Goal: Transaction & Acquisition: Purchase product/service

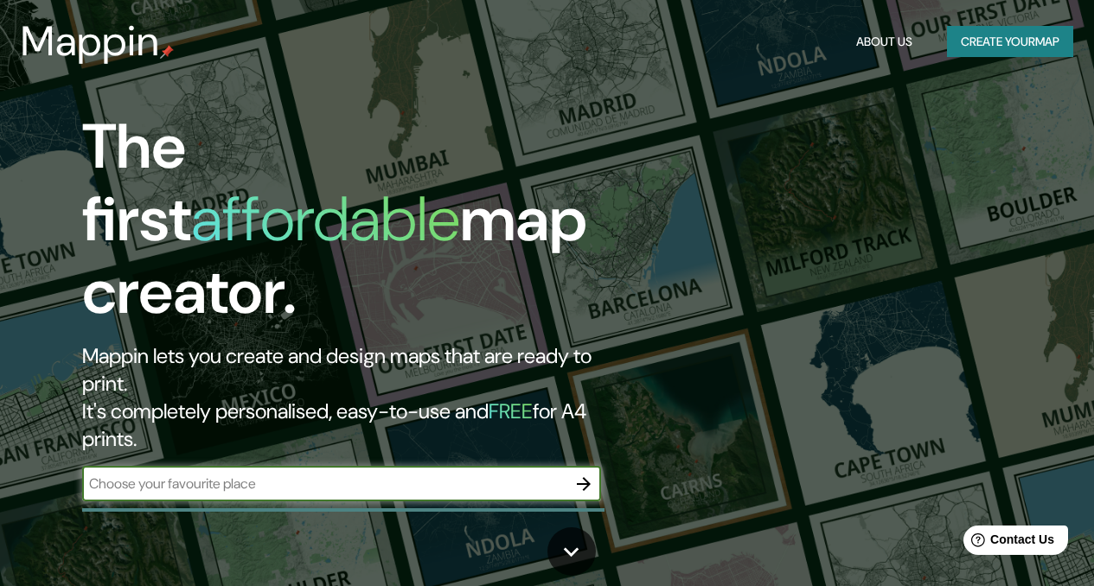
click at [224, 474] on input "text" at bounding box center [324, 484] width 484 height 20
click at [1029, 67] on div "Mappin About Us Create your map" at bounding box center [547, 41] width 1094 height 55
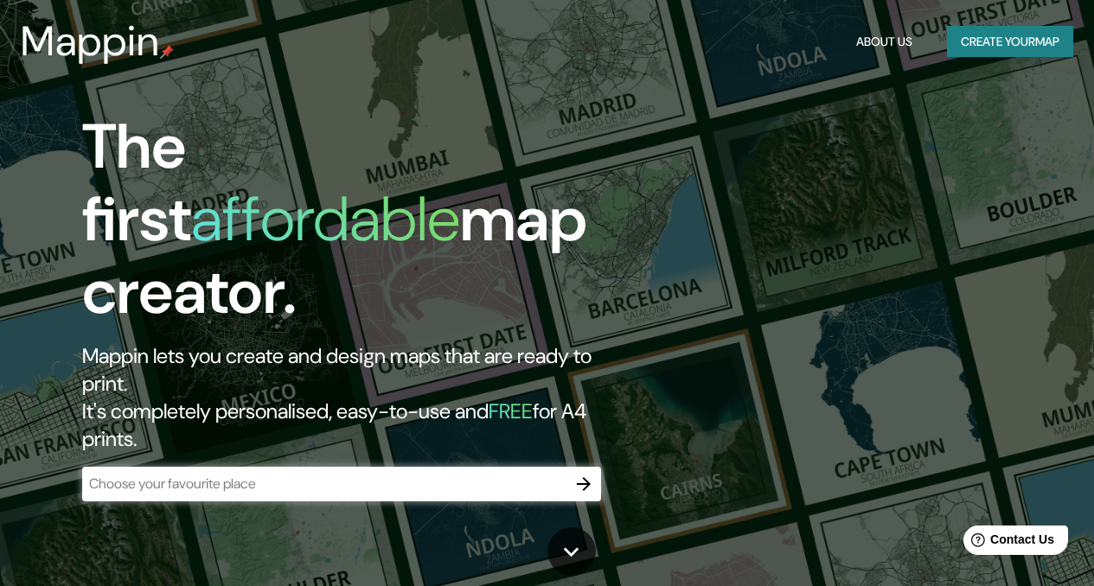
click at [1000, 41] on button "Create your map" at bounding box center [1010, 42] width 126 height 32
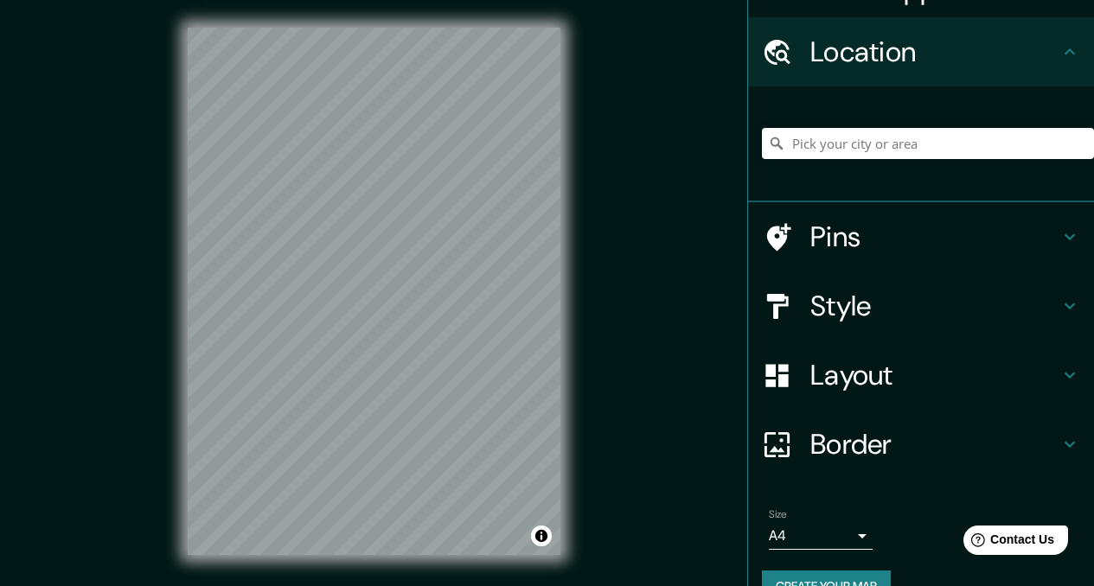
scroll to position [34, 0]
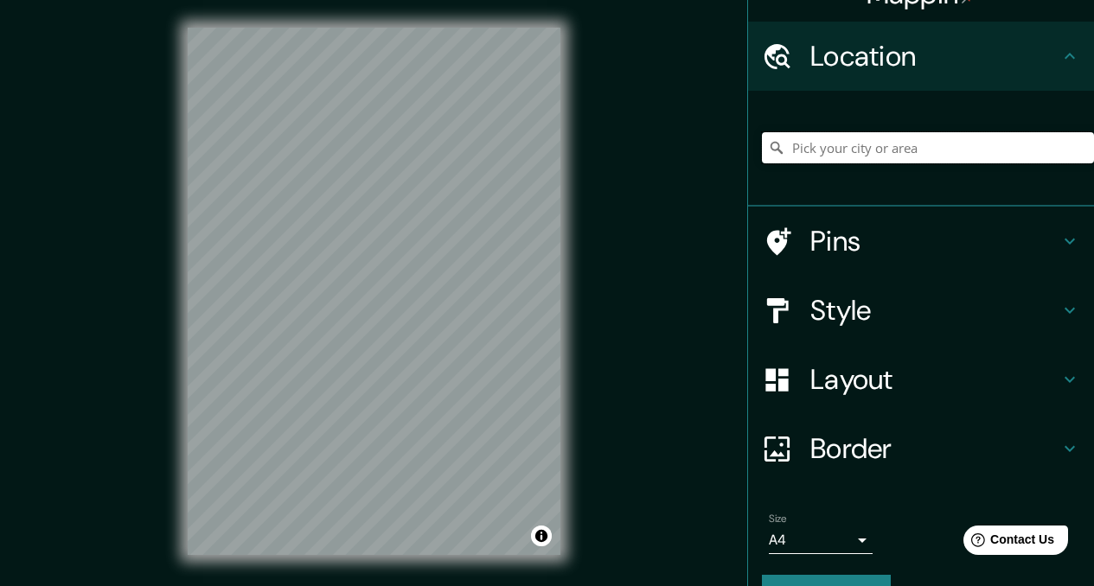
click at [865, 144] on input "Pick your city or area" at bounding box center [928, 147] width 332 height 31
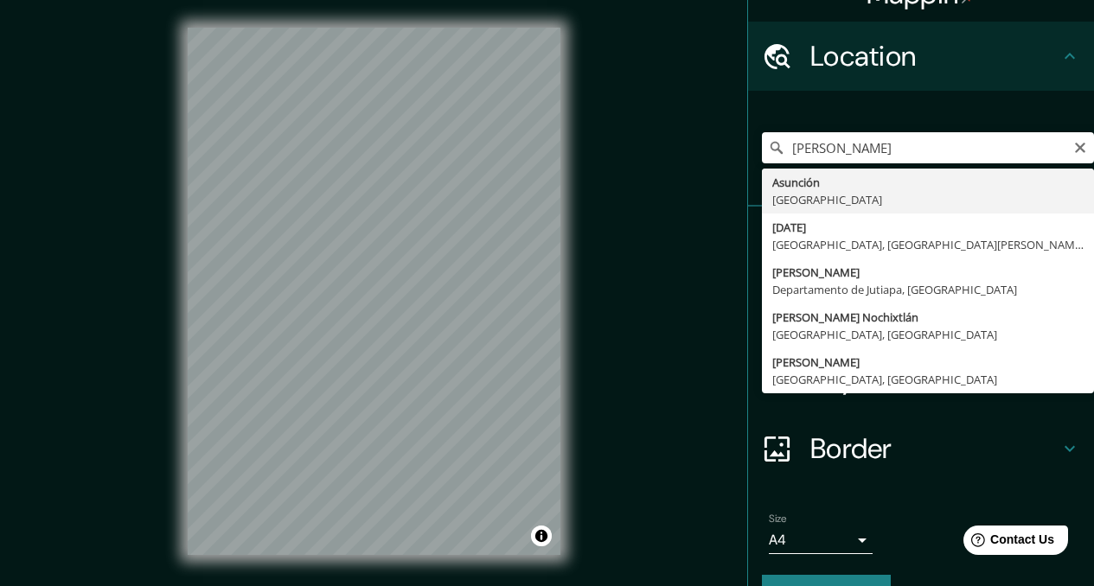
type input "Asunción, Paraguay"
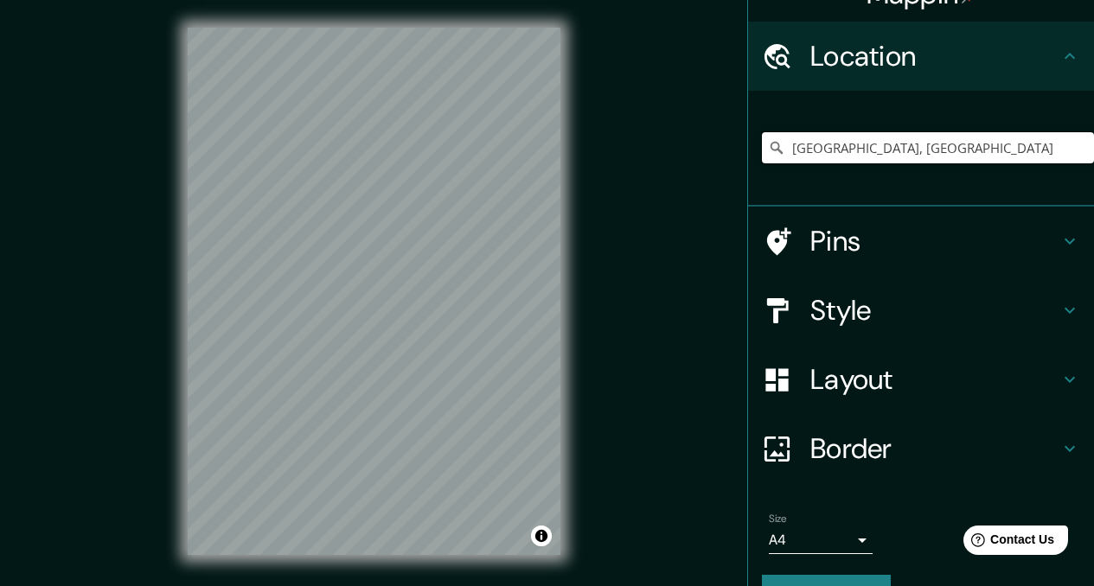
scroll to position [75, 0]
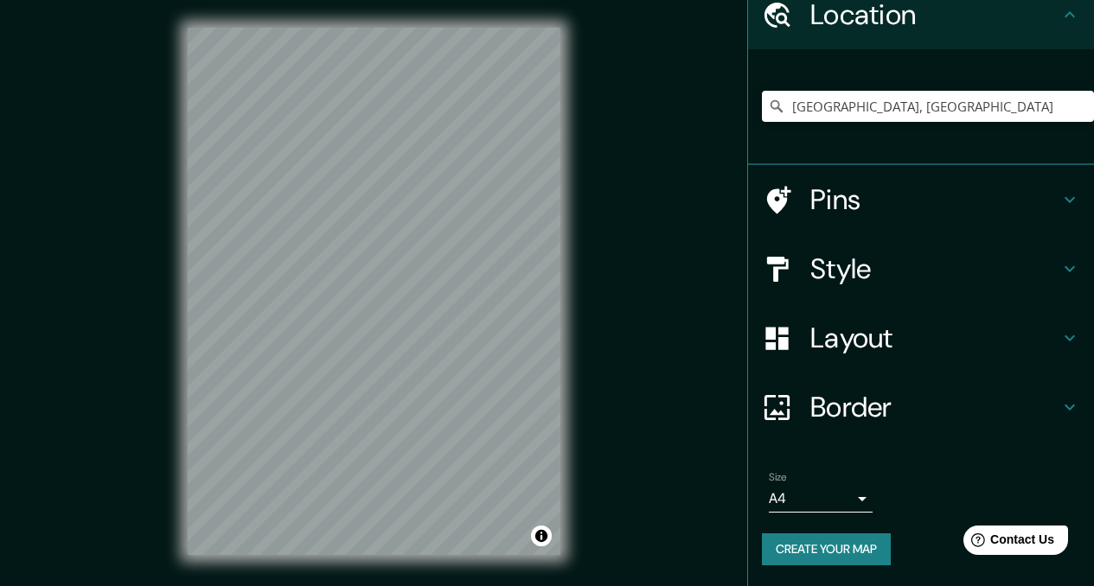
click at [832, 198] on h4 "Pins" at bounding box center [934, 199] width 249 height 35
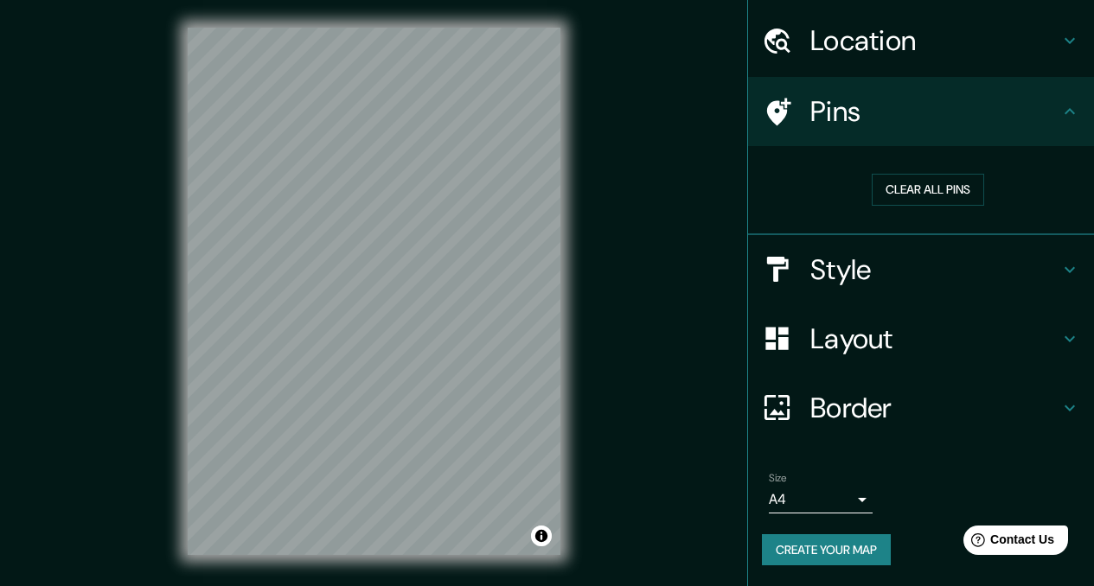
scroll to position [49, 0]
click at [923, 196] on button "Clear all pins" at bounding box center [927, 190] width 112 height 32
click at [875, 290] on div "Style" at bounding box center [921, 269] width 346 height 69
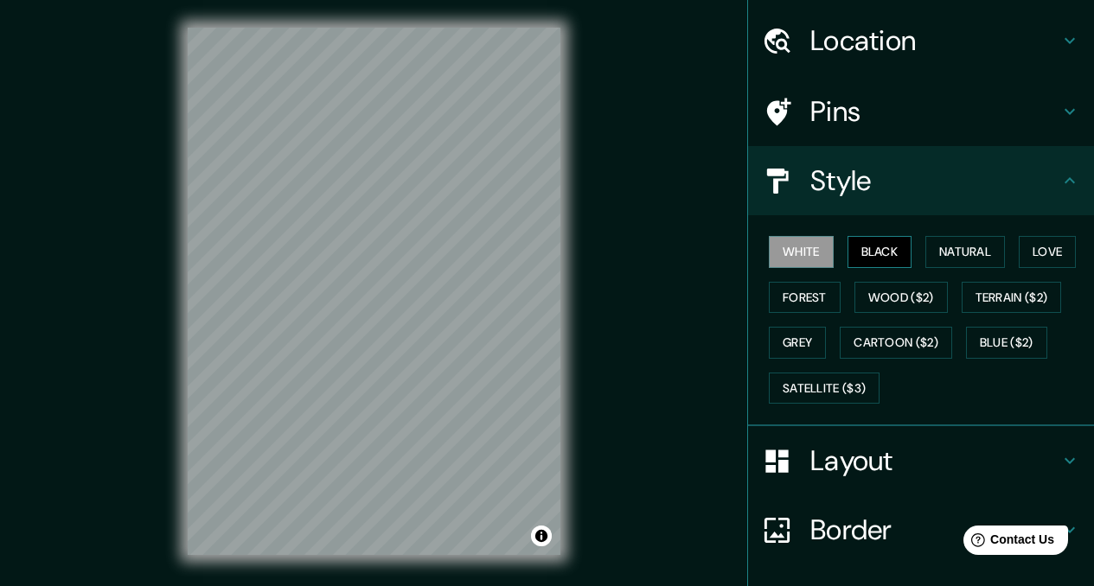
click at [877, 241] on button "Black" at bounding box center [879, 252] width 65 height 32
click at [801, 258] on button "White" at bounding box center [801, 252] width 65 height 32
click at [967, 246] on button "Natural" at bounding box center [965, 252] width 80 height 32
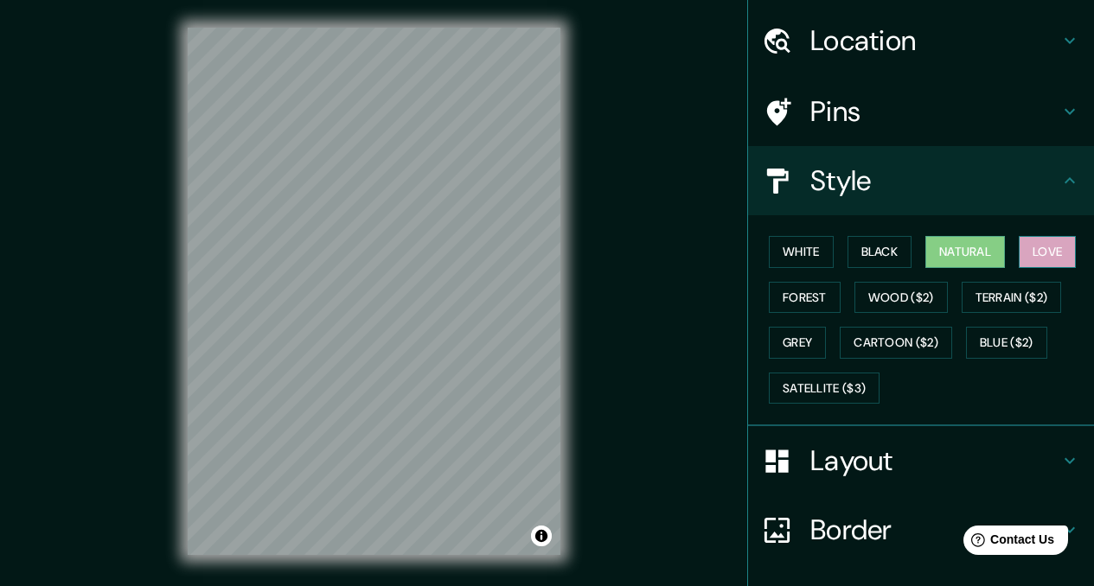
click at [1068, 246] on button "Love" at bounding box center [1046, 252] width 57 height 32
click at [974, 260] on button "Natural" at bounding box center [965, 252] width 80 height 32
click at [801, 244] on button "White" at bounding box center [801, 252] width 65 height 32
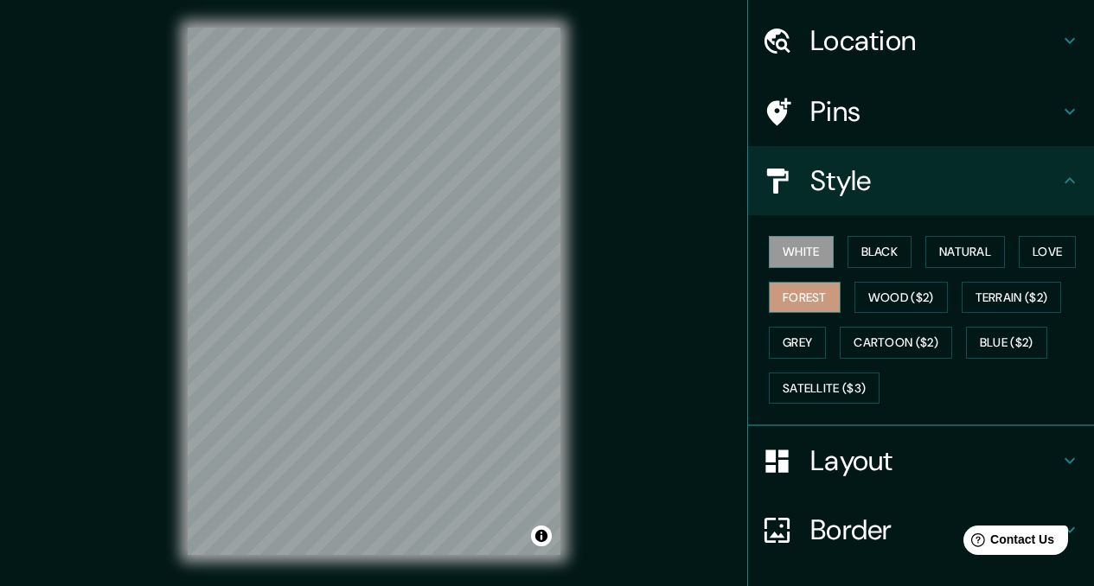
click at [804, 304] on button "Forest" at bounding box center [805, 298] width 72 height 32
click at [799, 344] on button "Grey" at bounding box center [797, 343] width 57 height 32
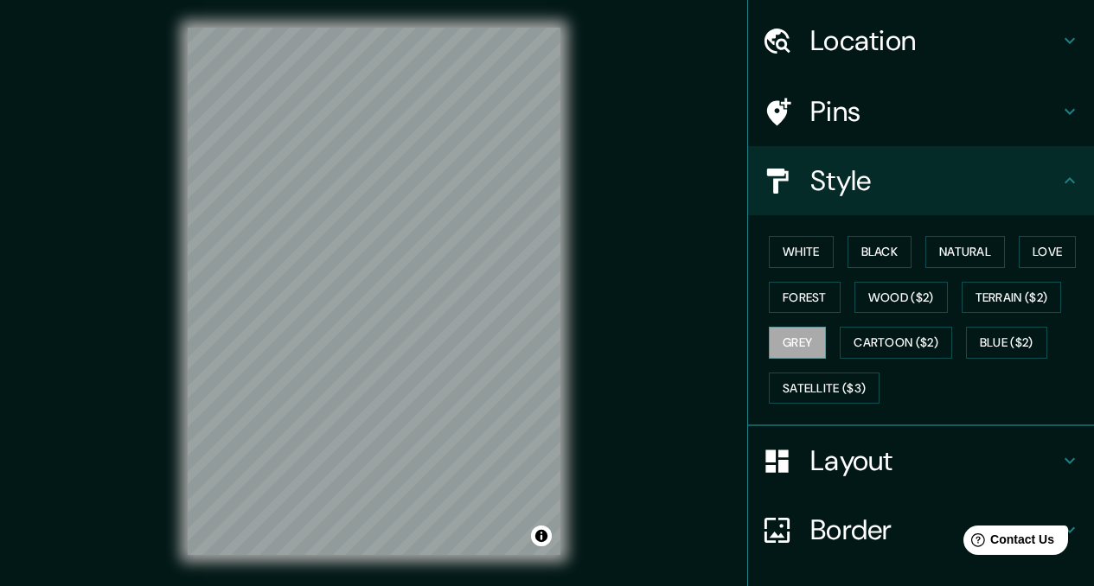
click at [788, 234] on div "White Black Natural Love Forest Wood ($2) Terrain ($2) Grey Cartoon ($2) Blue (…" at bounding box center [928, 320] width 332 height 182
click at [787, 245] on button "White" at bounding box center [801, 252] width 65 height 32
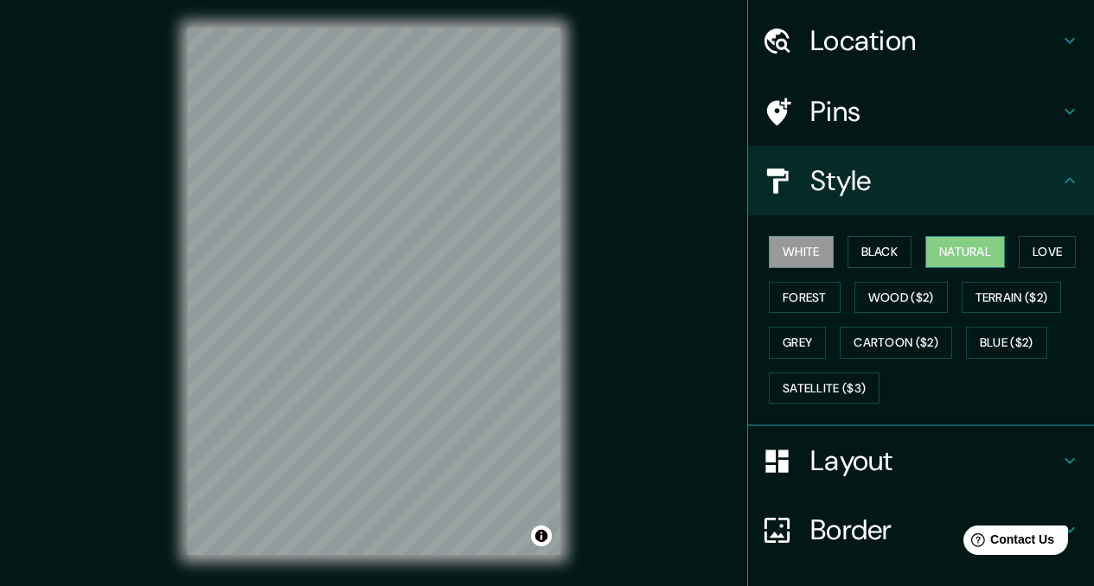
click at [968, 246] on button "Natural" at bounding box center [965, 252] width 80 height 32
click at [838, 456] on h4 "Layout" at bounding box center [934, 460] width 249 height 35
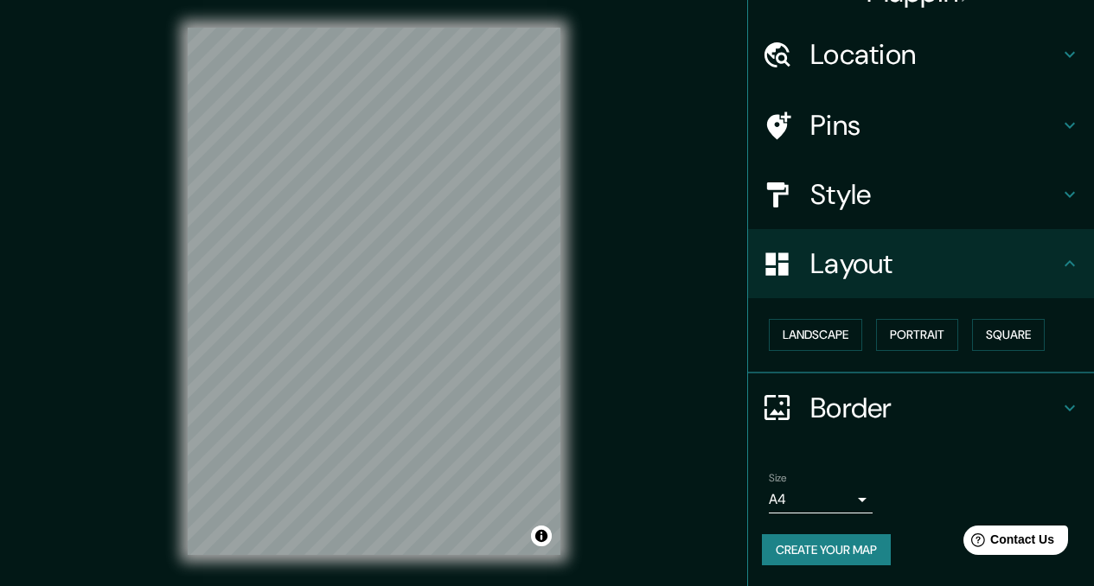
scroll to position [35, 0]
click at [911, 334] on button "Portrait" at bounding box center [917, 335] width 82 height 32
click at [845, 335] on button "Landscape" at bounding box center [815, 335] width 93 height 32
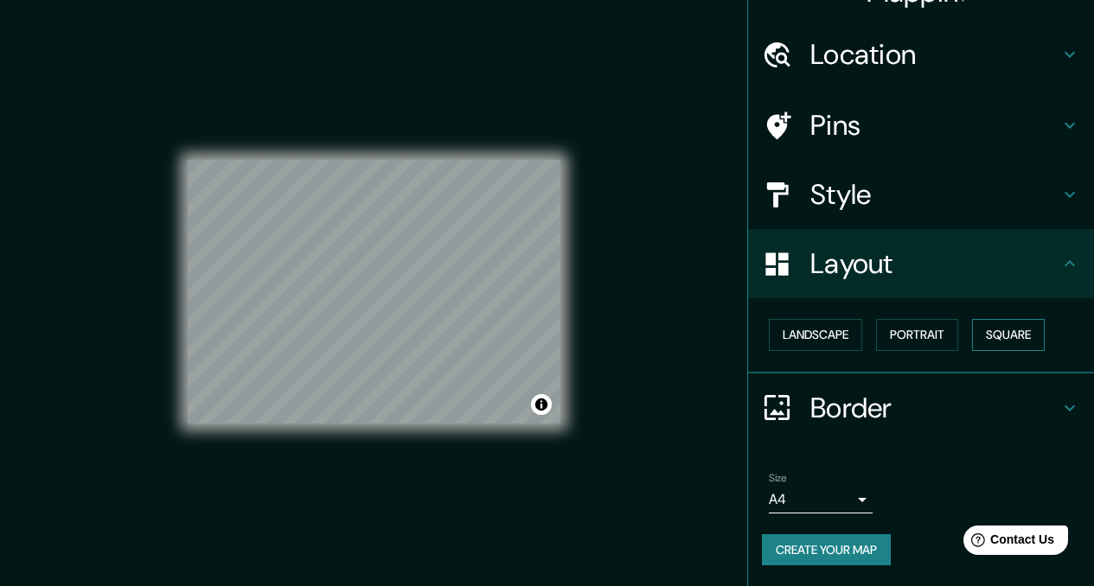
click at [1010, 336] on button "Square" at bounding box center [1008, 335] width 73 height 32
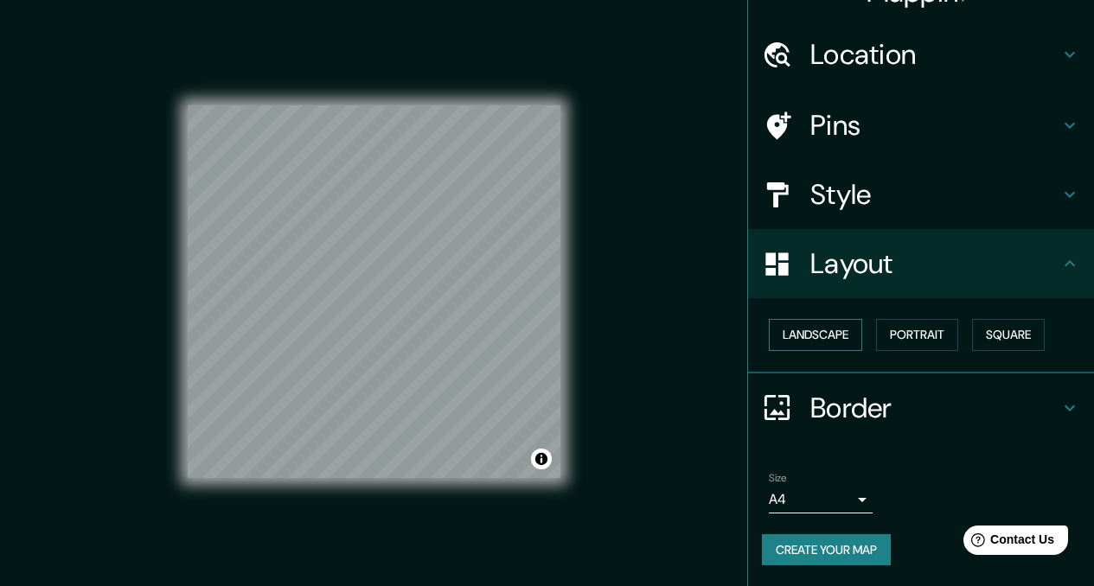
click at [804, 339] on button "Landscape" at bounding box center [815, 335] width 93 height 32
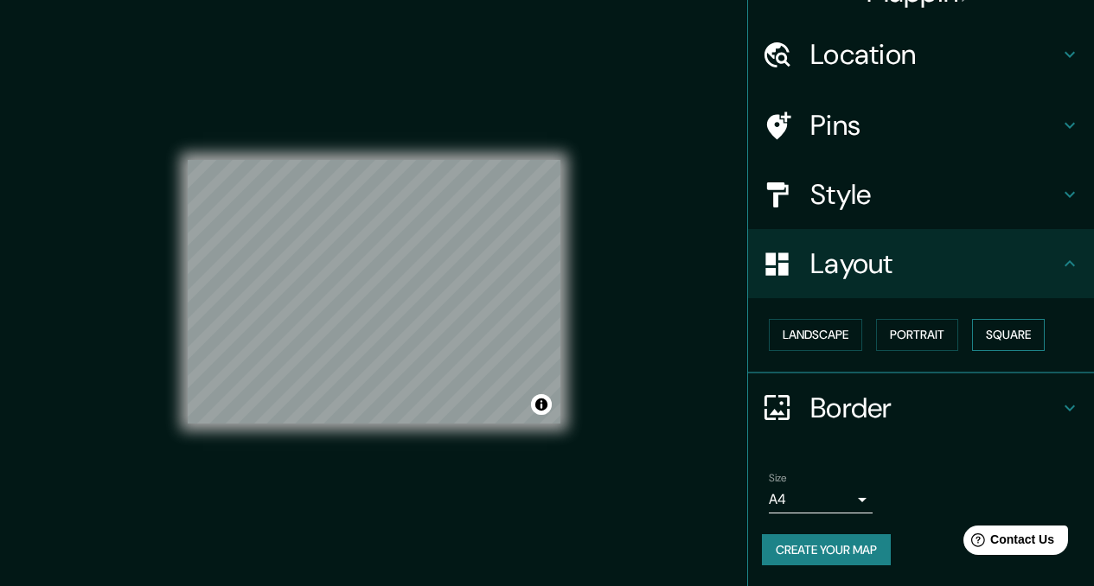
click at [992, 349] on button "Square" at bounding box center [1008, 335] width 73 height 32
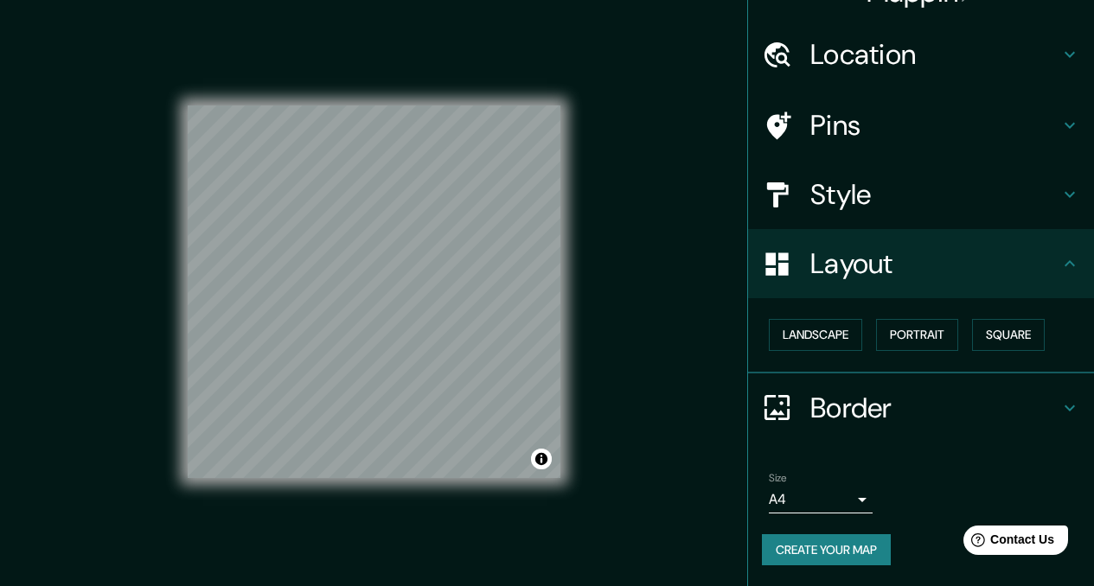
scroll to position [24, 0]
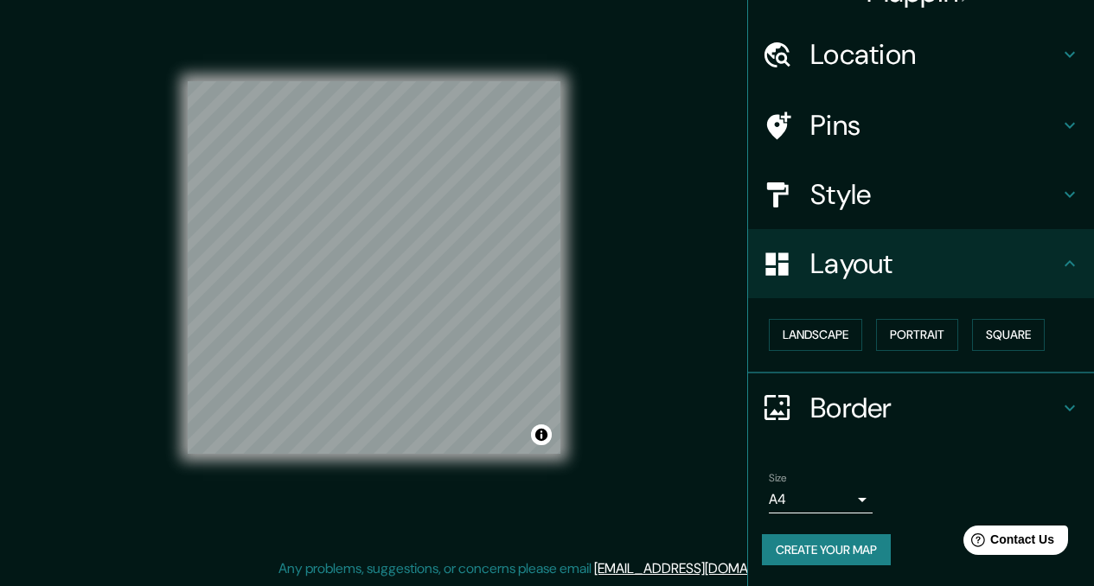
click at [869, 422] on h4 "Border" at bounding box center [934, 408] width 249 height 35
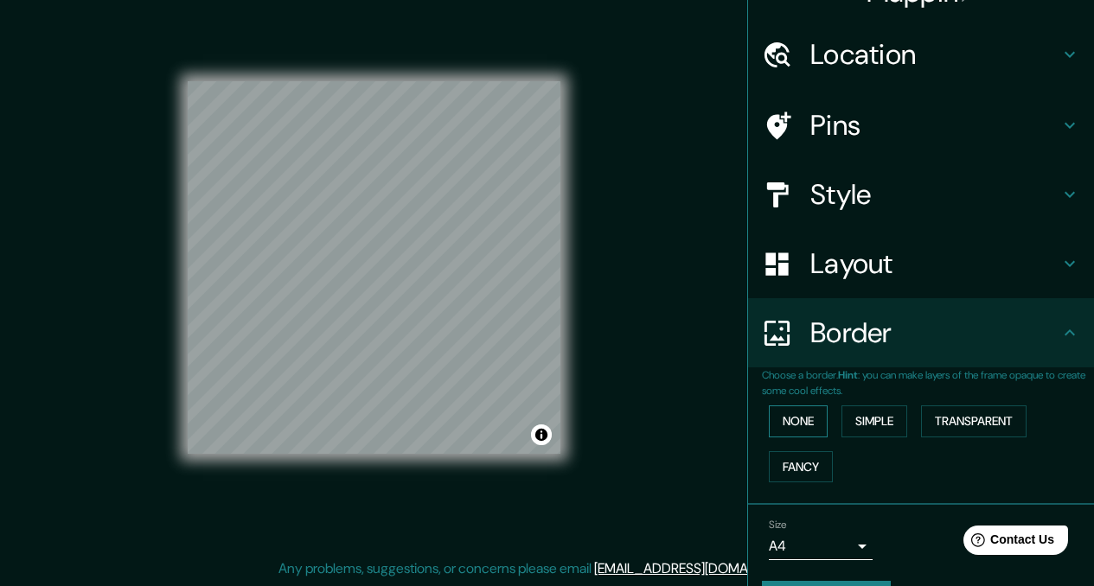
click at [793, 431] on button "None" at bounding box center [798, 421] width 59 height 32
click at [883, 435] on button "Simple" at bounding box center [874, 421] width 66 height 32
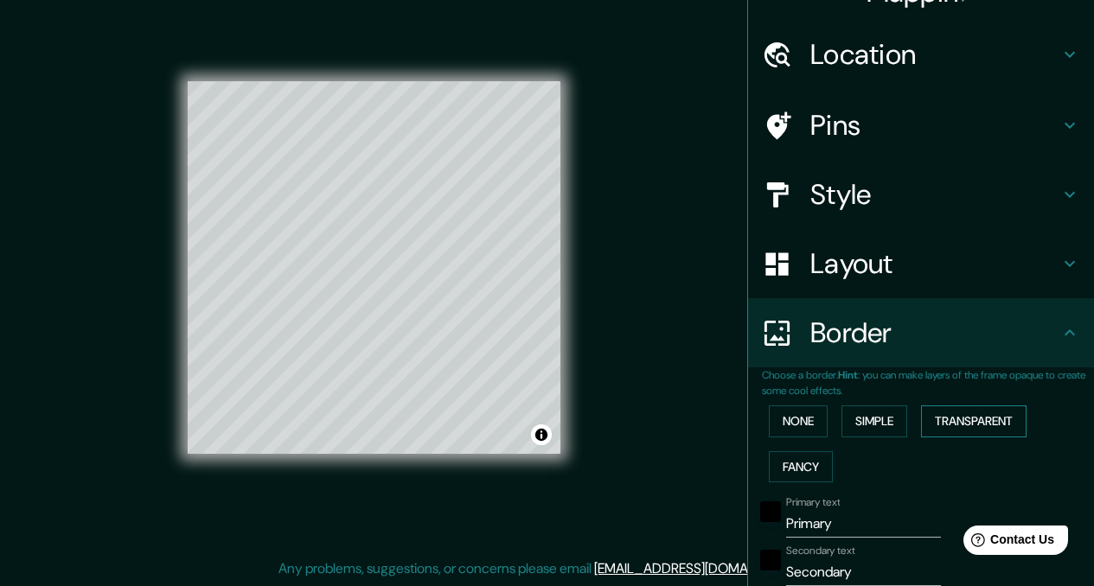
click at [935, 424] on button "Transparent" at bounding box center [973, 421] width 105 height 32
click at [821, 465] on div "None Simple Transparent Fancy" at bounding box center [928, 444] width 332 height 91
click at [794, 470] on button "Fancy" at bounding box center [801, 467] width 64 height 32
click at [790, 457] on button "Fancy" at bounding box center [801, 467] width 64 height 32
type input "172"
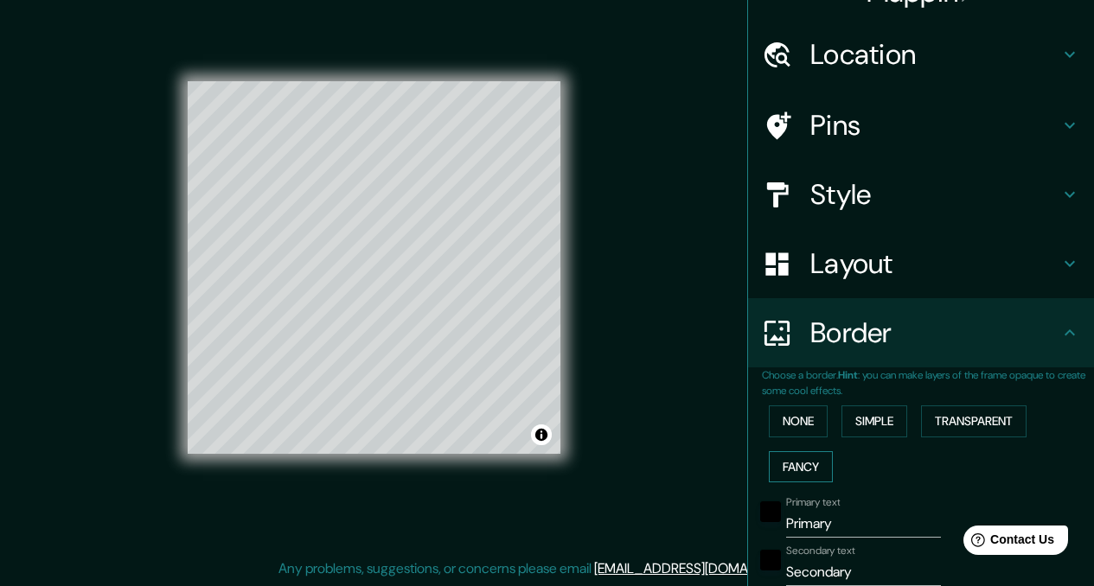
type input "34"
type input "17"
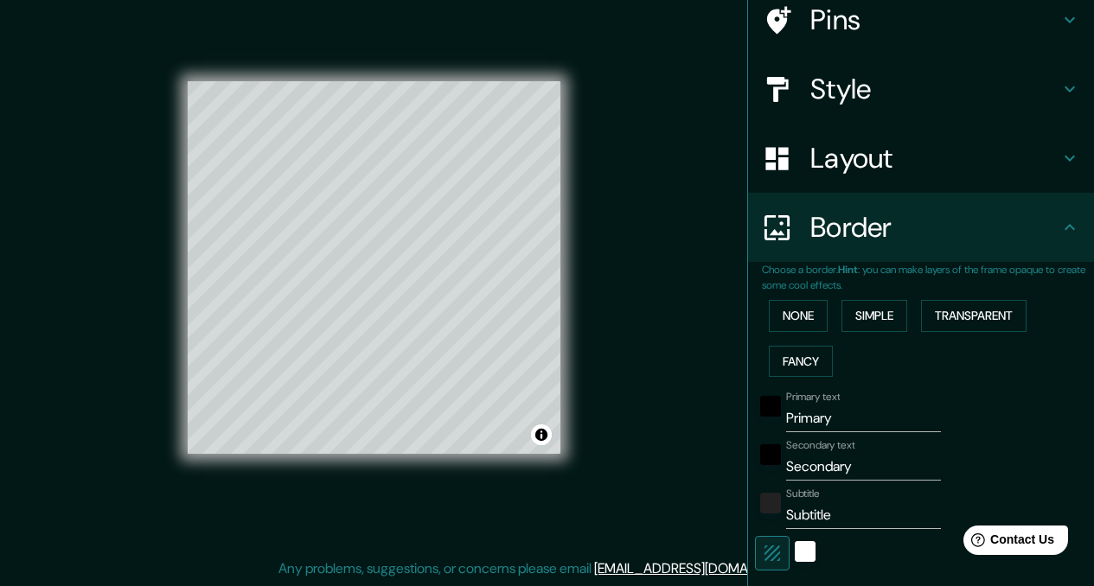
scroll to position [166, 0]
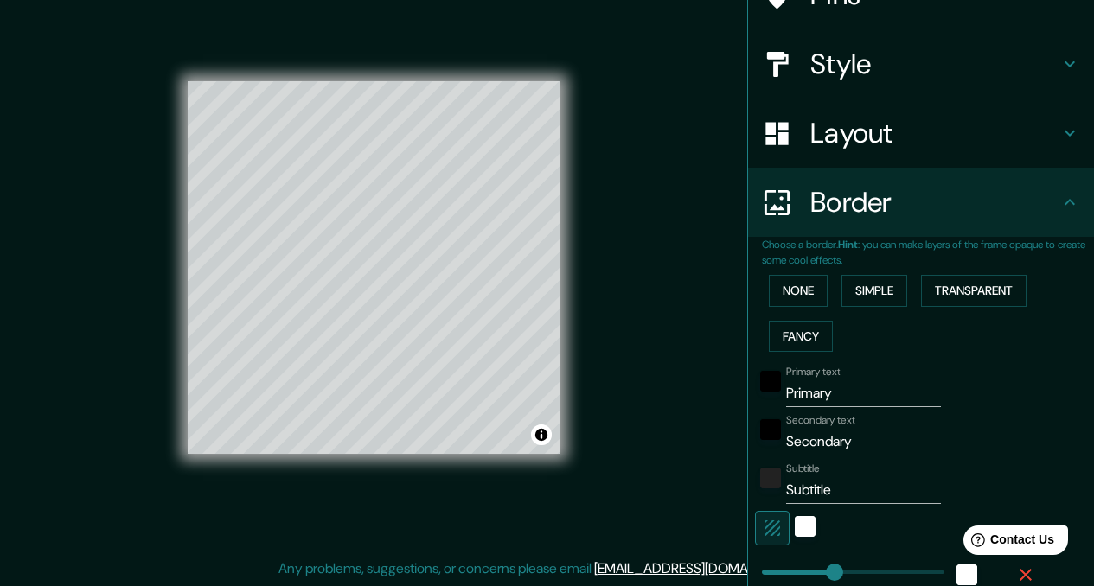
click at [837, 396] on input "Primary" at bounding box center [863, 394] width 155 height 28
click at [804, 449] on input "Secondary" at bounding box center [863, 442] width 155 height 28
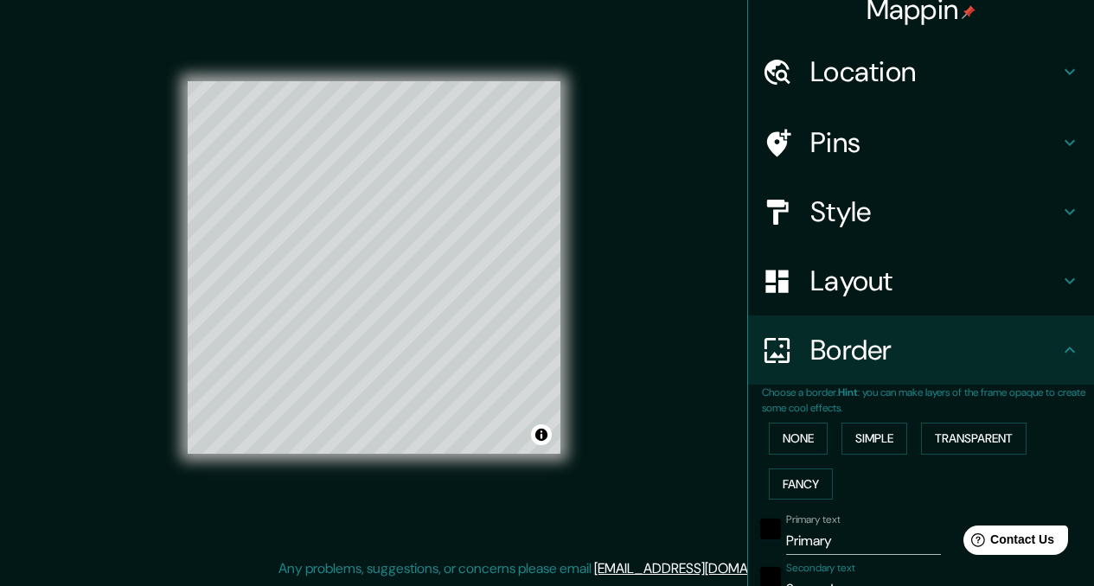
scroll to position [0, 0]
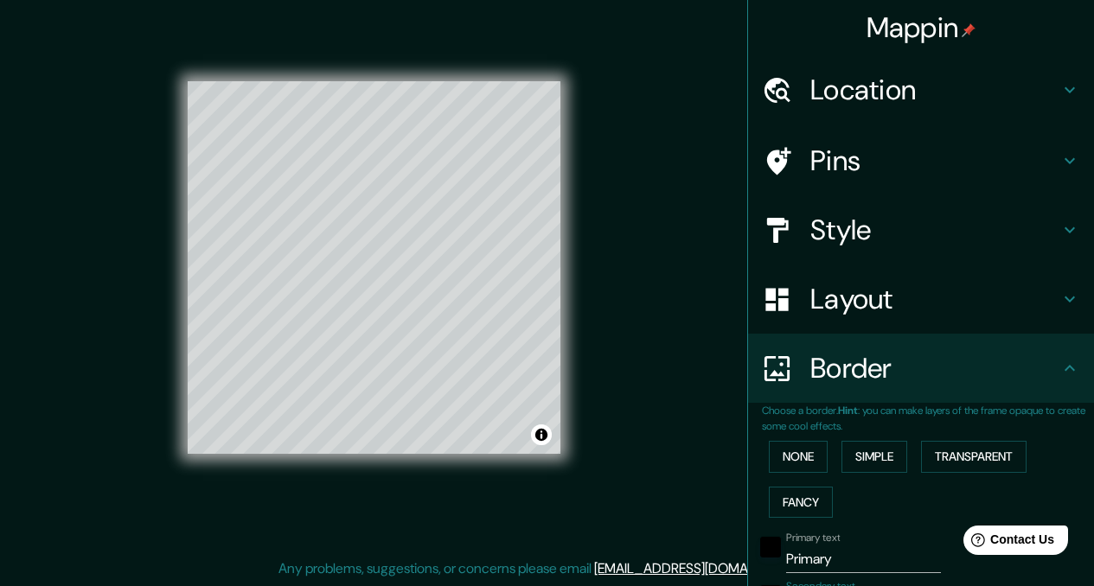
click at [828, 96] on h4 "Location" at bounding box center [934, 90] width 249 height 35
type input "172"
type input "34"
type input "17"
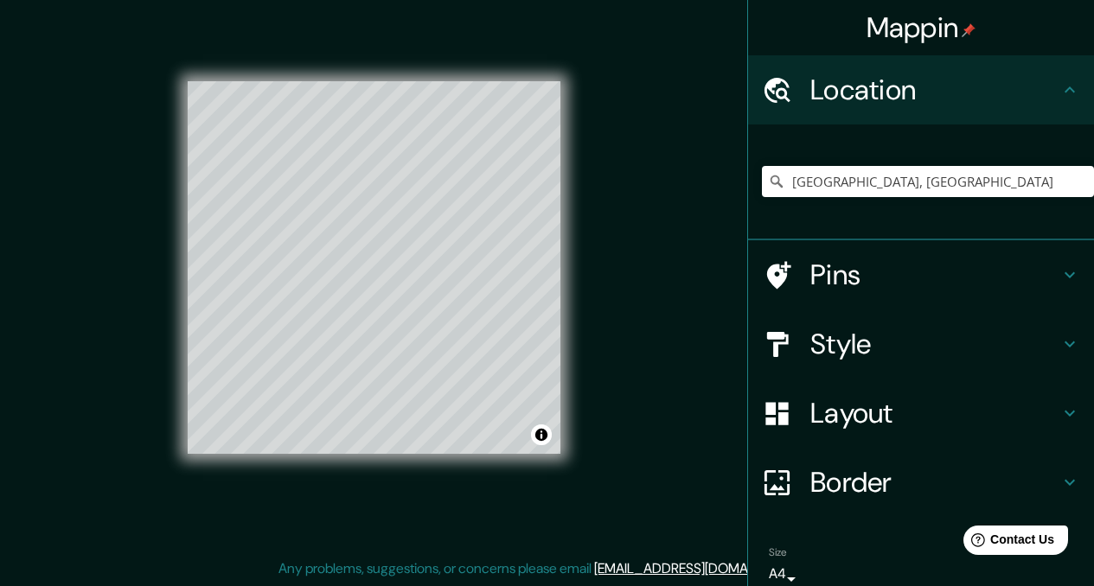
click at [810, 273] on h4 "Pins" at bounding box center [934, 275] width 249 height 35
type input "172"
type input "34"
type input "17"
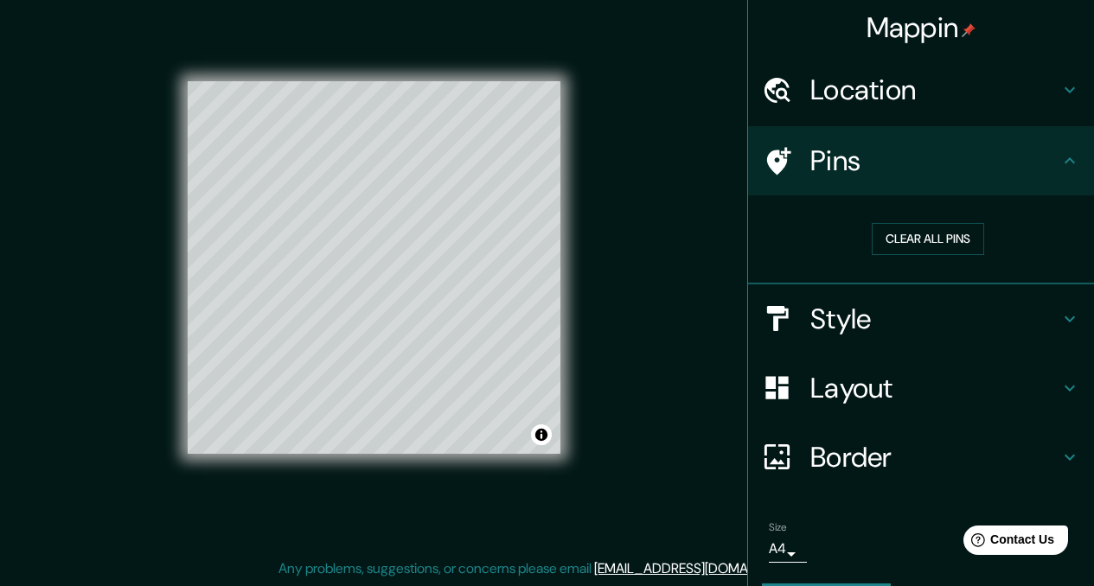
click at [909, 255] on div "Clear all pins" at bounding box center [928, 239] width 332 height 60
click at [906, 233] on button "Clear all pins" at bounding box center [927, 239] width 112 height 32
click at [838, 174] on h4 "Pins" at bounding box center [934, 161] width 249 height 35
click at [871, 241] on button "Clear all pins" at bounding box center [927, 239] width 112 height 32
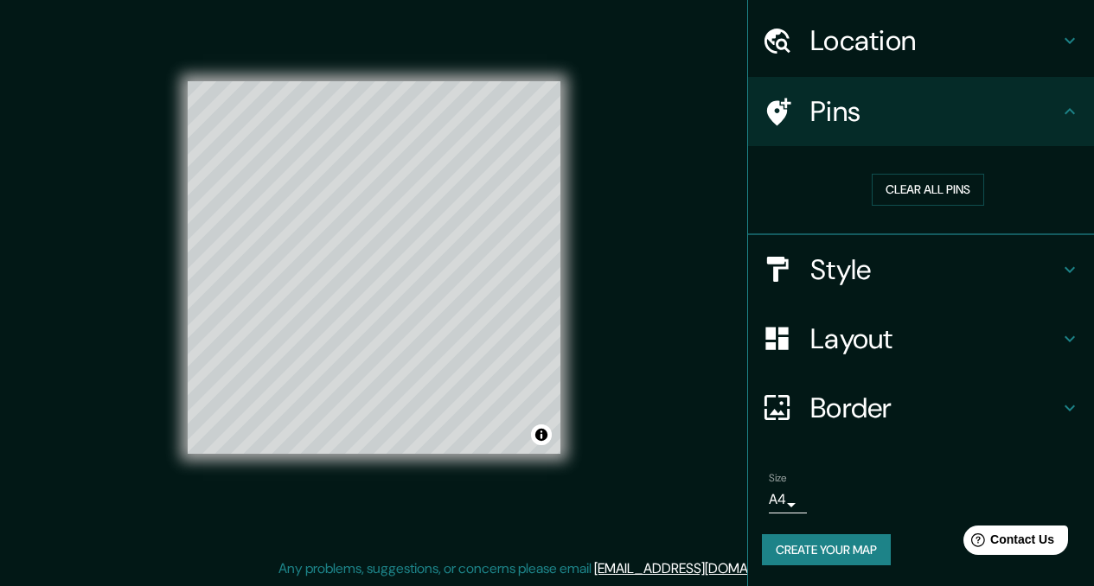
click at [818, 408] on h4 "Border" at bounding box center [934, 408] width 249 height 35
type input "172"
type input "34"
type input "17"
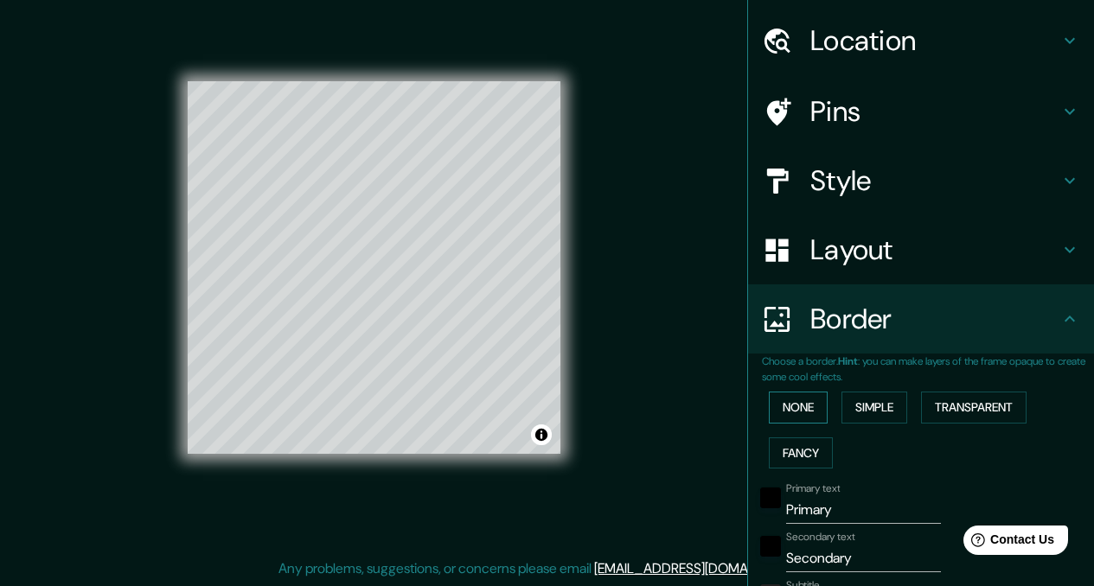
click at [796, 418] on button "None" at bounding box center [798, 408] width 59 height 32
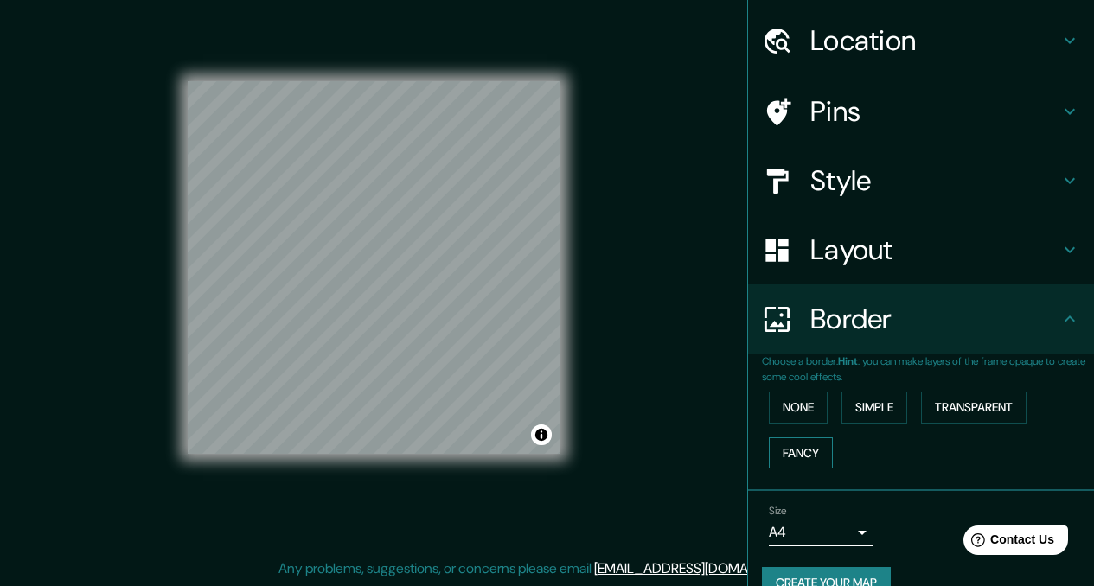
scroll to position [83, 0]
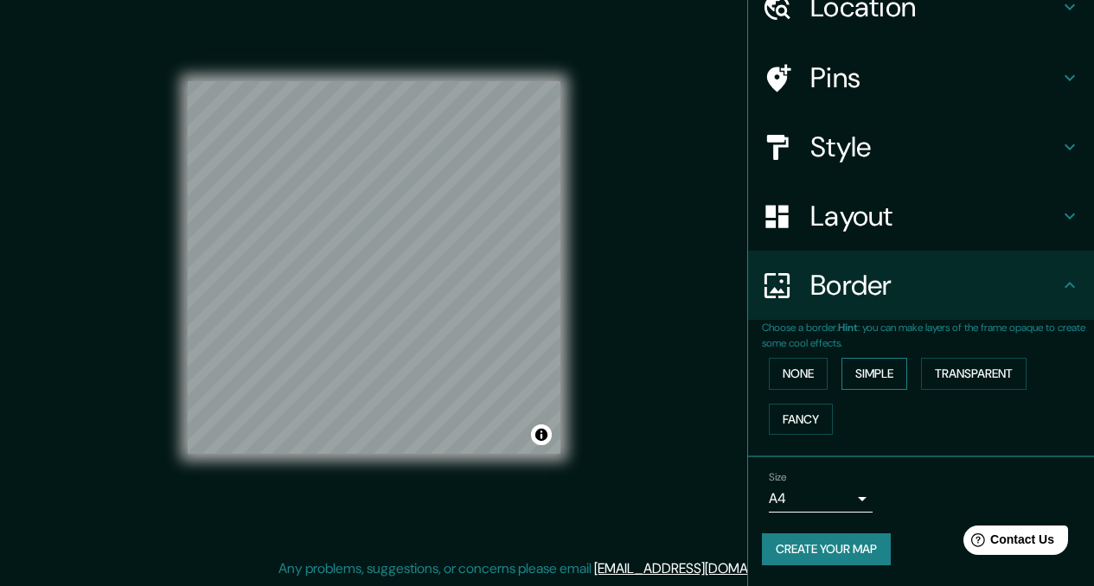
click at [848, 362] on button "Simple" at bounding box center [874, 374] width 66 height 32
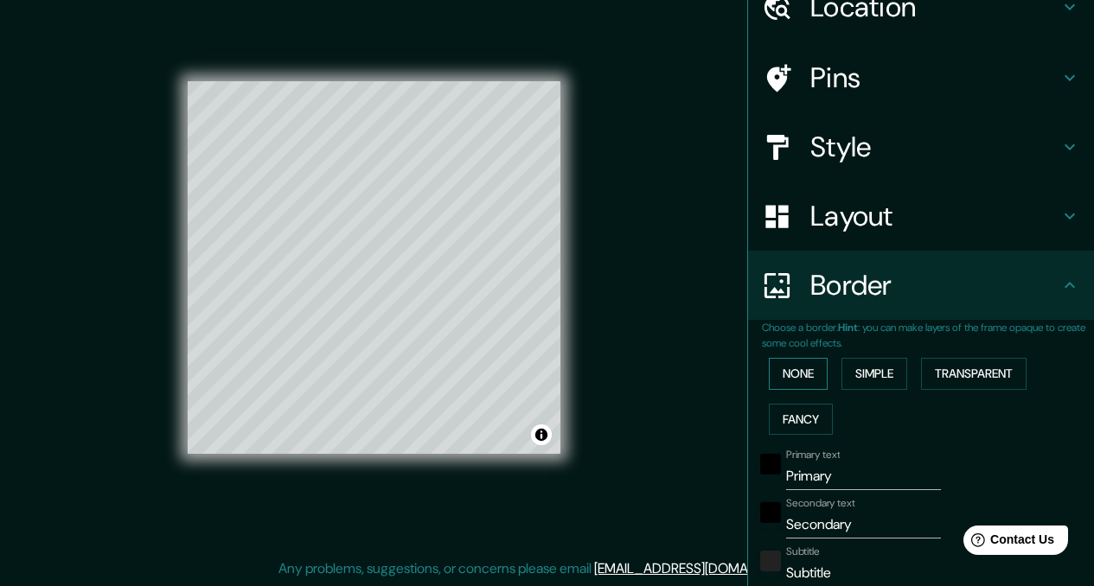
click at [809, 366] on button "None" at bounding box center [798, 374] width 59 height 32
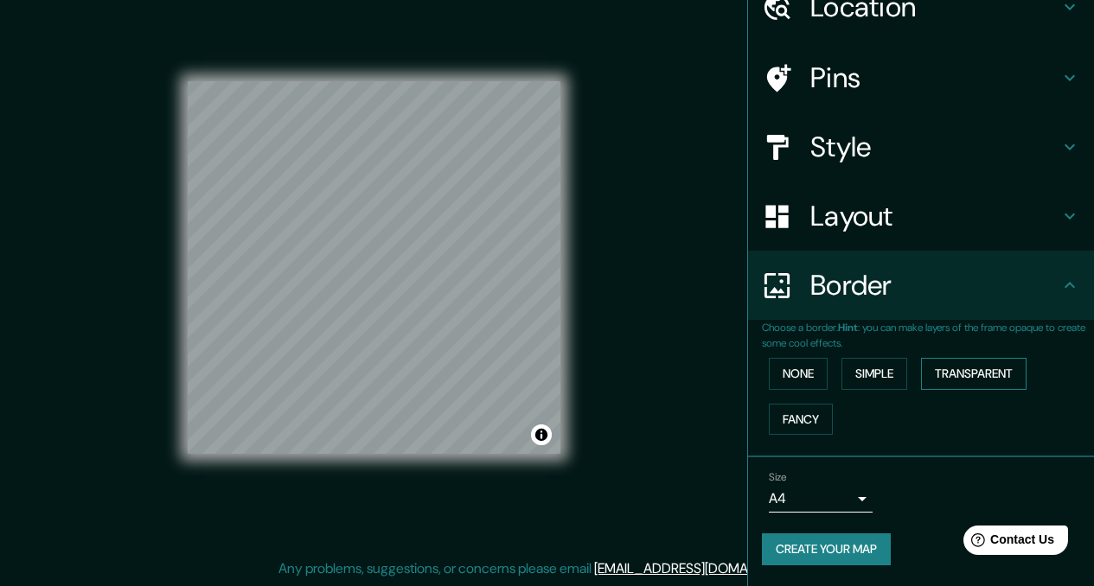
click at [967, 382] on button "Transparent" at bounding box center [973, 374] width 105 height 32
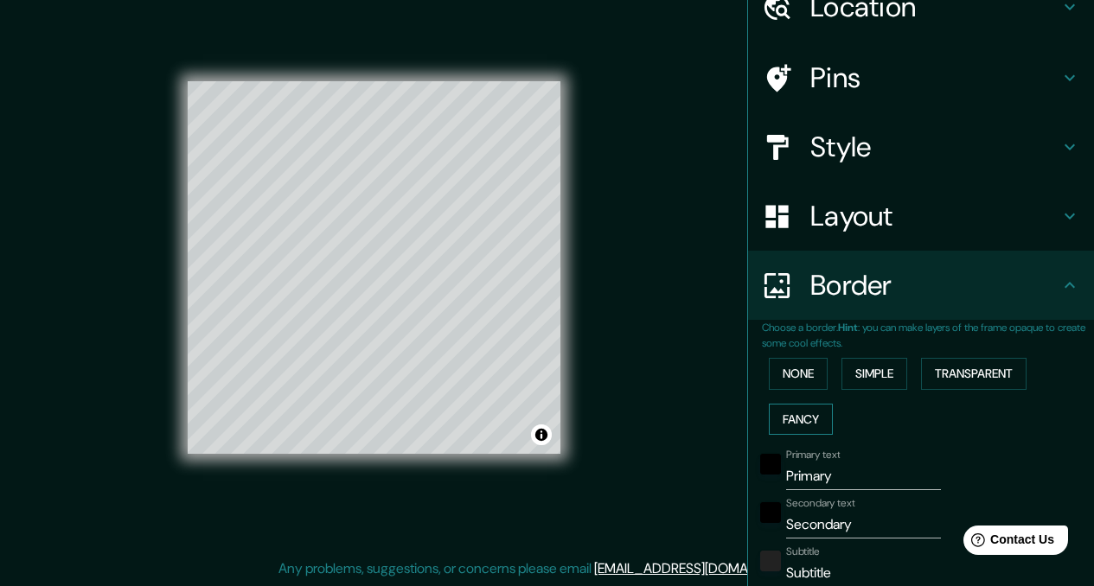
click at [812, 433] on button "Fancy" at bounding box center [801, 420] width 64 height 32
click at [955, 373] on button "Transparent" at bounding box center [973, 374] width 105 height 32
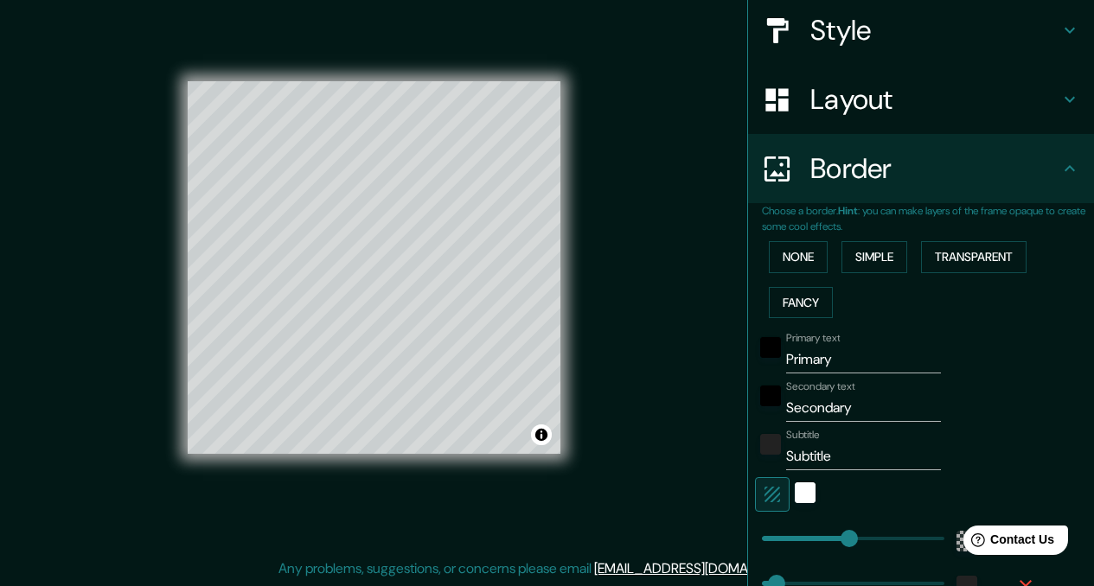
scroll to position [202, 0]
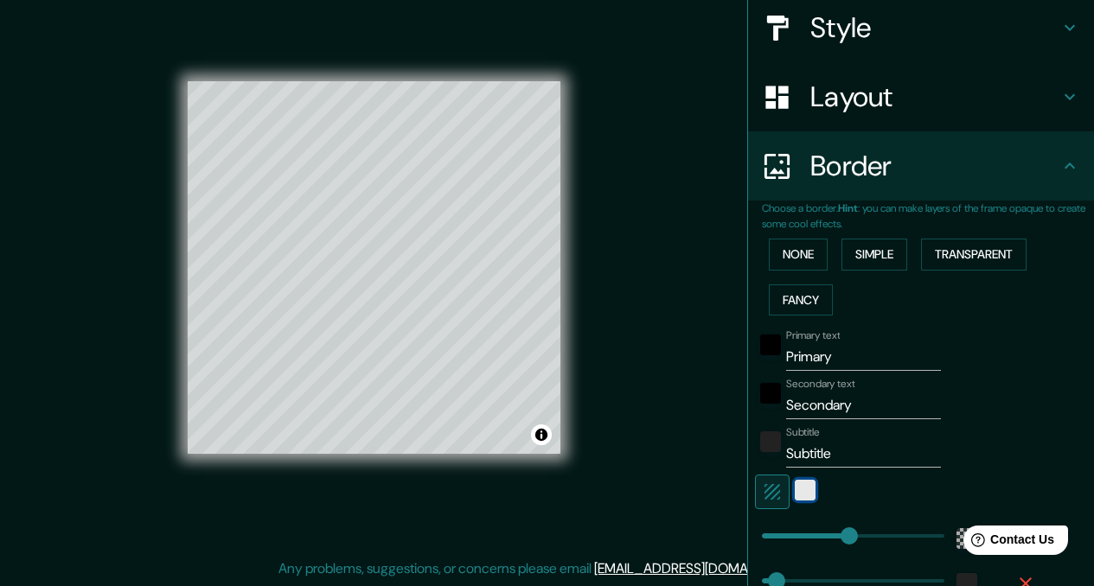
click at [794, 484] on div "white" at bounding box center [804, 490] width 21 height 21
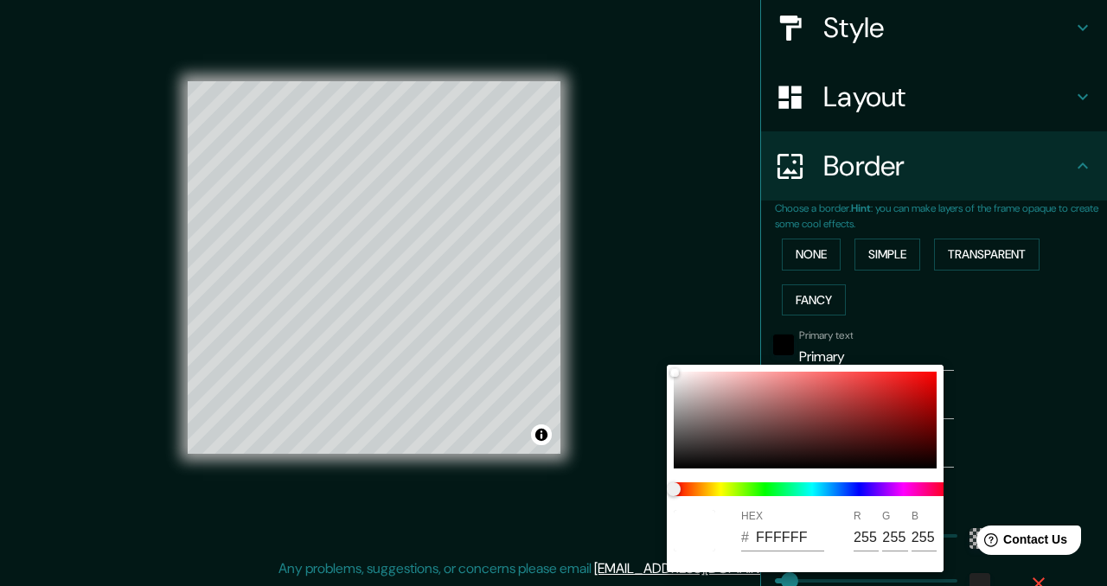
click at [974, 451] on div at bounding box center [553, 293] width 1107 height 586
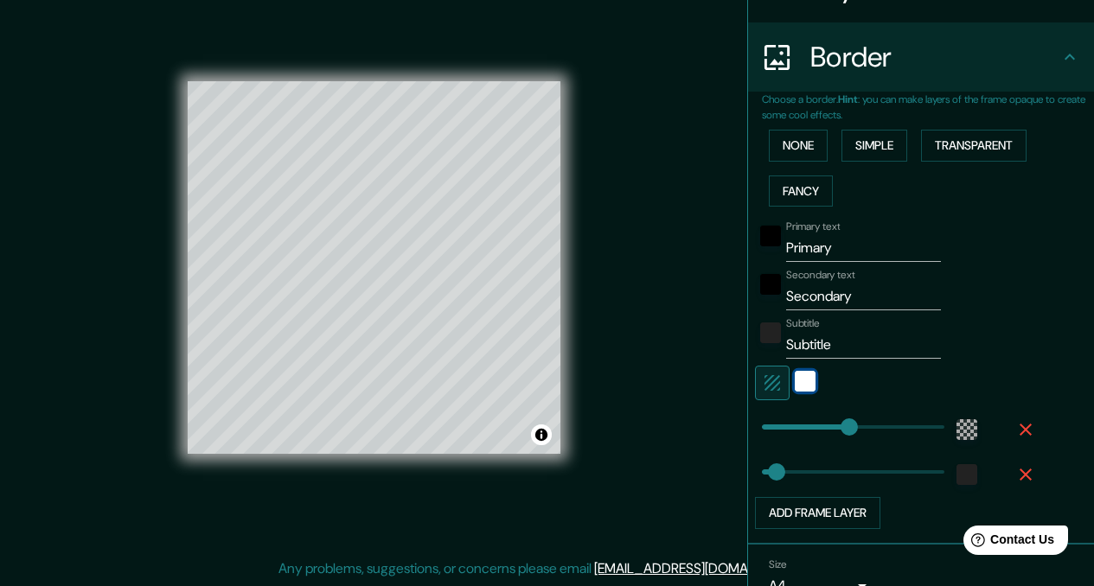
scroll to position [398, 0]
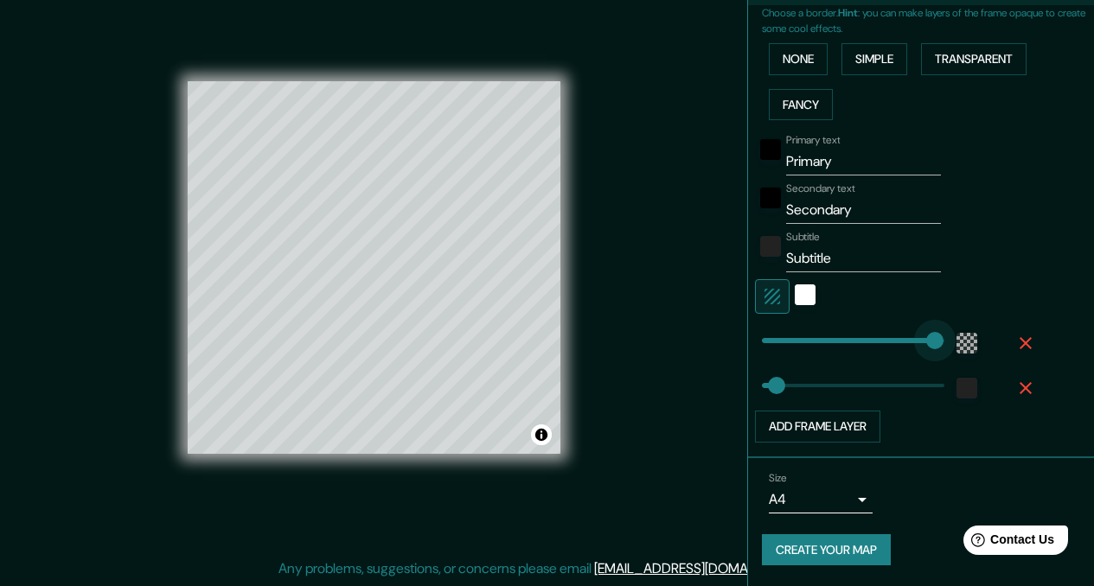
type input "431"
drag, startPoint x: 838, startPoint y: 340, endPoint x: 974, endPoint y: 341, distance: 136.6
type input "34"
type input "37"
drag, startPoint x: 934, startPoint y: 332, endPoint x: 764, endPoint y: 338, distance: 169.5
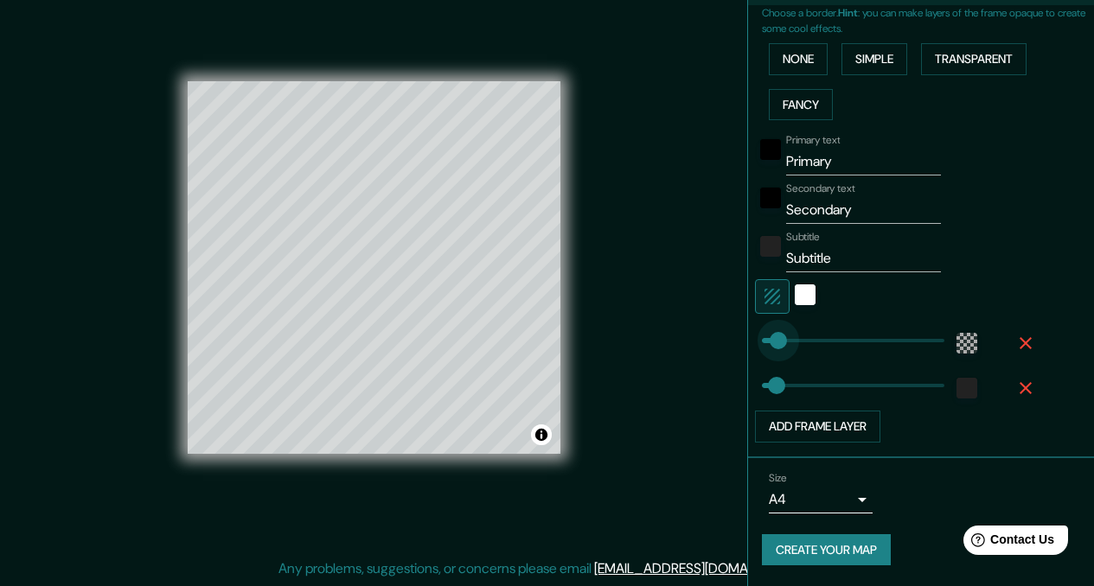
type input "34"
type input "102"
drag, startPoint x: 764, startPoint y: 338, endPoint x: 791, endPoint y: 338, distance: 26.8
type input "168"
drag, startPoint x: 771, startPoint y: 386, endPoint x: 847, endPoint y: 385, distance: 76.1
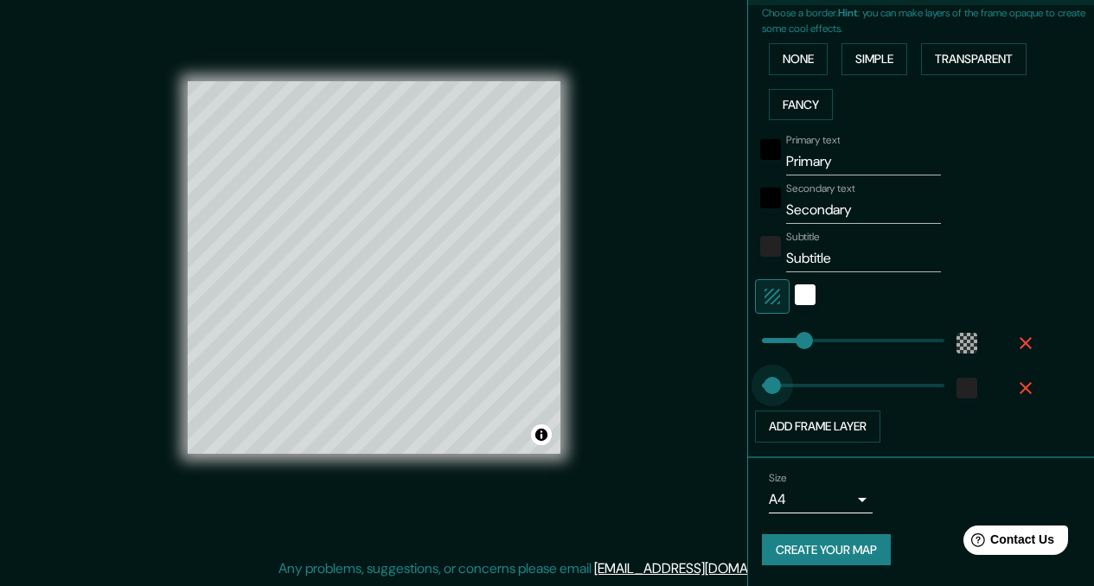
type input "31"
drag, startPoint x: 847, startPoint y: 385, endPoint x: 762, endPoint y: 386, distance: 85.6
type input "45"
click at [799, 248] on input "Subtitle" at bounding box center [863, 259] width 155 height 28
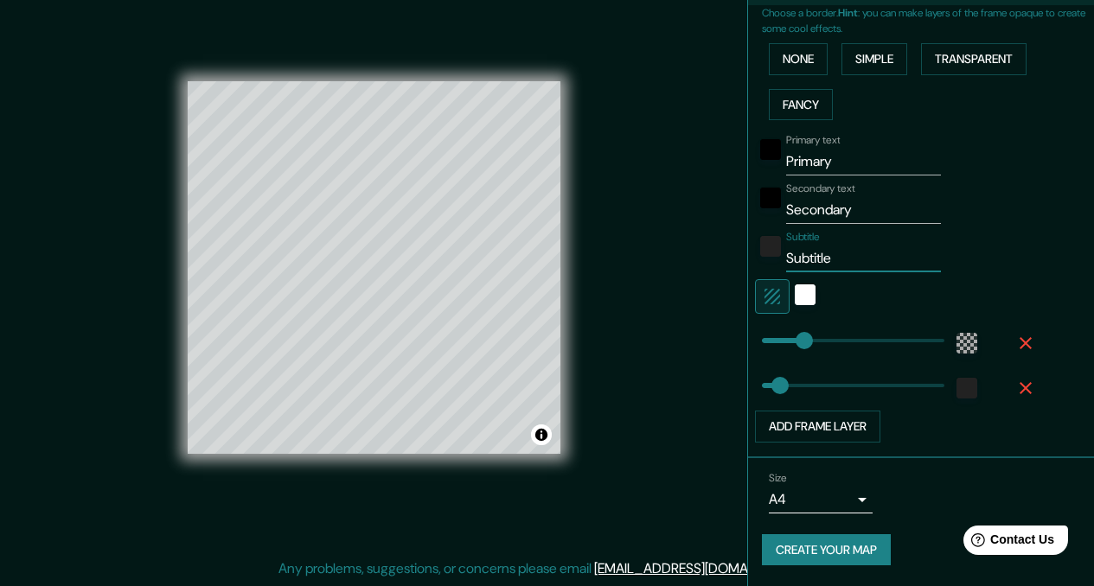
click at [799, 248] on input "Subtitle" at bounding box center [863, 259] width 155 height 28
click at [811, 168] on input "Primary" at bounding box center [863, 162] width 155 height 28
type input "F"
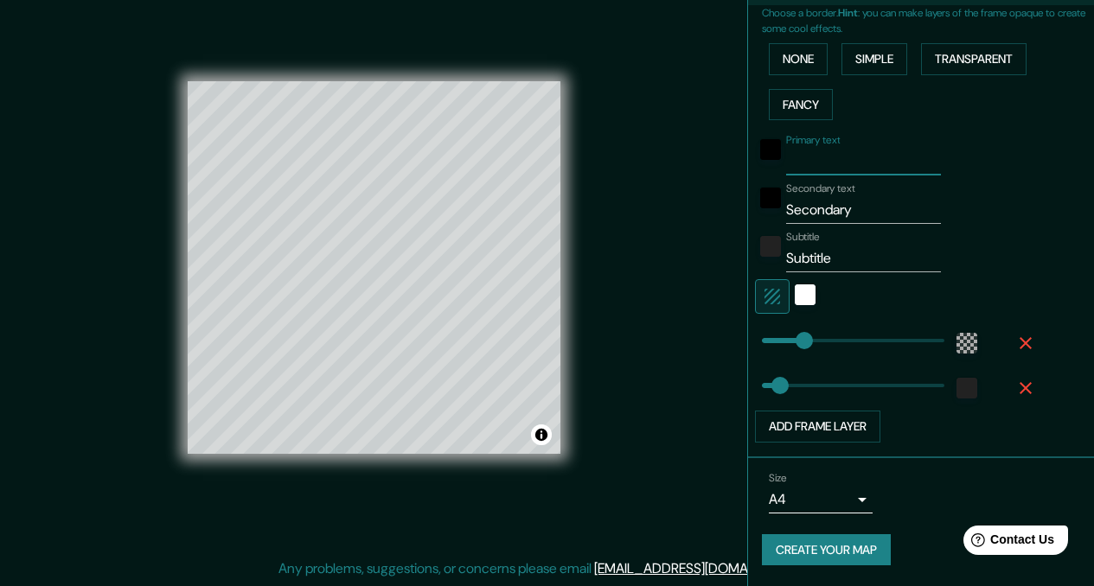
type input "N"
type input "El inicio"
click at [847, 197] on input "Secondary" at bounding box center [863, 210] width 155 height 28
type input "El inicio de todo"
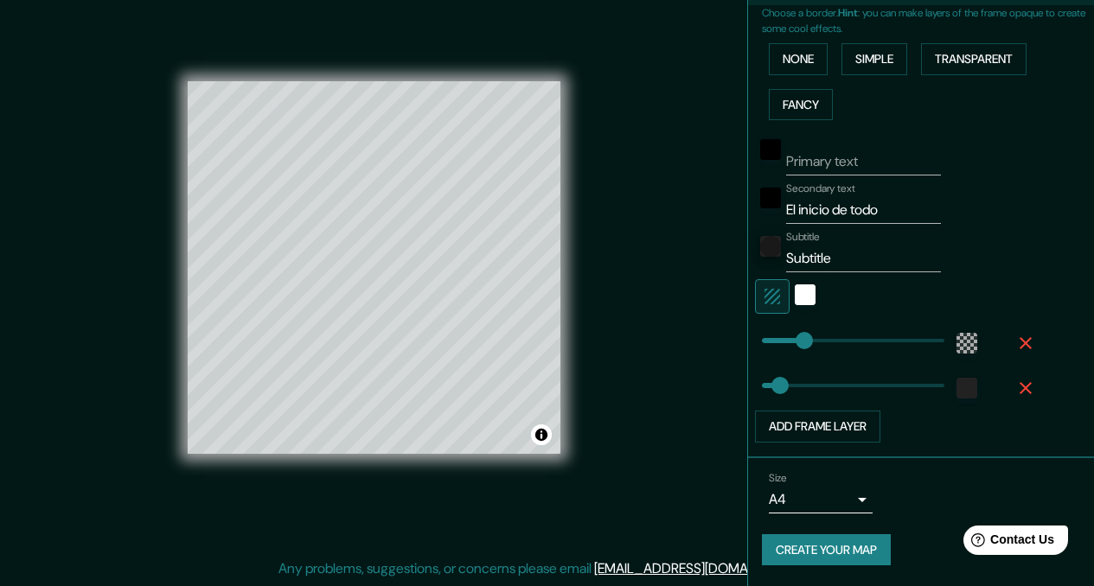
click at [847, 197] on input "El inicio de todo" at bounding box center [863, 210] width 155 height 28
click at [794, 296] on div "white" at bounding box center [804, 294] width 21 height 21
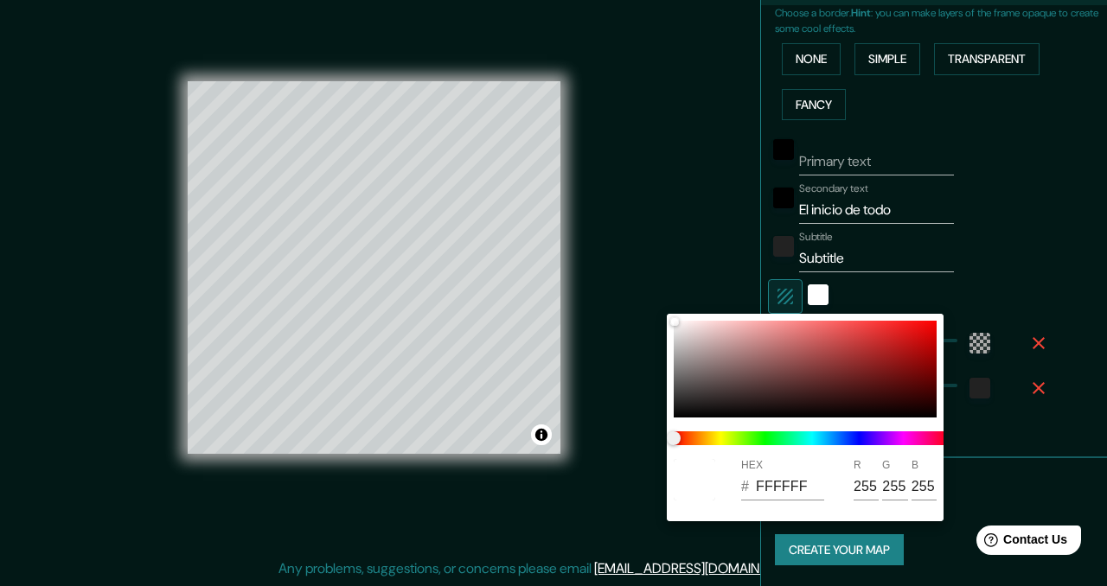
click at [779, 291] on div at bounding box center [553, 293] width 1107 height 586
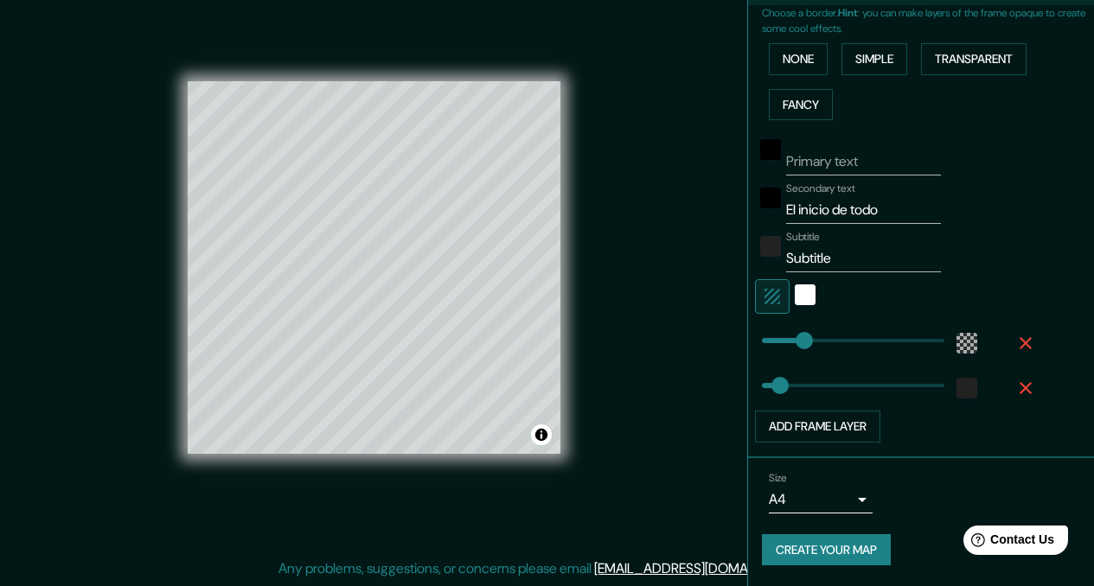
click at [762, 290] on icon "button" at bounding box center [772, 296] width 21 height 21
click at [803, 269] on input "Subtitle" at bounding box center [863, 259] width 155 height 28
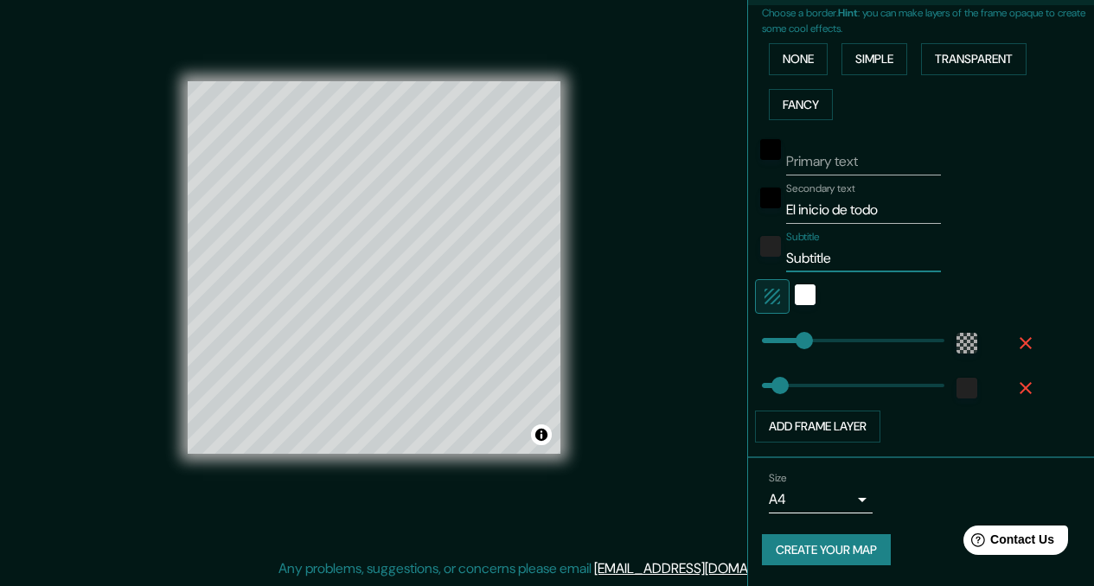
click at [813, 211] on input "El inicio de todo" at bounding box center [863, 210] width 155 height 28
click at [819, 256] on input "Subtitle" at bounding box center [863, 259] width 155 height 28
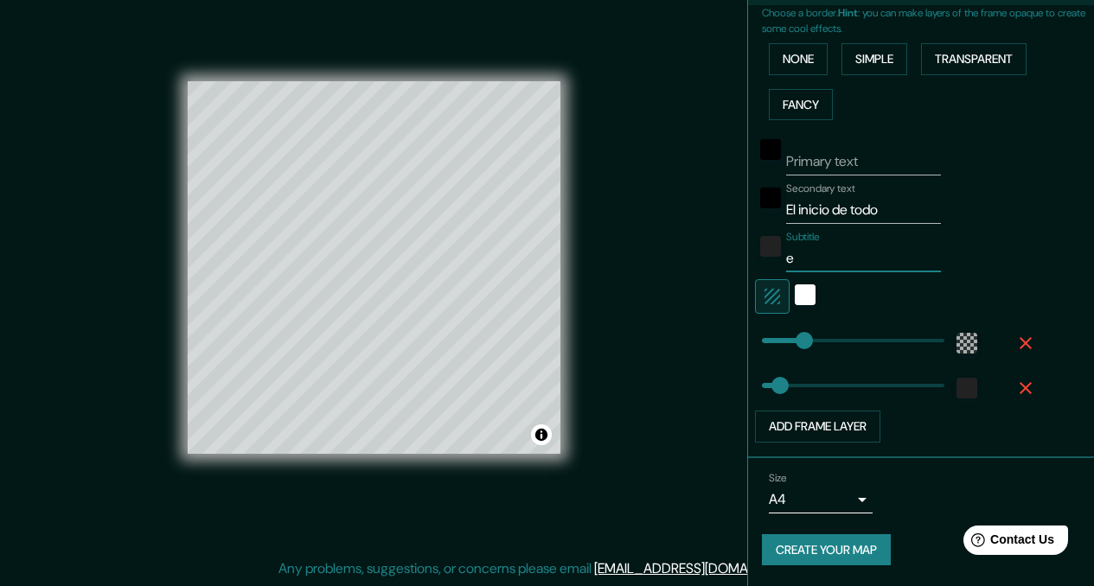
type input "el"
type input "el inicio"
click at [846, 162] on input "Primary text" at bounding box center [863, 162] width 155 height 28
type input "el inici"
click at [1018, 355] on button "button" at bounding box center [1025, 343] width 55 height 31
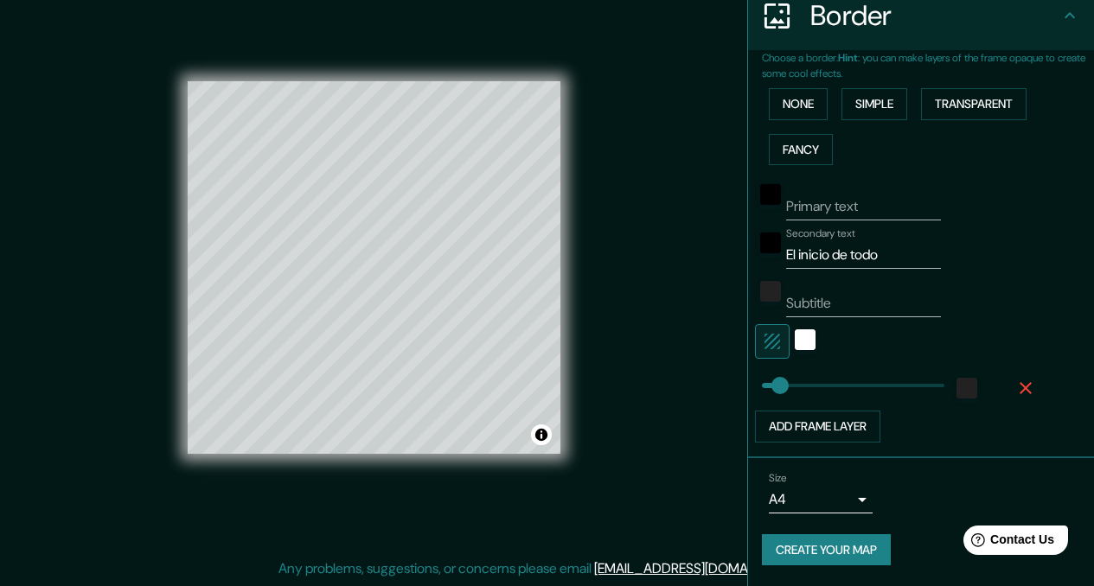
click at [1015, 381] on icon "button" at bounding box center [1025, 388] width 21 height 21
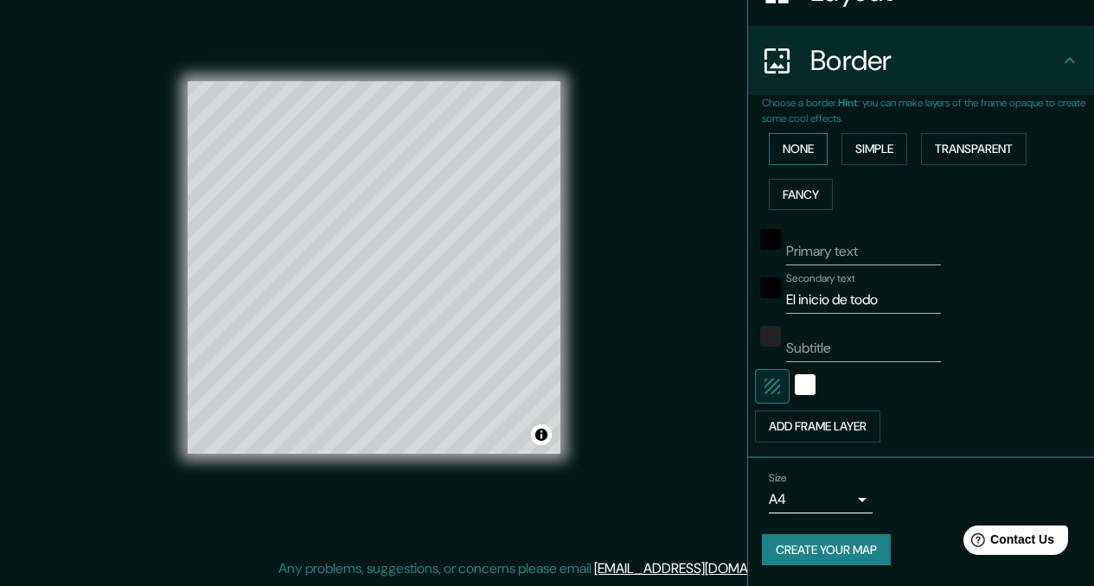
click at [798, 144] on button "None" at bounding box center [798, 149] width 59 height 32
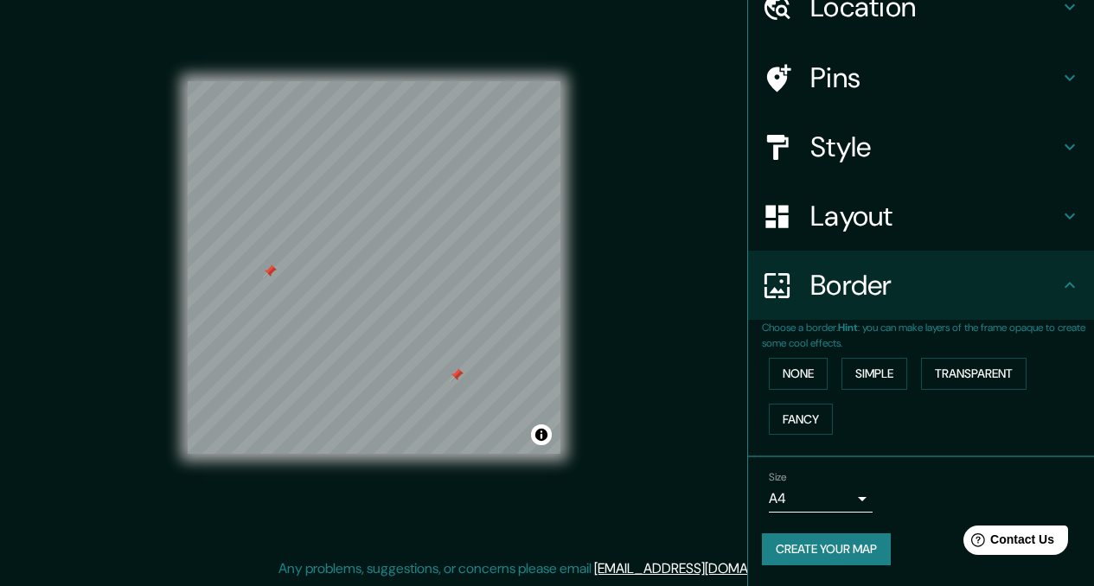
click at [454, 381] on div at bounding box center [457, 375] width 14 height 14
click at [581, 307] on div "© Mapbox © OpenStreetMap Improve this map" at bounding box center [374, 267] width 428 height 583
click at [834, 91] on h4 "Pins" at bounding box center [934, 78] width 249 height 35
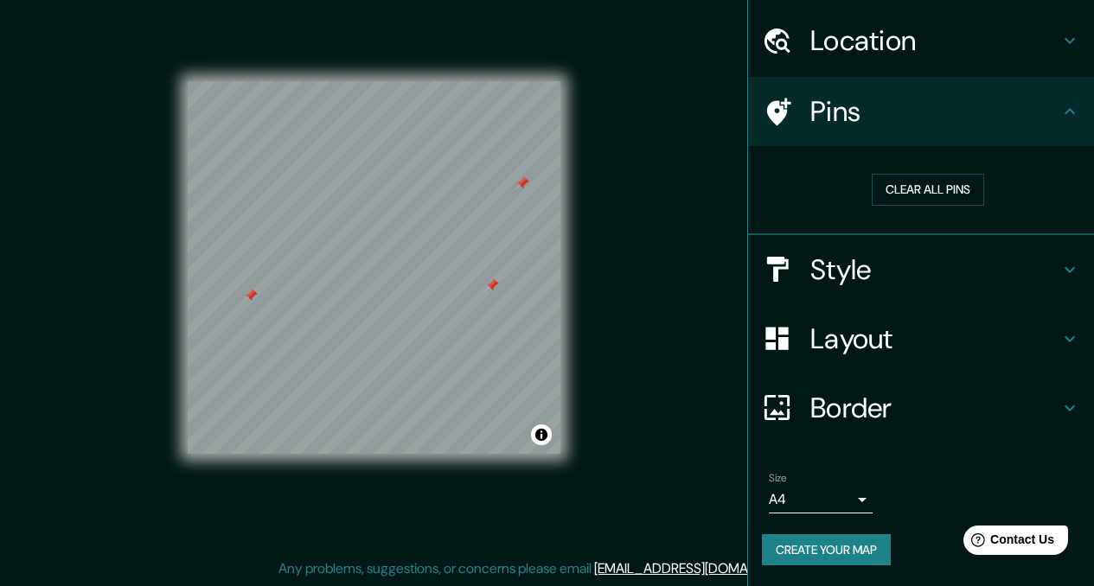
scroll to position [49, 0]
click at [828, 258] on h4 "Style" at bounding box center [934, 269] width 249 height 35
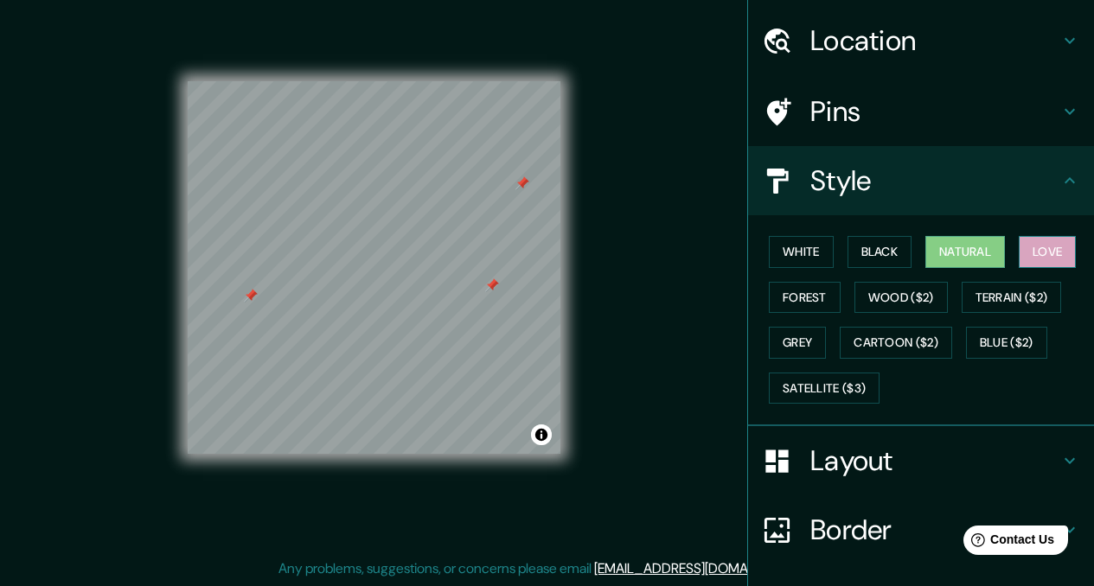
click at [1042, 252] on button "Love" at bounding box center [1046, 252] width 57 height 32
click at [971, 241] on button "Natural" at bounding box center [965, 252] width 80 height 32
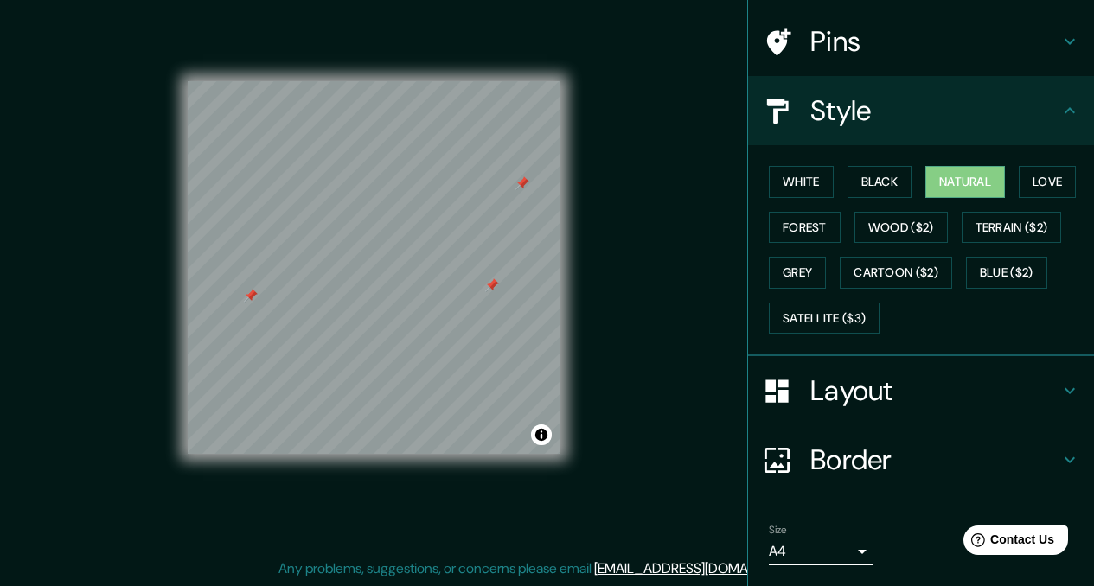
click at [864, 391] on h4 "Layout" at bounding box center [934, 390] width 249 height 35
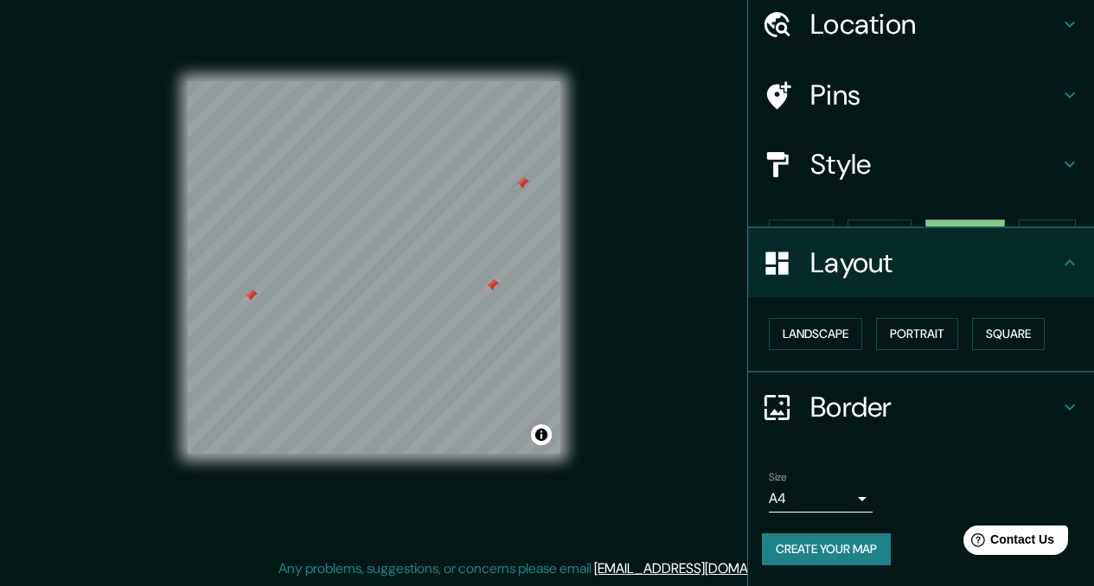
scroll to position [35, 0]
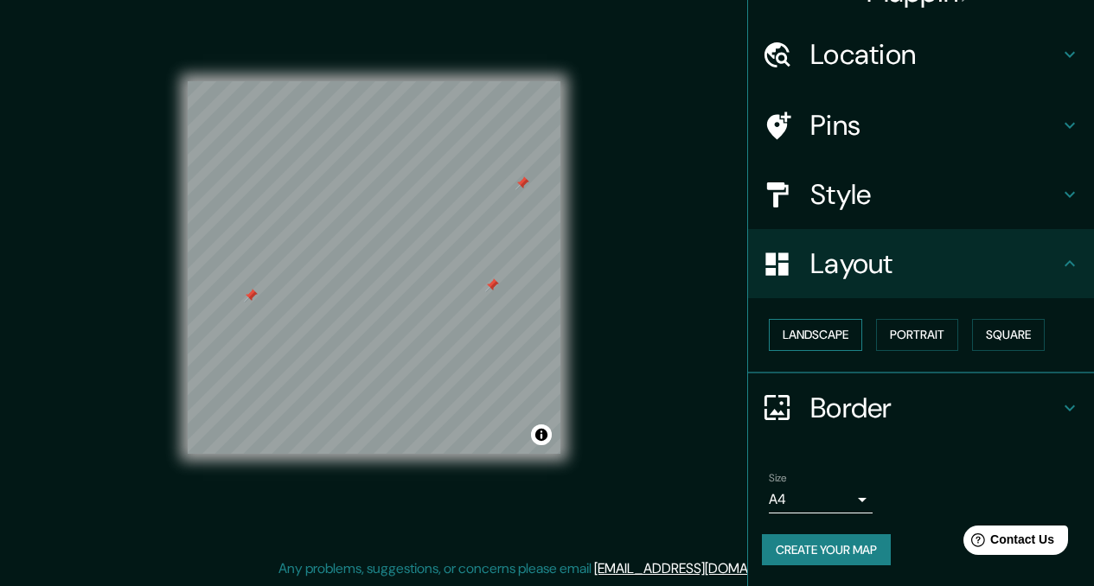
click at [831, 337] on button "Landscape" at bounding box center [815, 335] width 93 height 32
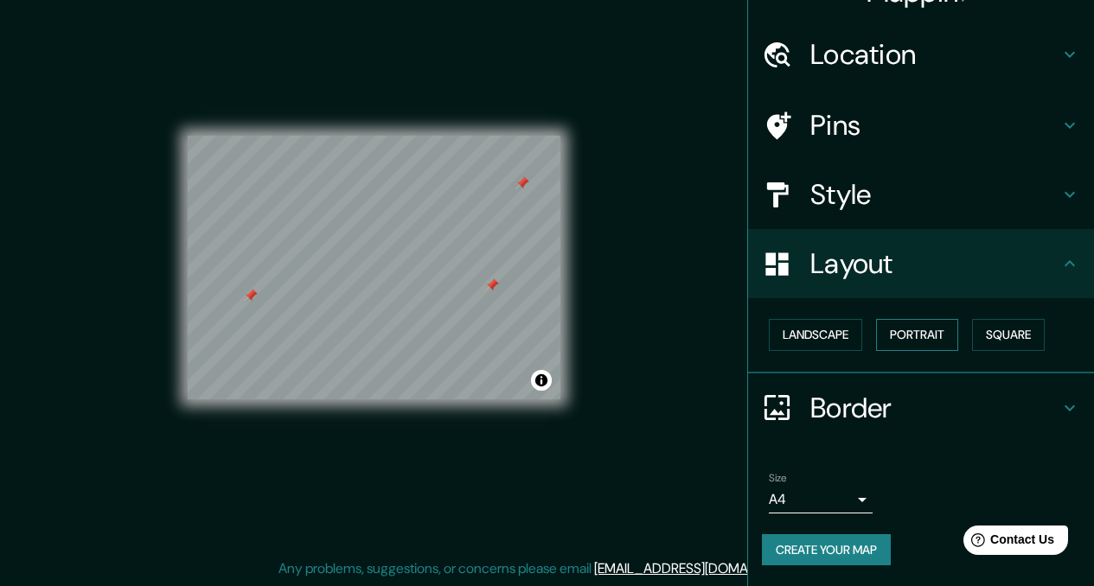
click at [922, 335] on button "Portrait" at bounding box center [917, 335] width 82 height 32
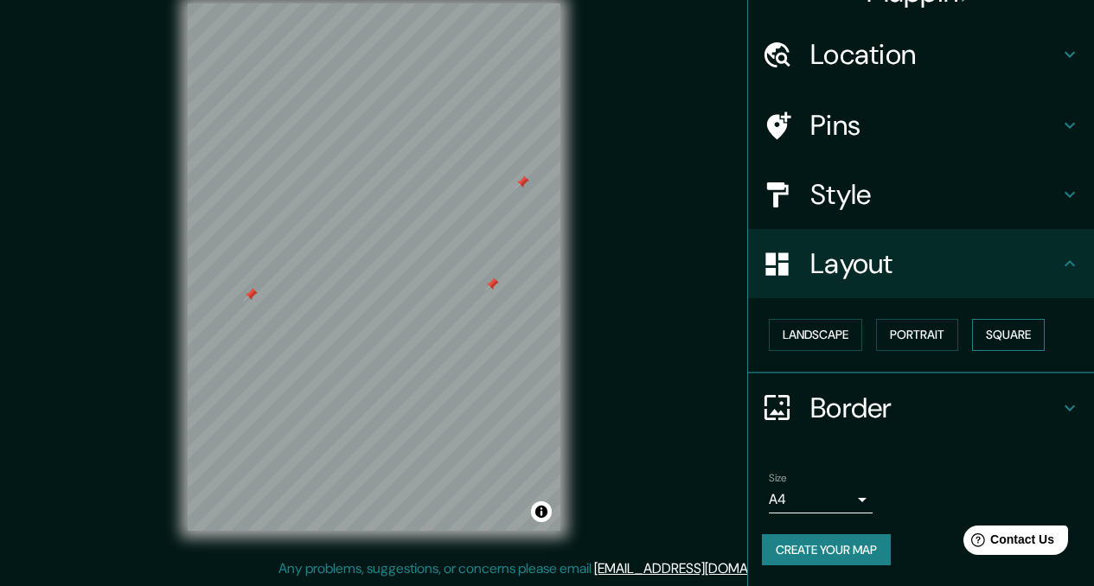
click at [1015, 333] on button "Square" at bounding box center [1008, 335] width 73 height 32
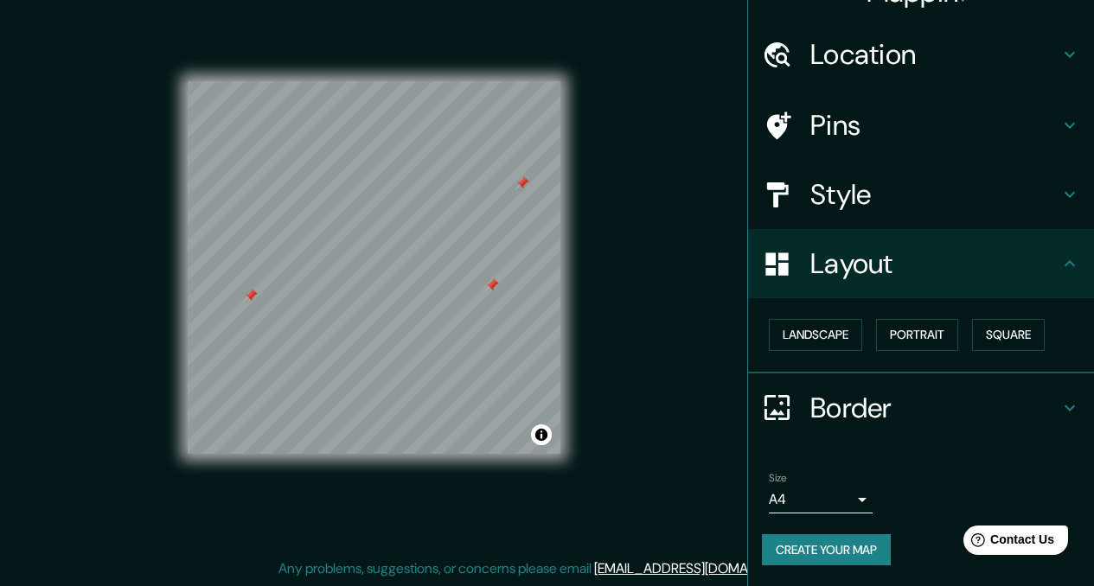
click at [961, 407] on h4 "Border" at bounding box center [934, 408] width 249 height 35
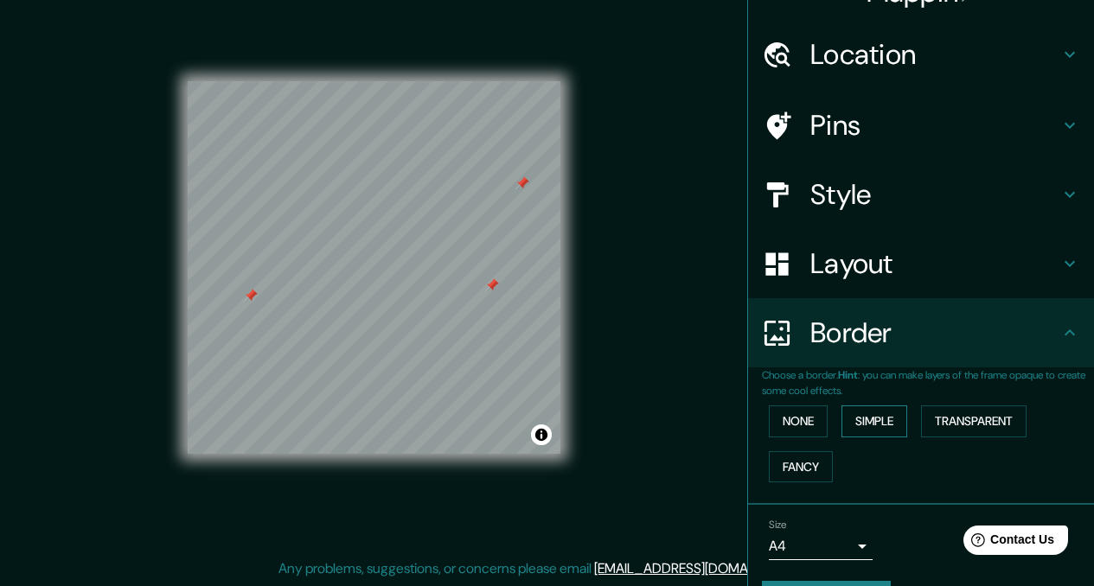
click at [889, 422] on button "Simple" at bounding box center [874, 421] width 66 height 32
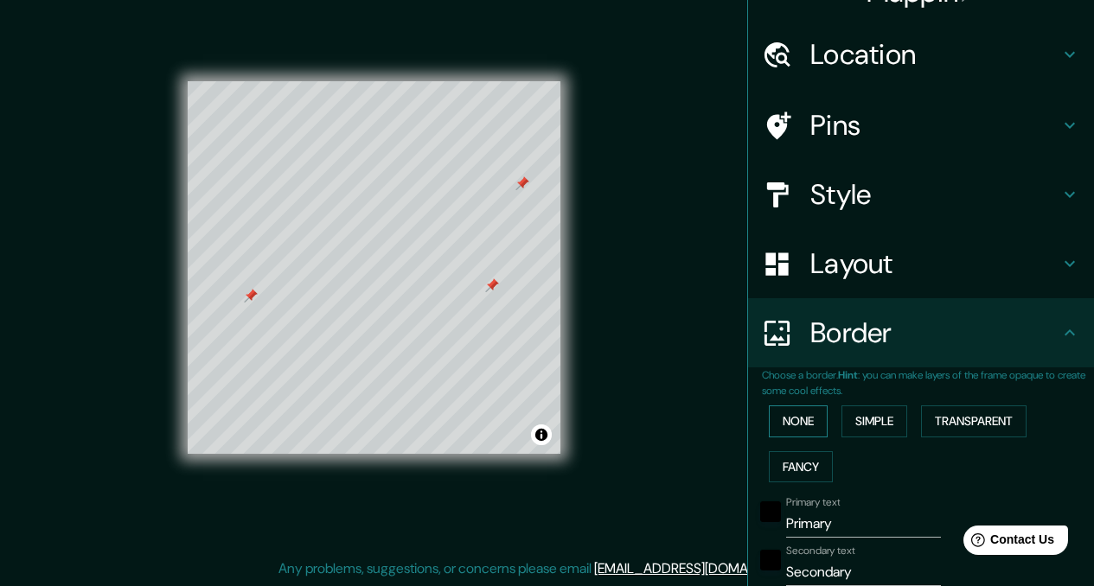
click at [794, 434] on button "None" at bounding box center [798, 421] width 59 height 32
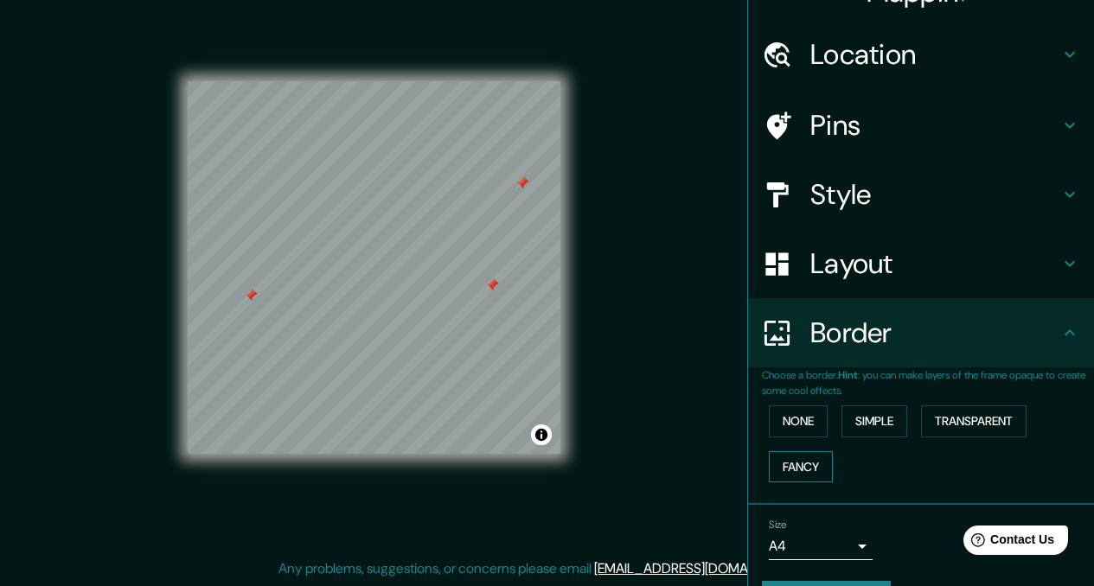
click at [803, 475] on button "Fancy" at bounding box center [801, 467] width 64 height 32
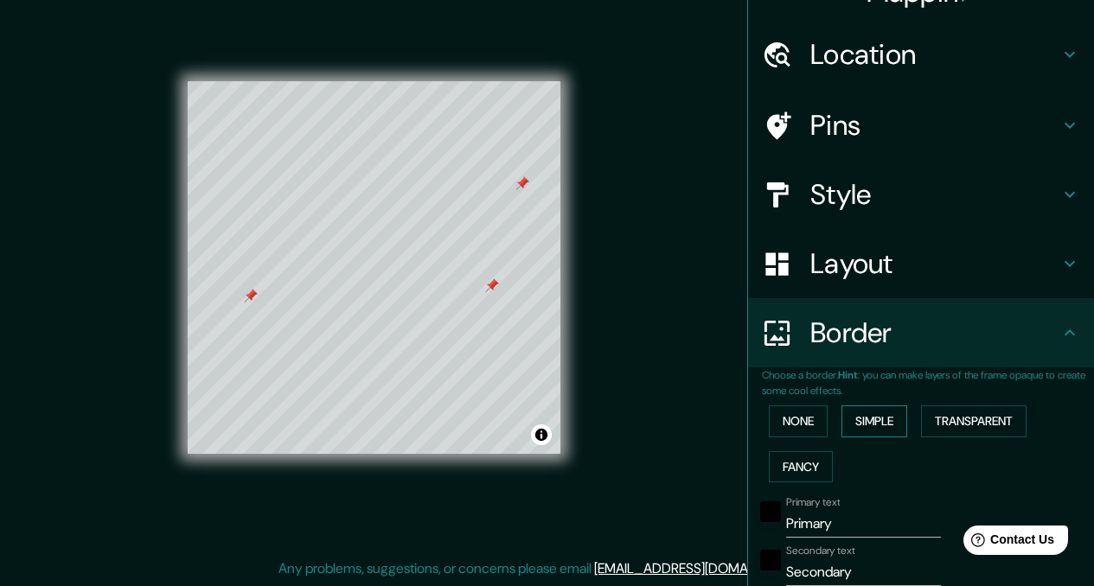
click at [893, 419] on button "Simple" at bounding box center [874, 421] width 66 height 32
click at [954, 418] on button "Transparent" at bounding box center [973, 421] width 105 height 32
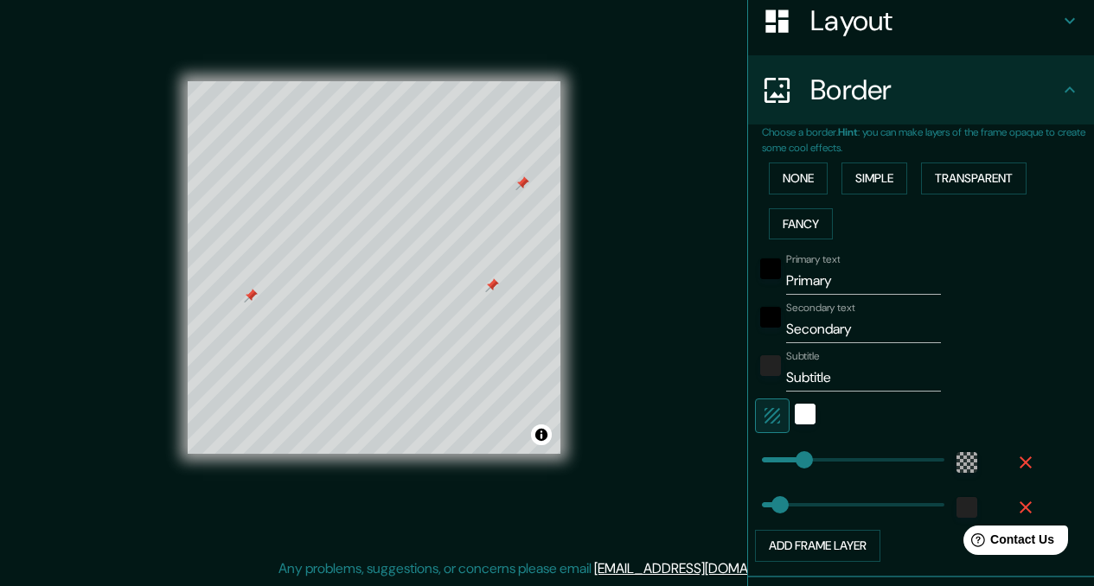
scroll to position [282, 0]
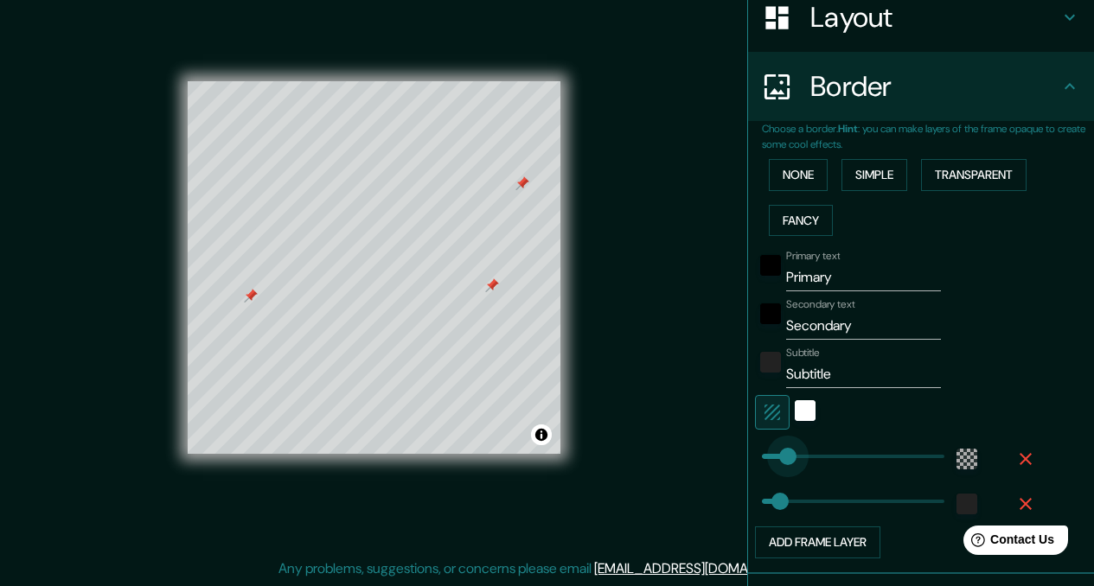
type input "57"
drag, startPoint x: 792, startPoint y: 456, endPoint x: 773, endPoint y: 456, distance: 19.0
type input "57"
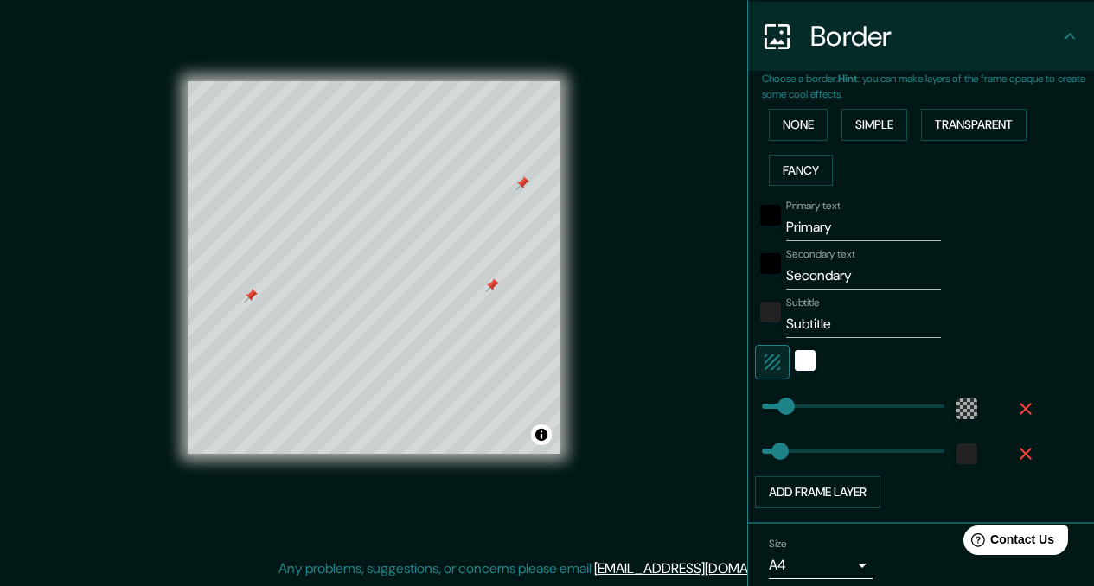
scroll to position [341, 0]
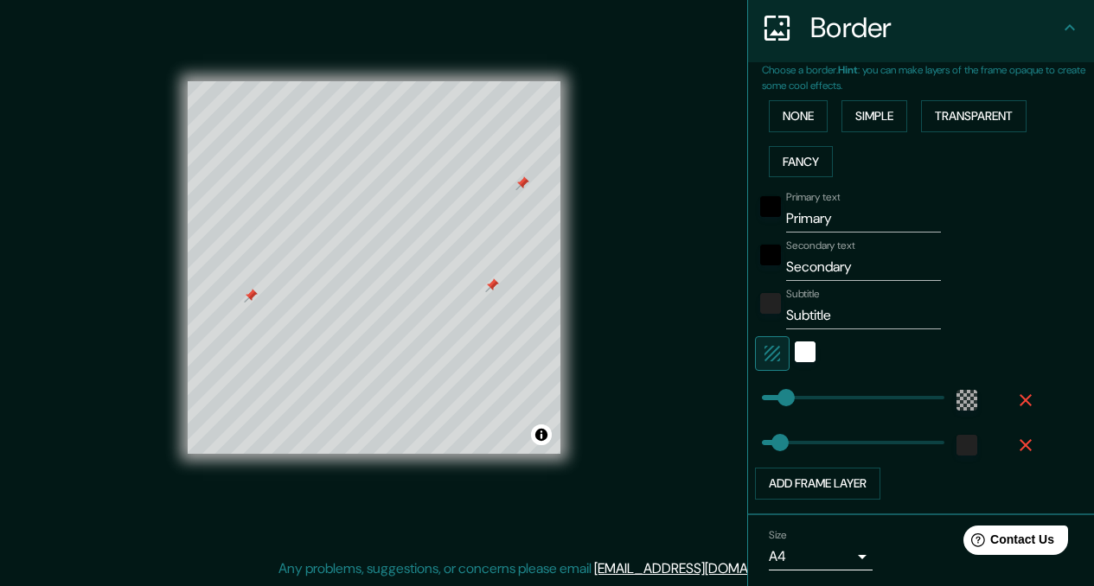
click at [816, 231] on input "Primary" at bounding box center [863, 219] width 155 height 28
type input "e"
type input "57"
type input "el"
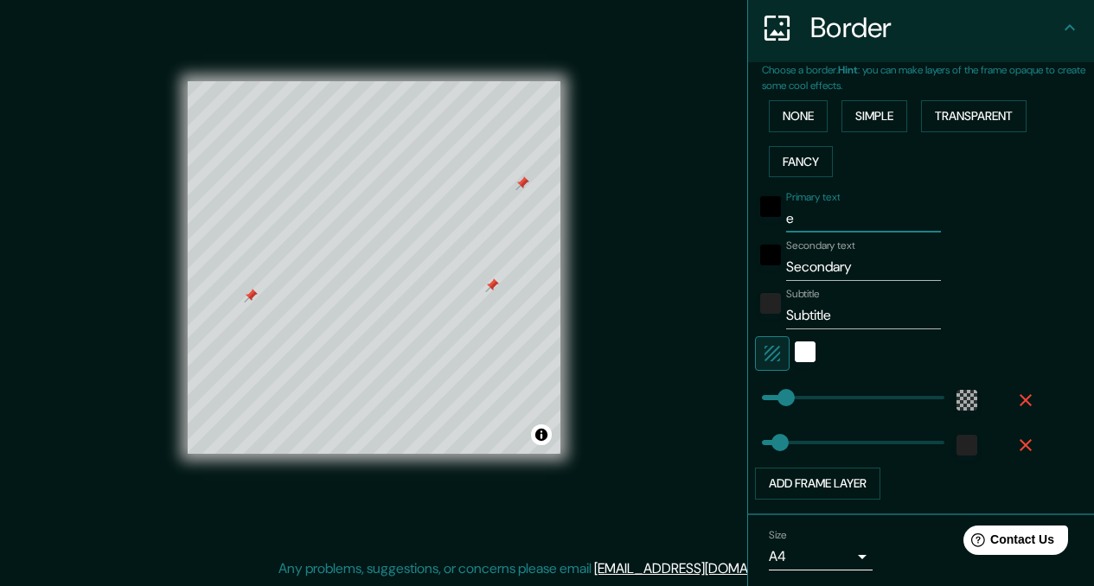
type input "57"
type input "el"
type input "57"
type input "el"
type input "57"
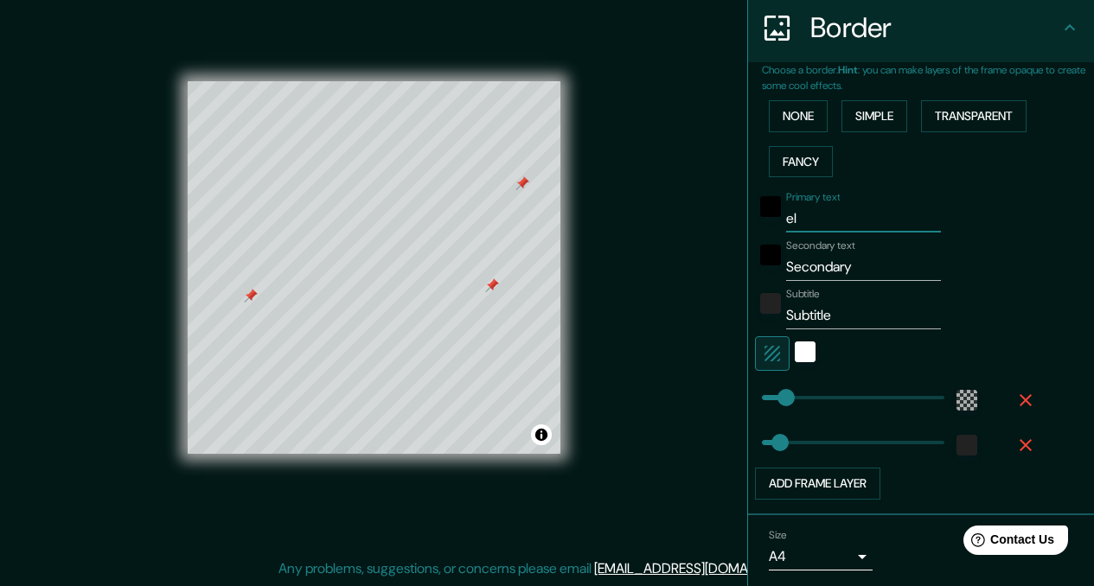
type input "e"
type input "57"
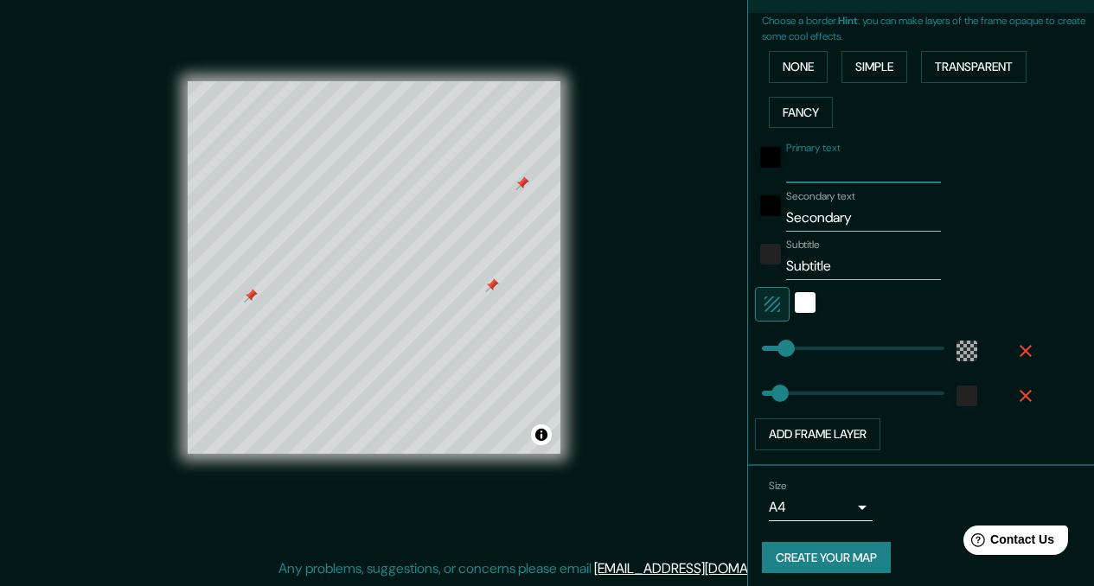
type input "57"
type input "20"
drag, startPoint x: 770, startPoint y: 352, endPoint x: 757, endPoint y: 350, distance: 13.1
type input "6"
drag, startPoint x: 767, startPoint y: 401, endPoint x: 751, endPoint y: 402, distance: 15.6
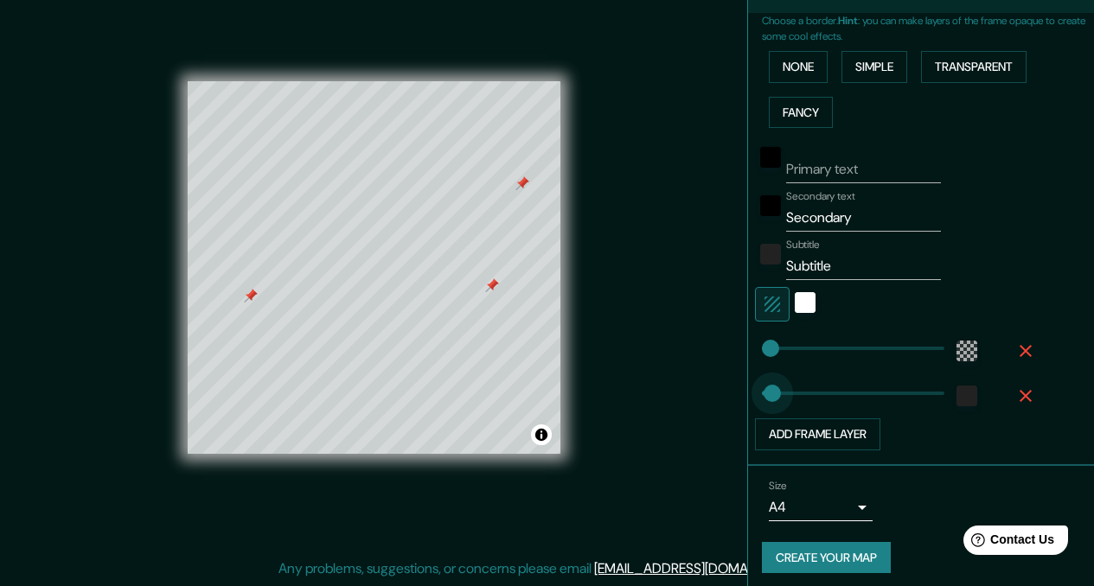
type input "35"
drag, startPoint x: 751, startPoint y: 402, endPoint x: 762, endPoint y: 402, distance: 11.2
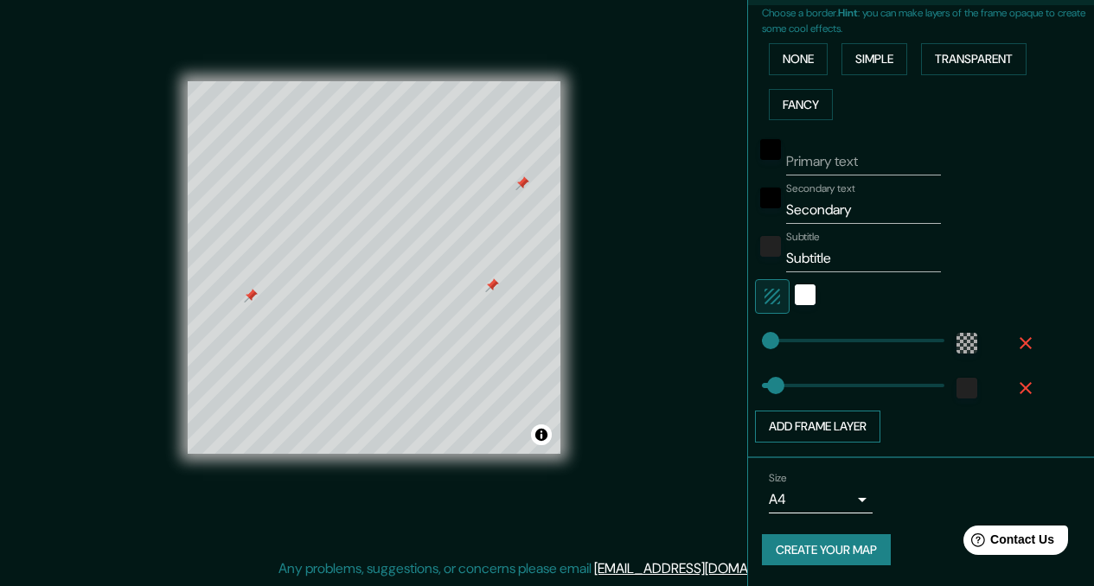
click at [783, 428] on button "Add frame layer" at bounding box center [817, 427] width 125 height 32
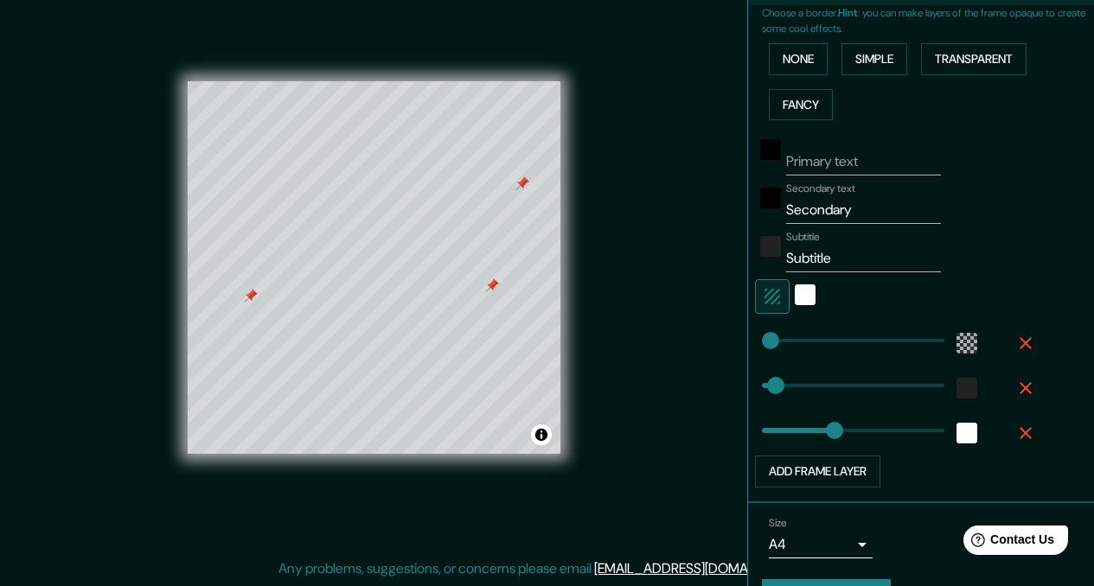
type input "172"
click at [792, 55] on button "None" at bounding box center [798, 59] width 59 height 32
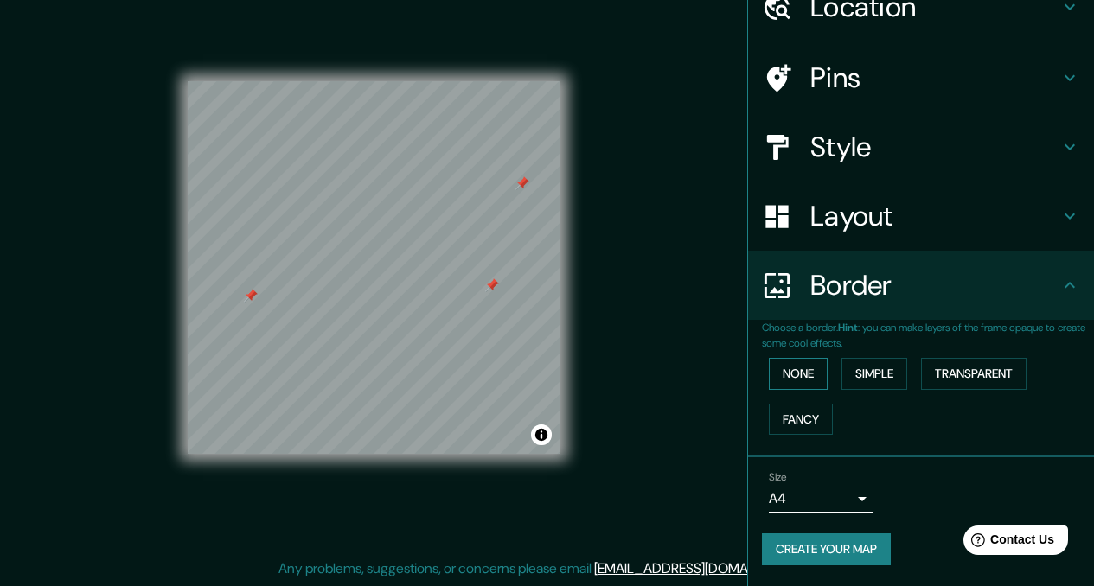
click at [801, 371] on button "None" at bounding box center [798, 374] width 59 height 32
click at [879, 385] on button "Simple" at bounding box center [874, 374] width 66 height 32
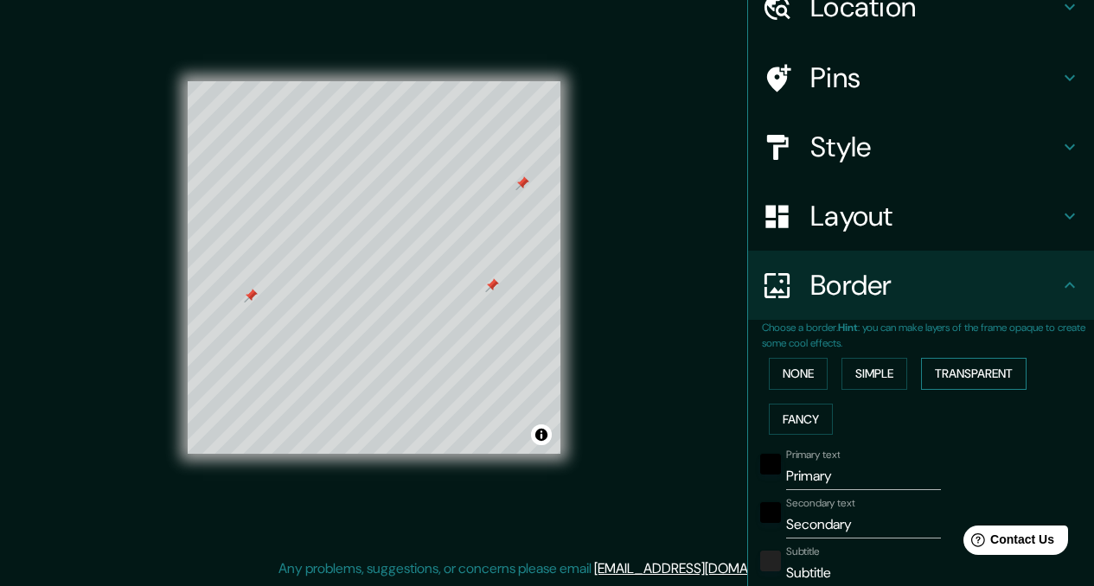
click at [936, 374] on button "Transparent" at bounding box center [973, 374] width 105 height 32
click at [795, 415] on button "Fancy" at bounding box center [801, 420] width 64 height 32
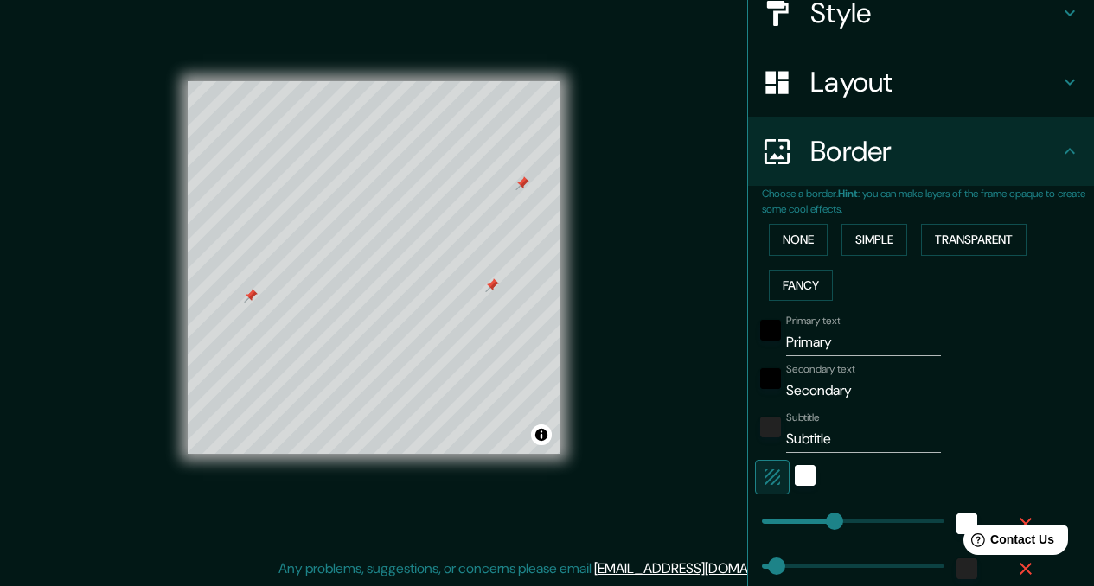
scroll to position [226, 0]
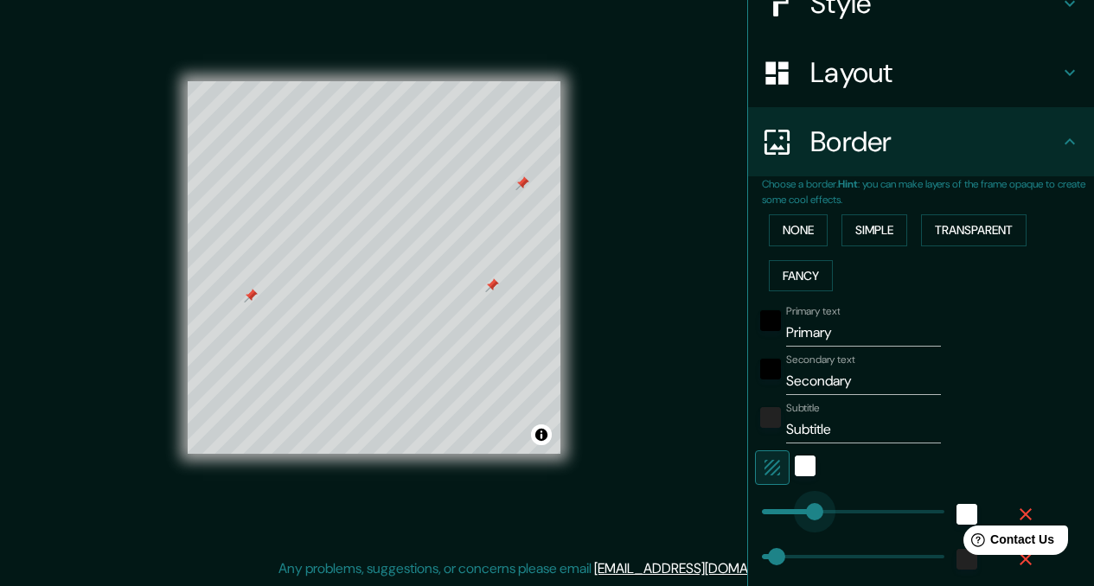
type input "82"
drag, startPoint x: 806, startPoint y: 518, endPoint x: 782, endPoint y: 519, distance: 23.4
type input "34"
type input "17"
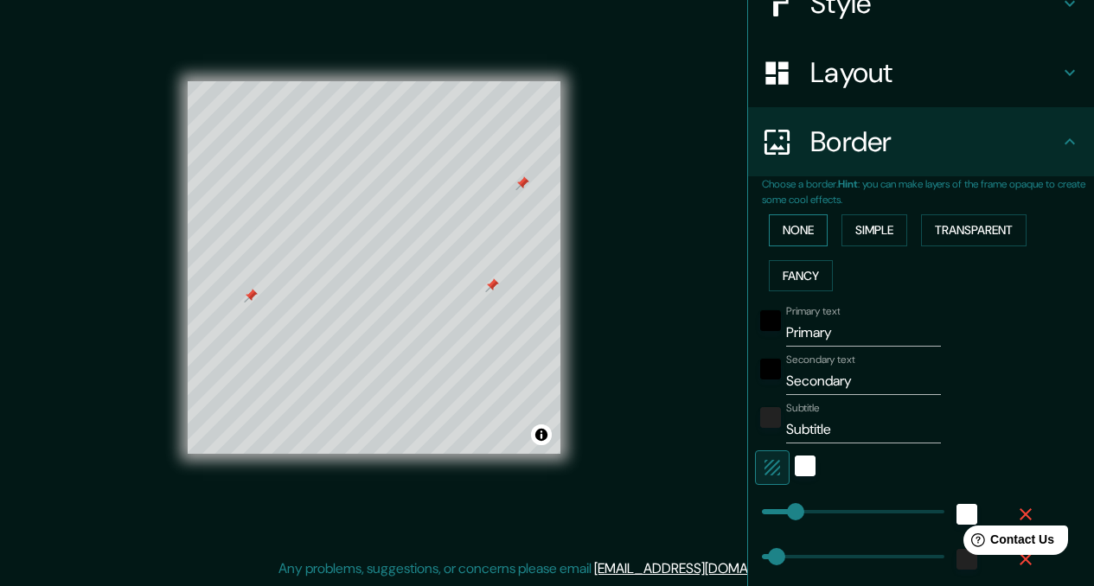
click at [803, 234] on button "None" at bounding box center [798, 230] width 59 height 32
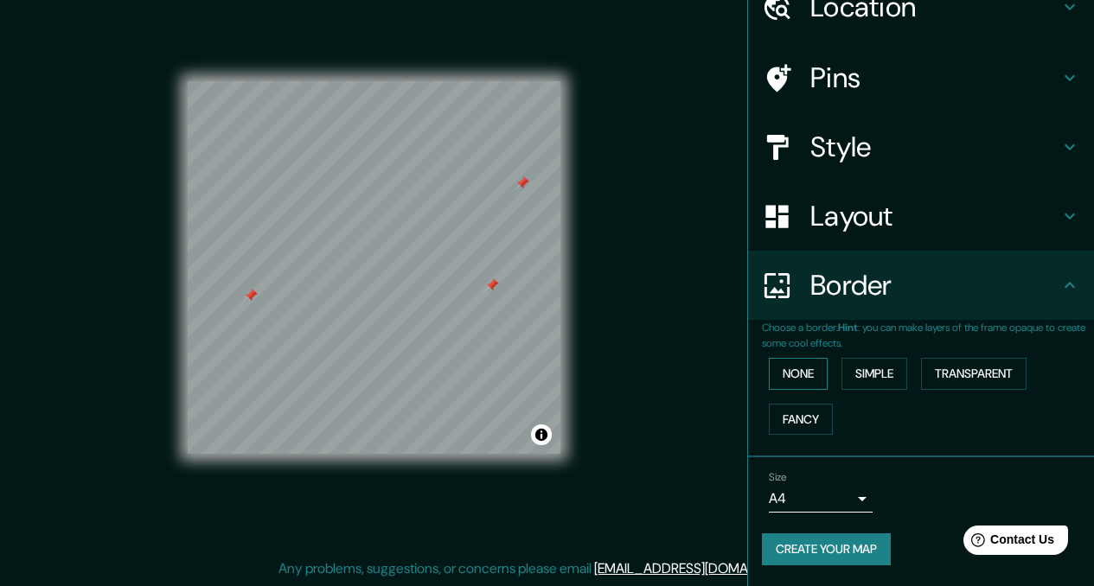
scroll to position [83, 0]
click at [813, 169] on div "Style" at bounding box center [921, 146] width 346 height 69
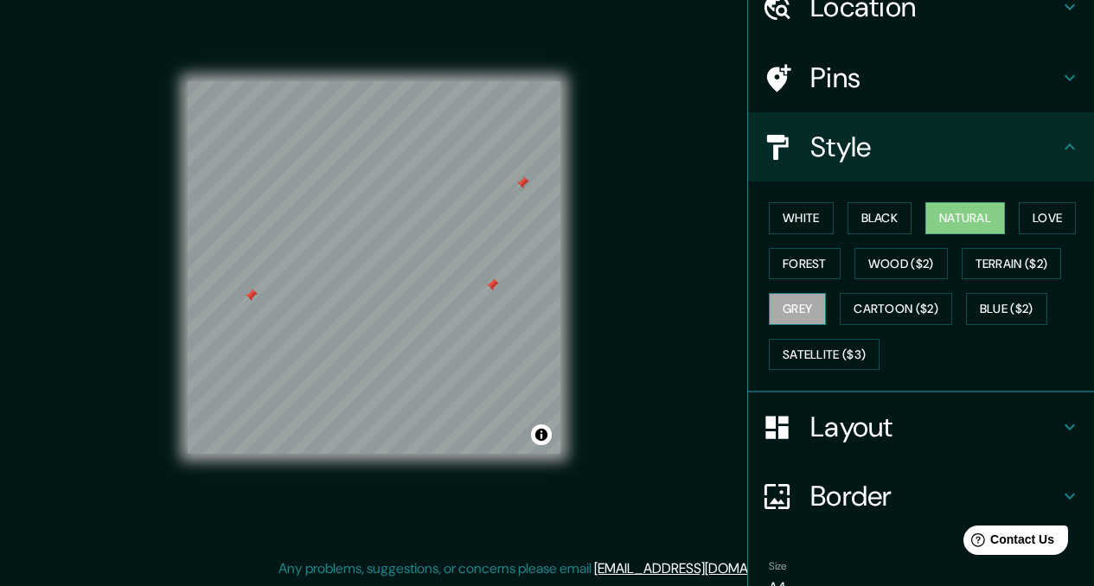
click at [800, 319] on button "Grey" at bounding box center [797, 309] width 57 height 32
click at [1014, 258] on button "Terrain ($2)" at bounding box center [1011, 264] width 100 height 32
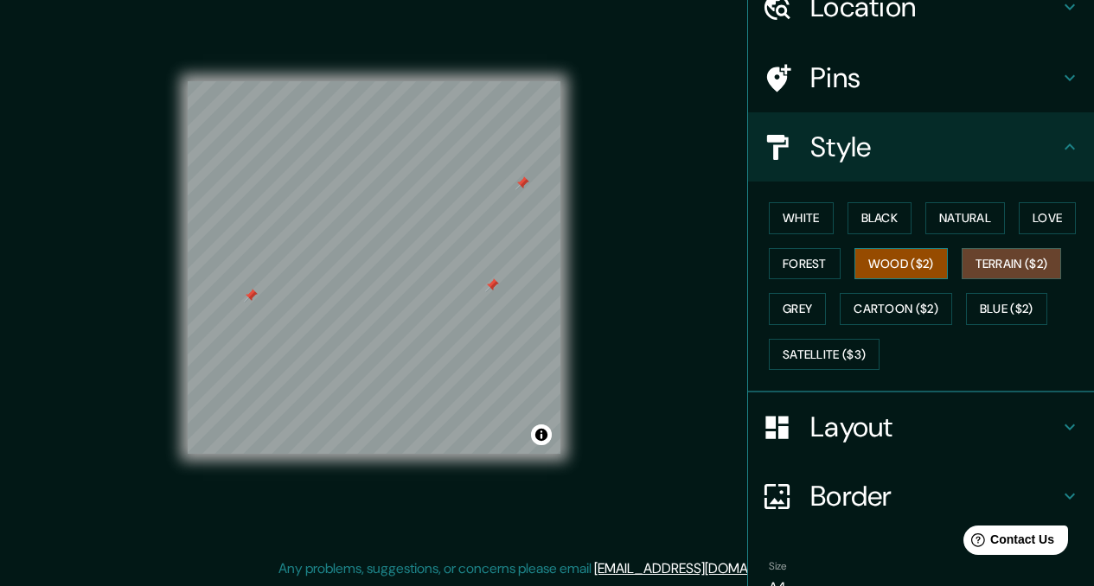
click at [881, 268] on button "Wood ($2)" at bounding box center [900, 264] width 93 height 32
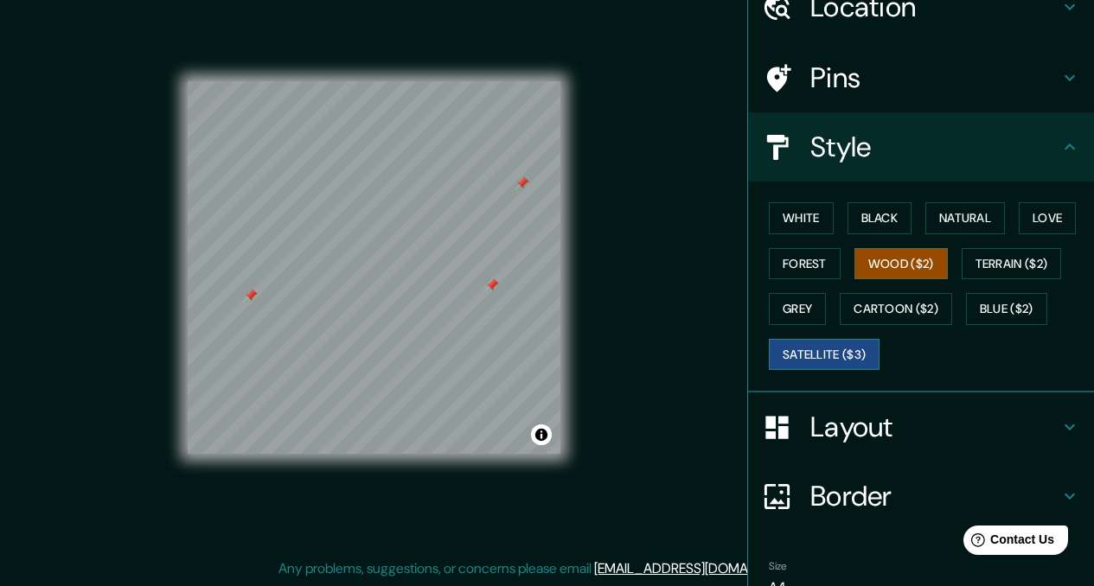
click at [846, 344] on button "Satellite ($3)" at bounding box center [824, 355] width 111 height 32
click at [976, 221] on button "Natural" at bounding box center [965, 218] width 80 height 32
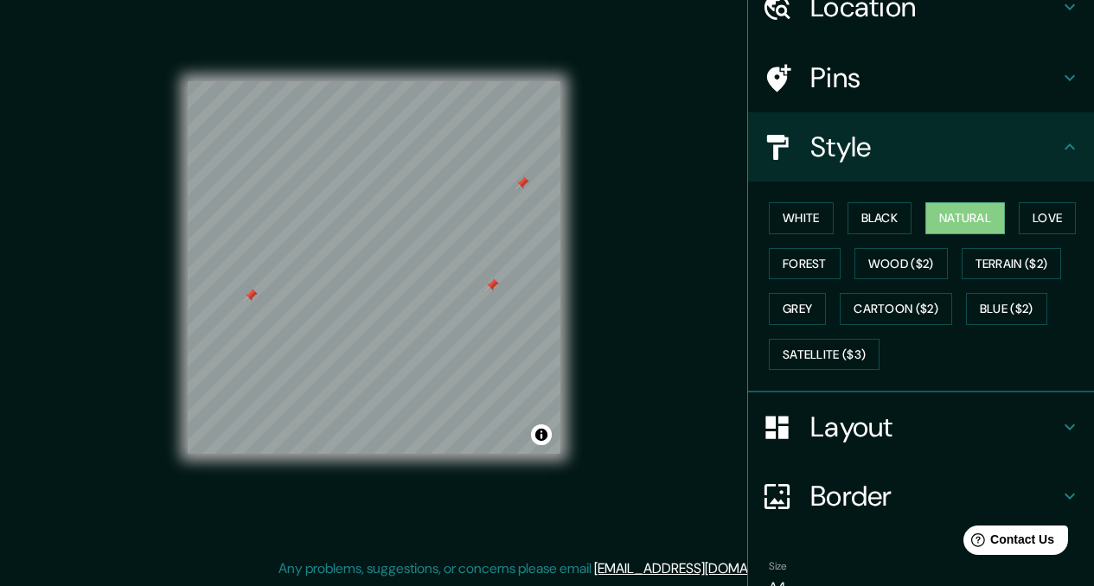
scroll to position [172, 0]
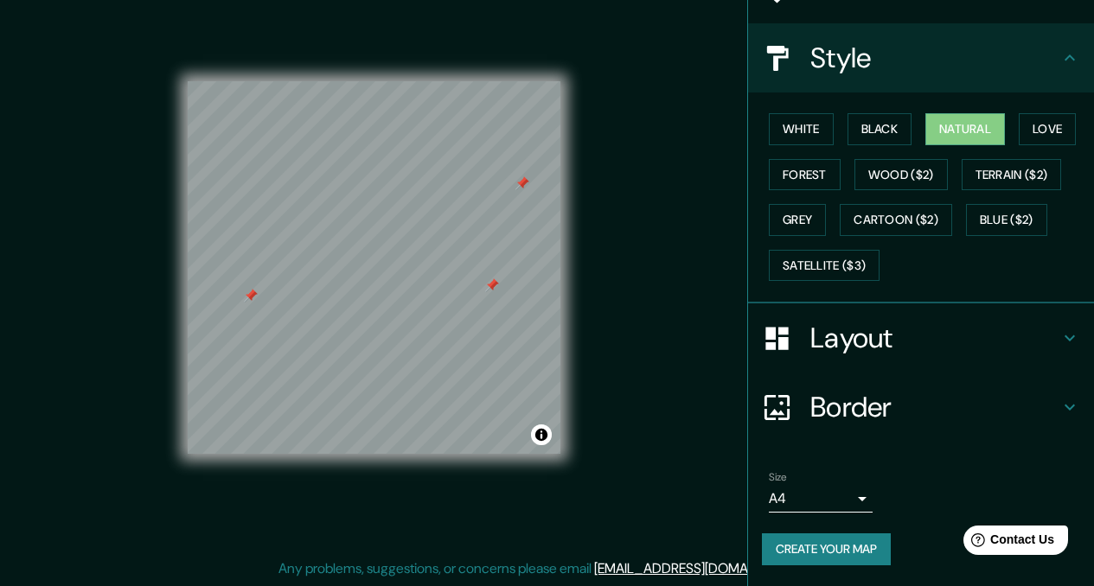
click at [819, 485] on body "Mappin Location Asunción, Paraguay Pins Style White Black Natural Love Forest W…" at bounding box center [547, 269] width 1094 height 586
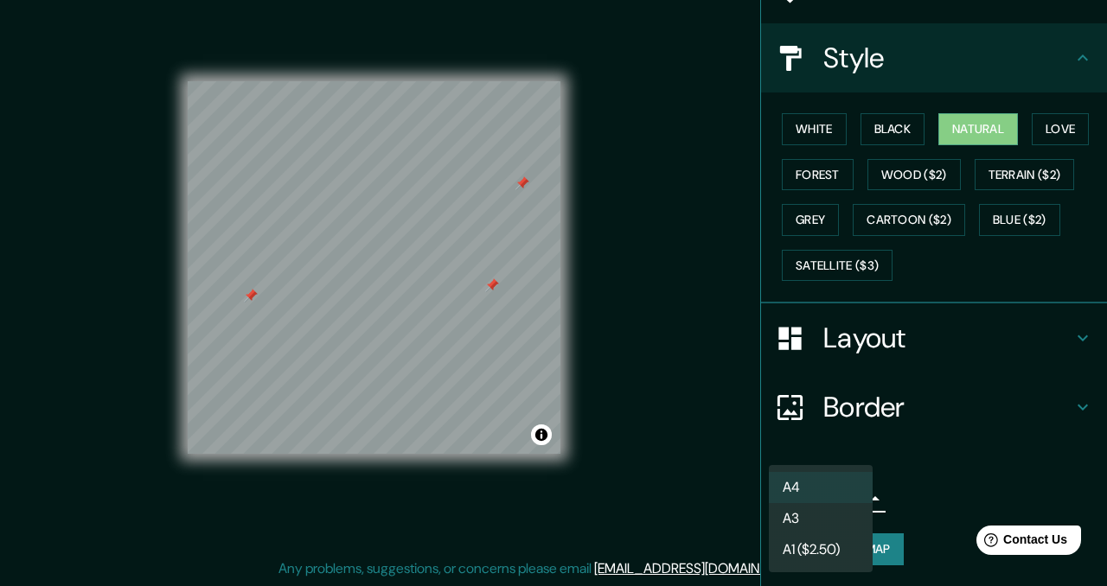
click at [930, 467] on div at bounding box center [553, 293] width 1107 height 586
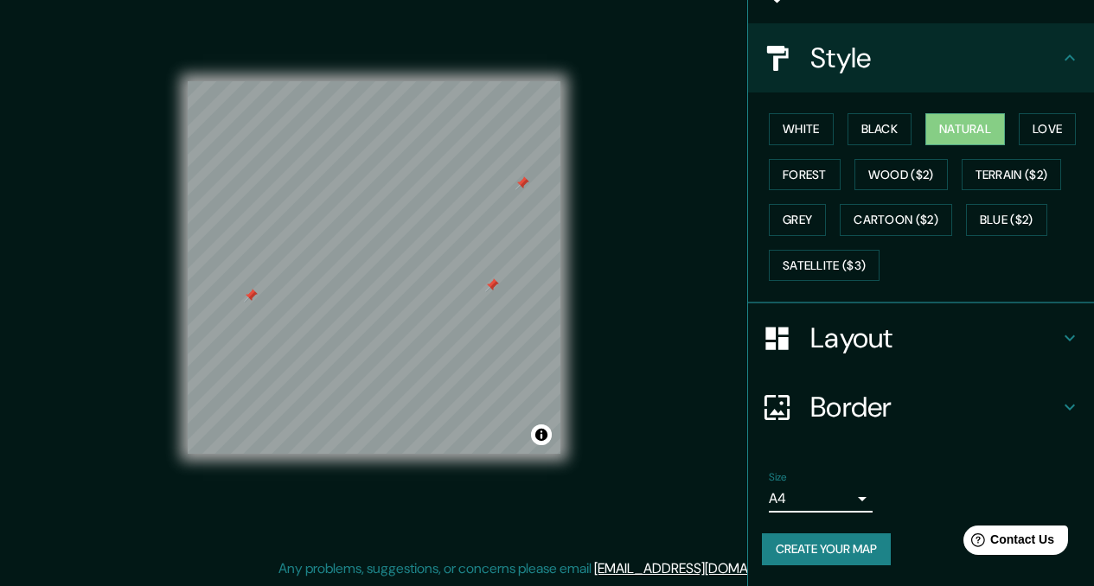
click at [917, 414] on h4 "Border" at bounding box center [934, 407] width 249 height 35
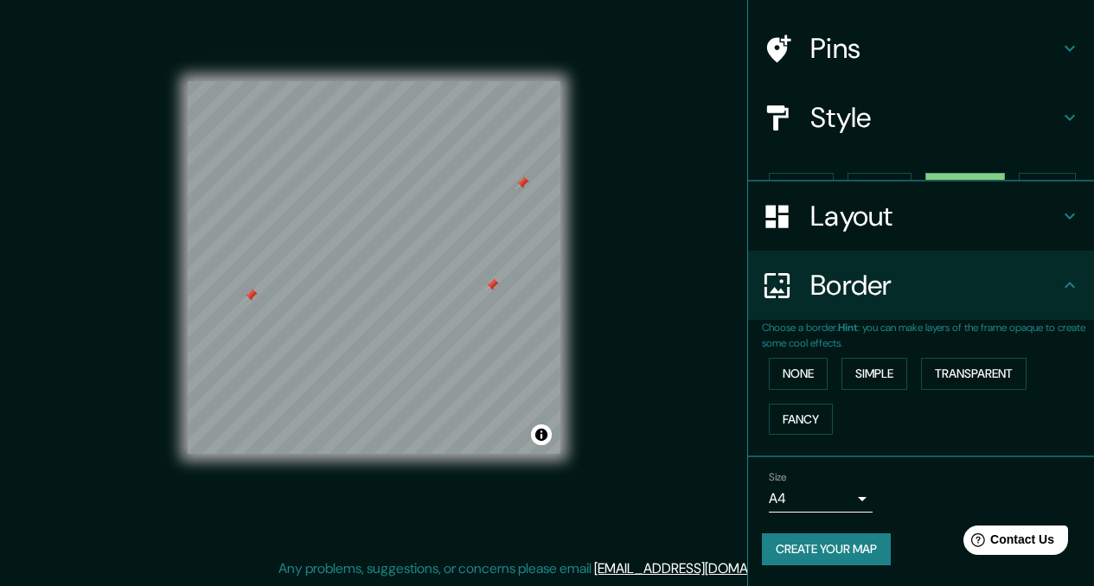
scroll to position [83, 0]
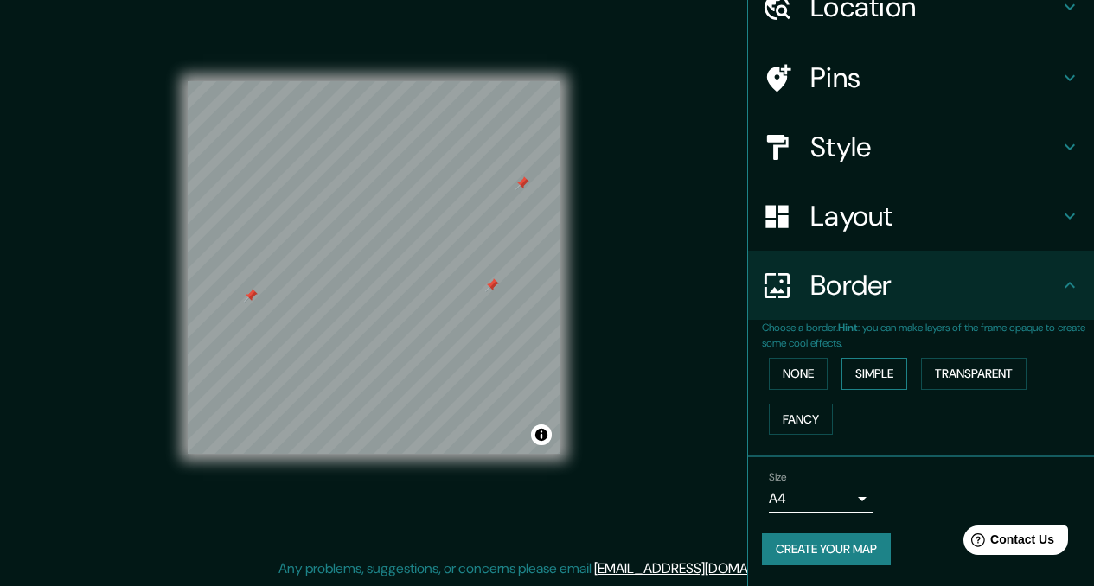
click at [864, 375] on button "Simple" at bounding box center [874, 374] width 66 height 32
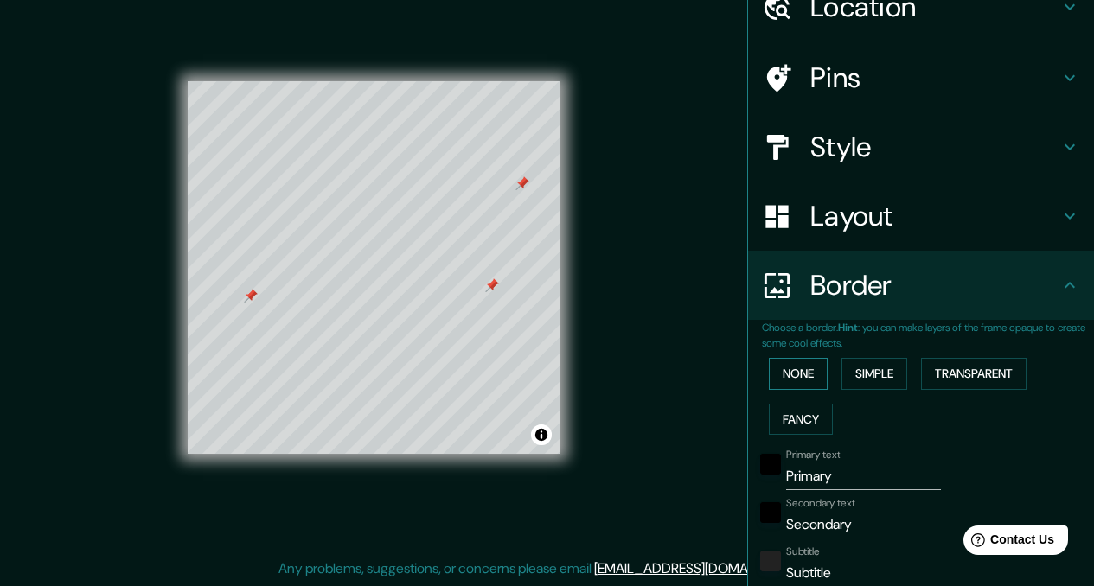
click at [806, 384] on button "None" at bounding box center [798, 374] width 59 height 32
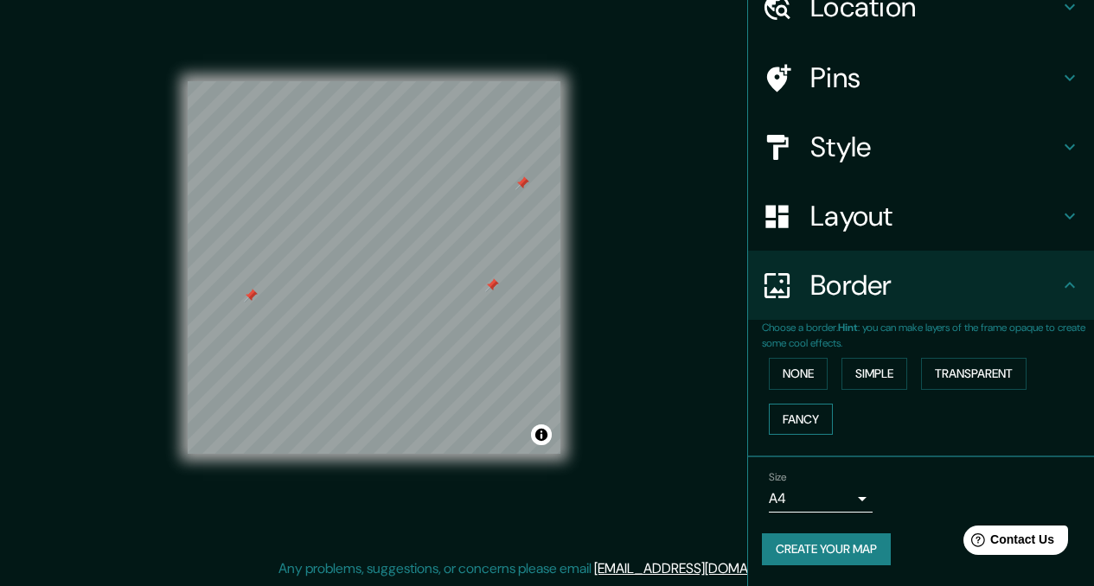
click at [794, 432] on button "Fancy" at bounding box center [801, 420] width 64 height 32
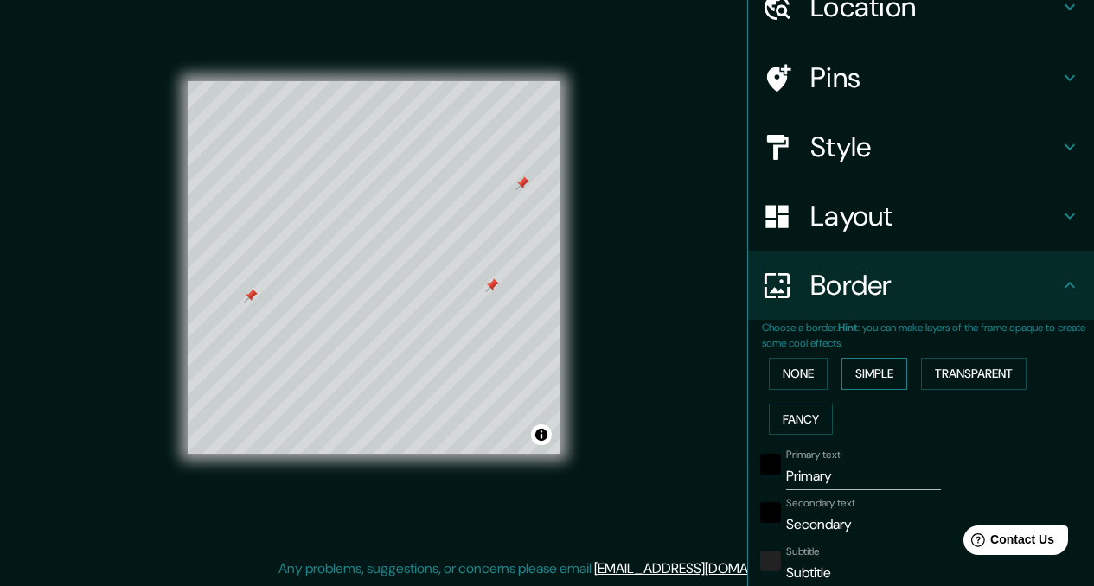
click at [882, 383] on button "Simple" at bounding box center [874, 374] width 66 height 32
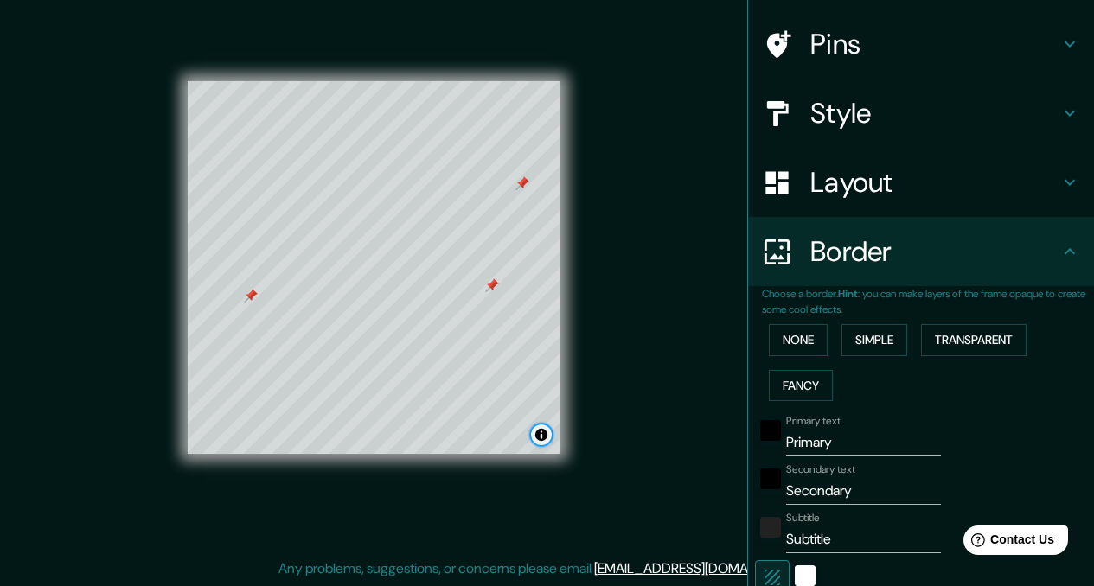
click at [543, 443] on button "Toggle attribution" at bounding box center [541, 434] width 21 height 21
click at [801, 335] on button "None" at bounding box center [798, 340] width 59 height 32
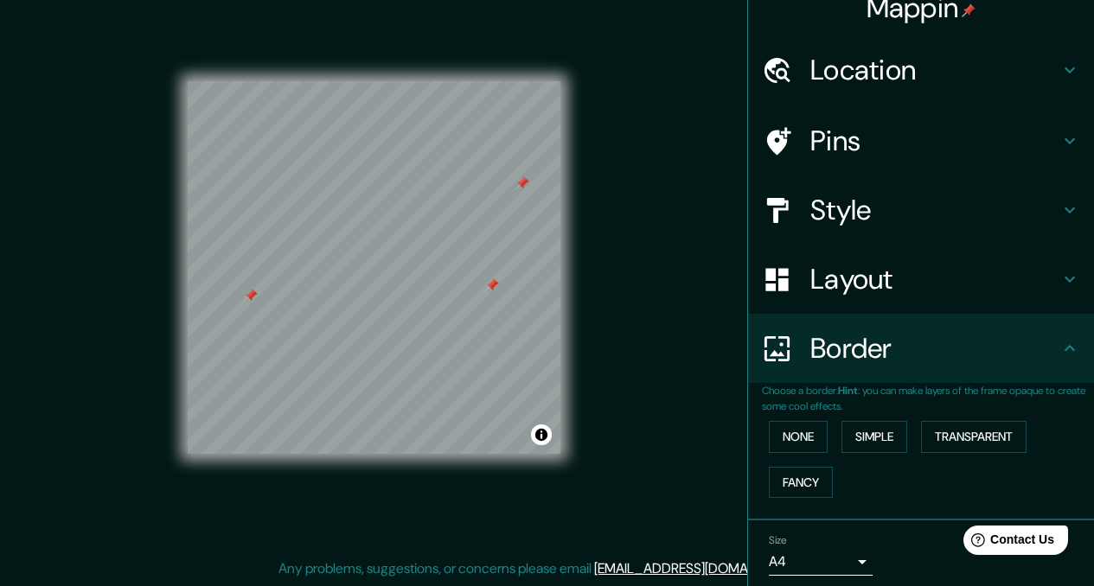
scroll to position [0, 0]
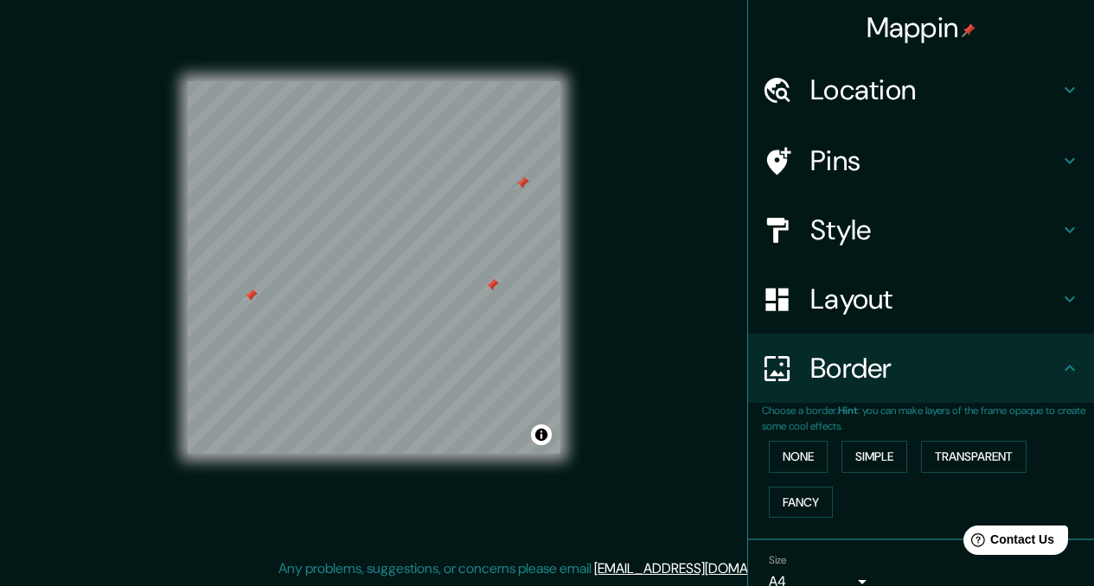
click at [864, 80] on h4 "Location" at bounding box center [934, 90] width 249 height 35
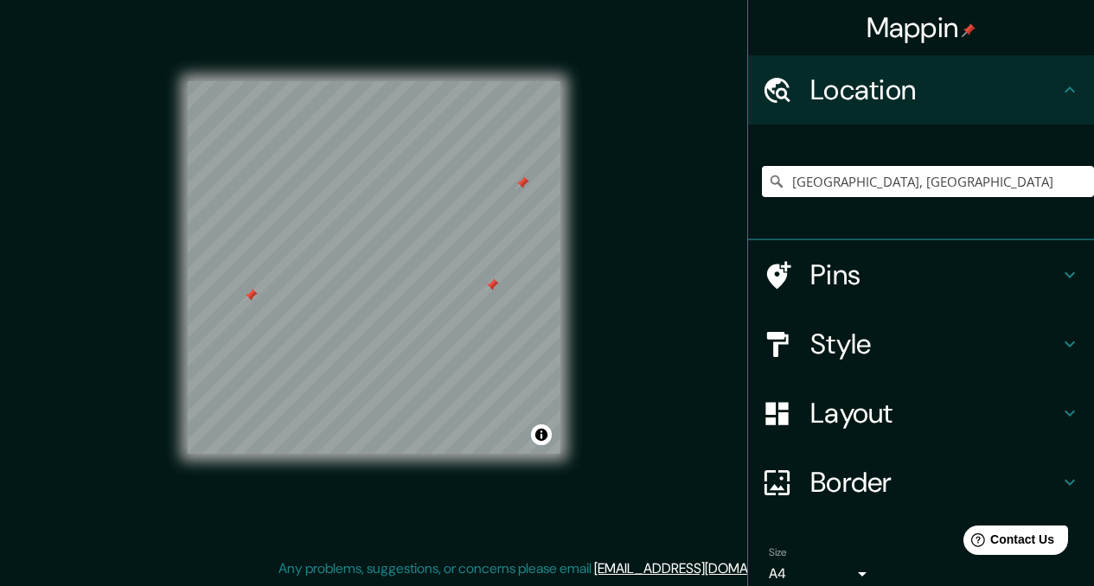
click at [864, 80] on h4 "Location" at bounding box center [934, 90] width 249 height 35
click at [858, 337] on h4 "Style" at bounding box center [934, 344] width 249 height 35
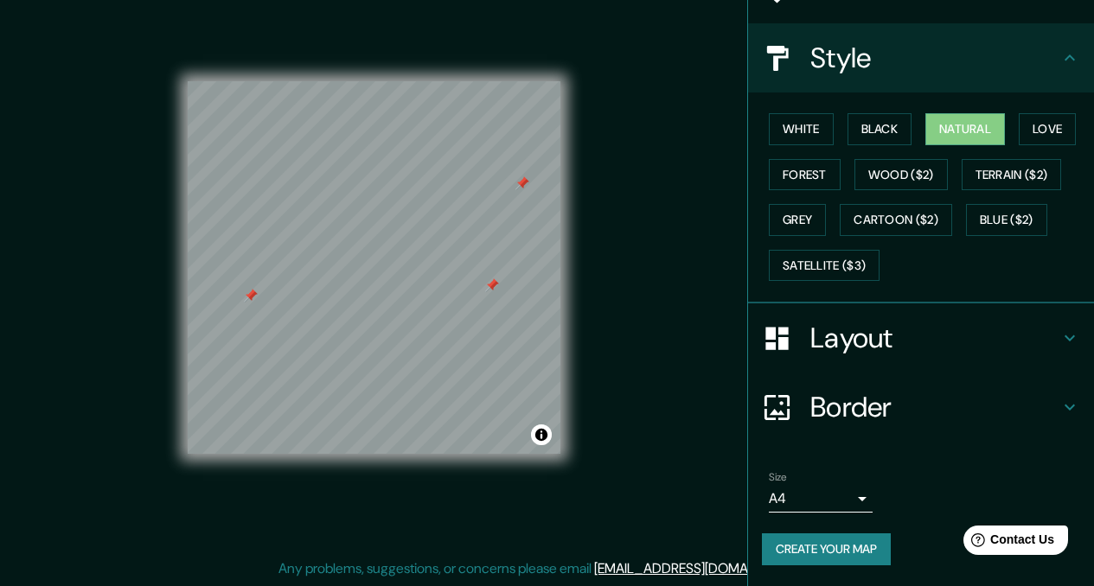
click at [855, 373] on div "Border" at bounding box center [921, 407] width 346 height 69
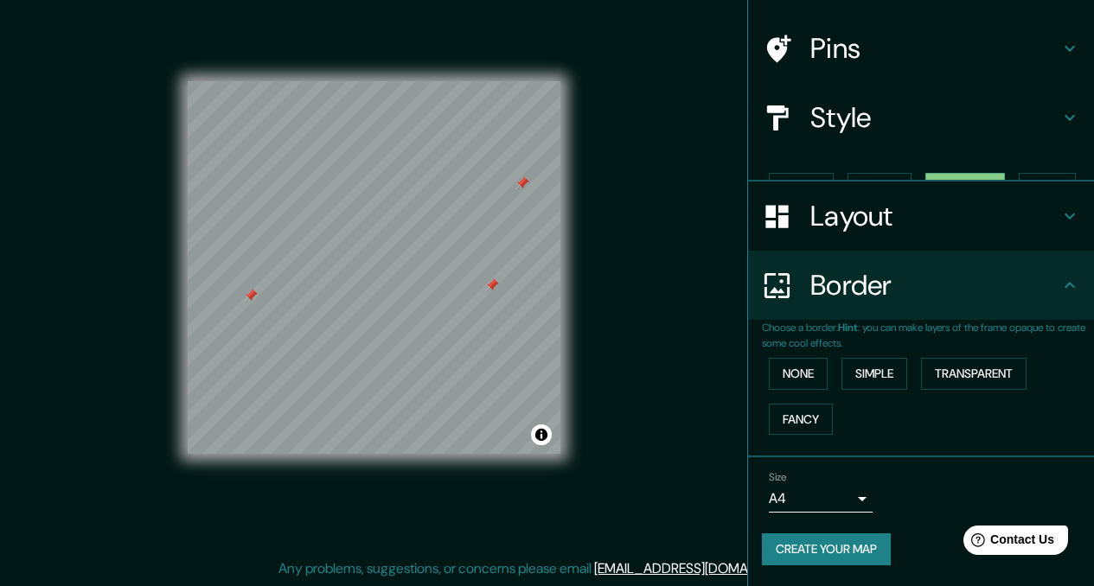
scroll to position [83, 0]
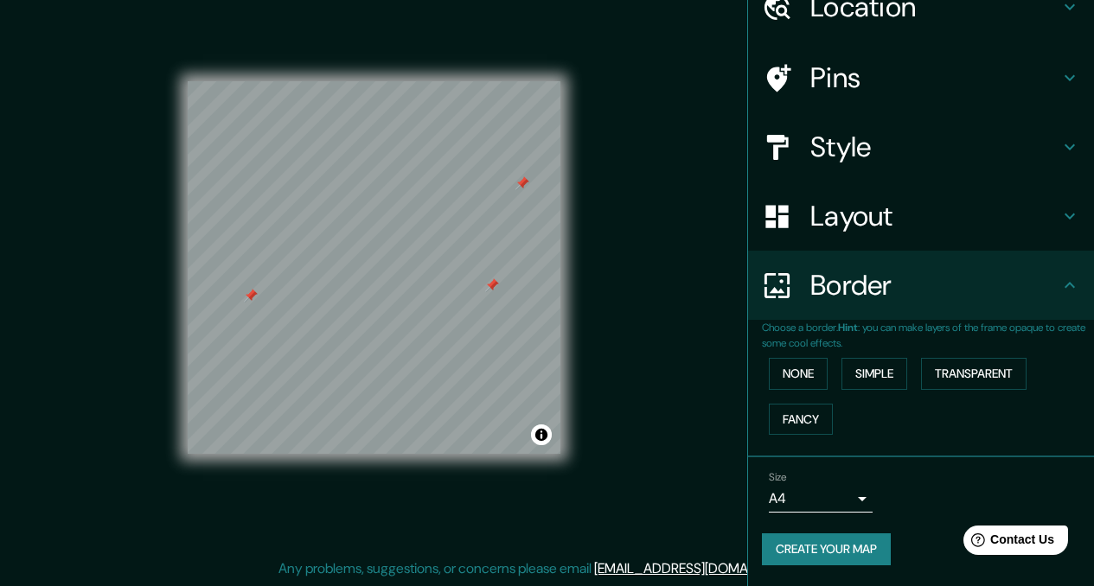
click at [894, 54] on div "Pins" at bounding box center [921, 77] width 346 height 69
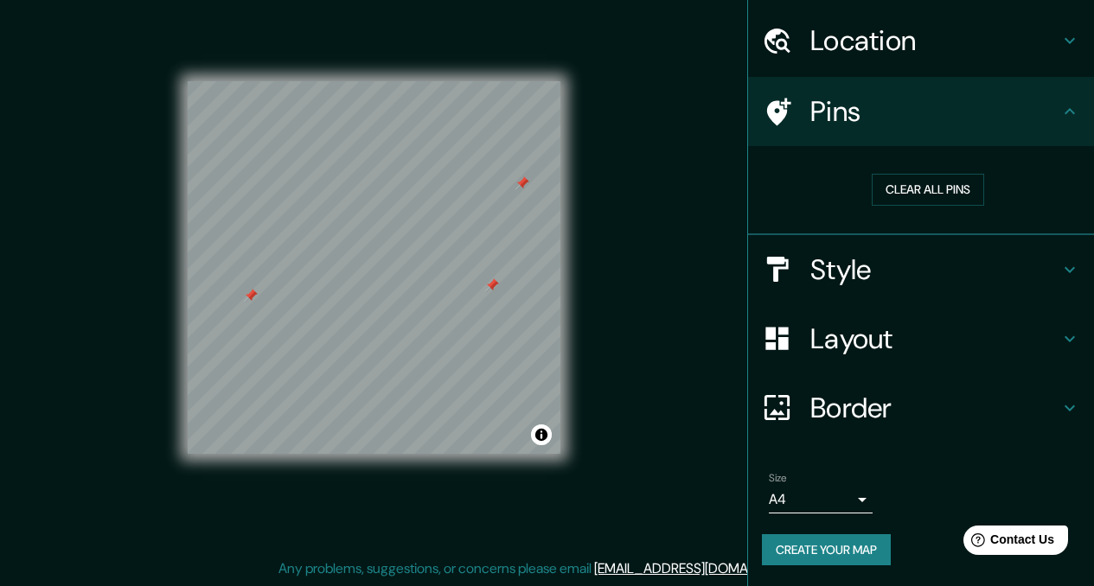
scroll to position [49, 0]
click at [834, 336] on h4 "Layout" at bounding box center [934, 339] width 249 height 35
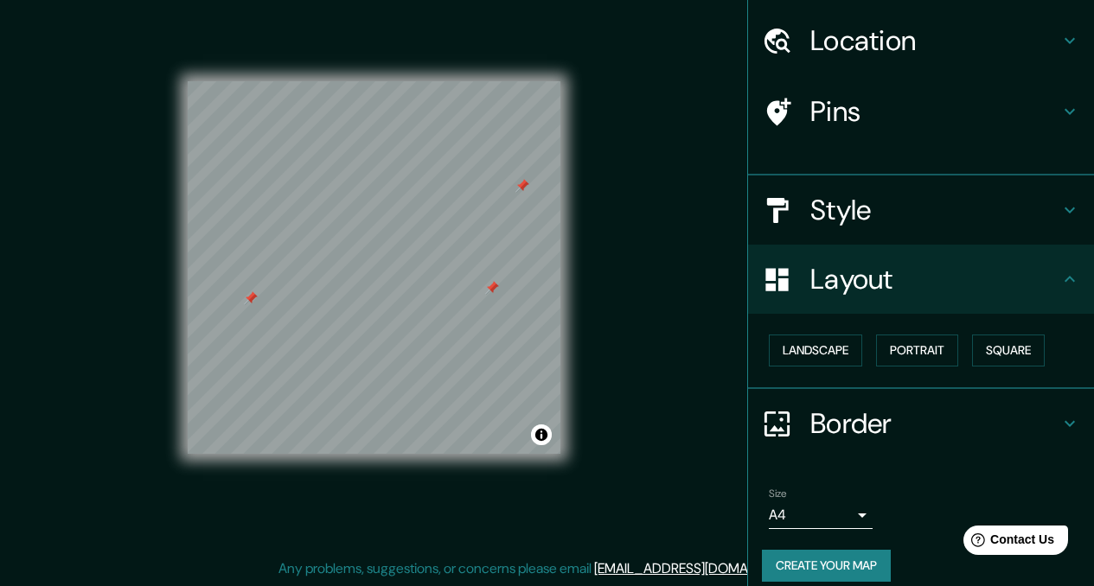
scroll to position [35, 0]
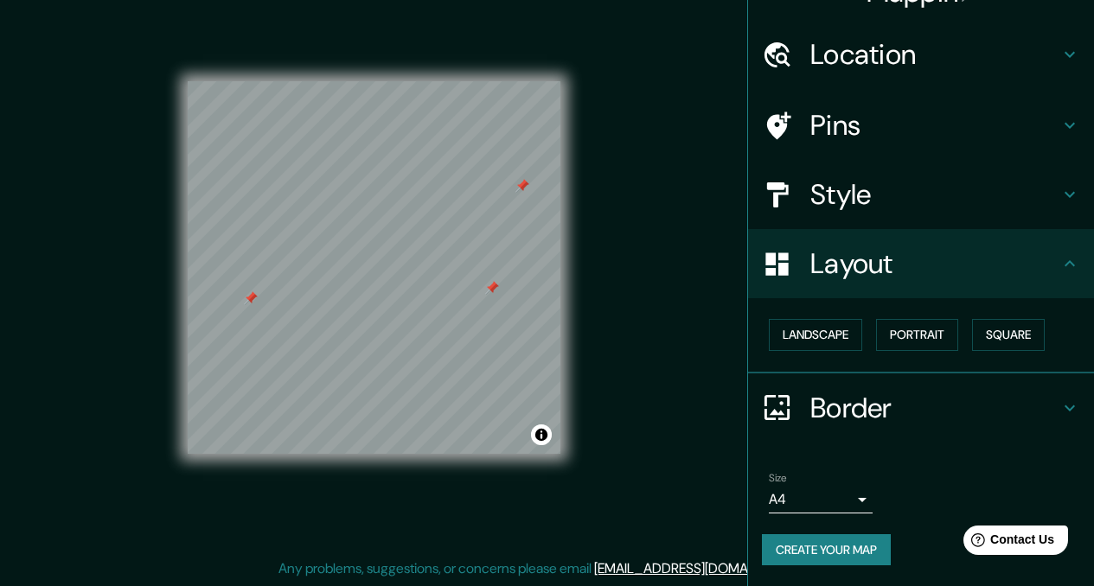
click at [812, 380] on div "Border" at bounding box center [921, 407] width 346 height 69
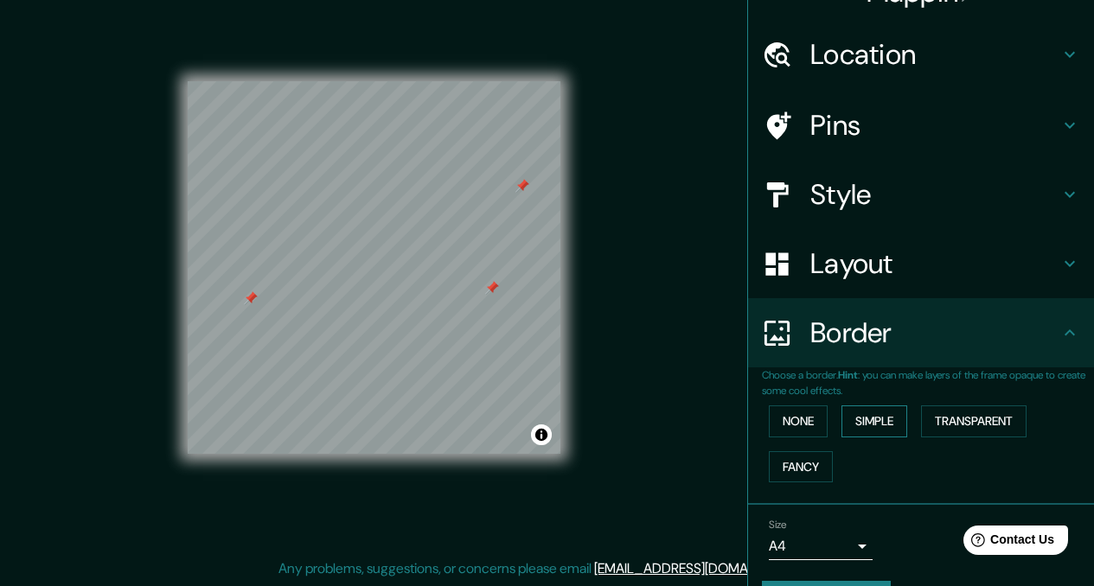
click at [855, 418] on button "Simple" at bounding box center [874, 421] width 66 height 32
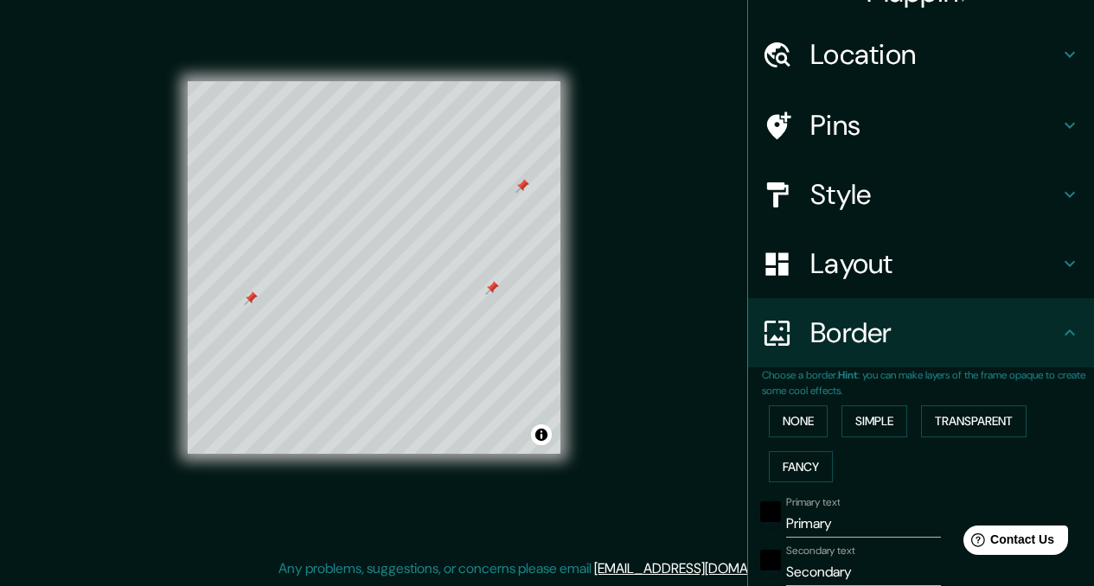
scroll to position [78, 0]
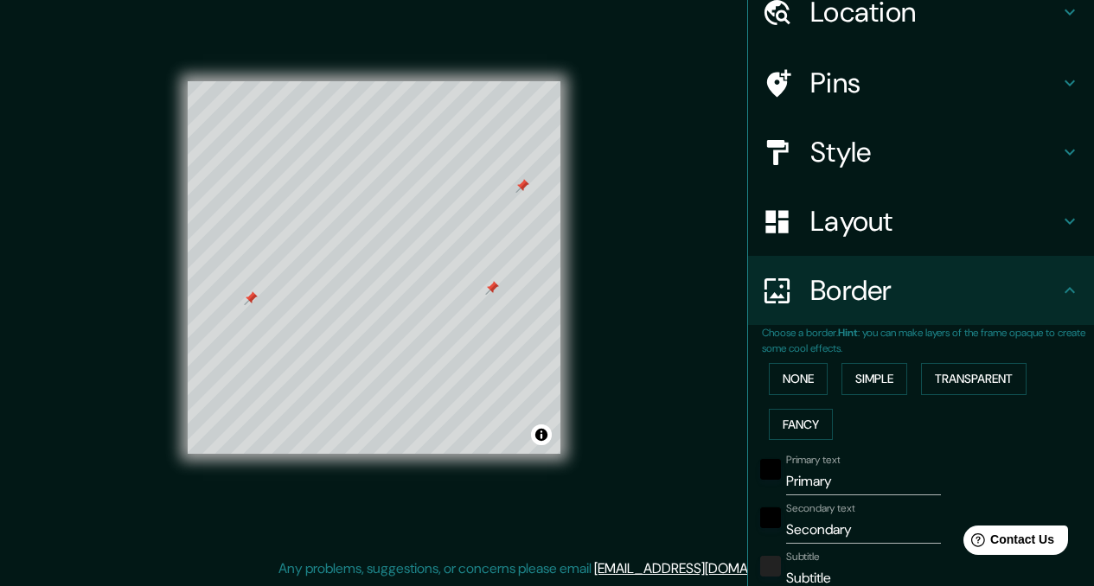
click at [807, 488] on input "Primary" at bounding box center [863, 482] width 155 height 28
type input "1"
type input "172"
type input "34"
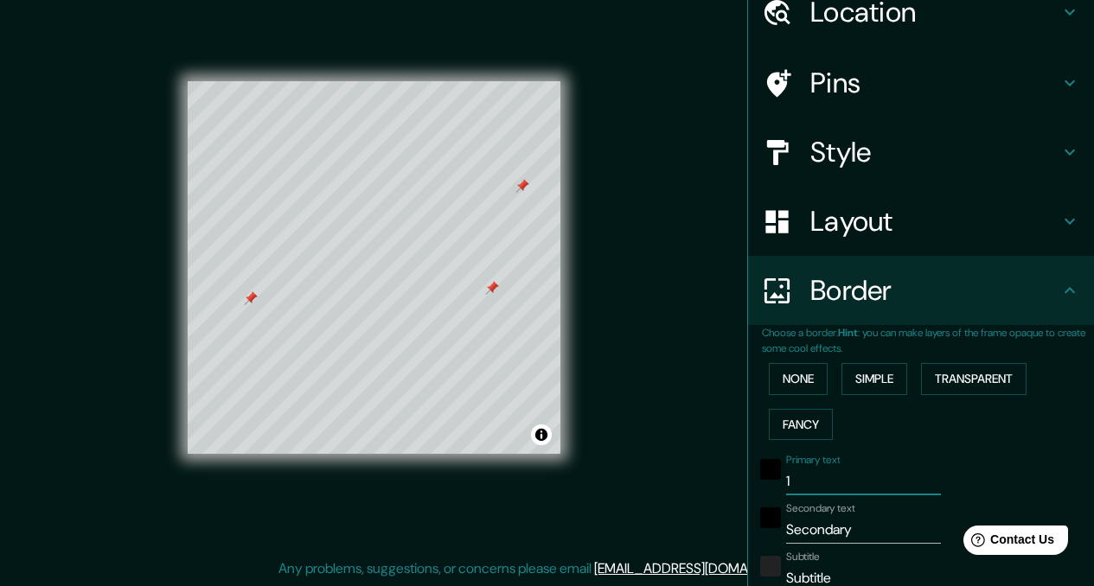
type input "11"
type input "172"
type input "34"
type input "11/"
type input "172"
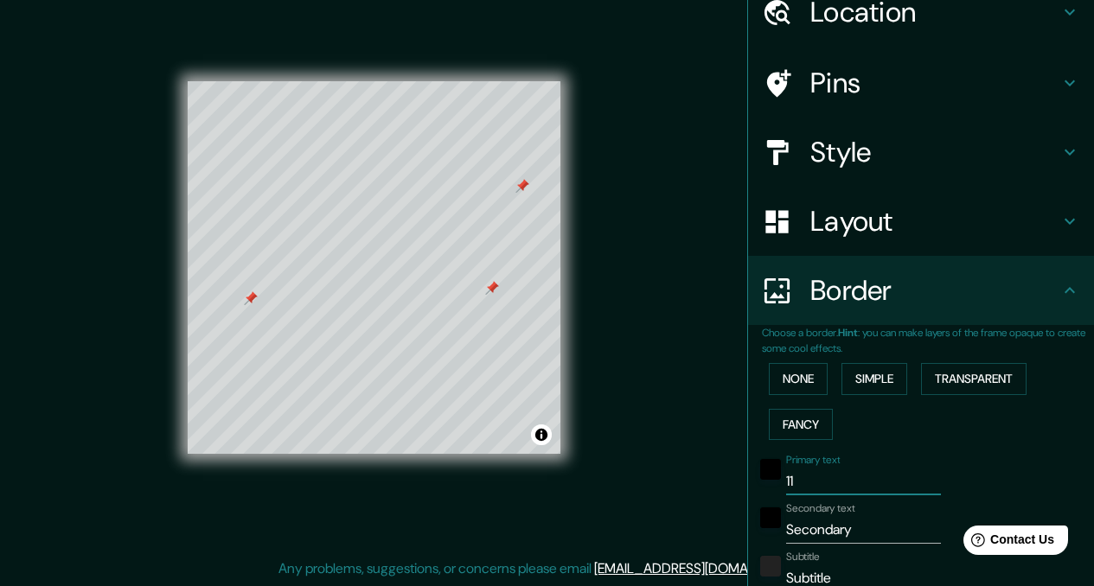
type input "34"
type input "11/1"
type input "172"
type input "34"
type input "11/10"
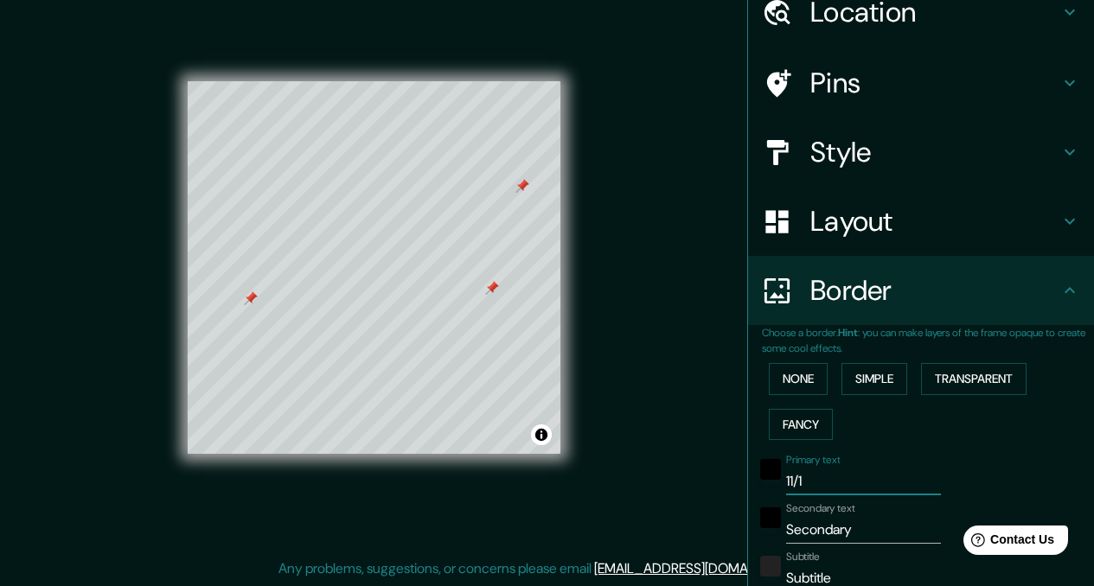
type input "172"
type input "34"
type input "11/10/"
type input "172"
type input "34"
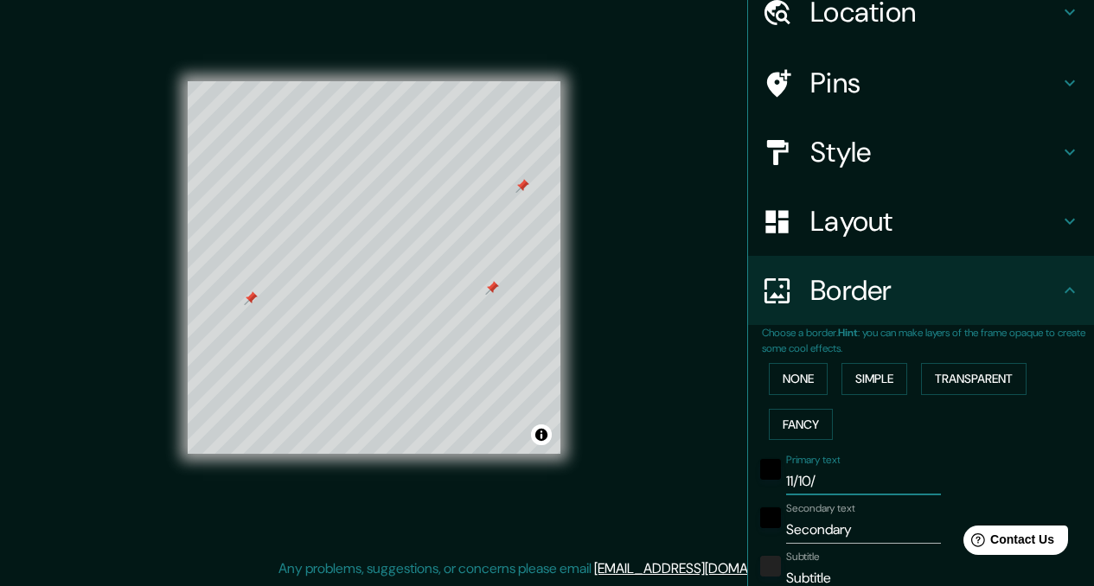
type input "11/10/2"
type input "172"
type input "34"
type input "11/10/20"
type input "172"
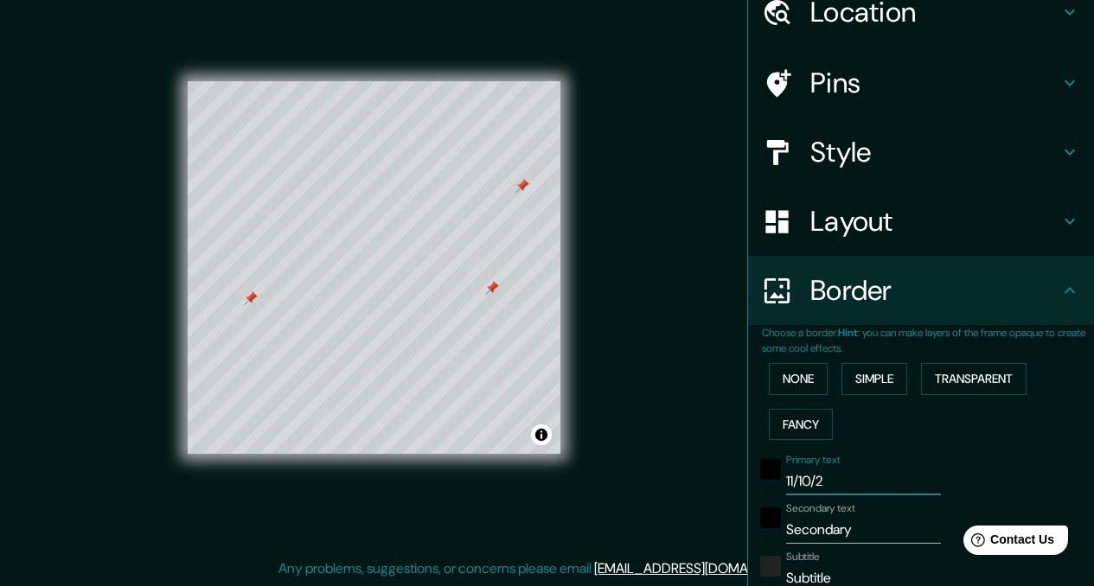
type input "34"
type input "11/10/202"
type input "172"
type input "34"
type input "11/10/2024"
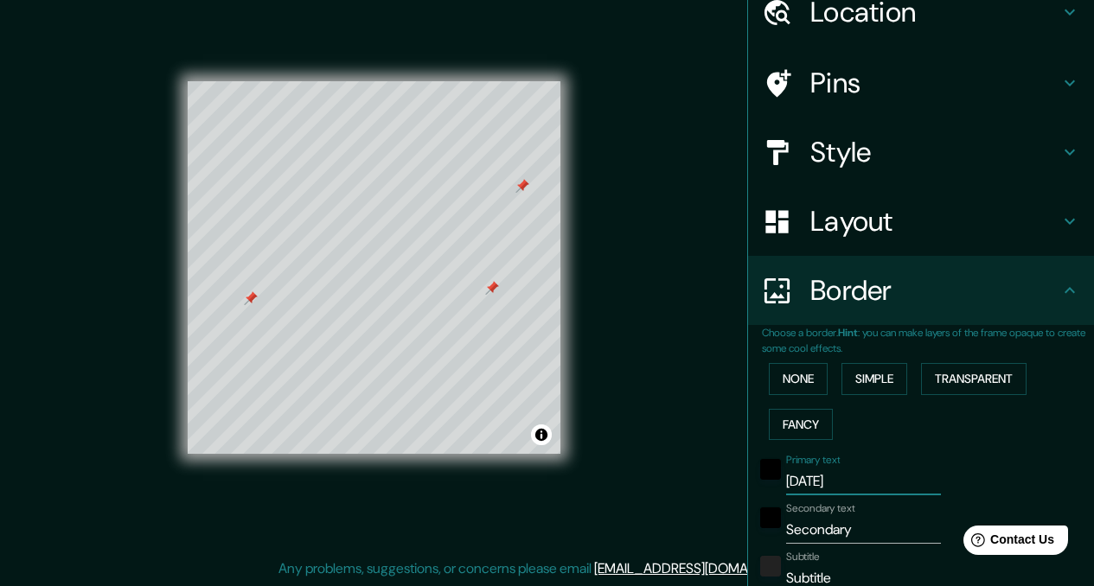
type input "172"
type input "34"
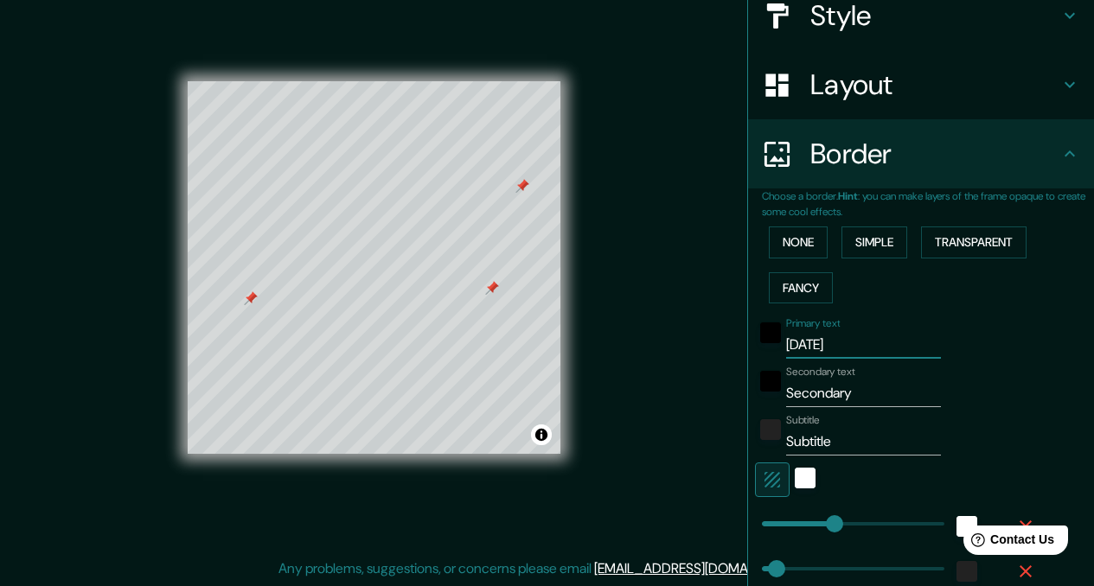
scroll to position [218, 0]
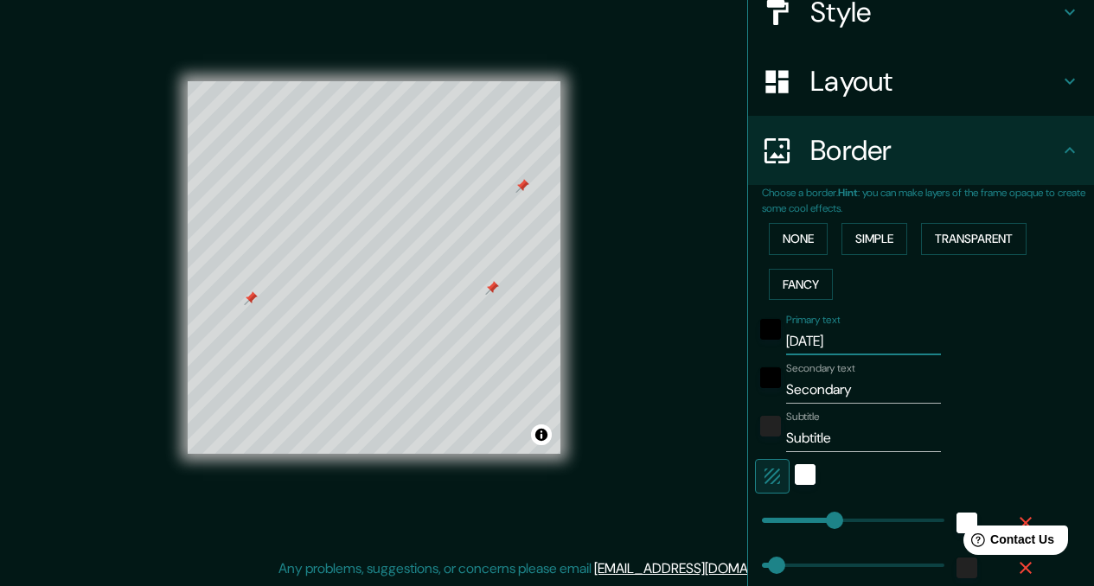
type input "11/10/2024🔜"
type input "172"
type input "34"
type input "11/10/2024🔜"
click at [845, 386] on input "Secondary" at bounding box center [863, 390] width 155 height 28
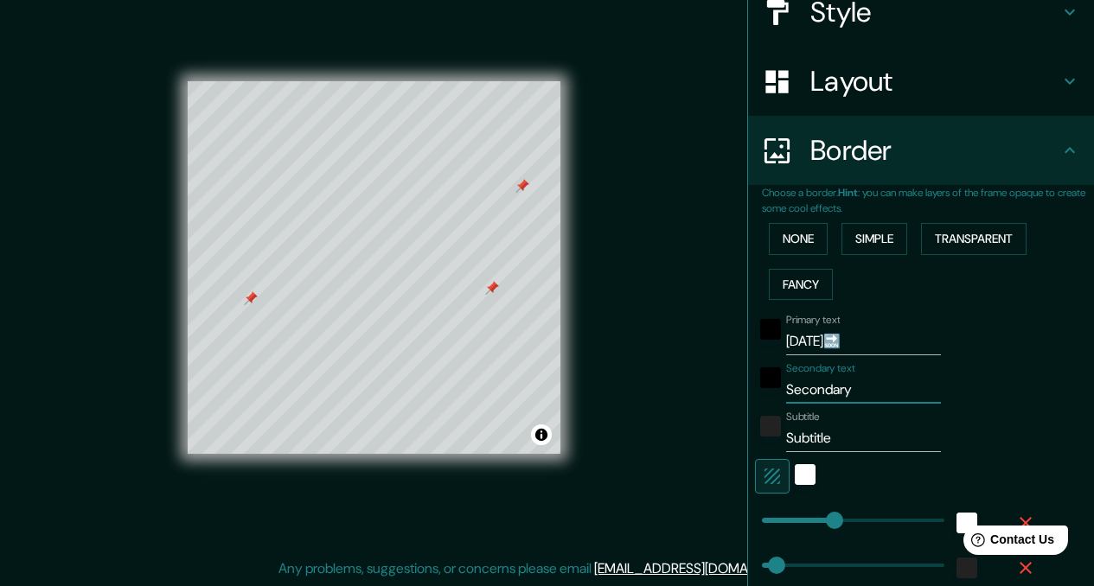
click at [845, 386] on input "Secondary" at bounding box center [863, 390] width 155 height 28
type input "172"
type input "34"
click at [871, 351] on input "11/10/2024🔜" at bounding box center [863, 342] width 155 height 28
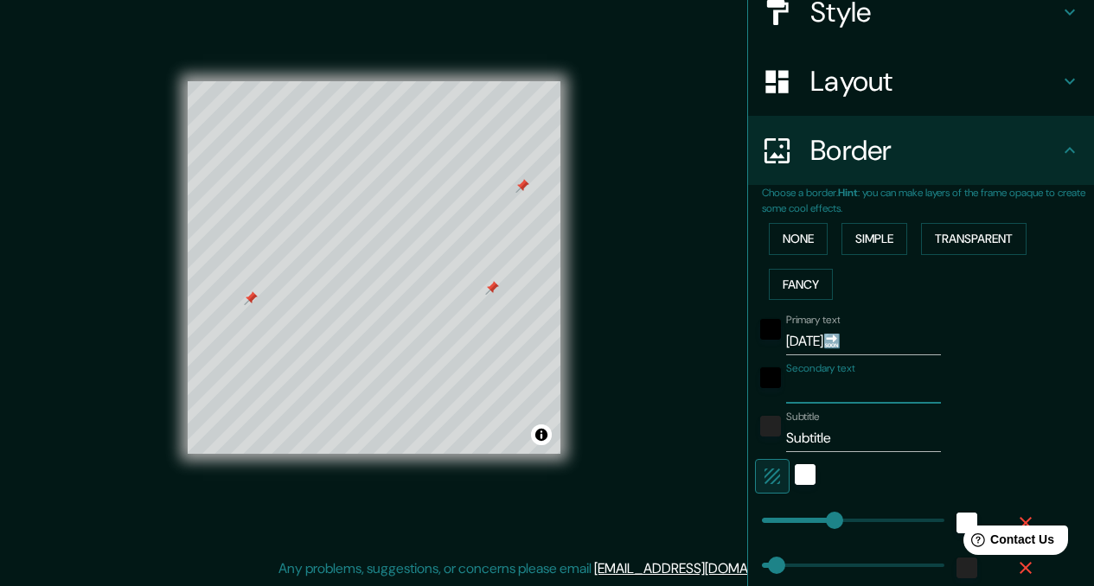
click at [871, 351] on input "11/10/2024🔜" at bounding box center [863, 342] width 155 height 28
type input "172"
type input "34"
click at [847, 384] on input "Secondary text" at bounding box center [863, 390] width 155 height 28
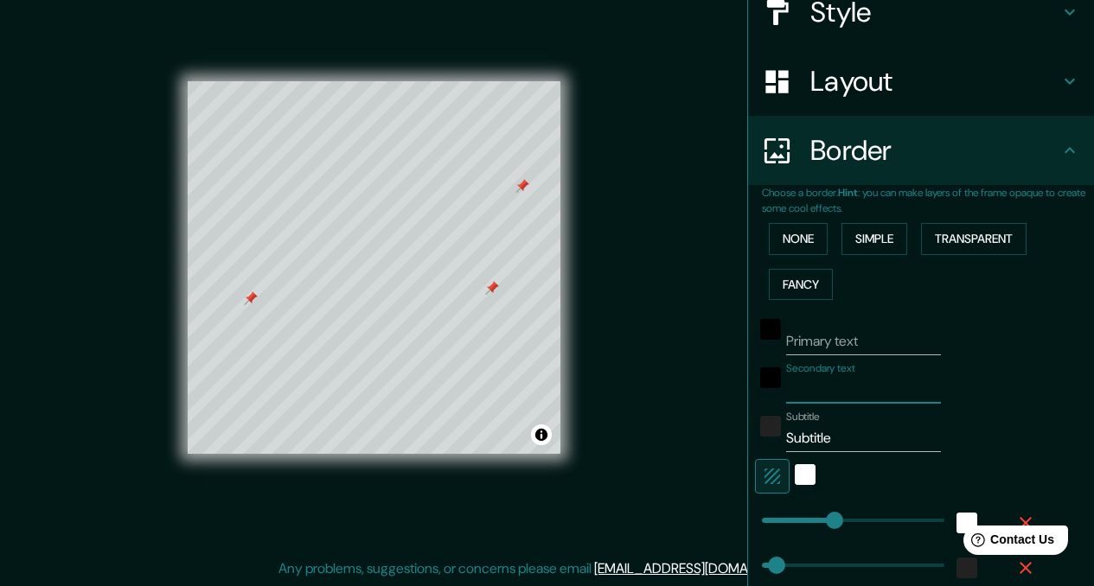
click at [847, 384] on input "Secondary text" at bounding box center [863, 390] width 155 height 28
paste input "11/10/2024🔜"
type input "11/10/2024🔜"
type input "172"
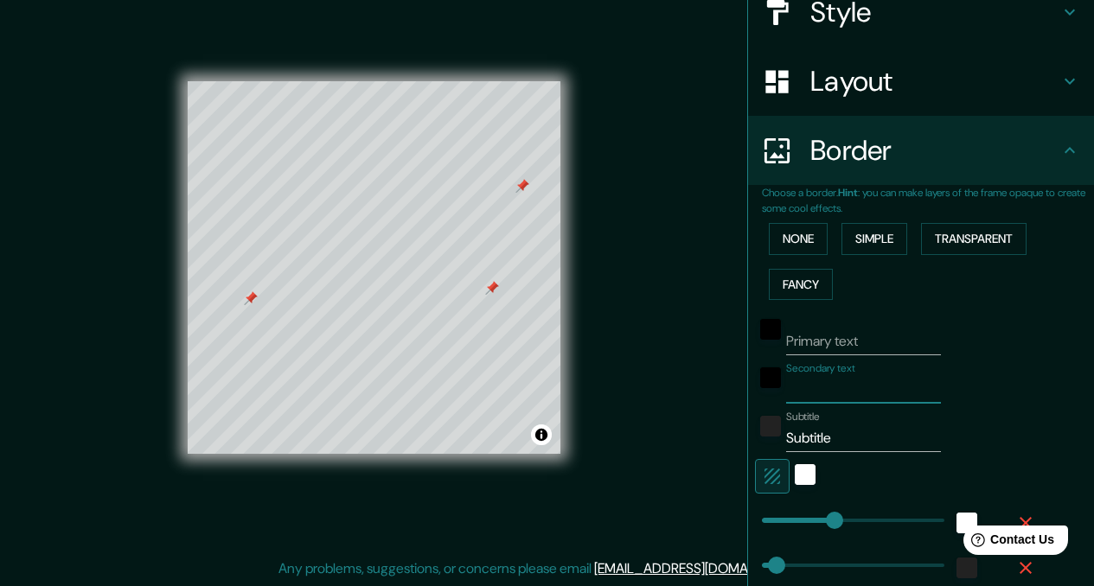
type input "34"
type input "11/10/2024🔜"
click at [793, 435] on input "Subtitle" at bounding box center [863, 438] width 155 height 28
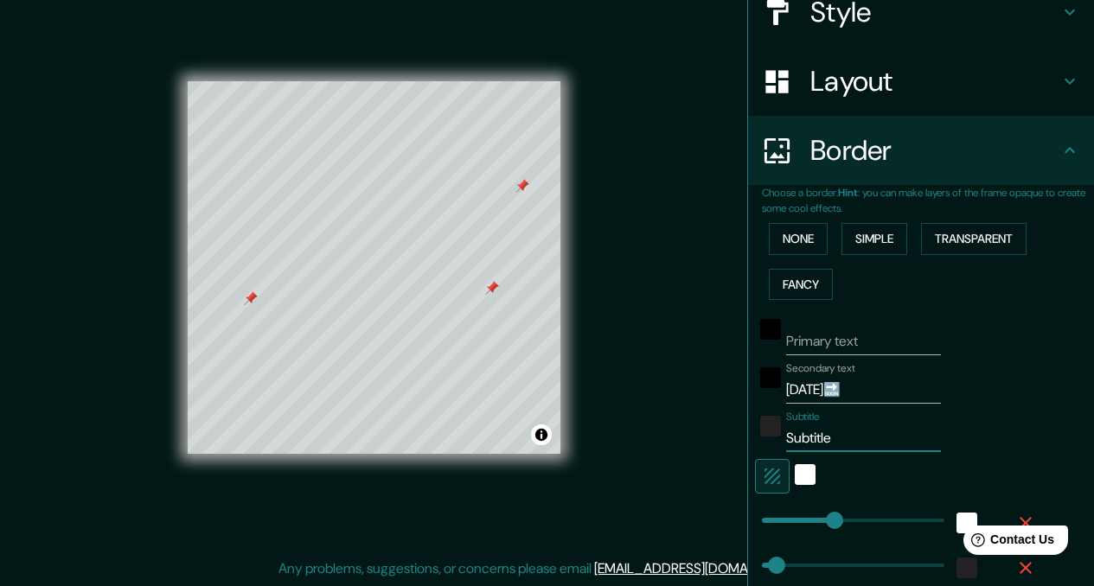
type input "172"
type input "34"
click at [843, 389] on input "11/10/2024🔜" at bounding box center [863, 390] width 155 height 28
type input "11/10/2024 🔜"
type input "172"
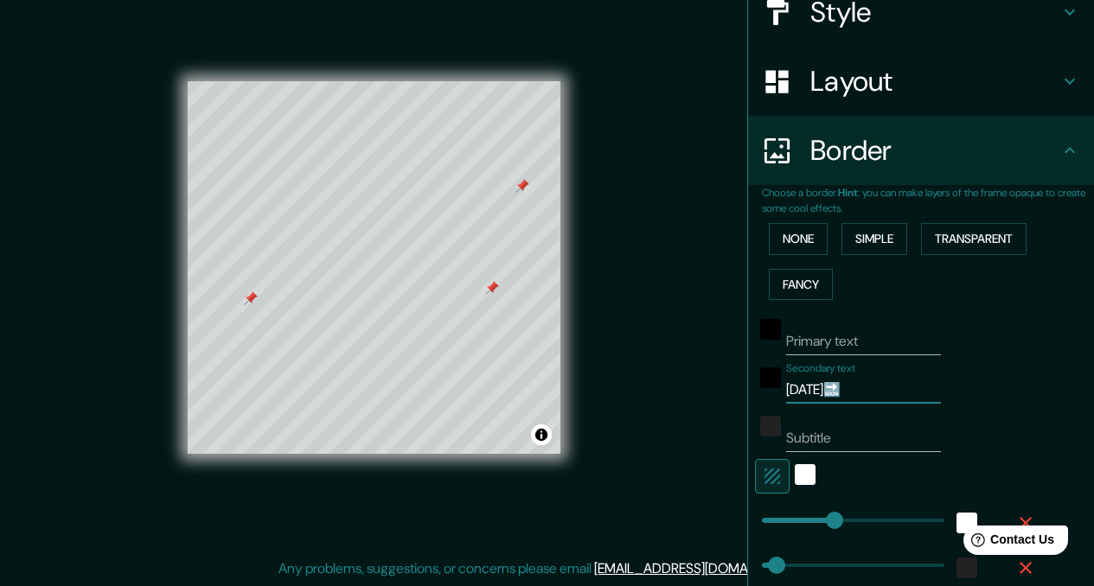
type input "34"
click at [876, 386] on input "11/10/2024 🔜" at bounding box center [863, 390] width 155 height 28
type input "11/10/2024"
type input "172"
type input "34"
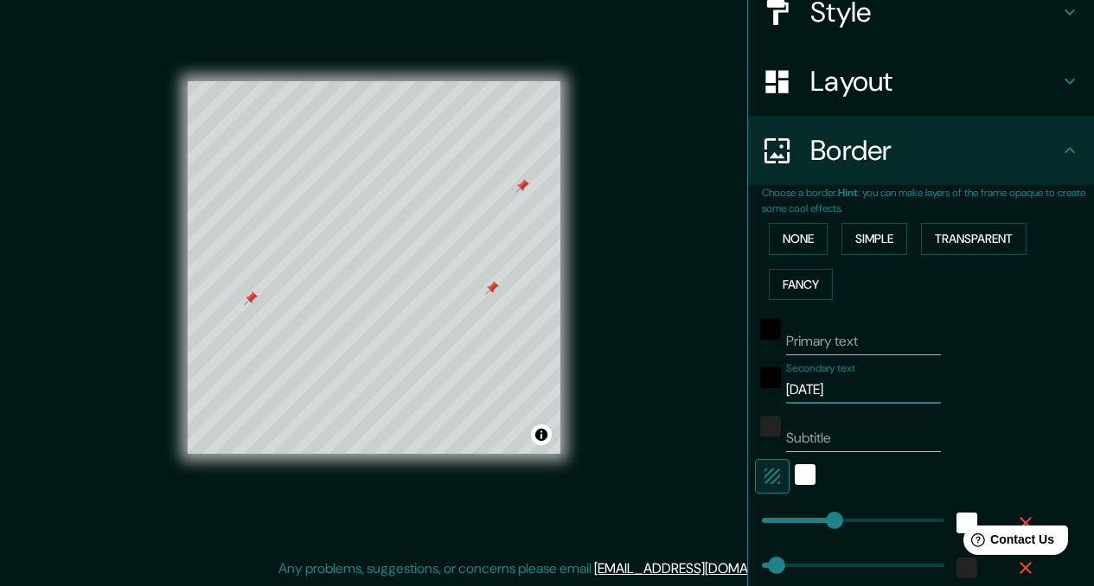
type input "11/10/2024"
type input "172"
type input "34"
type input "11/10/2024"
type input "96"
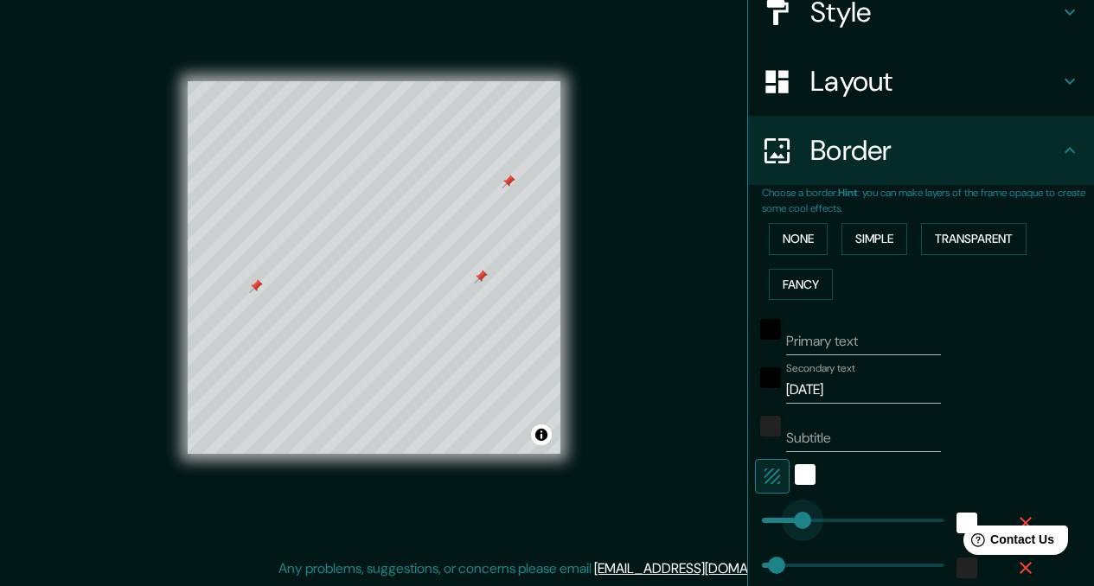
drag, startPoint x: 816, startPoint y: 520, endPoint x: 789, endPoint y: 518, distance: 26.9
type input "34"
type input "133"
drag, startPoint x: 789, startPoint y: 518, endPoint x: 803, endPoint y: 518, distance: 13.8
click at [797, 483] on div "white" at bounding box center [804, 474] width 21 height 21
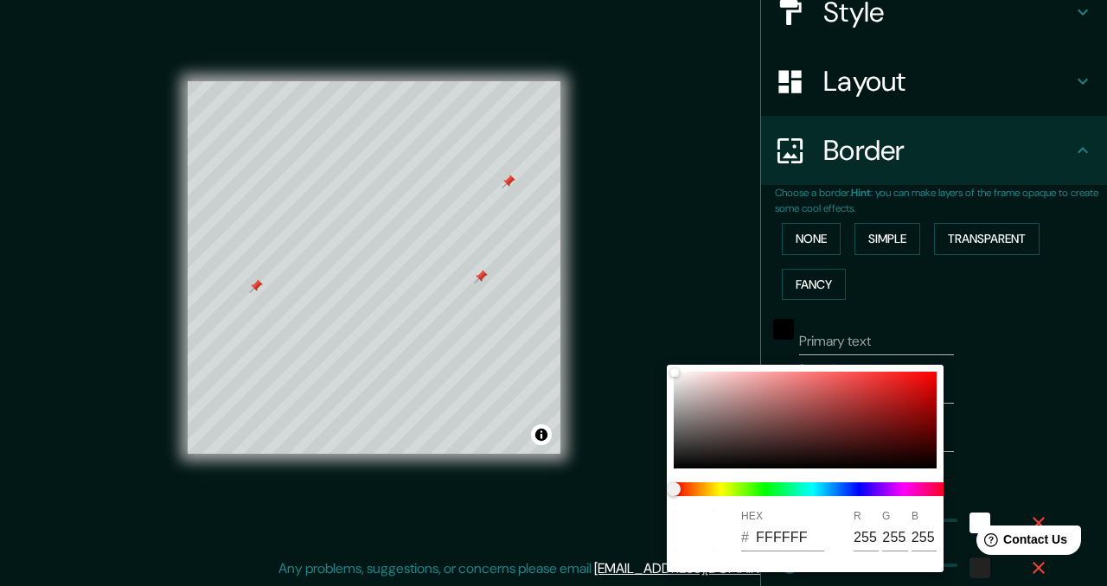
click at [695, 332] on div at bounding box center [553, 293] width 1107 height 586
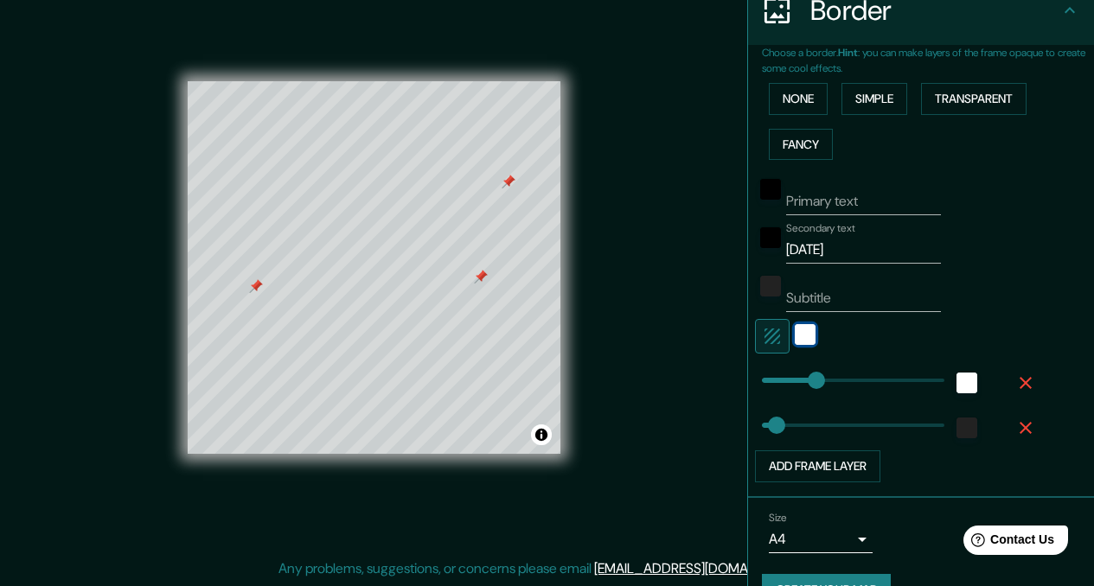
scroll to position [398, 0]
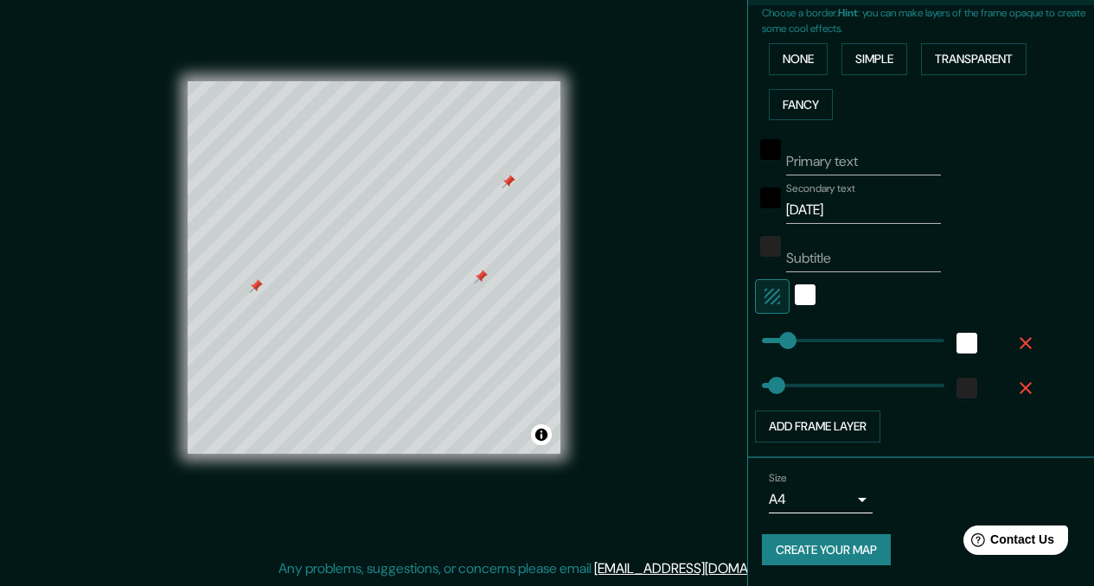
type input "34"
type input "123"
type input "34"
click at [816, 317] on div "Primary text Secondary text 11/10/2024 Subtitle Add frame layer" at bounding box center [900, 285] width 277 height 316
click at [966, 49] on button "Transparent" at bounding box center [973, 59] width 105 height 32
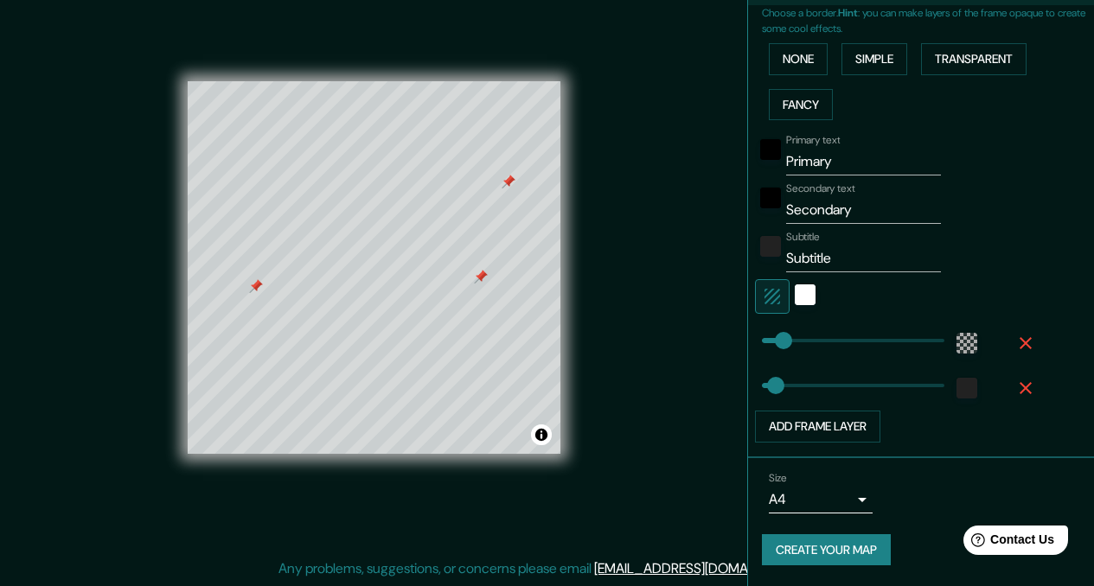
click at [833, 173] on input "Primary" at bounding box center [863, 162] width 155 height 28
click at [855, 196] on input "Secondary" at bounding box center [863, 210] width 155 height 28
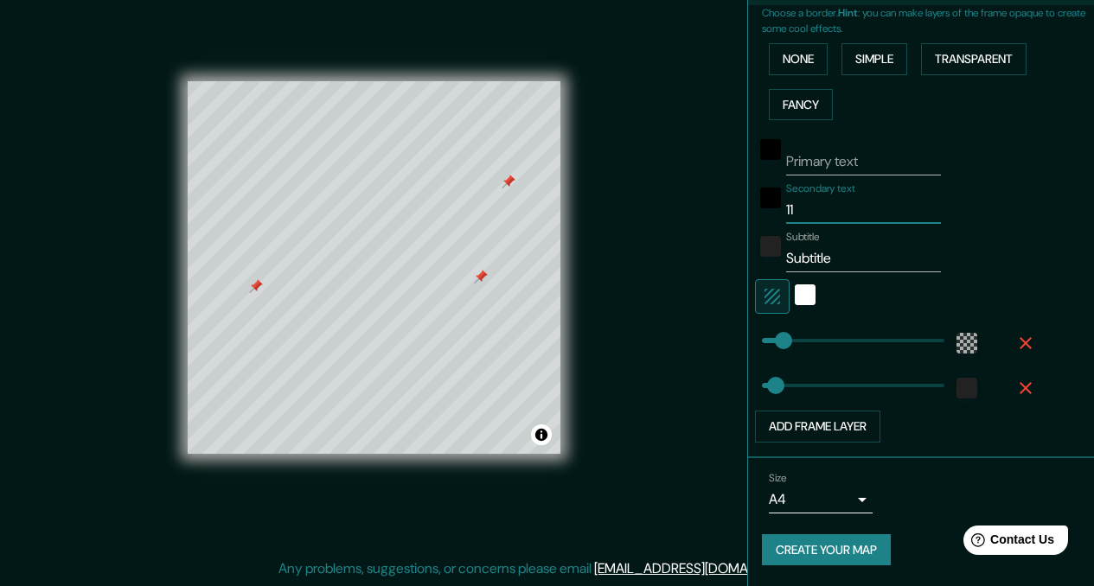
type input "1"
click at [857, 155] on input "Primary text" at bounding box center [863, 162] width 155 height 28
click at [808, 165] on input "11/10/2024" at bounding box center [863, 162] width 155 height 28
type input "11·10·2024"
click at [856, 212] on input "Secondary text" at bounding box center [863, 210] width 155 height 28
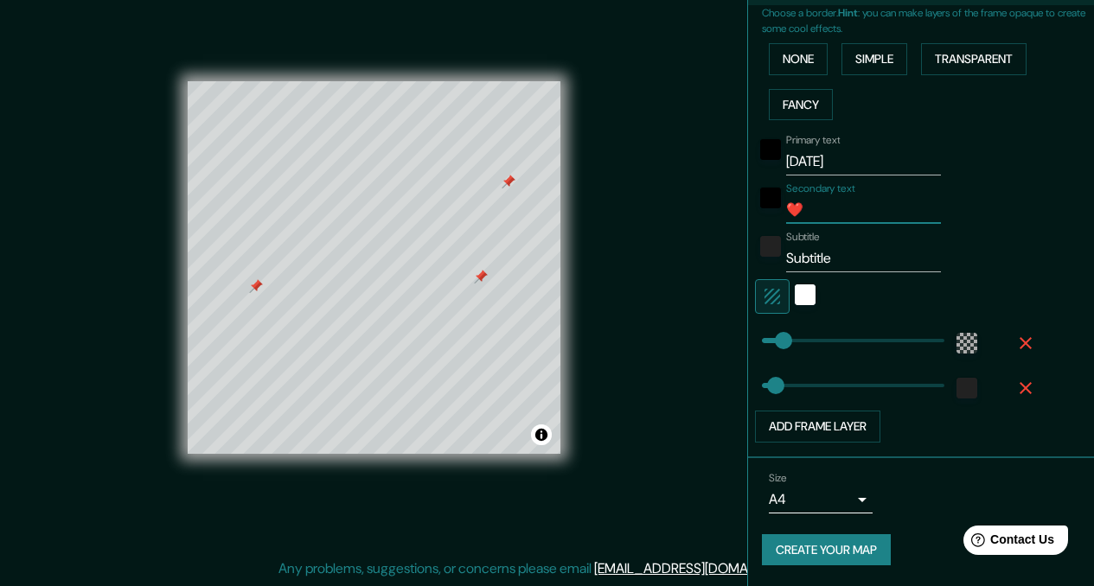
type input "❤️"
click at [867, 253] on input "Subtitle" at bounding box center [863, 259] width 155 height 28
click at [826, 552] on button "Create your map" at bounding box center [826, 550] width 129 height 32
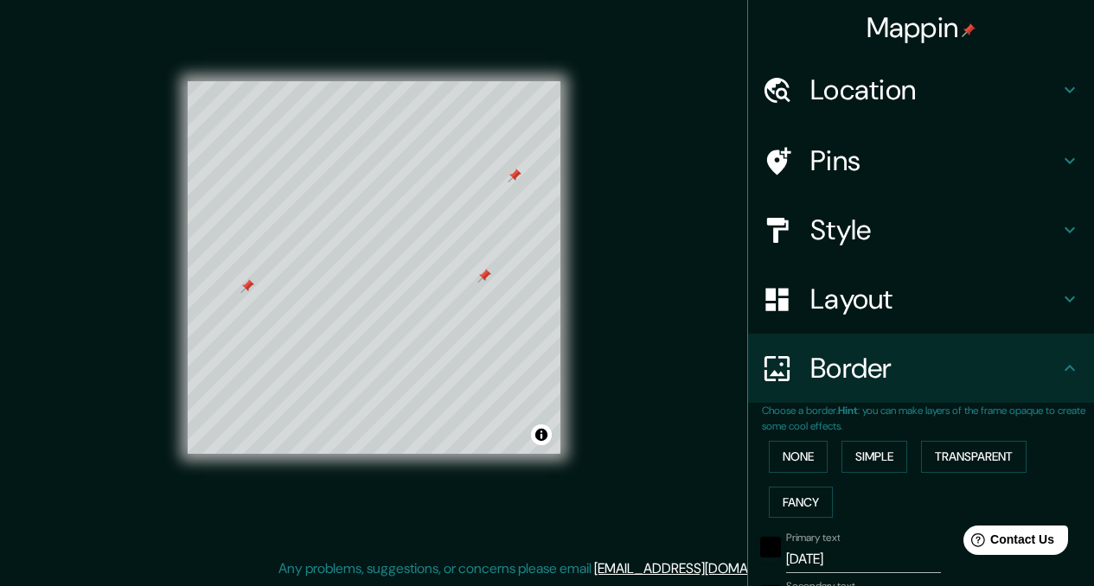
scroll to position [0, 0]
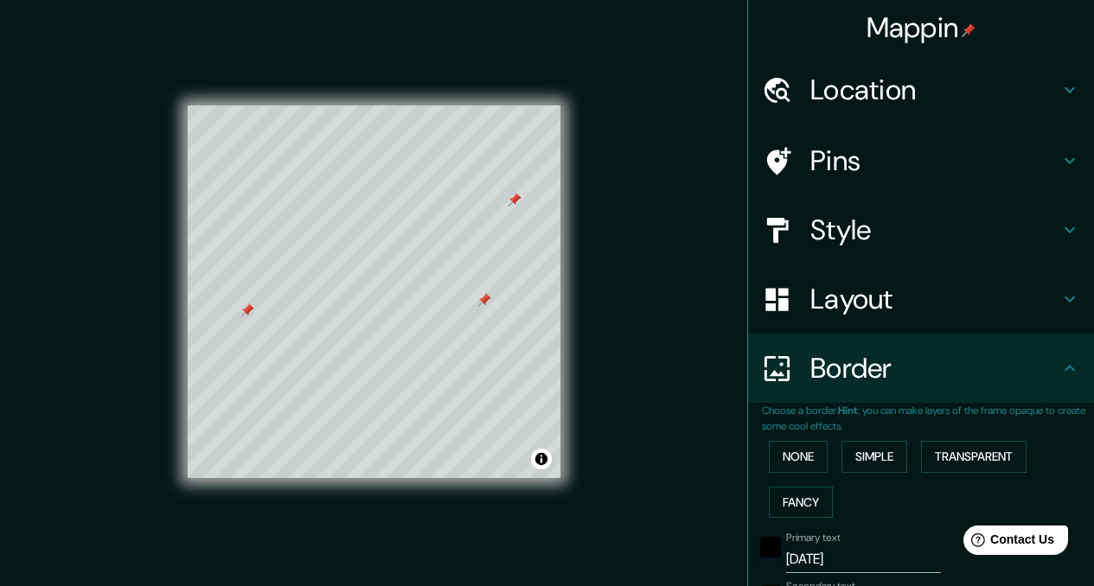
click at [894, 163] on h4 "Pins" at bounding box center [934, 161] width 249 height 35
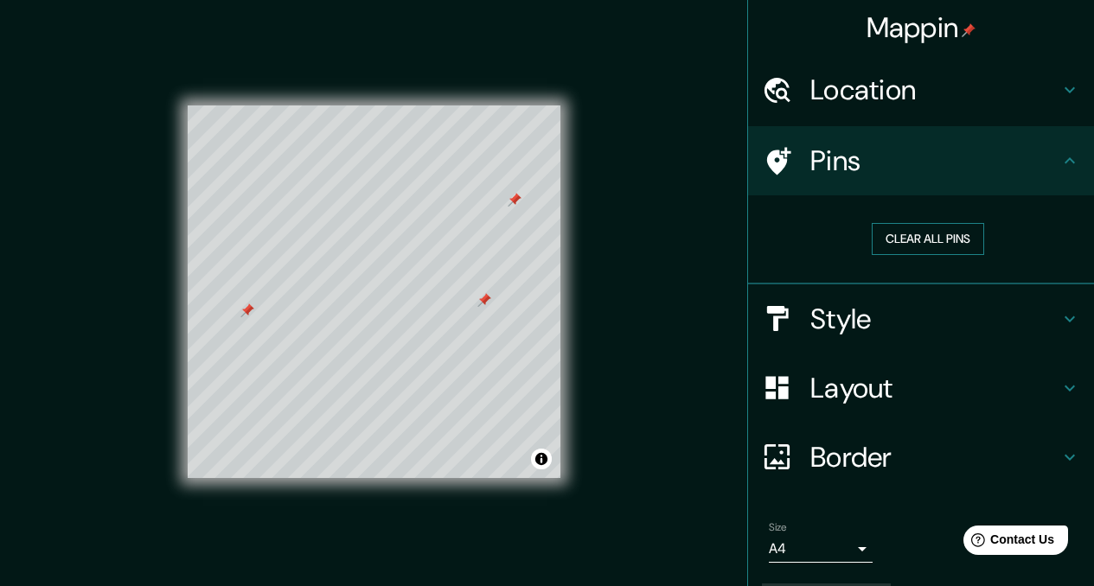
click at [881, 243] on button "Clear all pins" at bounding box center [927, 239] width 112 height 32
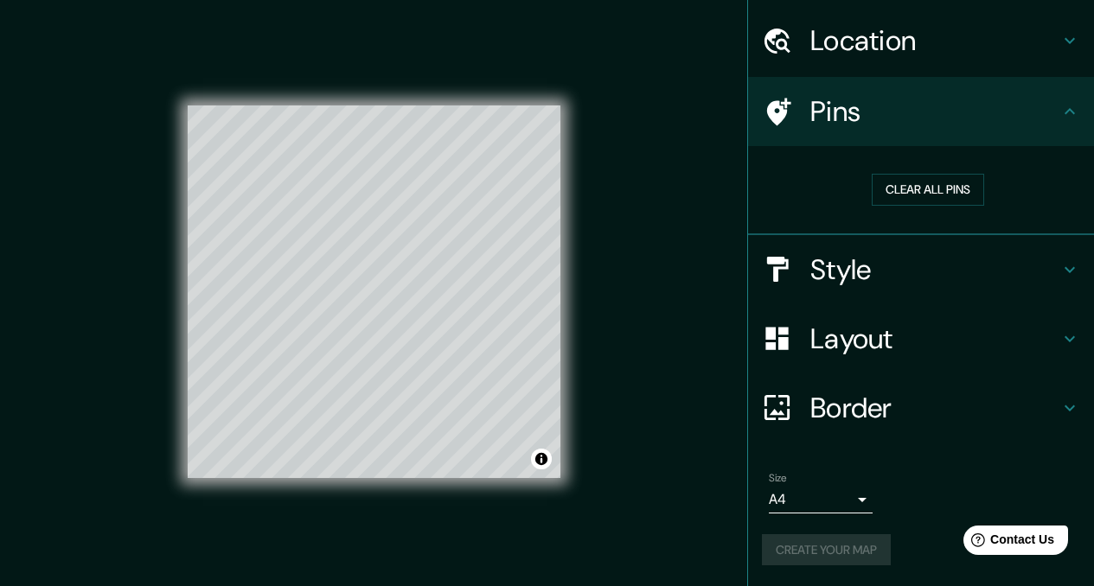
click at [839, 554] on div "Create your map" at bounding box center [921, 550] width 318 height 32
click at [794, 557] on button "Create your map" at bounding box center [826, 550] width 129 height 32
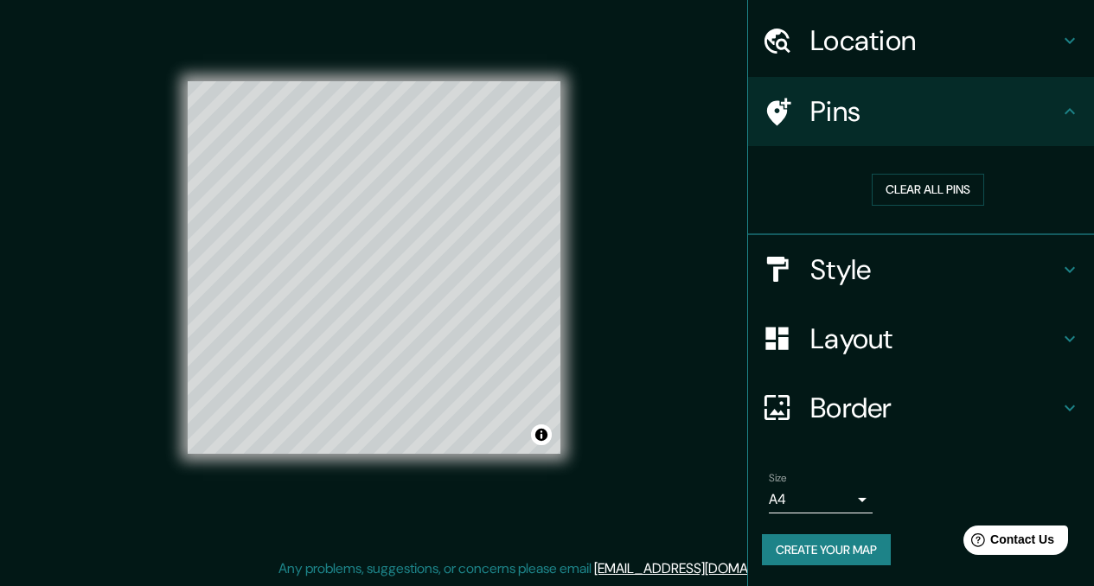
click at [826, 560] on button "Create your map" at bounding box center [826, 550] width 129 height 32
click at [800, 552] on button "Create your map" at bounding box center [826, 550] width 129 height 32
click at [800, 552] on div "Create your map" at bounding box center [921, 550] width 318 height 32
click at [1059, 49] on icon at bounding box center [1069, 40] width 21 height 21
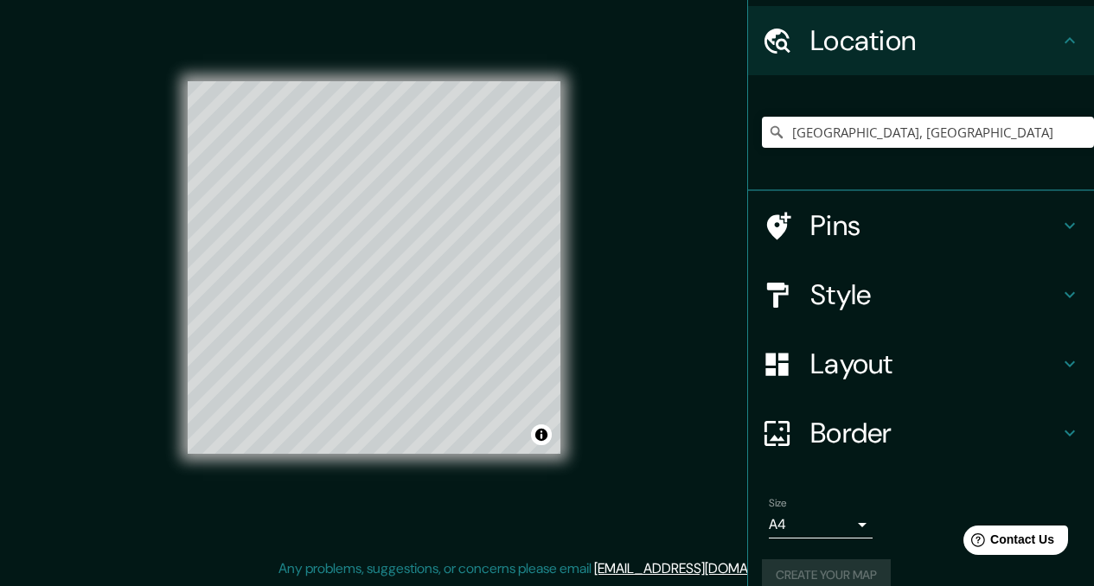
click at [1059, 49] on icon at bounding box center [1069, 40] width 21 height 21
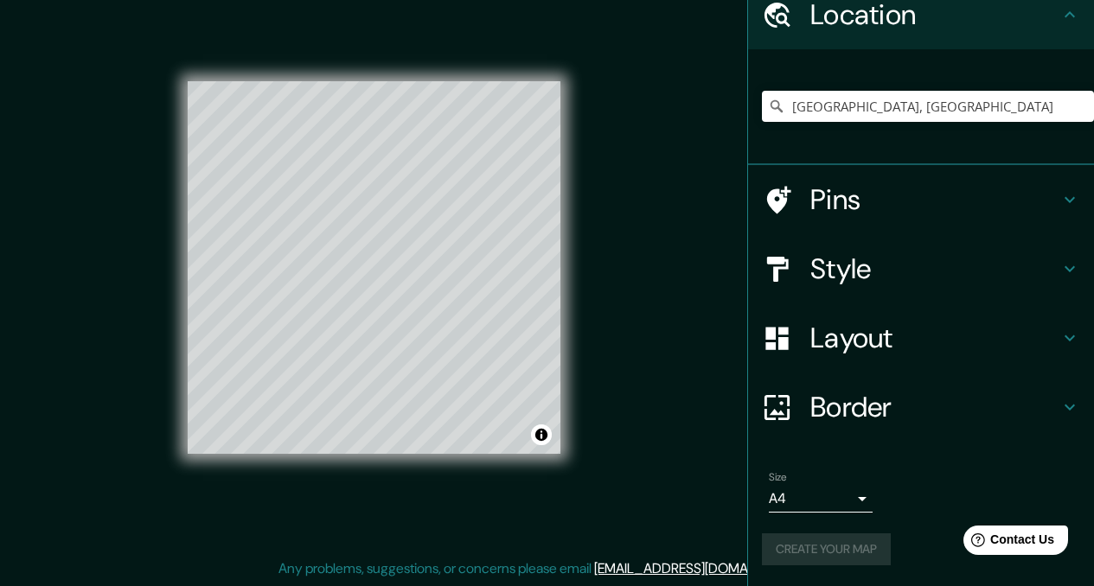
click at [804, 522] on div "Size A4 single Create your map" at bounding box center [921, 521] width 318 height 115
click at [798, 507] on body "Mappin Location Asunción, Paraguay Pins Style Layout Border Choose a border. Hi…" at bounding box center [547, 269] width 1094 height 586
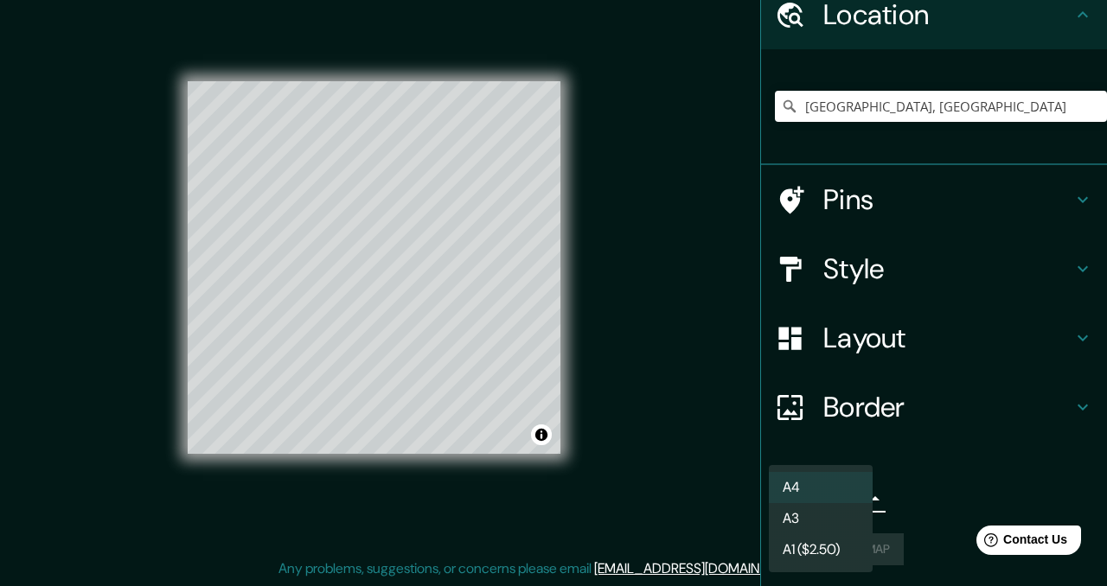
click at [808, 488] on li "A4" at bounding box center [821, 487] width 104 height 31
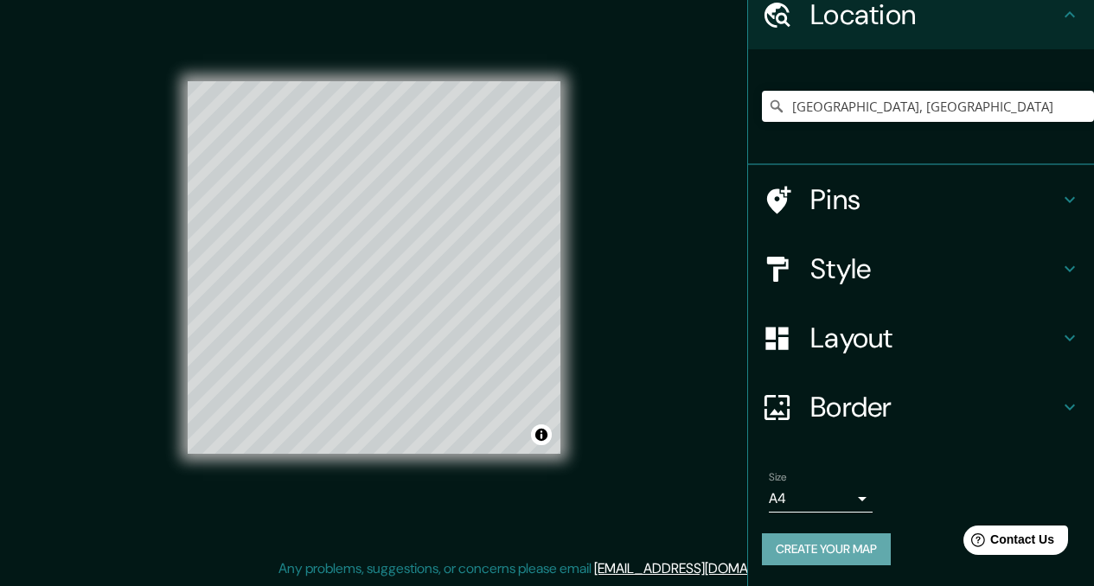
click at [794, 553] on button "Create your map" at bounding box center [826, 549] width 129 height 32
click at [998, 529] on div "Help Contact Us" at bounding box center [1015, 540] width 109 height 30
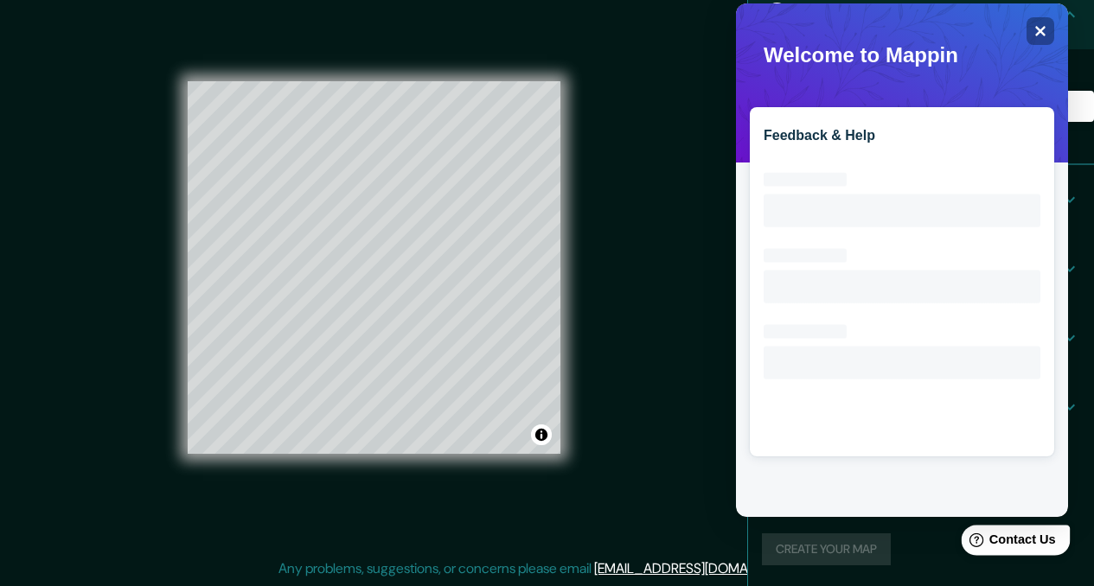
scroll to position [0, 0]
click at [1033, 31] on icon "Close" at bounding box center [1039, 30] width 13 height 13
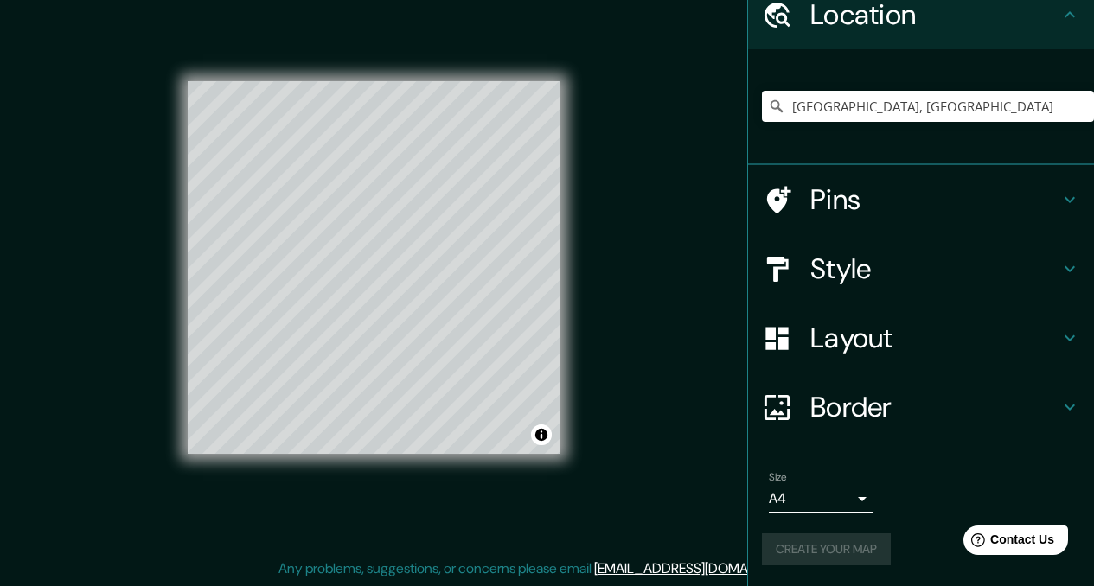
click at [1059, 7] on icon at bounding box center [1069, 14] width 21 height 21
click at [1047, 30] on div "Location" at bounding box center [921, 14] width 346 height 69
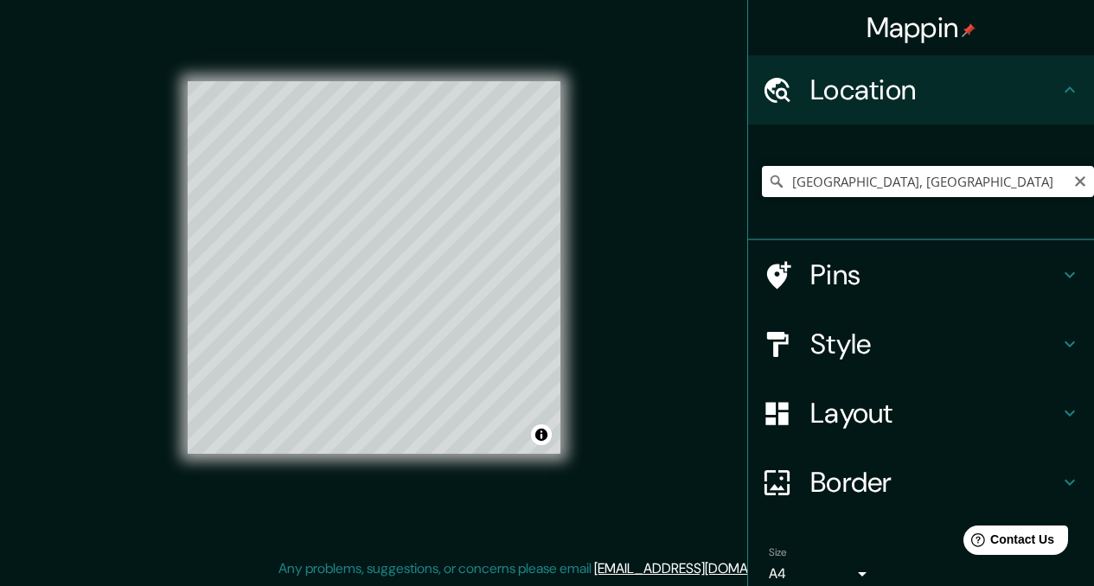
scroll to position [75, 0]
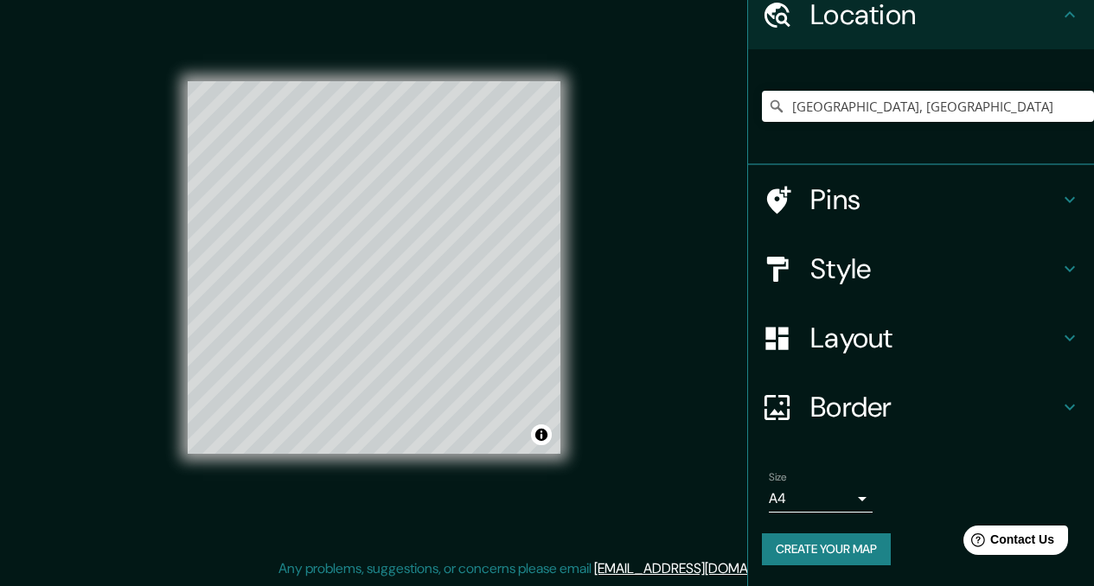
click at [838, 553] on button "Create your map" at bounding box center [826, 549] width 129 height 32
click at [831, 214] on h4 "Pins" at bounding box center [934, 199] width 249 height 35
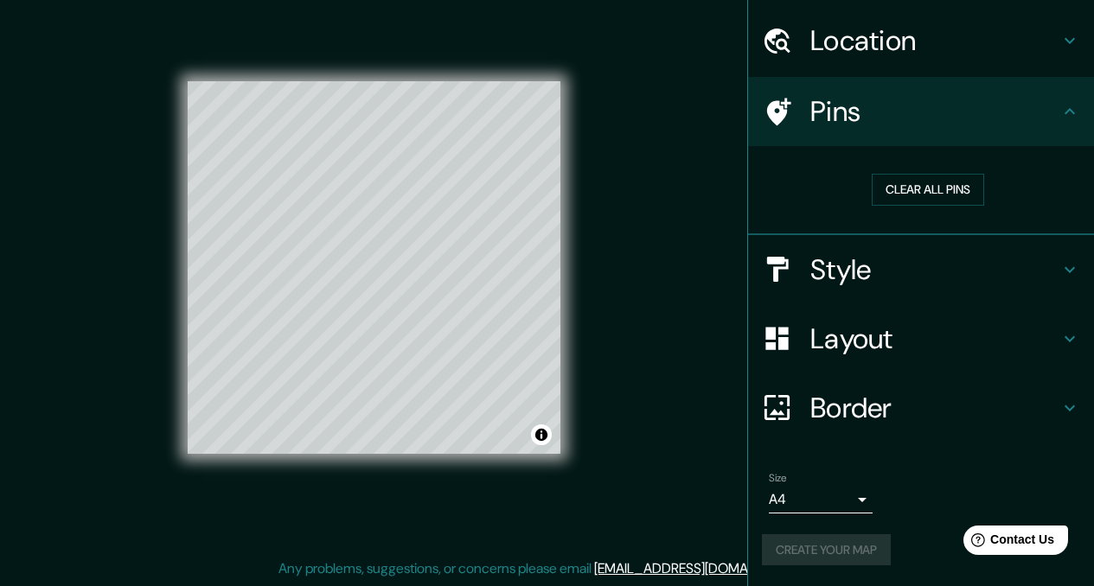
scroll to position [49, 0]
click at [795, 557] on button "Create your map" at bounding box center [826, 550] width 129 height 32
click at [779, 546] on button "Create your map" at bounding box center [826, 550] width 129 height 32
click at [779, 546] on div "Create your map" at bounding box center [921, 550] width 318 height 32
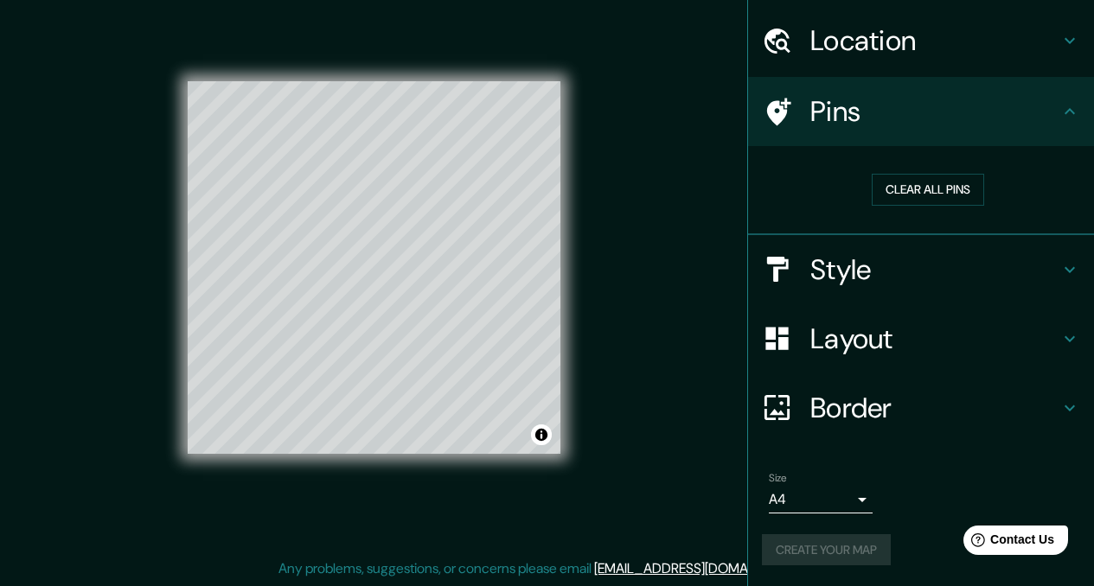
click at [779, 546] on div "Create your map" at bounding box center [921, 550] width 318 height 32
click at [1064, 42] on icon at bounding box center [1069, 40] width 21 height 21
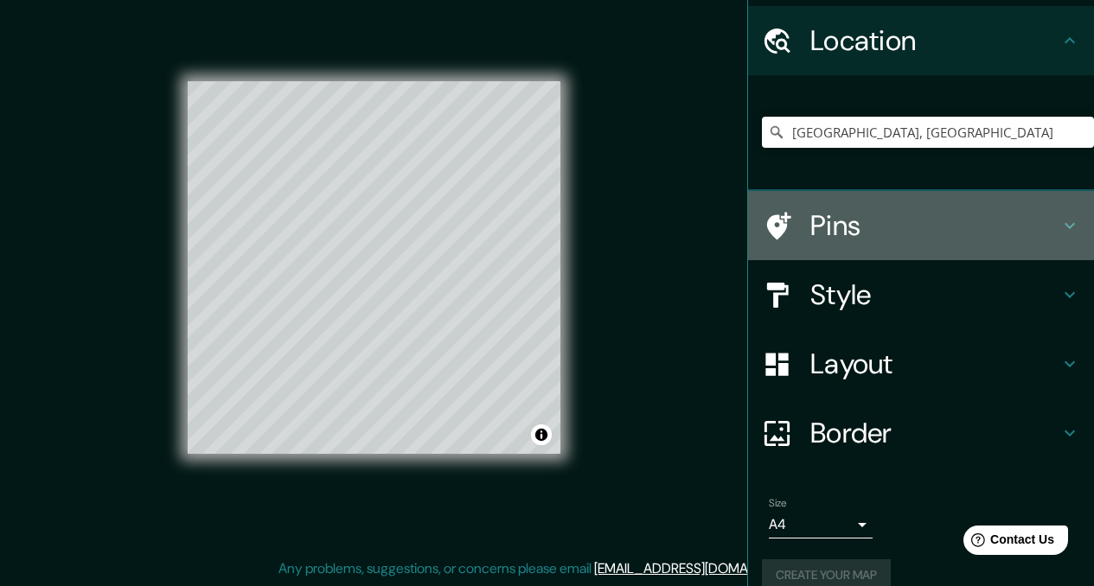
click at [1061, 213] on div "Pins" at bounding box center [921, 225] width 346 height 69
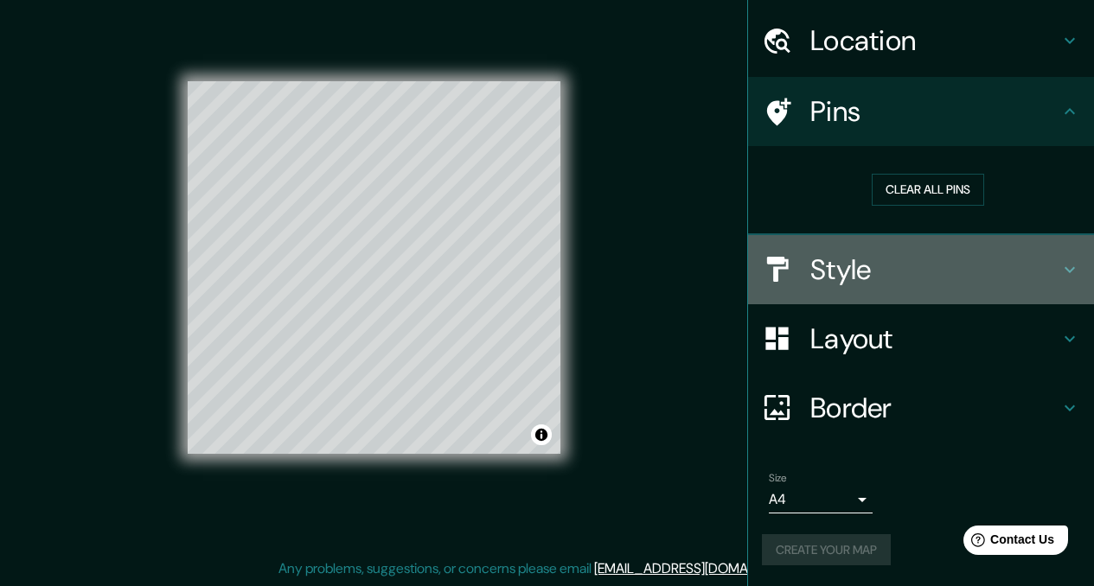
click at [1059, 267] on icon at bounding box center [1069, 269] width 21 height 21
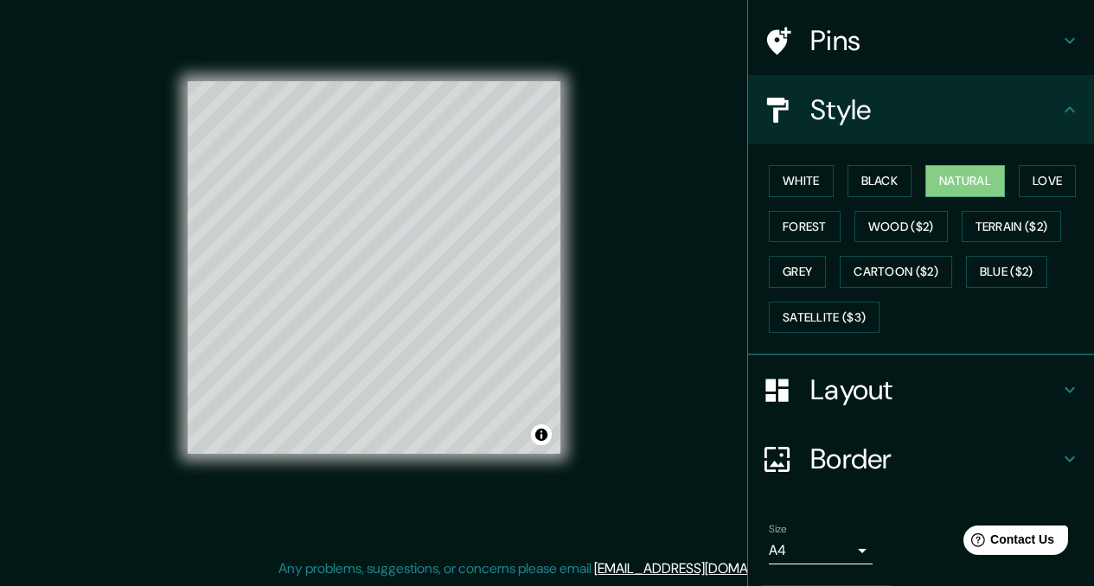
scroll to position [172, 0]
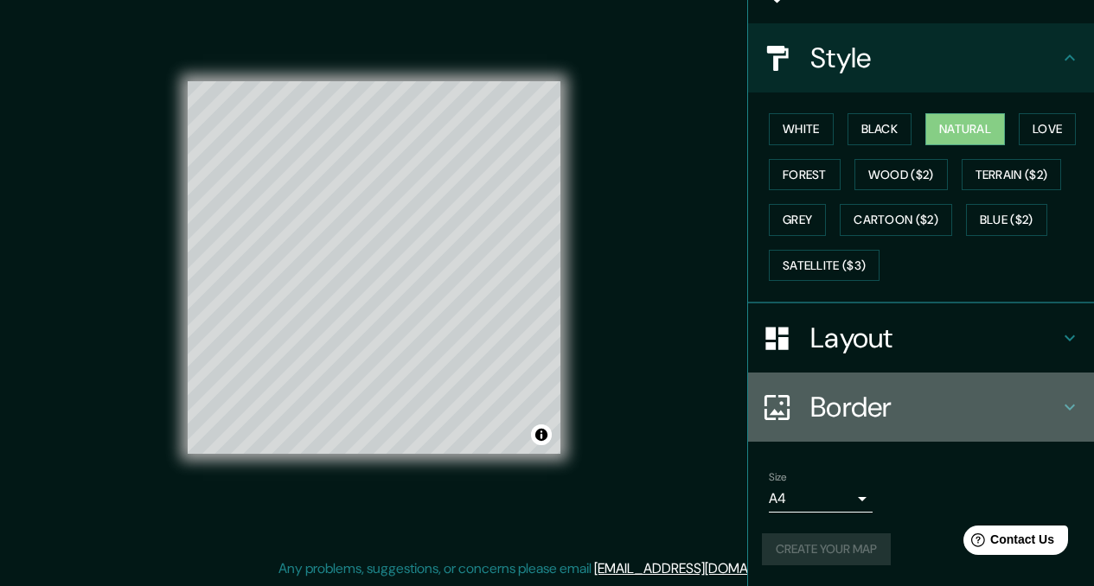
click at [1040, 398] on h4 "Border" at bounding box center [934, 407] width 249 height 35
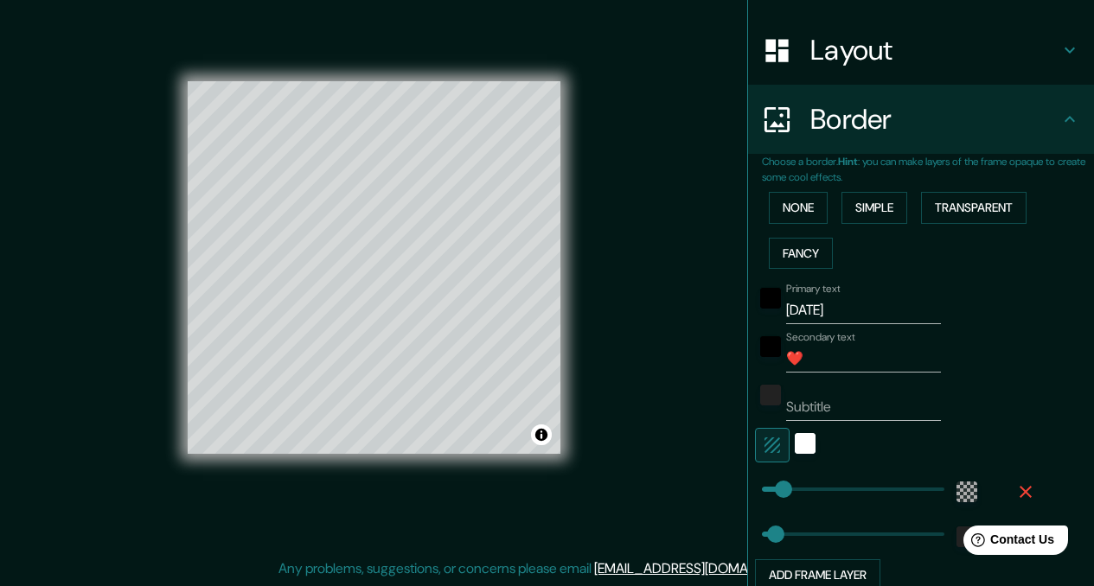
scroll to position [398, 0]
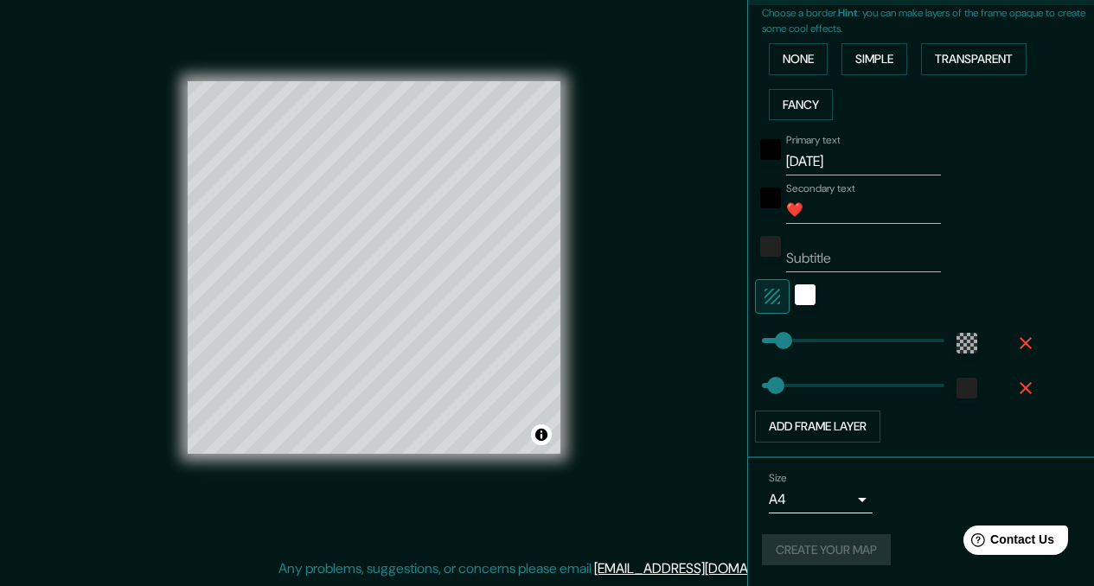
click at [843, 541] on div "Create your map" at bounding box center [921, 550] width 318 height 32
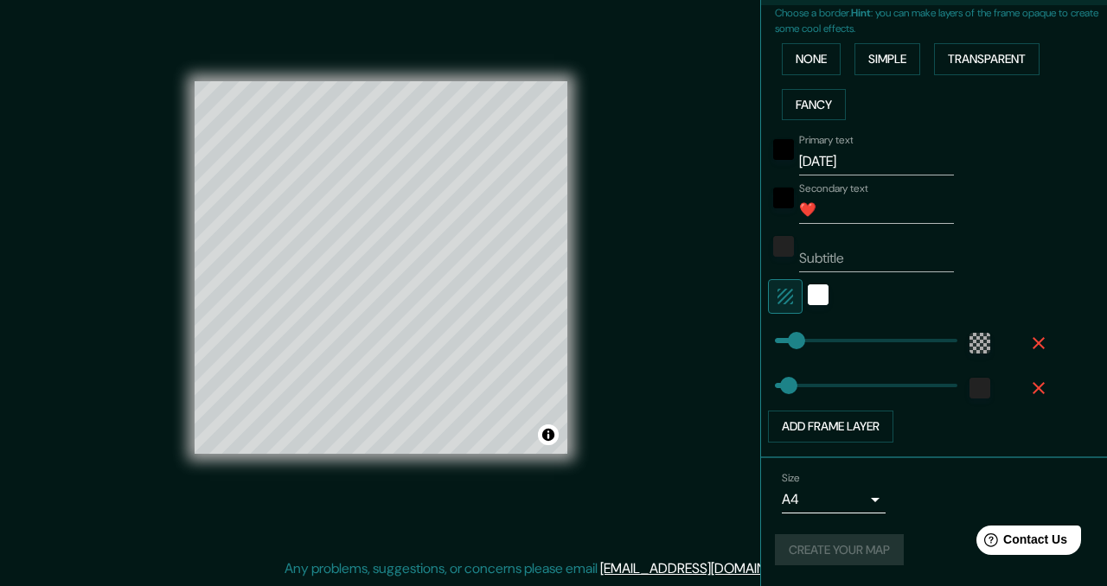
click at [823, 513] on body "Mappin Location Asunción, Paraguay Pins Style Layout Border Choose a border. Hi…" at bounding box center [553, 269] width 1107 height 586
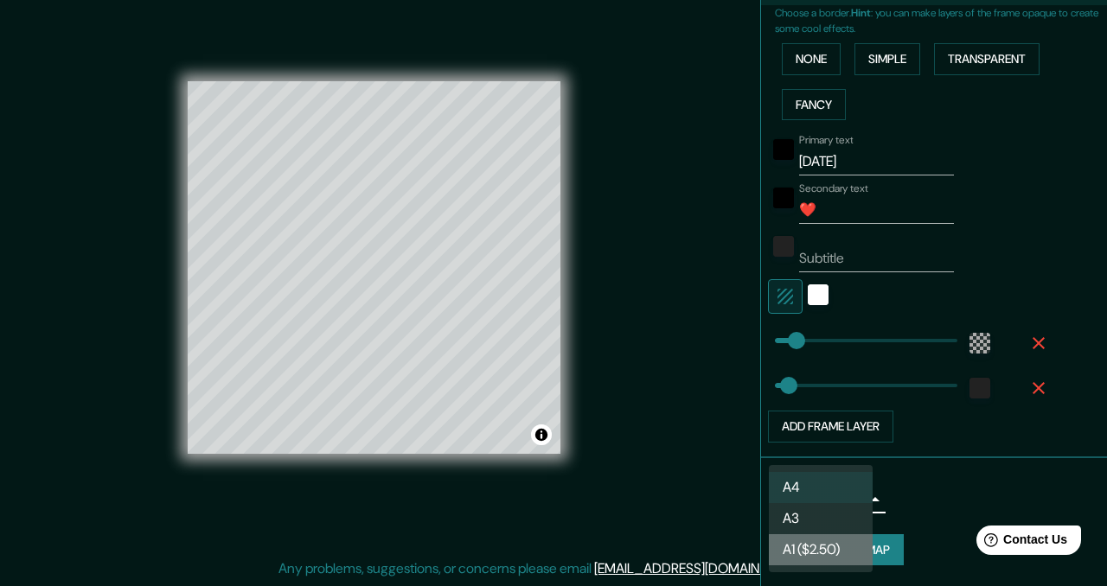
click at [813, 536] on li "A1 ($2.50)" at bounding box center [821, 549] width 104 height 31
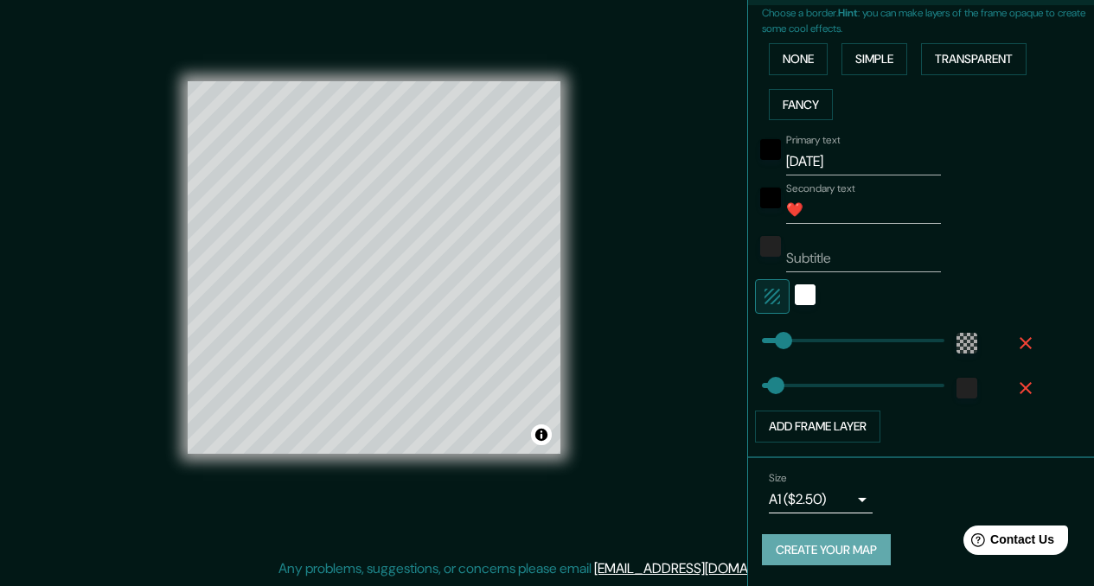
click at [817, 546] on button "Create your map" at bounding box center [826, 550] width 129 height 32
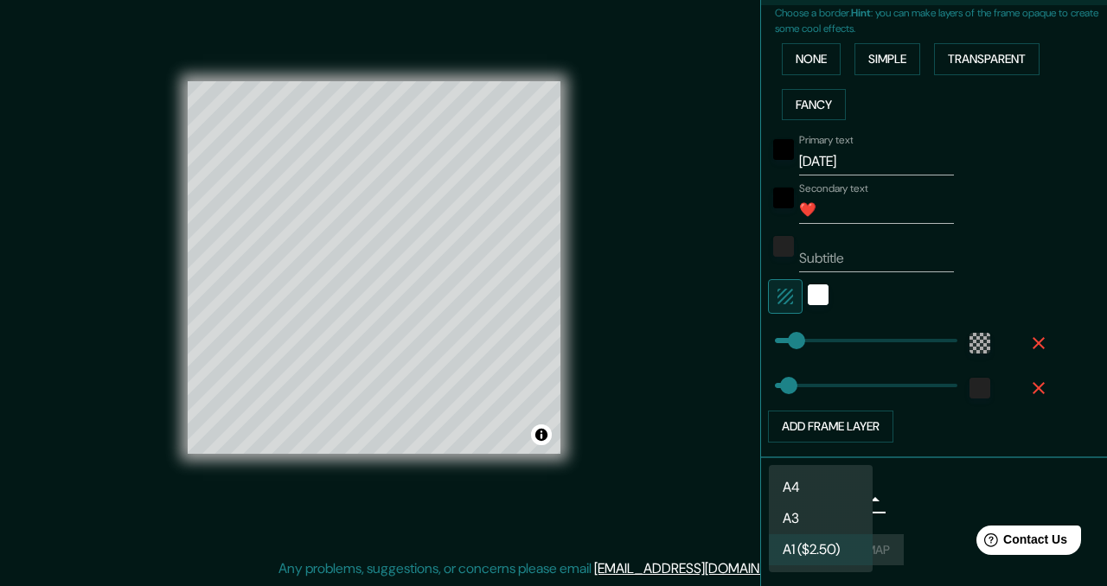
click at [802, 497] on body "Mappin Location Asunción, Paraguay Pins Style Layout Border Choose a border. Hi…" at bounding box center [553, 269] width 1107 height 586
click at [807, 518] on li "A3" at bounding box center [821, 518] width 104 height 31
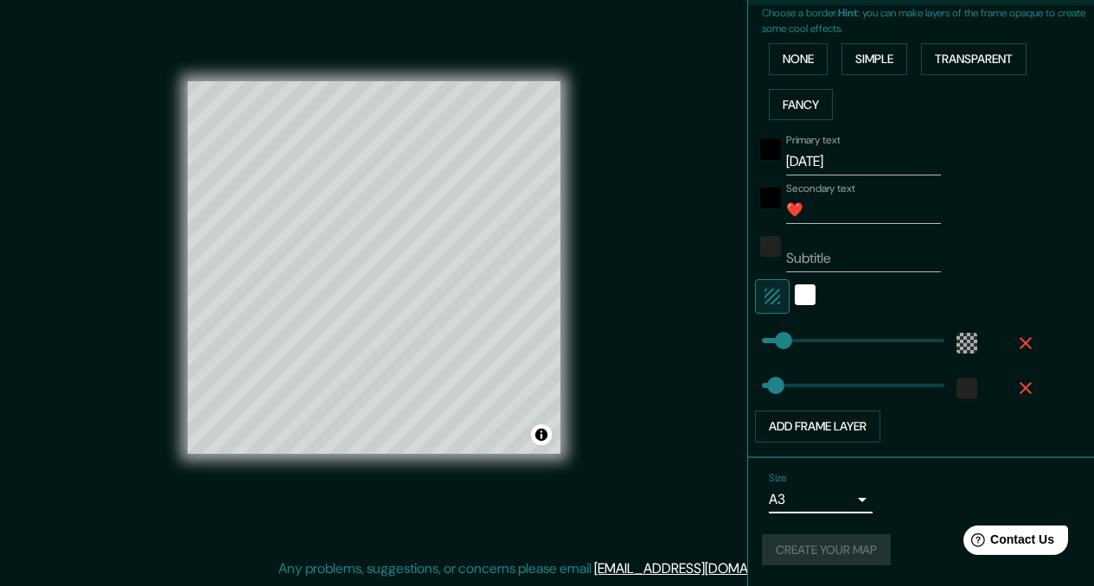
click at [804, 545] on div "Create your map" at bounding box center [921, 550] width 318 height 32
click at [801, 539] on button "Create your map" at bounding box center [826, 550] width 129 height 32
click at [795, 545] on button "Create your map" at bounding box center [826, 550] width 129 height 32
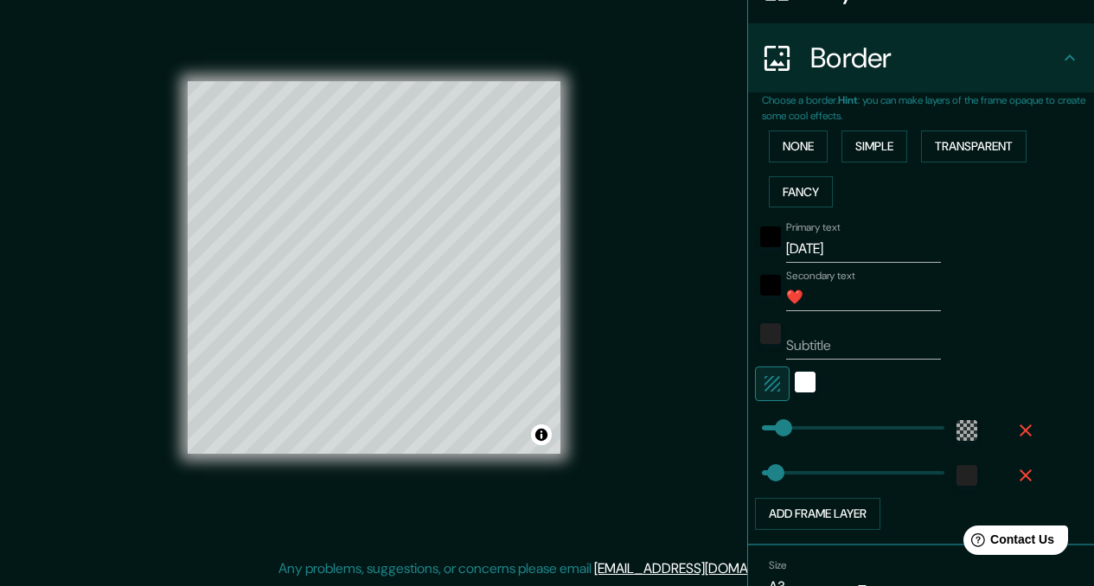
scroll to position [314, 0]
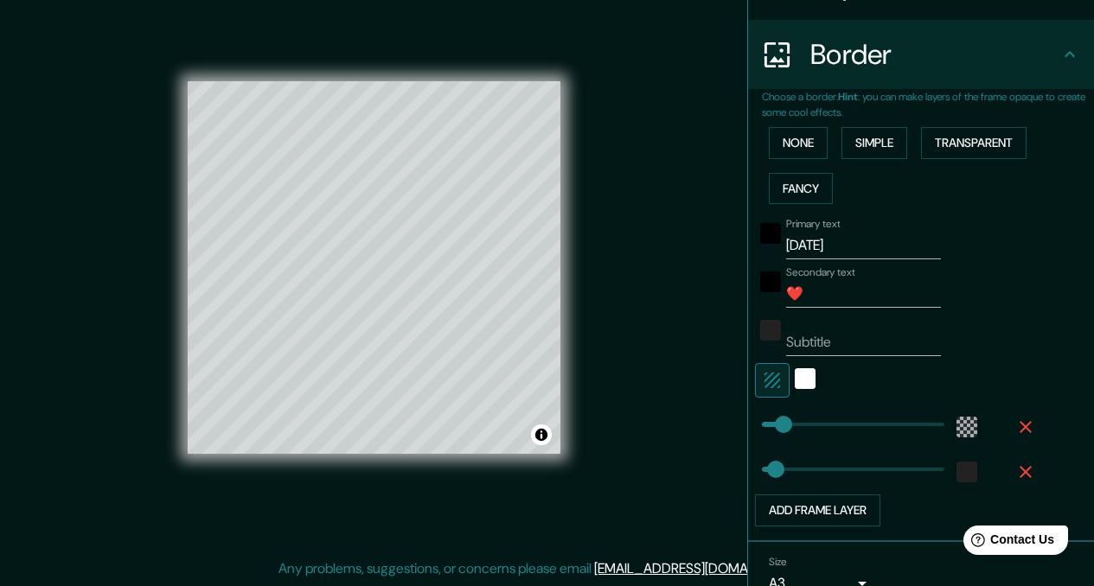
click at [823, 245] on input "11·10·2024" at bounding box center [863, 246] width 155 height 28
click at [812, 288] on input "❤️" at bounding box center [863, 294] width 155 height 28
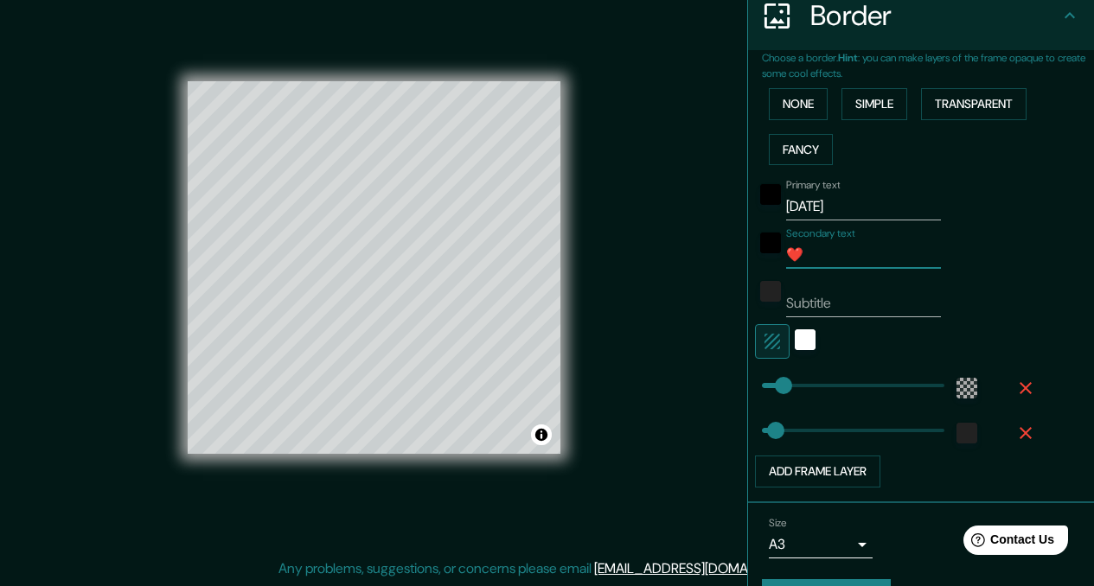
scroll to position [398, 0]
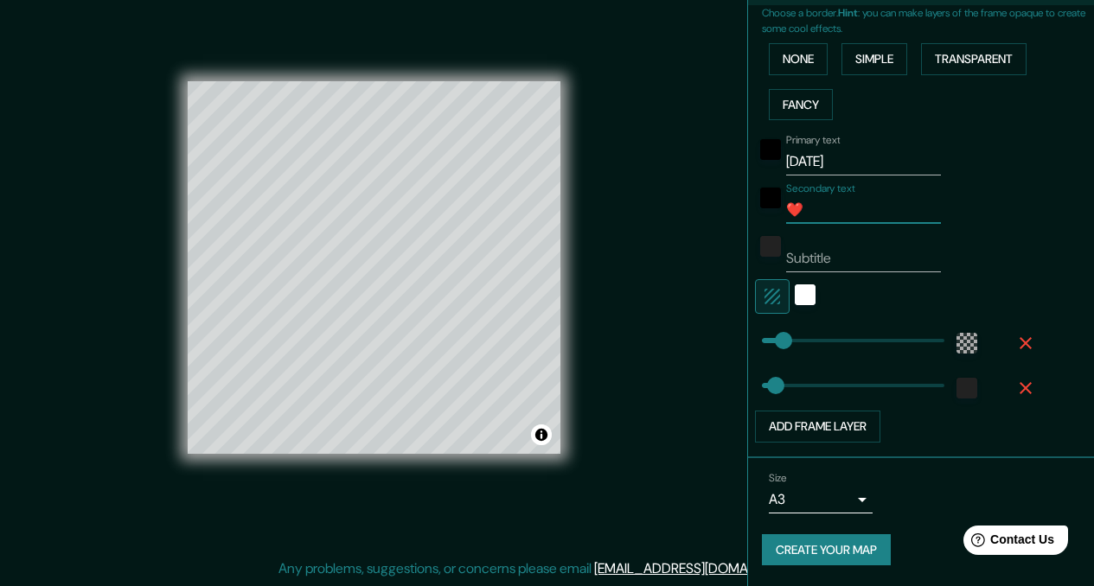
click at [834, 550] on button "Create your map" at bounding box center [826, 550] width 129 height 32
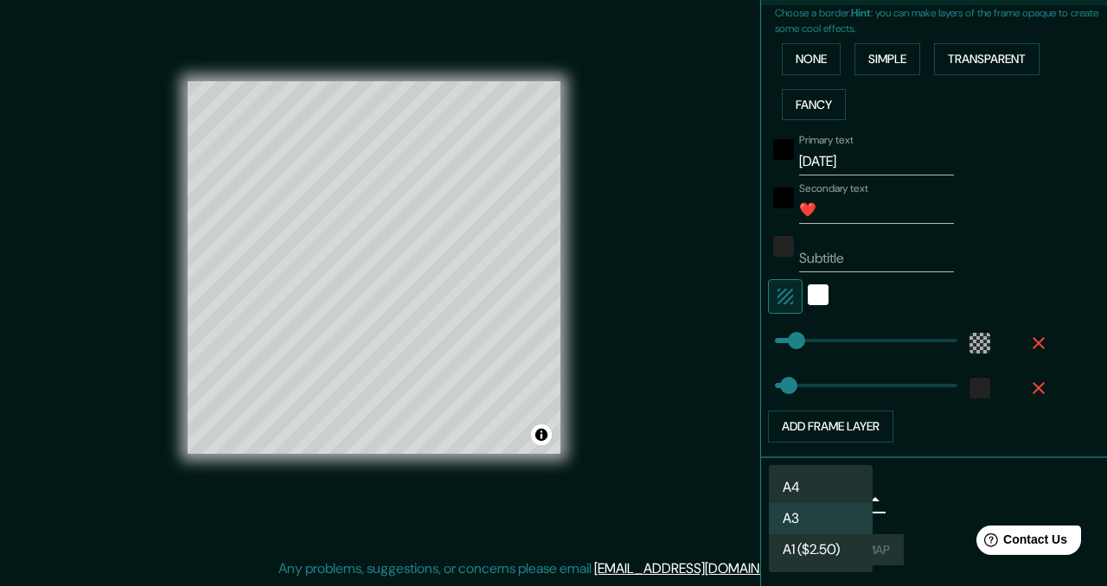
click at [813, 501] on body "Mappin Location Asunción, Paraguay Pins Style Layout Border Choose a border. Hi…" at bounding box center [553, 269] width 1107 height 586
click at [820, 521] on li "A3" at bounding box center [821, 518] width 104 height 31
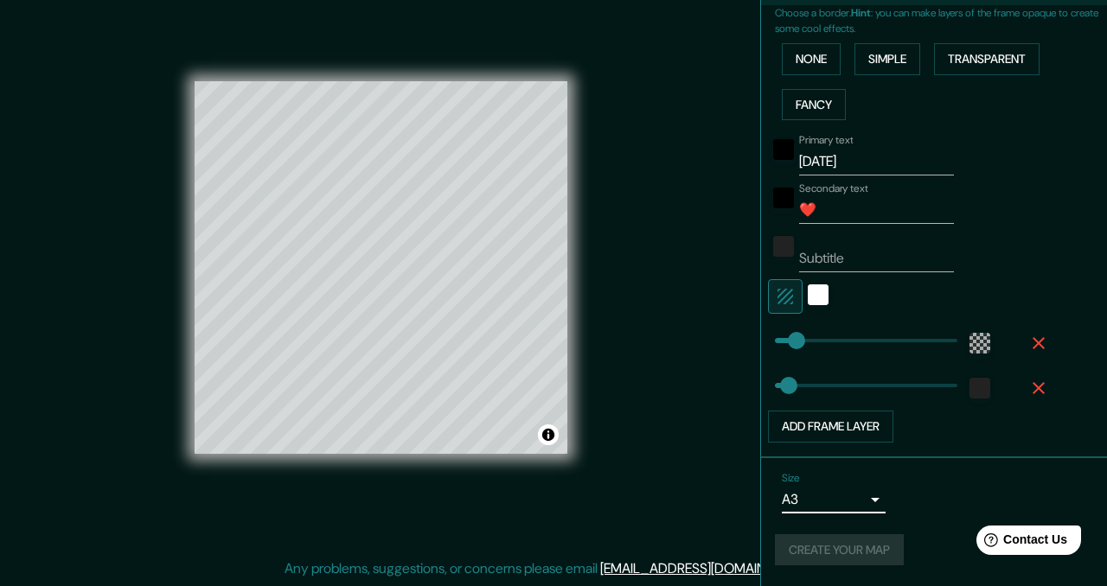
click at [823, 507] on body "Mappin Location Asunción, Paraguay Pins Style Layout Border Choose a border. Hi…" at bounding box center [553, 269] width 1107 height 586
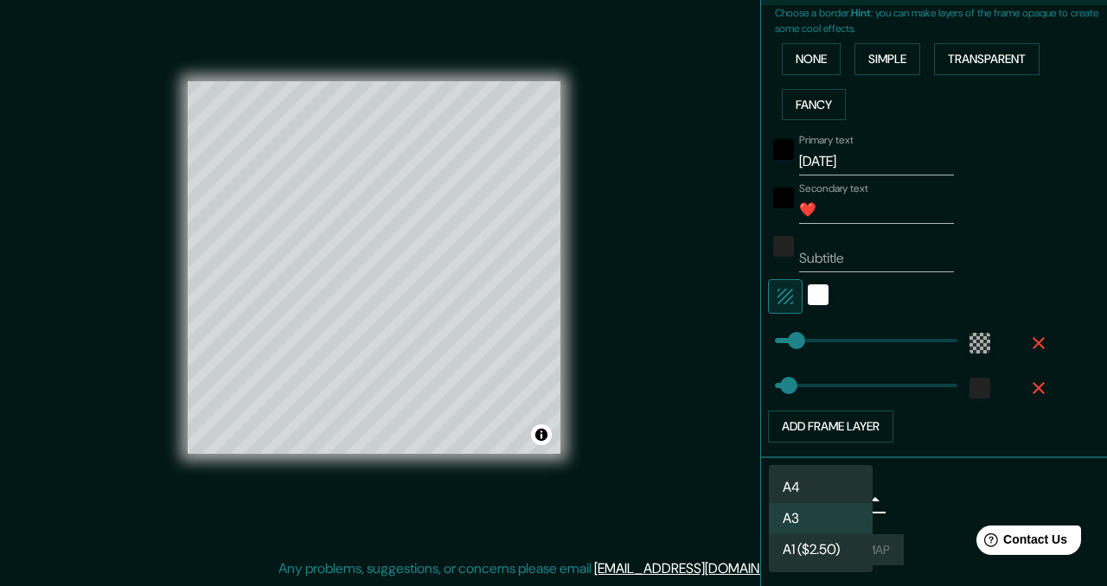
click at [810, 477] on li "A4" at bounding box center [821, 487] width 104 height 31
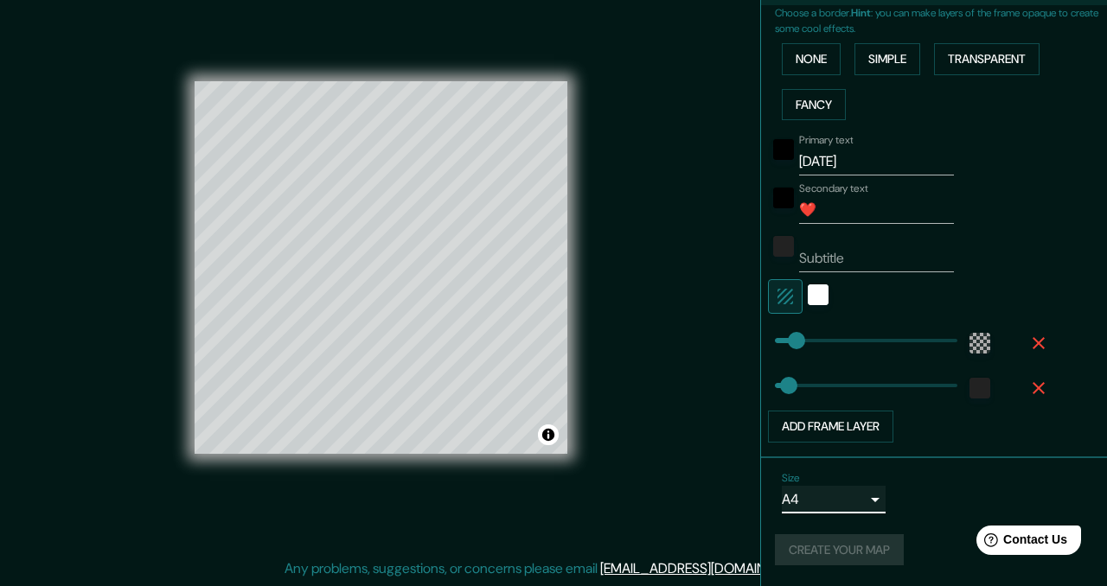
type input "single"
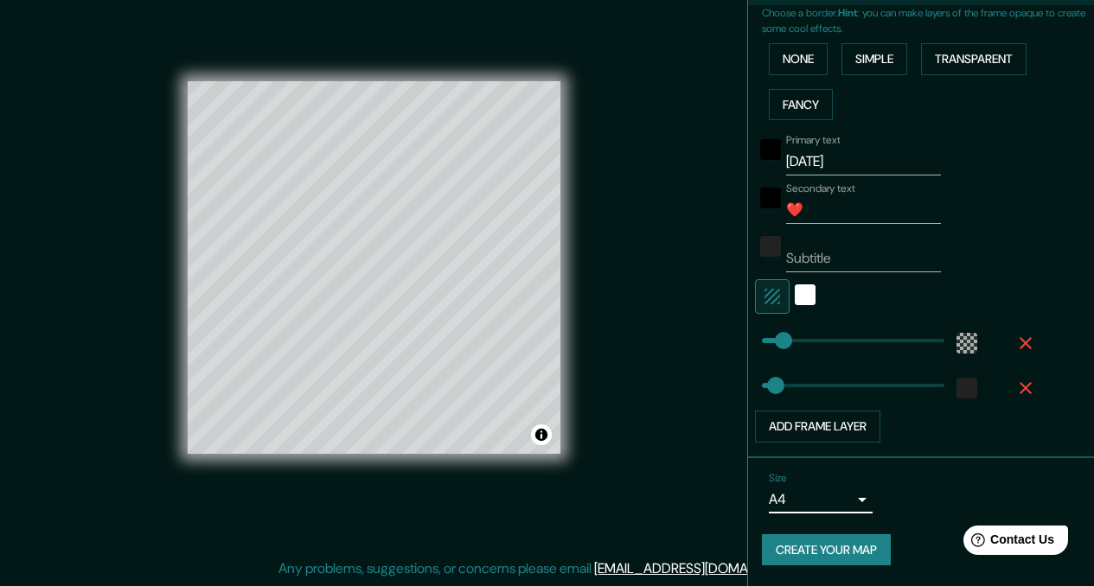
click at [811, 538] on button "Create your map" at bounding box center [826, 550] width 129 height 32
click at [811, 538] on div "Create your map" at bounding box center [921, 550] width 318 height 32
drag, startPoint x: 811, startPoint y: 539, endPoint x: 816, endPoint y: 546, distance: 9.4
click at [816, 550] on div "Create your map" at bounding box center [921, 550] width 318 height 32
click at [816, 544] on div "Create your map" at bounding box center [921, 550] width 318 height 32
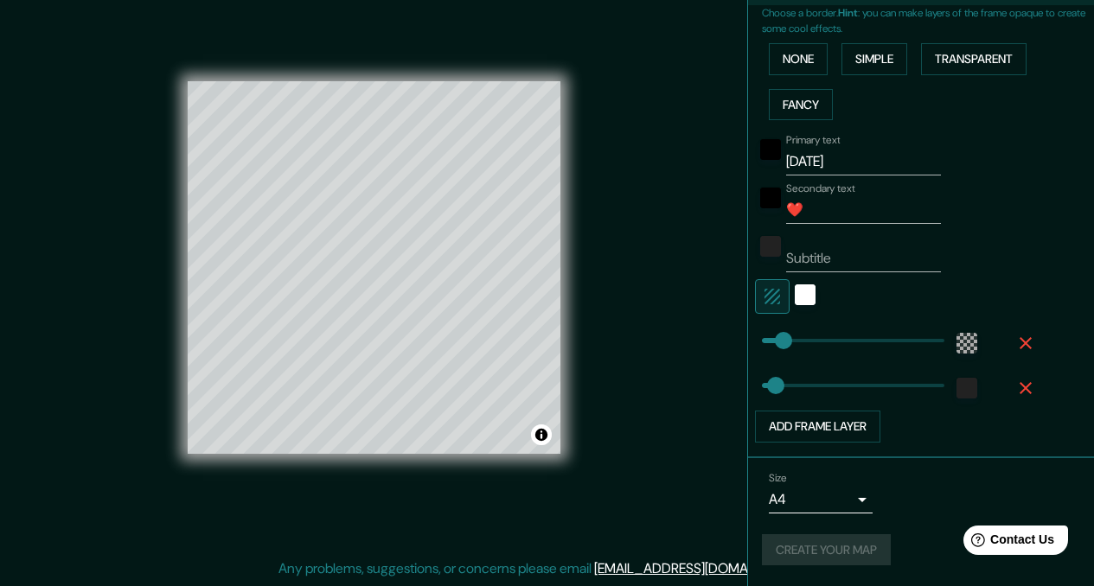
drag, startPoint x: 816, startPoint y: 545, endPoint x: 841, endPoint y: 494, distance: 56.8
click at [817, 542] on div "Create your map" at bounding box center [921, 550] width 318 height 32
click at [795, 559] on div "Create your map" at bounding box center [921, 550] width 318 height 32
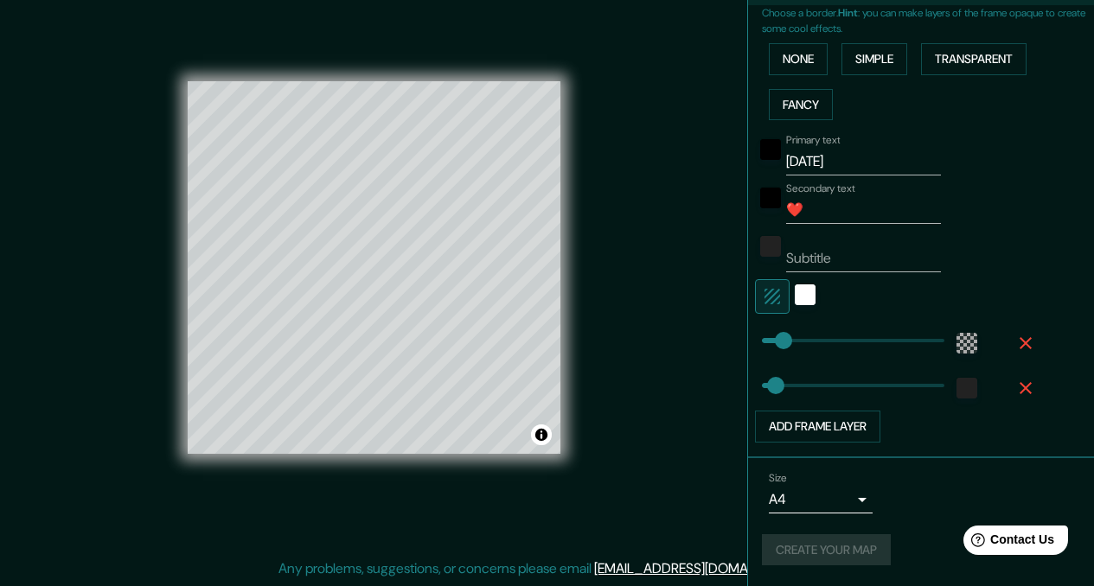
click at [795, 557] on div "Create your map" at bounding box center [921, 550] width 318 height 32
click at [799, 547] on div "Create your map" at bounding box center [921, 550] width 318 height 32
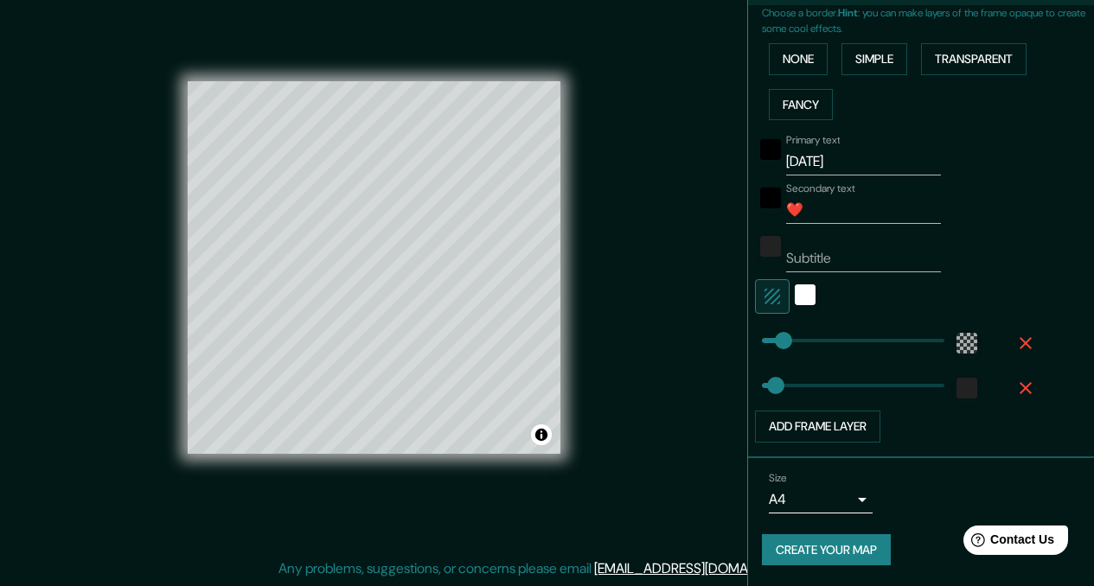
click at [765, 552] on button "Create your map" at bounding box center [826, 550] width 129 height 32
drag, startPoint x: 686, startPoint y: 461, endPoint x: 779, endPoint y: 563, distance: 138.3
click at [779, 563] on button "Create your map" at bounding box center [826, 550] width 129 height 32
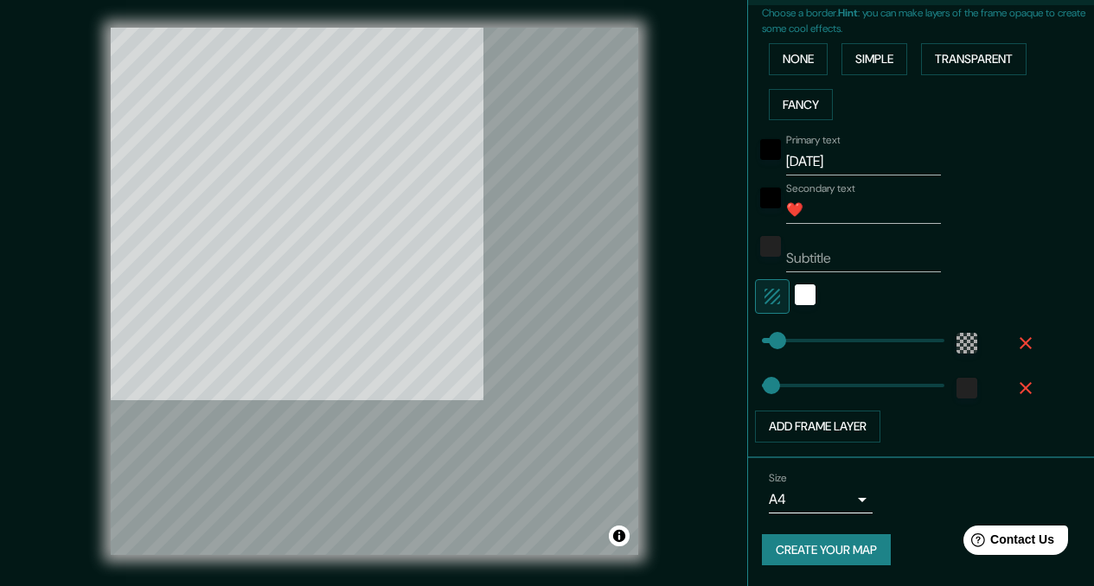
click at [715, 268] on div "© Mapbox © OpenStreetMap Improve this map" at bounding box center [374, 291] width 985 height 527
click at [823, 569] on div "Size A4 single Create your map" at bounding box center [921, 522] width 318 height 115
click at [816, 557] on button "Create your map" at bounding box center [826, 550] width 129 height 32
click at [499, 28] on div at bounding box center [374, 28] width 527 height 0
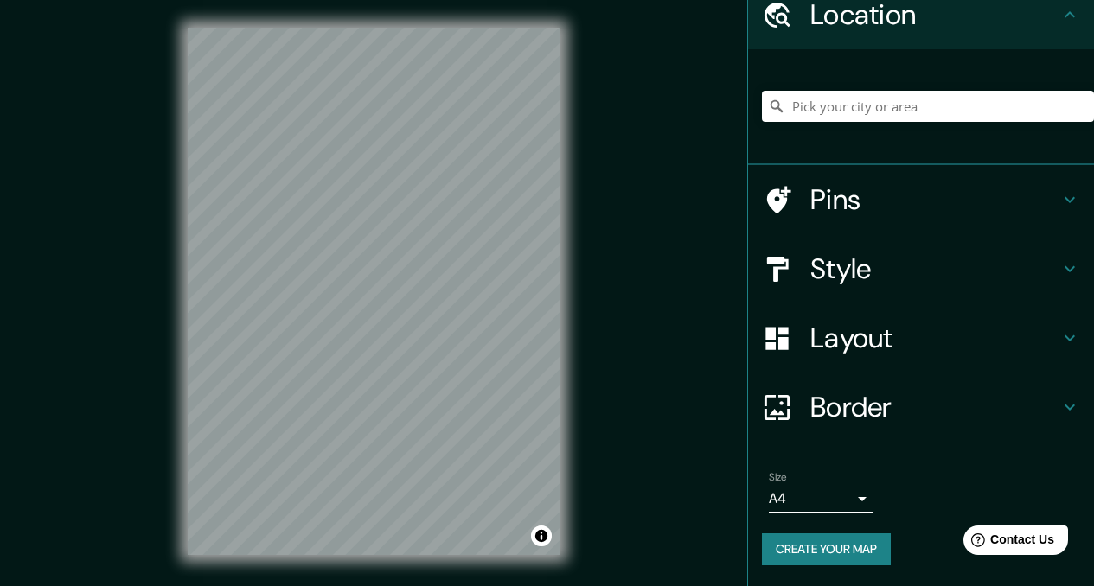
click at [789, 545] on button "Create your map" at bounding box center [826, 549] width 129 height 32
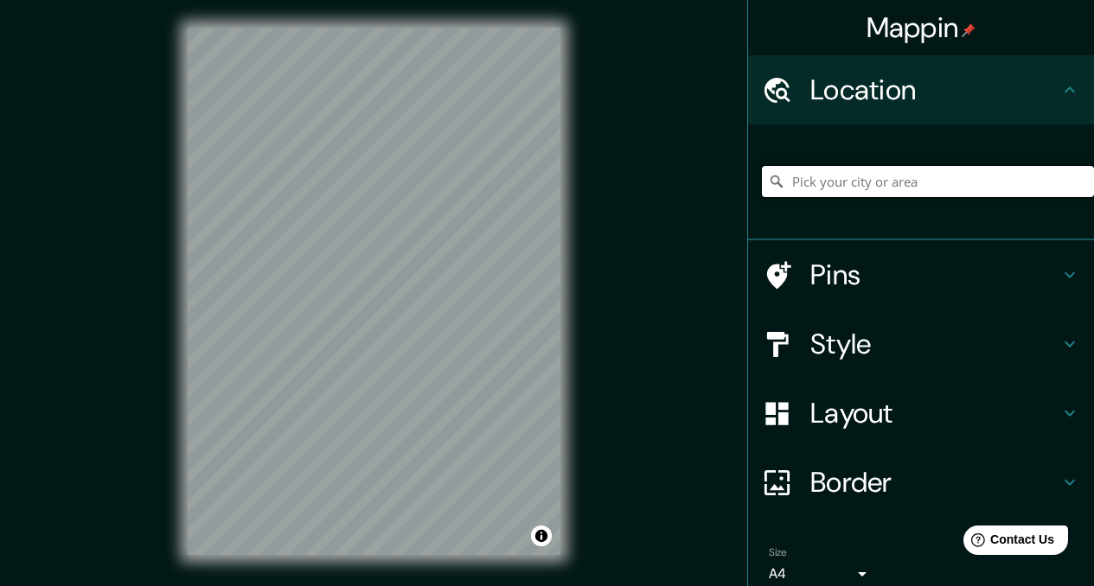
click at [827, 185] on input "Pick your city or area" at bounding box center [928, 181] width 332 height 31
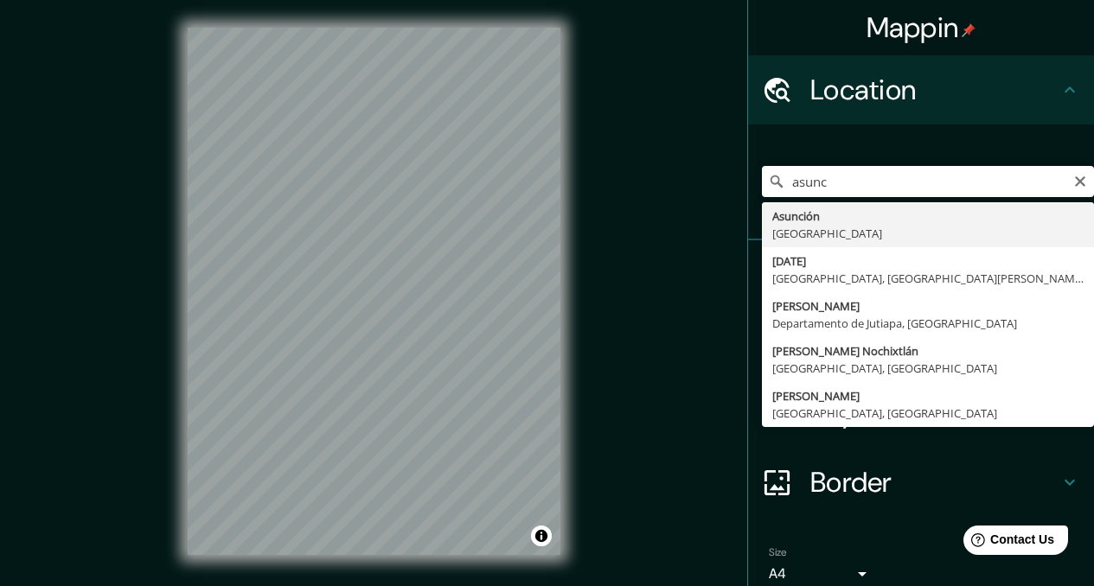
type input "Asunción, Paraguay"
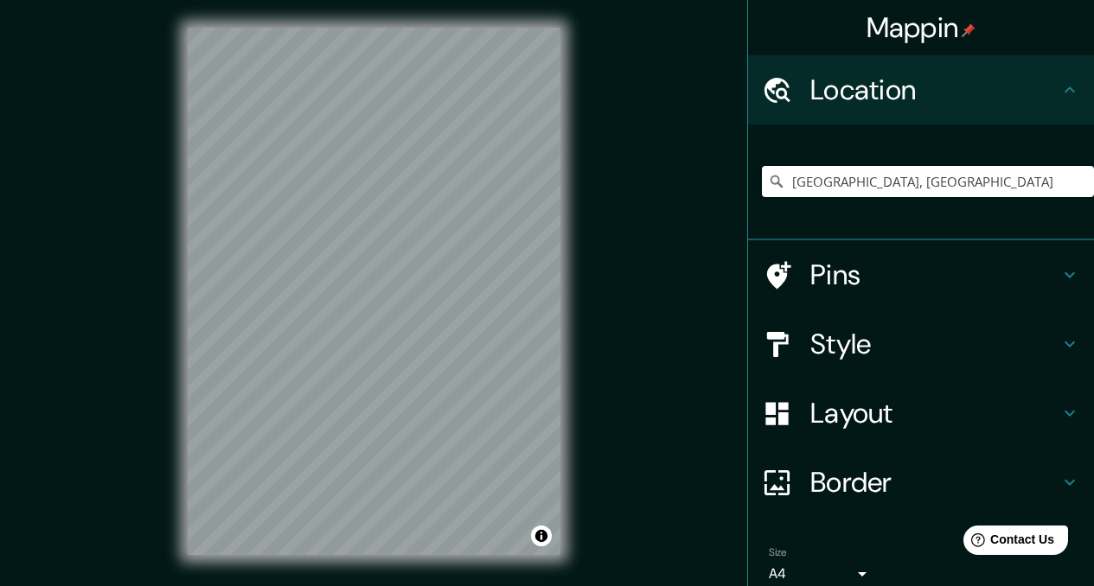
click at [840, 349] on h4 "Style" at bounding box center [934, 344] width 249 height 35
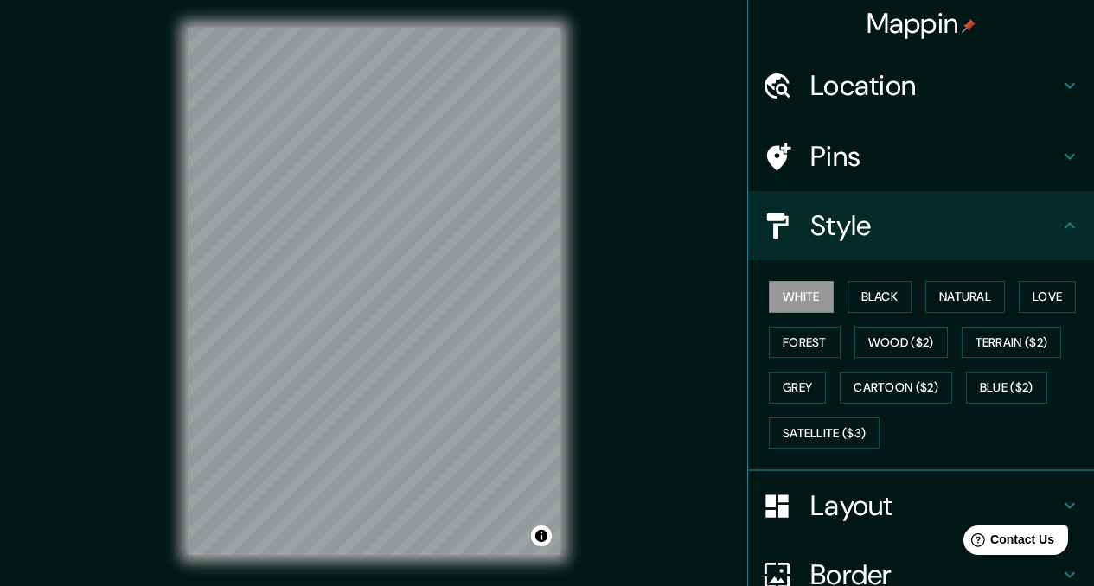
scroll to position [18, 0]
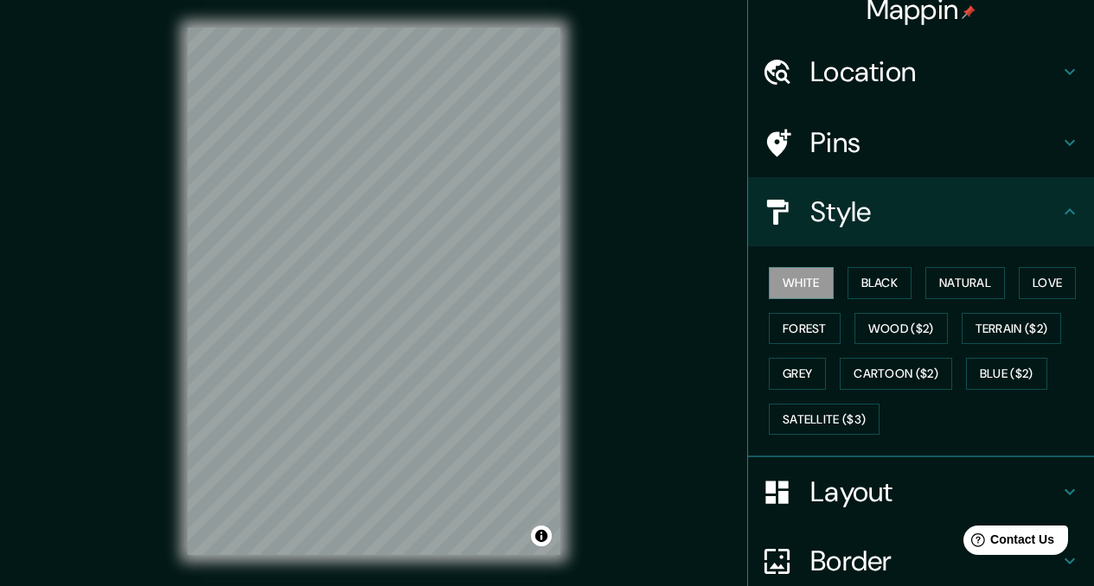
click at [857, 555] on h4 "Border" at bounding box center [934, 561] width 249 height 35
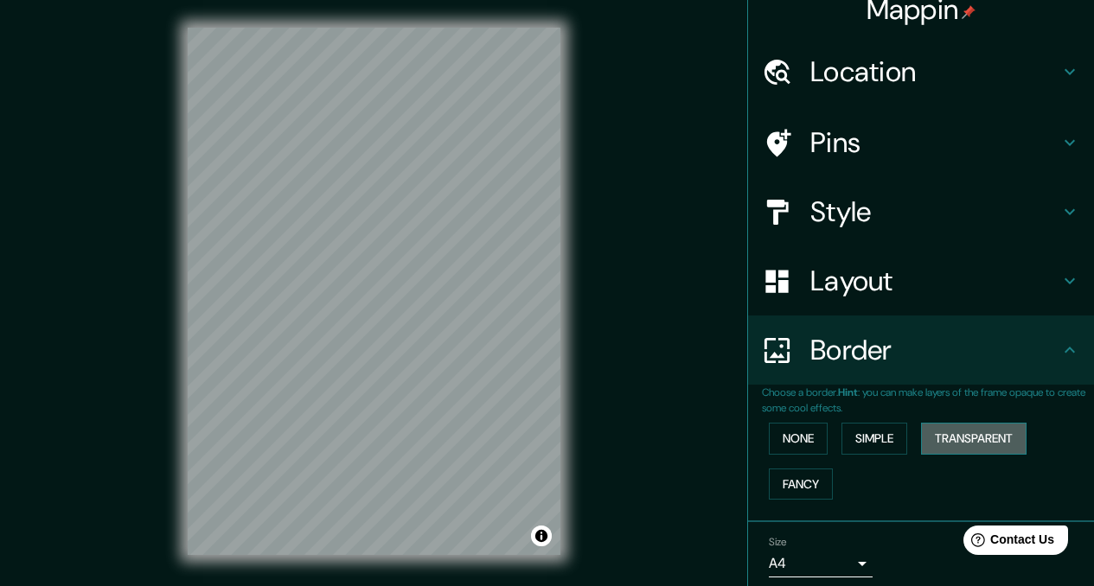
click at [953, 437] on button "Transparent" at bounding box center [973, 439] width 105 height 32
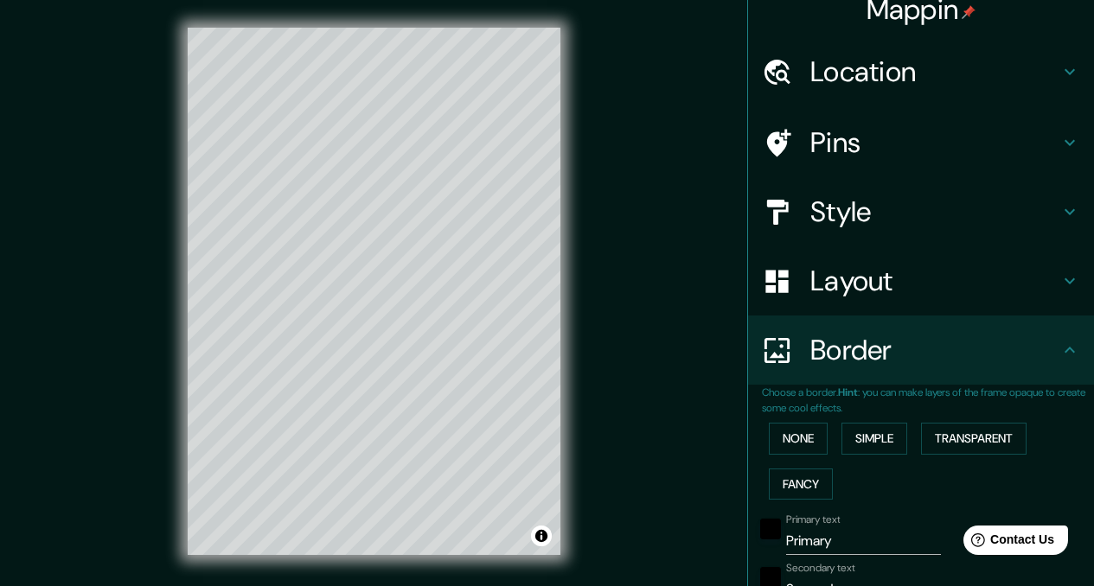
click at [857, 282] on h4 "Layout" at bounding box center [934, 281] width 249 height 35
type input "207"
type input "34"
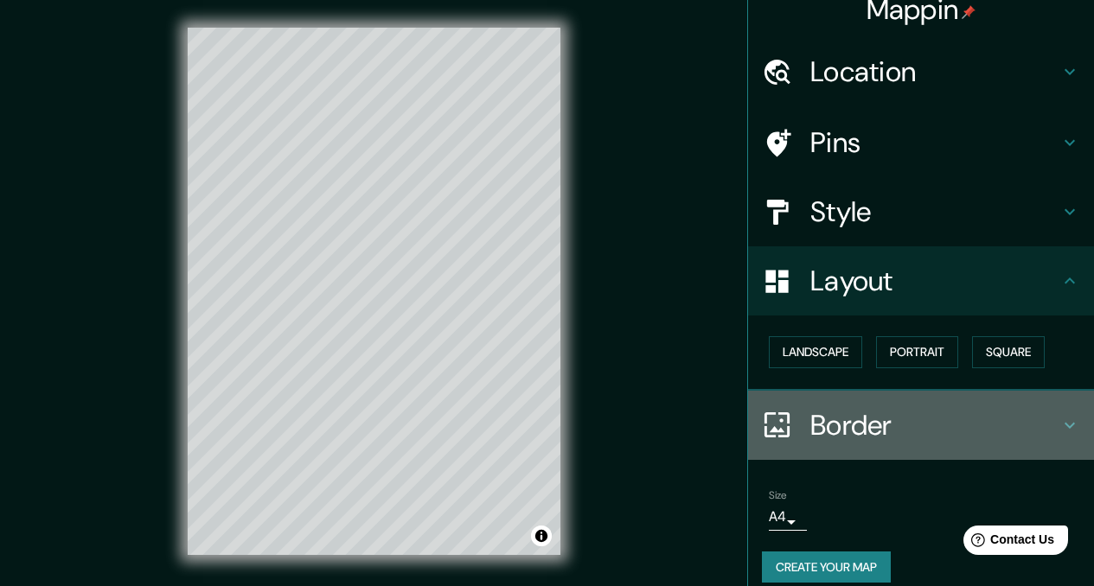
click at [817, 436] on h4 "Border" at bounding box center [934, 425] width 249 height 35
type input "207"
type input "34"
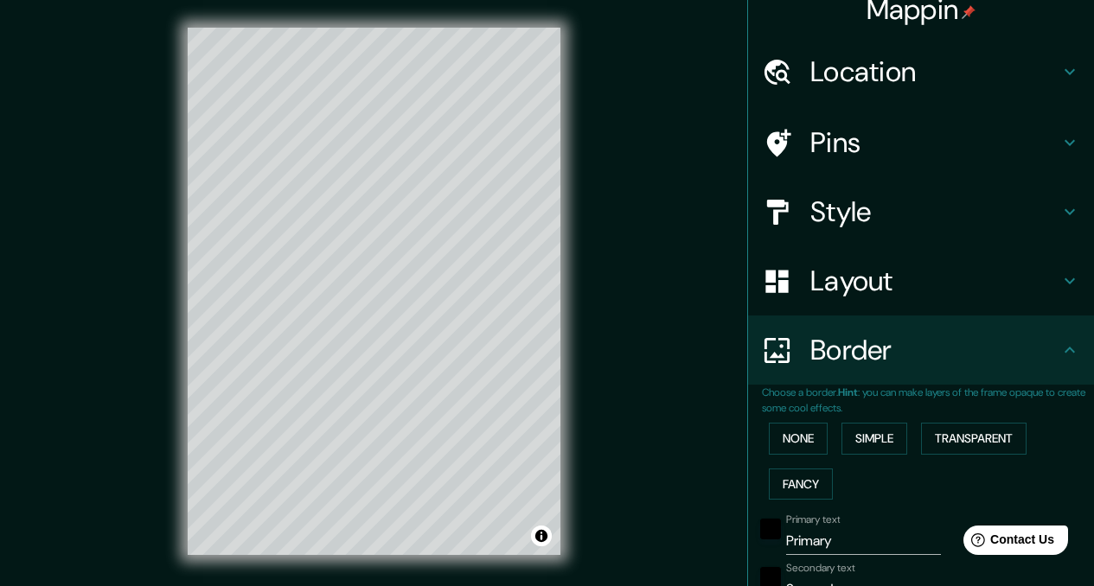
click at [844, 273] on h4 "Layout" at bounding box center [934, 281] width 249 height 35
type input "207"
type input "34"
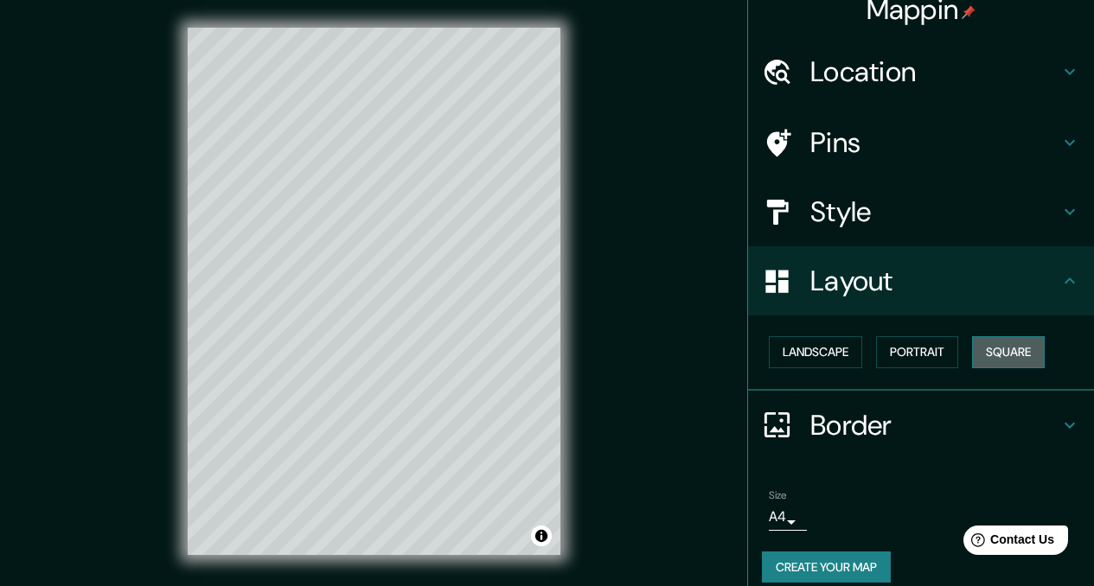
click at [986, 353] on button "Square" at bounding box center [1008, 352] width 73 height 32
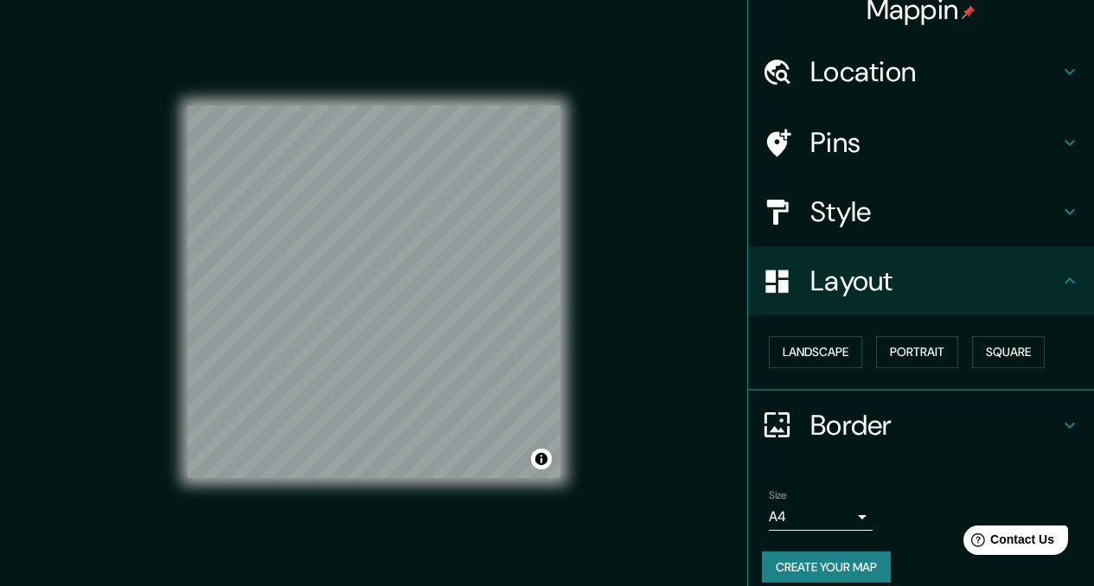
click at [848, 424] on h4 "Border" at bounding box center [934, 425] width 249 height 35
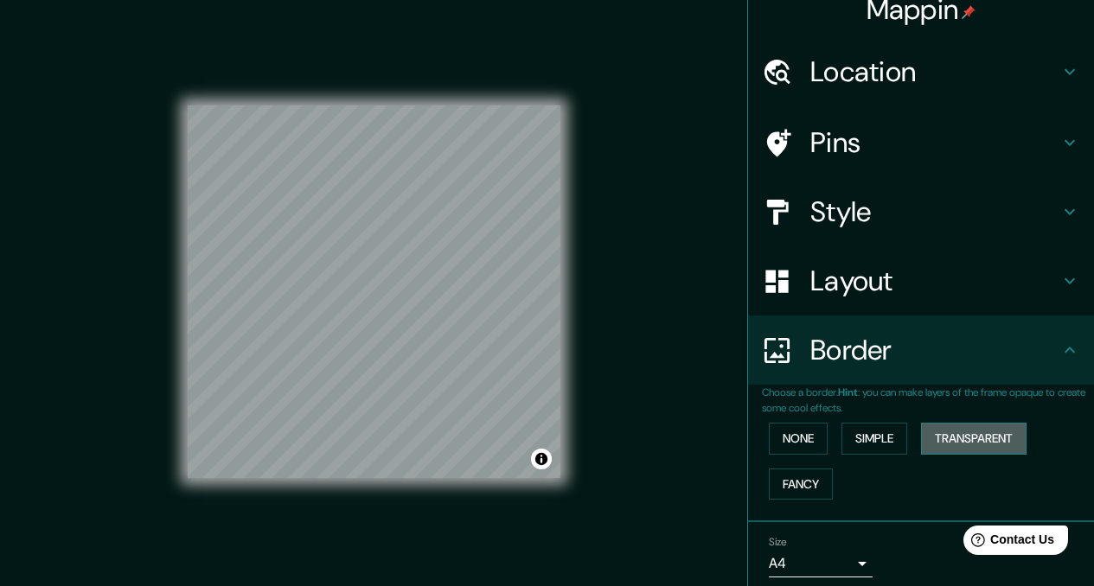
click at [983, 445] on button "Transparent" at bounding box center [973, 439] width 105 height 32
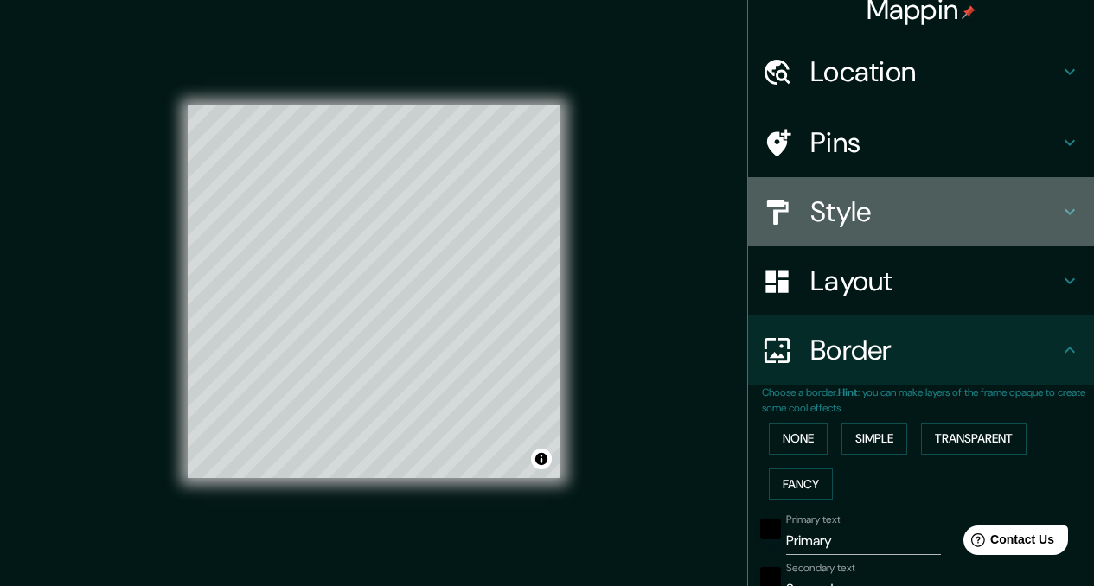
drag, startPoint x: 954, startPoint y: 213, endPoint x: 954, endPoint y: 235, distance: 22.5
click at [954, 213] on h4 "Style" at bounding box center [934, 212] width 249 height 35
type input "207"
type input "34"
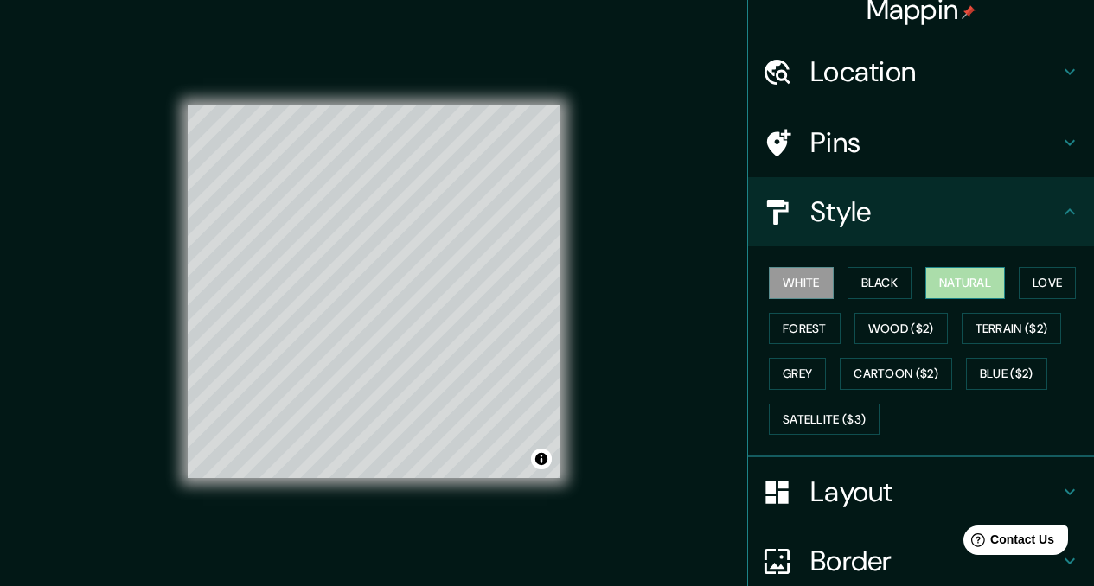
click at [962, 284] on button "Natural" at bounding box center [965, 283] width 80 height 32
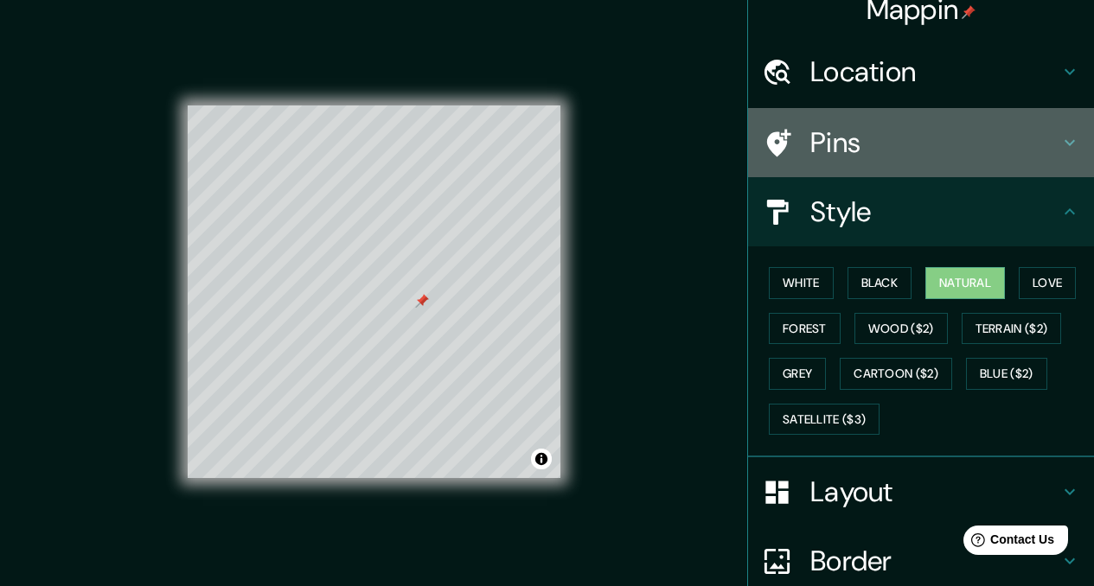
click at [826, 140] on h4 "Pins" at bounding box center [934, 142] width 249 height 35
type input "207"
type input "34"
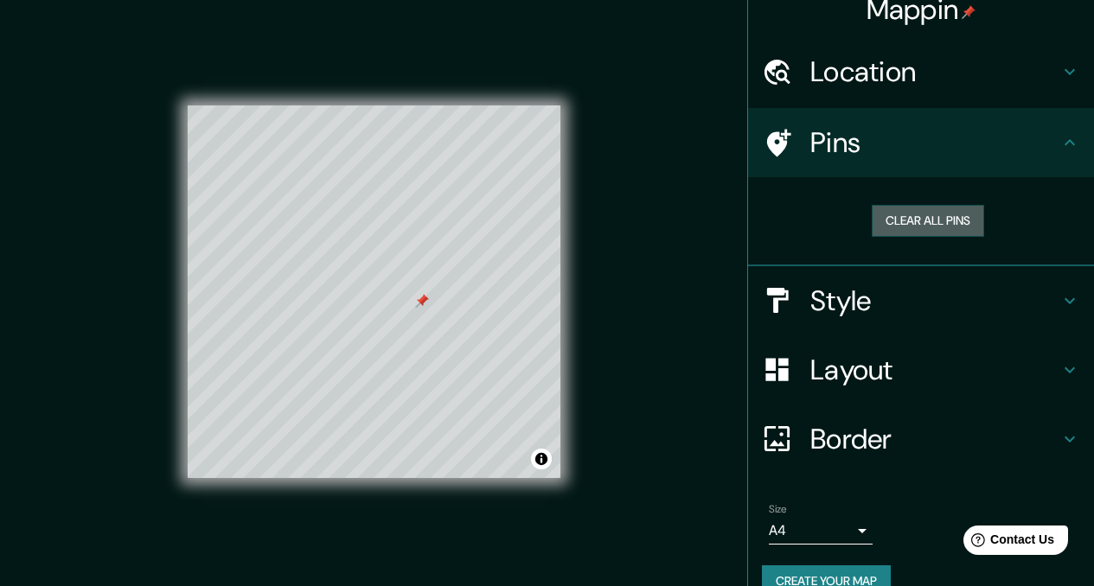
drag, startPoint x: 909, startPoint y: 212, endPoint x: 687, endPoint y: 207, distance: 221.4
click at [909, 213] on button "Clear all pins" at bounding box center [927, 221] width 112 height 32
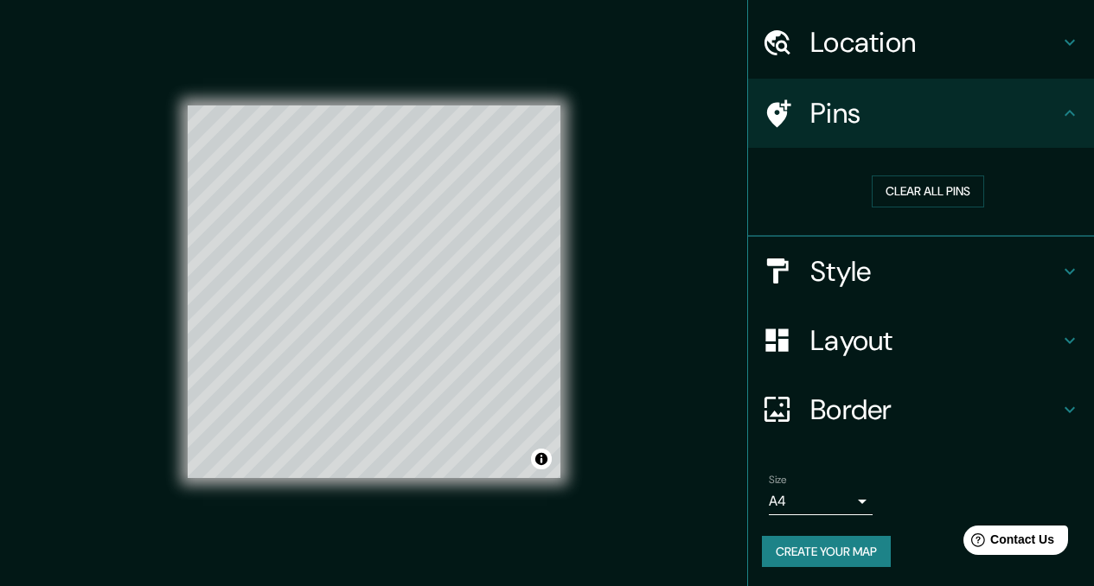
scroll to position [49, 0]
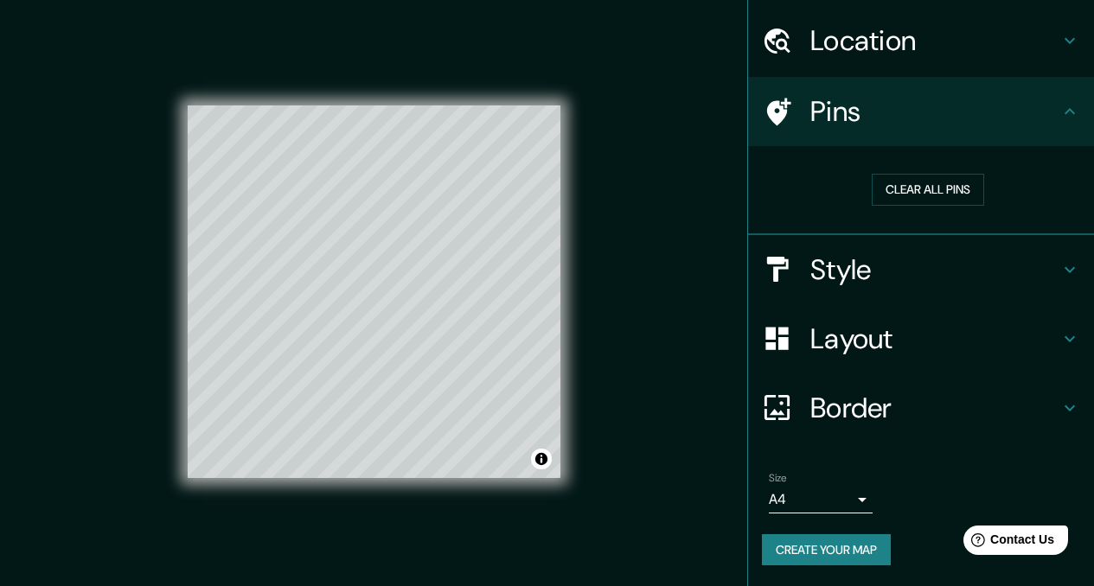
click at [872, 418] on h4 "Border" at bounding box center [934, 408] width 249 height 35
type input "207"
type input "34"
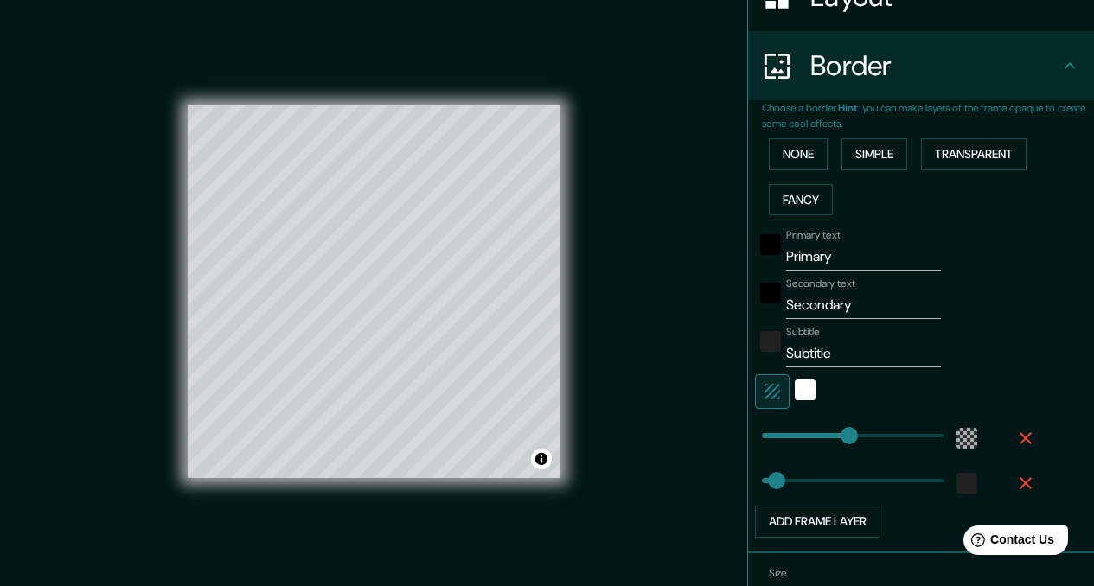
scroll to position [366, 0]
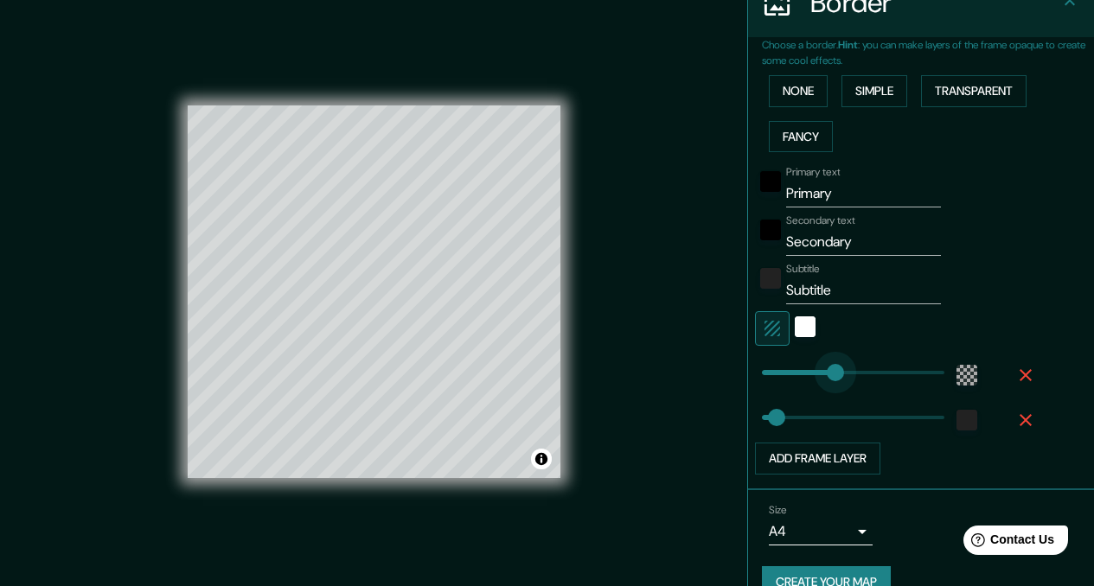
type input "162"
drag, startPoint x: 839, startPoint y: 374, endPoint x: 817, endPoint y: 376, distance: 22.5
type input "34"
type input "106"
drag, startPoint x: 813, startPoint y: 376, endPoint x: 794, endPoint y: 378, distance: 20.0
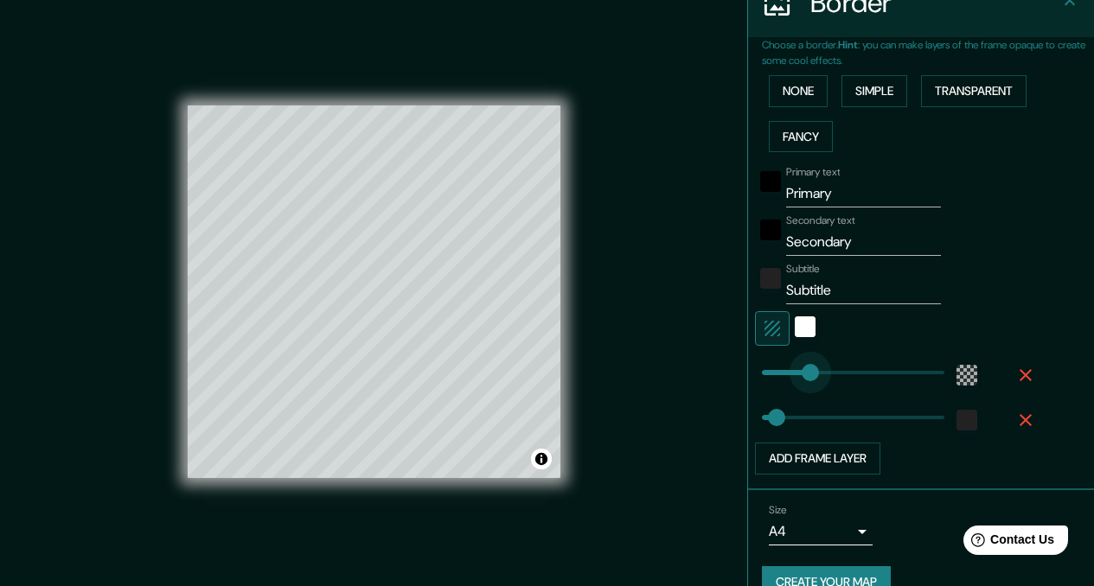
type input "34"
click at [813, 188] on input "Primary" at bounding box center [863, 194] width 155 height 28
paste input "11·10·2024"
type input "11·10·2024"
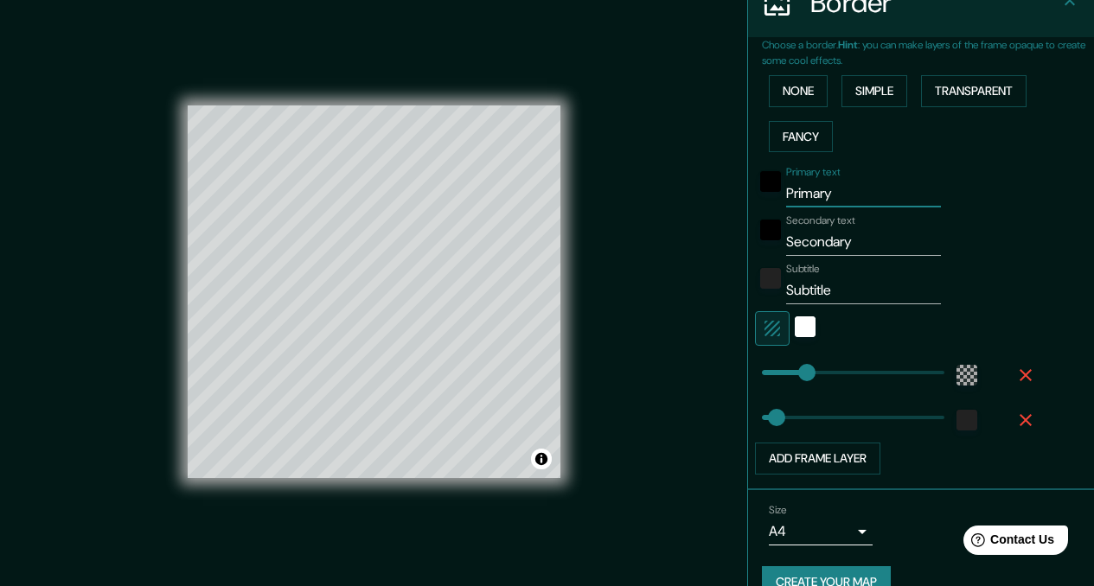
type input "34"
type input "11·10·2024"
click at [824, 246] on input "Secondary" at bounding box center [863, 242] width 155 height 28
click at [812, 281] on input "Subtitle" at bounding box center [863, 291] width 155 height 28
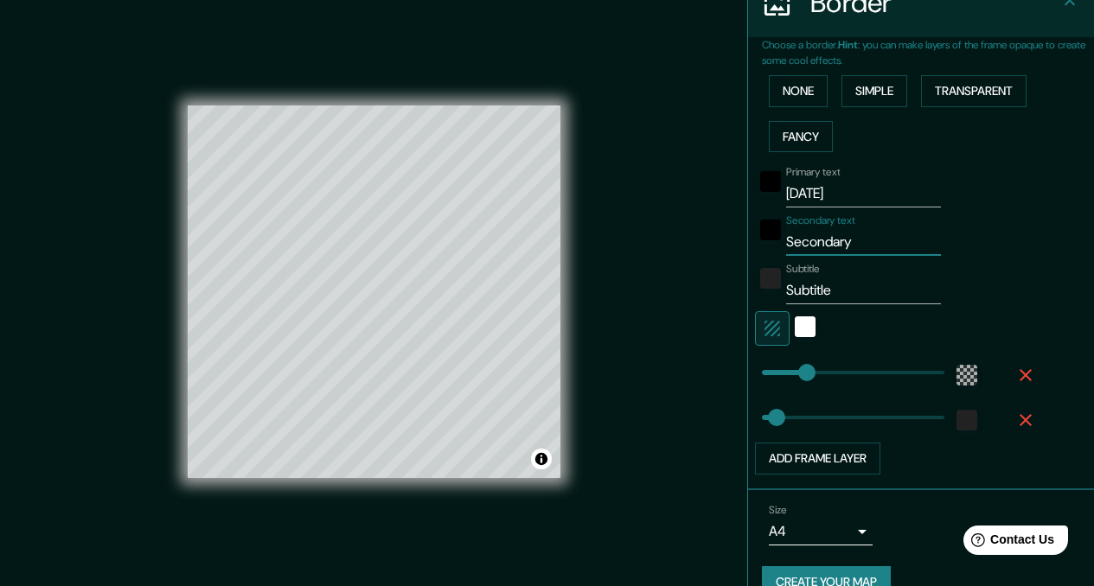
click at [819, 248] on input "Secondary" at bounding box center [863, 242] width 155 height 28
click at [819, 246] on input "Secondary" at bounding box center [863, 242] width 155 height 28
paste input "❤️"
type input "Second❤️ary"
type input "34"
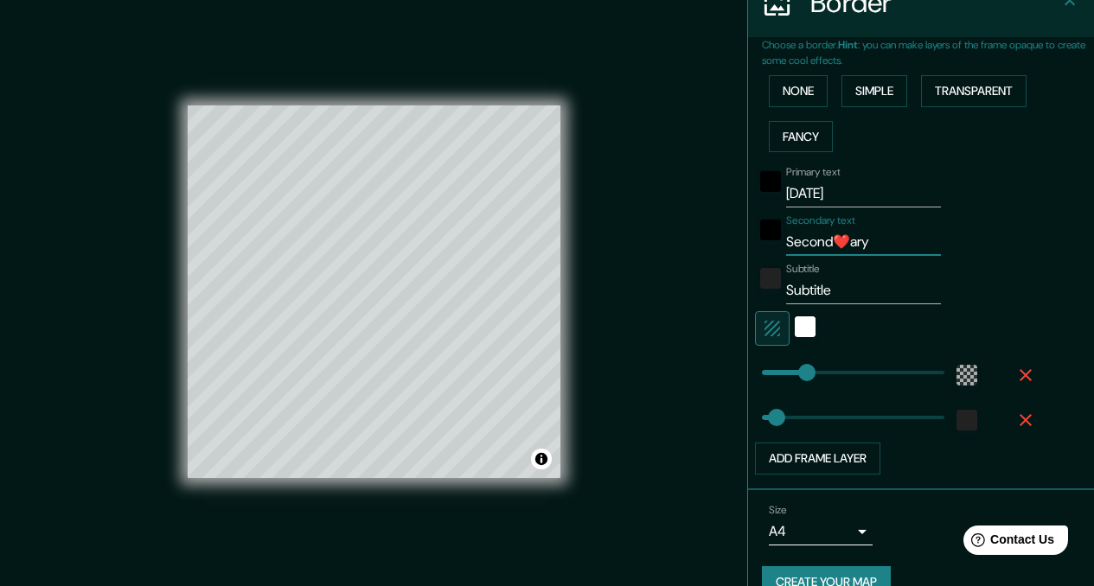
click at [820, 244] on input "Second❤️ary" at bounding box center [863, 242] width 155 height 28
paste input "❤️"
type input "❤️"
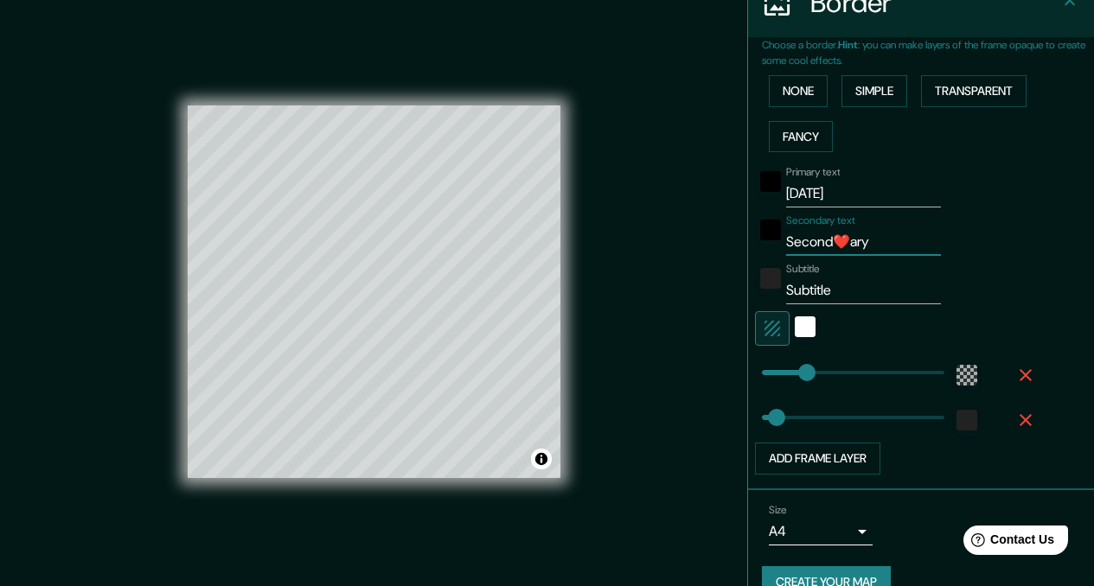
type input "34"
type input "❤️"
click at [806, 293] on input "Subtitle" at bounding box center [863, 291] width 155 height 28
click at [807, 293] on input "Subtitle" at bounding box center [863, 291] width 155 height 28
type input "34"
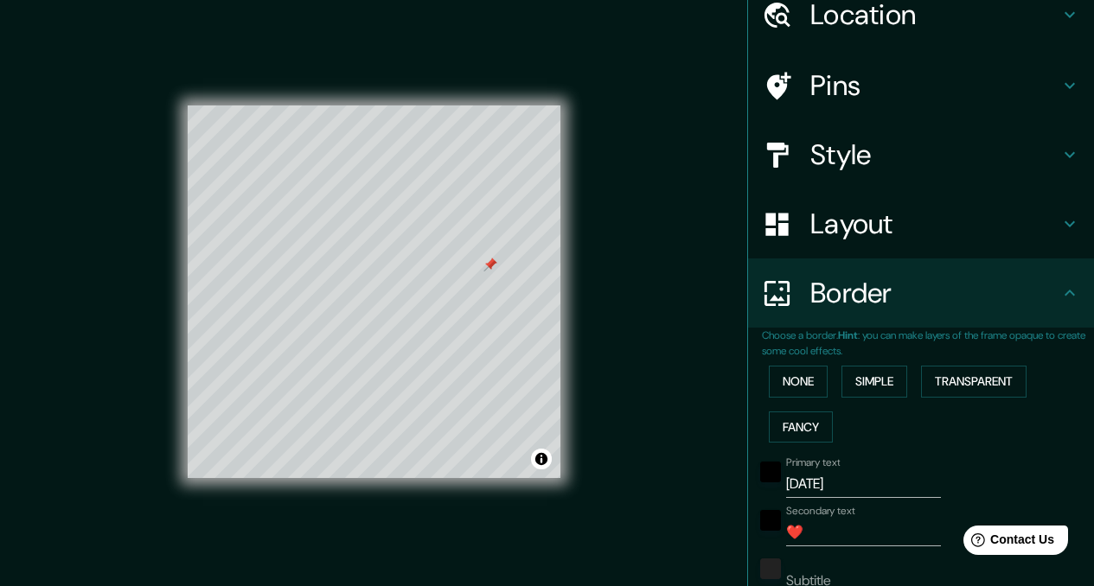
scroll to position [0, 0]
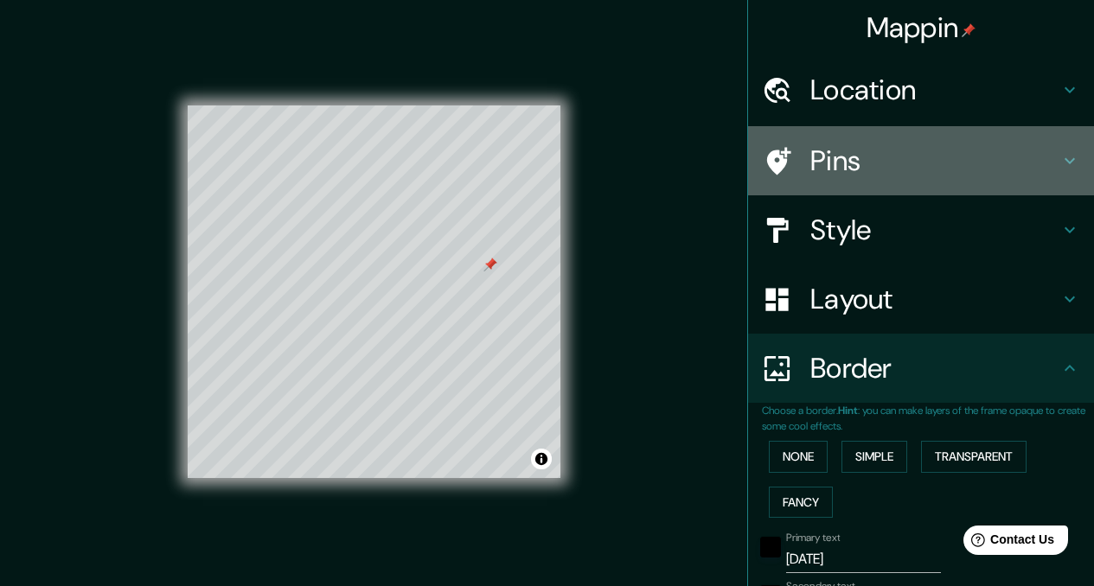
click at [844, 171] on h4 "Pins" at bounding box center [934, 161] width 249 height 35
type input "34"
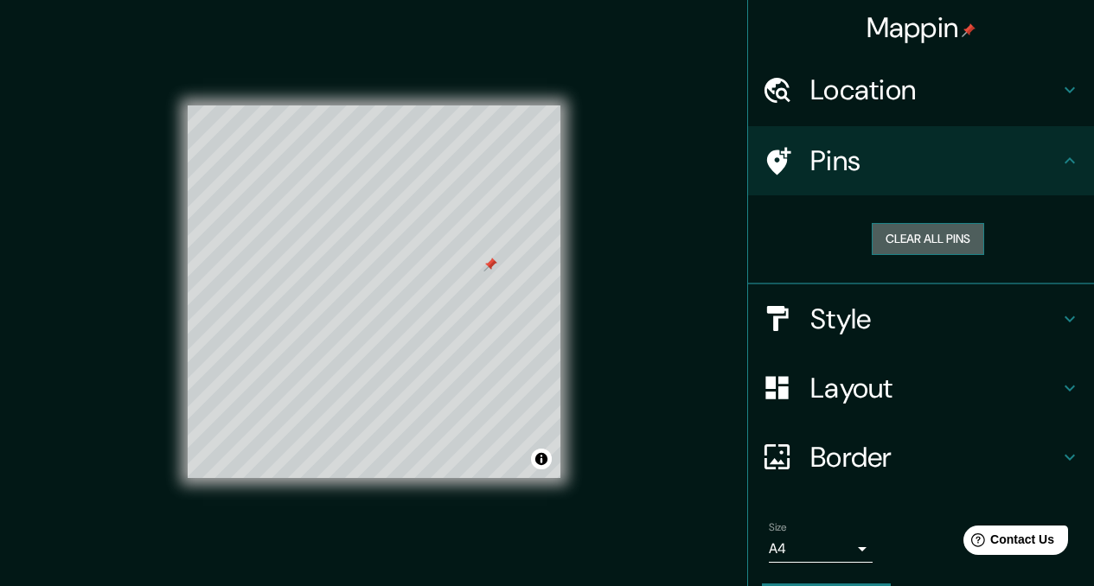
click at [899, 234] on button "Clear all pins" at bounding box center [927, 239] width 112 height 32
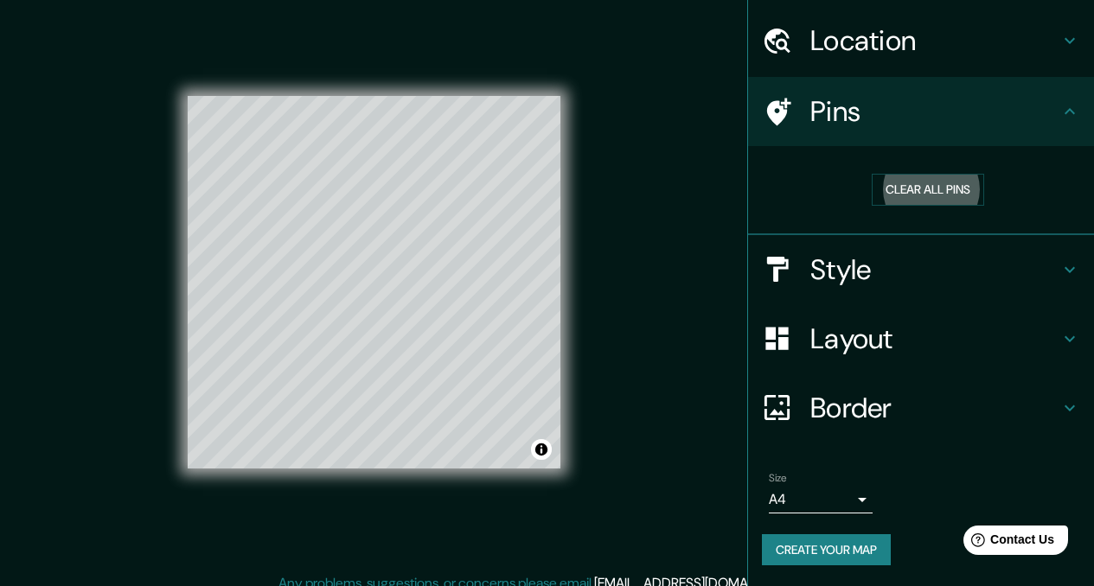
scroll to position [24, 0]
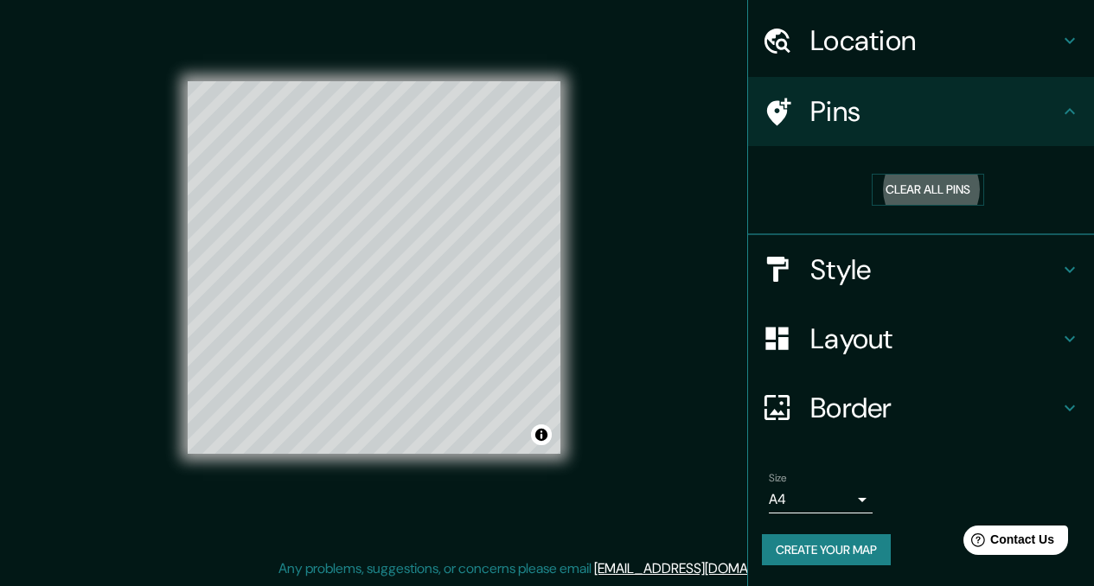
click at [814, 399] on h4 "Border" at bounding box center [934, 408] width 249 height 35
type input "34"
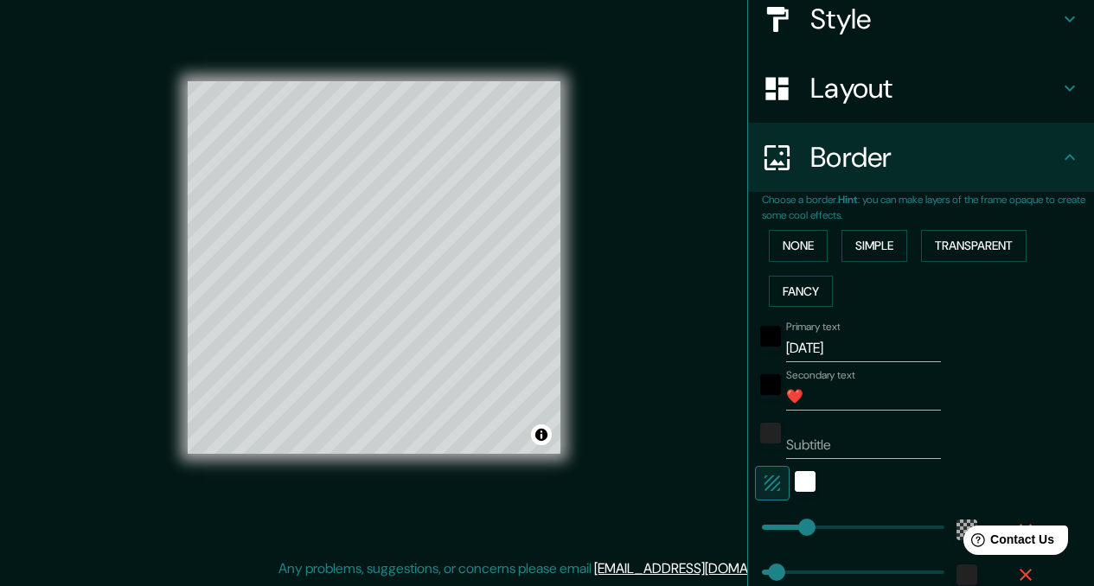
scroll to position [386, 0]
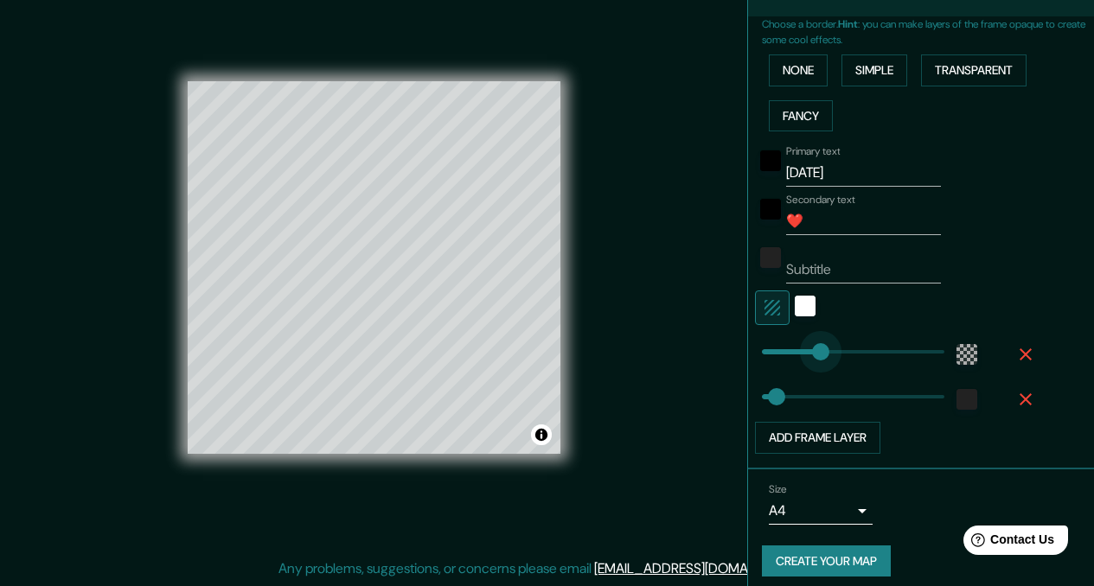
type input "153"
drag, startPoint x: 794, startPoint y: 358, endPoint x: 813, endPoint y: 356, distance: 19.1
type input "34"
type input "49"
drag, startPoint x: 812, startPoint y: 356, endPoint x: 769, endPoint y: 355, distance: 42.4
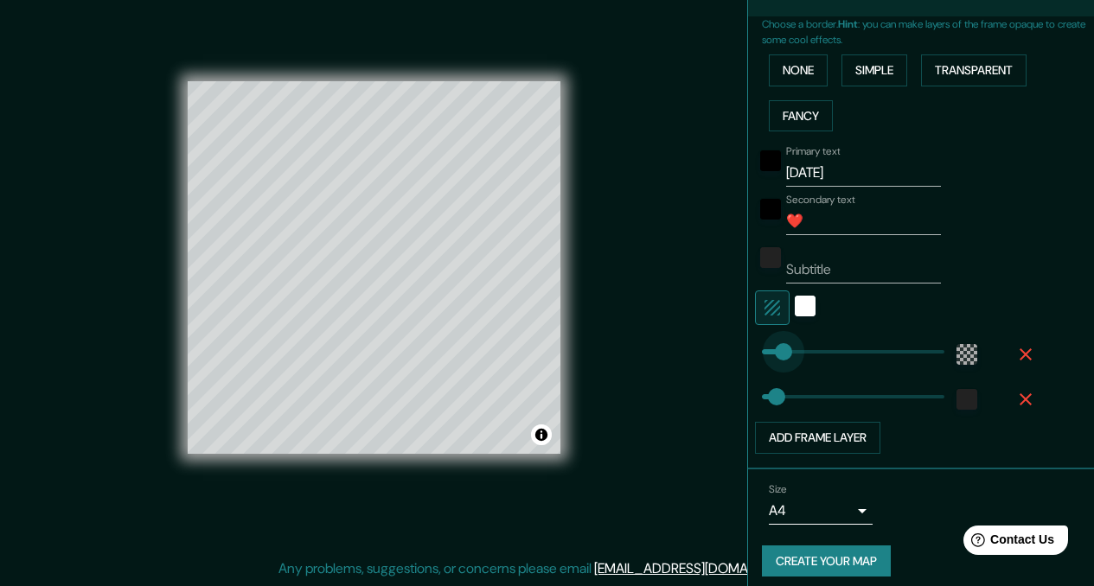
type input "34"
type input "37"
click at [820, 560] on button "Create your map" at bounding box center [826, 561] width 129 height 32
click at [795, 555] on div "Create your map" at bounding box center [921, 561] width 318 height 32
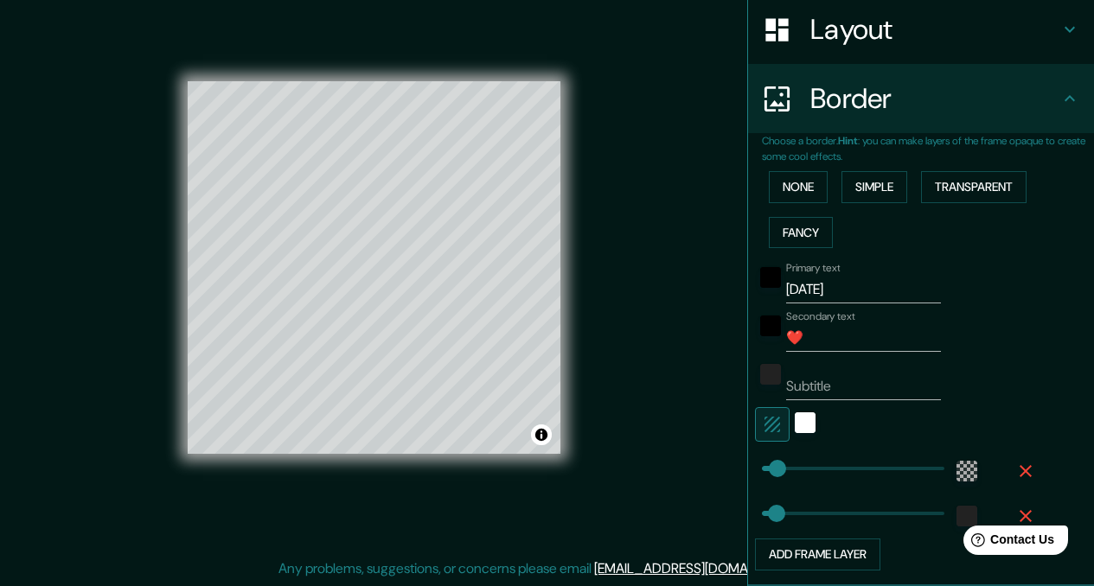
click at [870, 48] on div "Layout" at bounding box center [921, 29] width 346 height 69
type input "34"
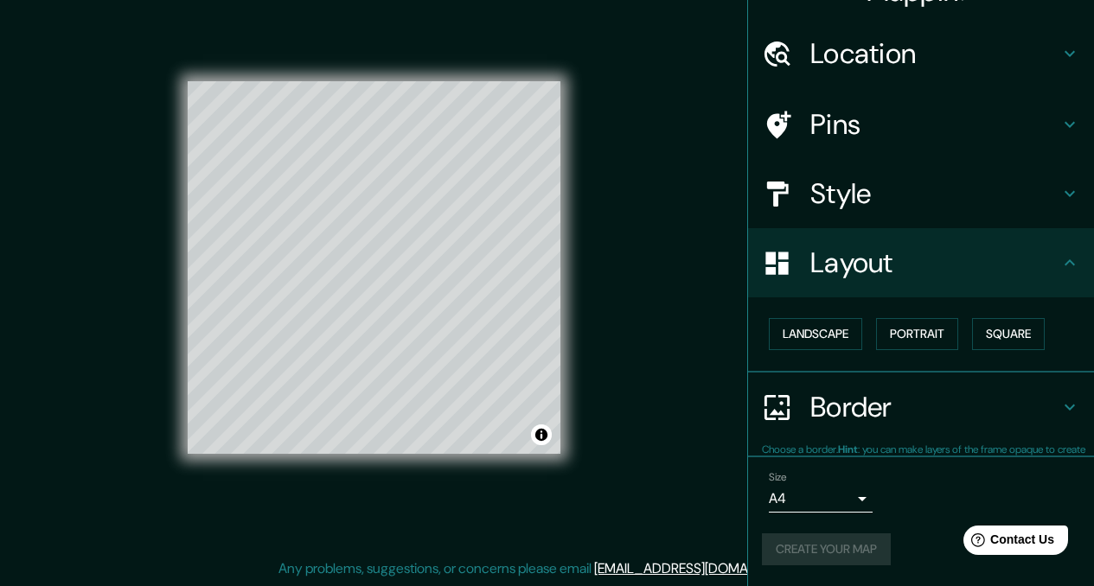
scroll to position [35, 0]
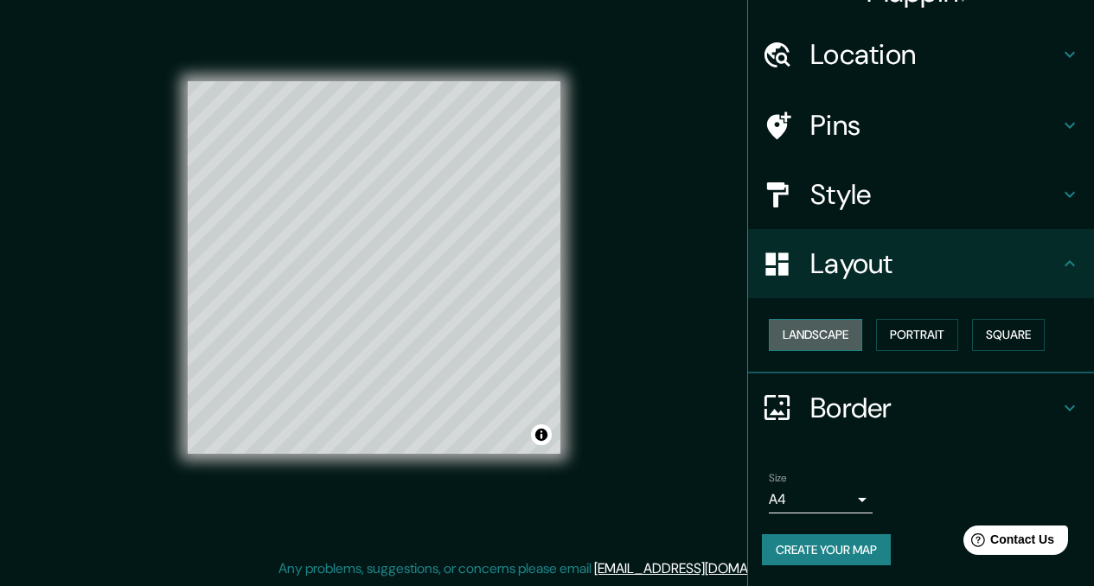
click at [806, 334] on button "Landscape" at bounding box center [815, 335] width 93 height 32
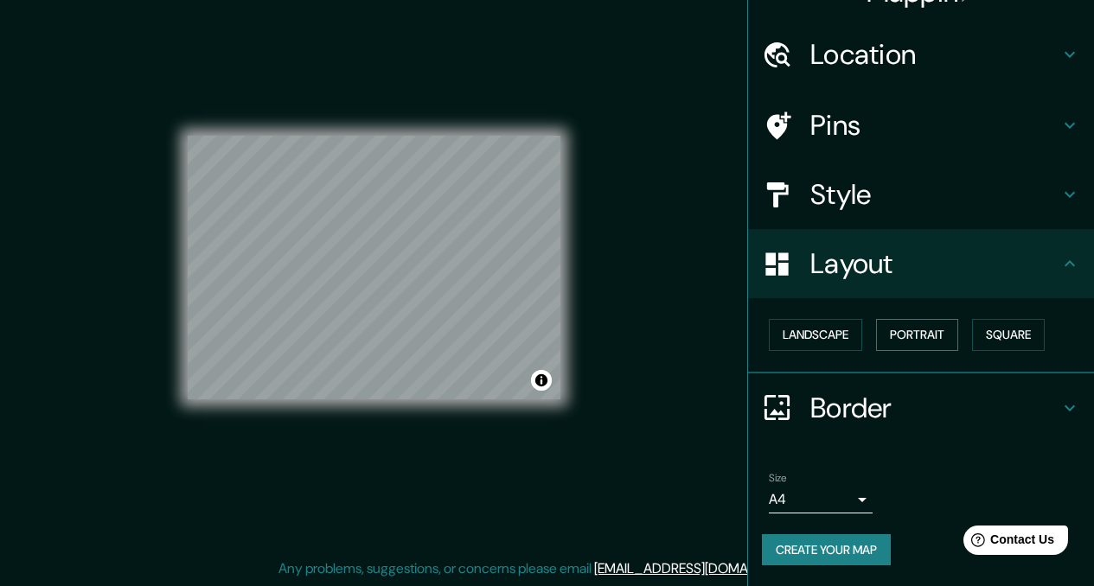
click at [896, 334] on button "Portrait" at bounding box center [917, 335] width 82 height 32
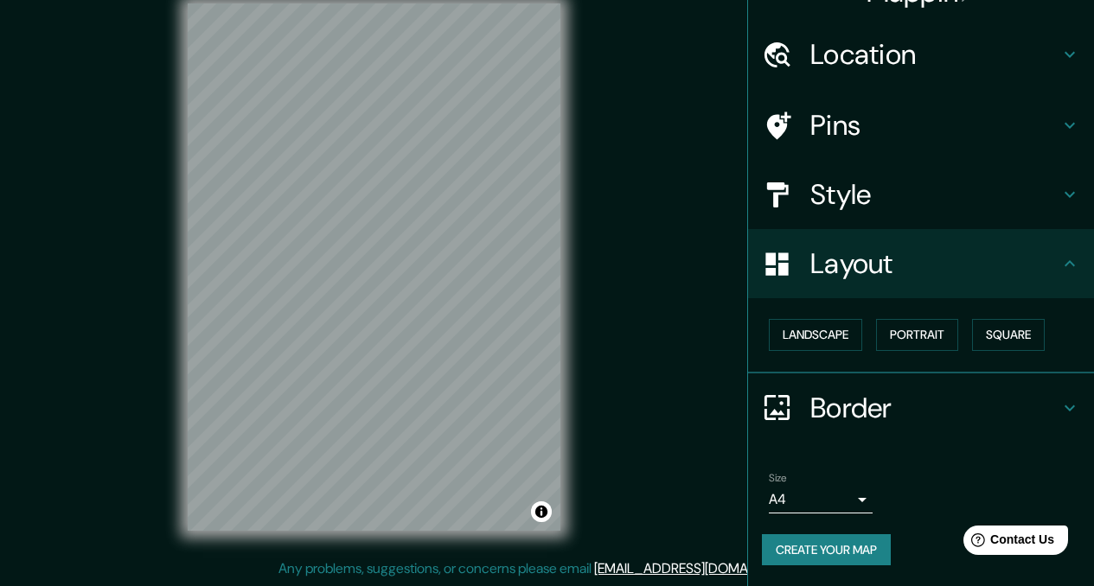
click at [835, 405] on h4 "Border" at bounding box center [934, 408] width 249 height 35
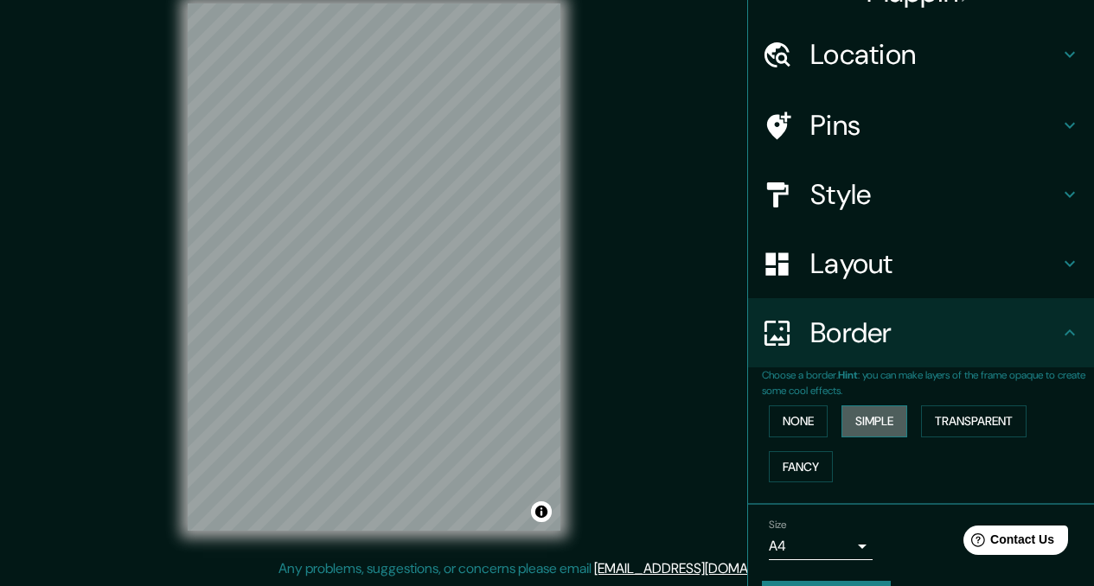
click at [872, 418] on button "Simple" at bounding box center [874, 421] width 66 height 32
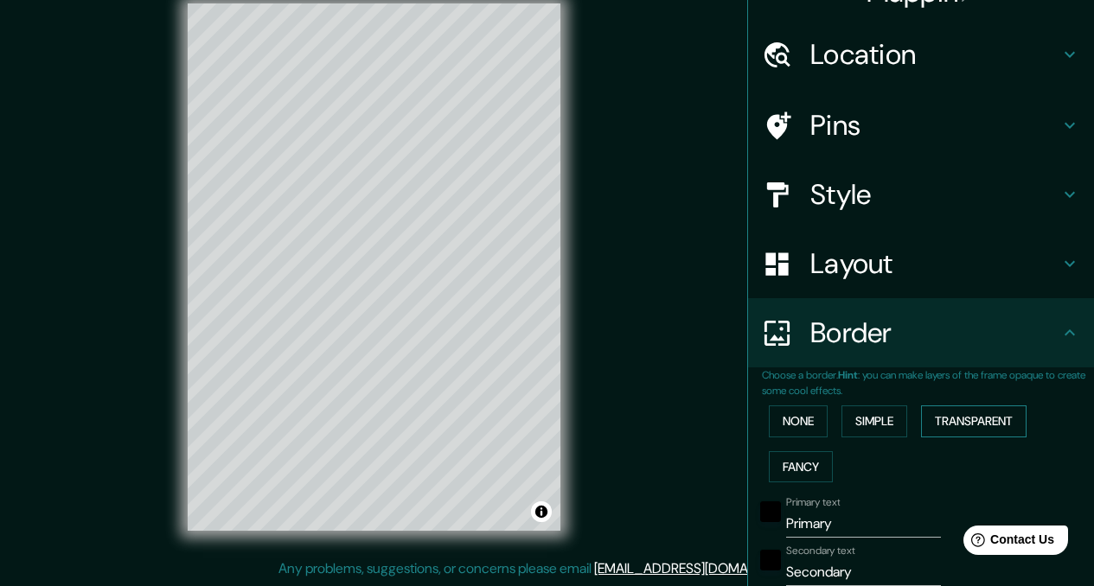
click at [966, 414] on button "Transparent" at bounding box center [973, 421] width 105 height 32
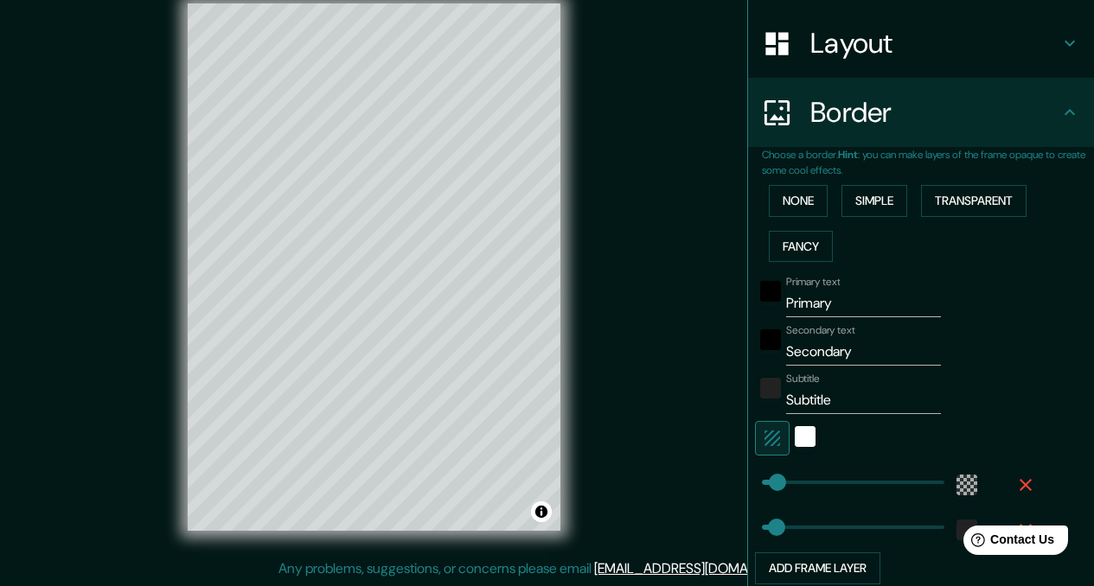
scroll to position [326, 0]
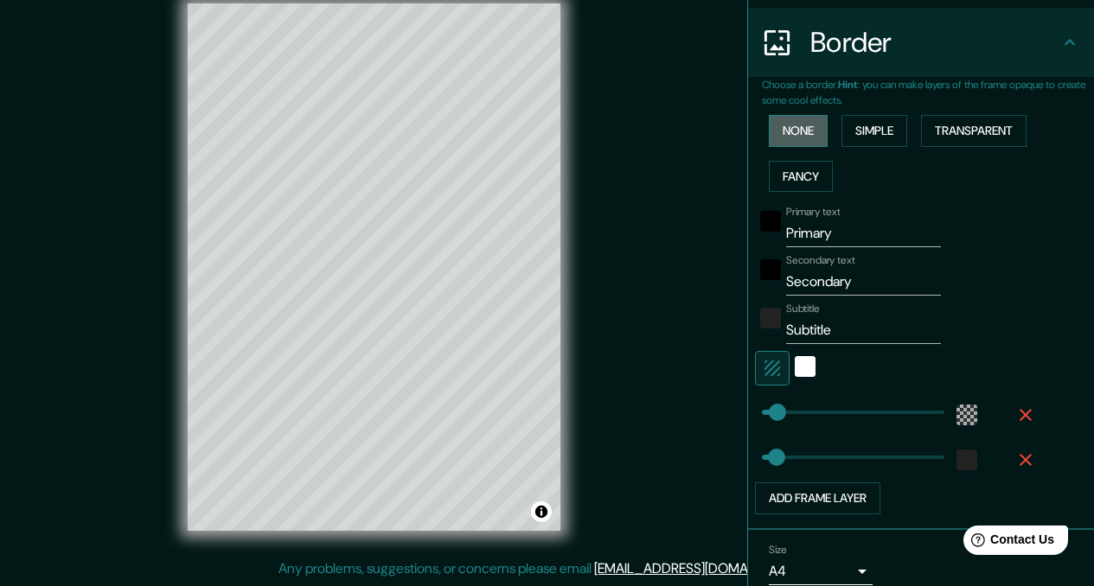
click at [787, 129] on button "None" at bounding box center [798, 131] width 59 height 32
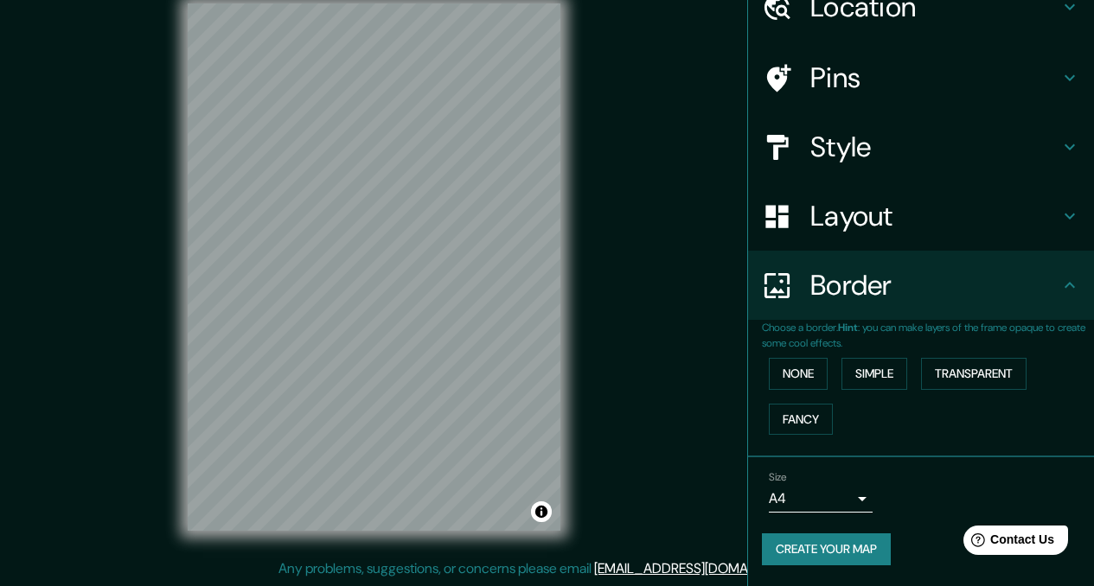
click at [823, 540] on button "Create your map" at bounding box center [826, 549] width 129 height 32
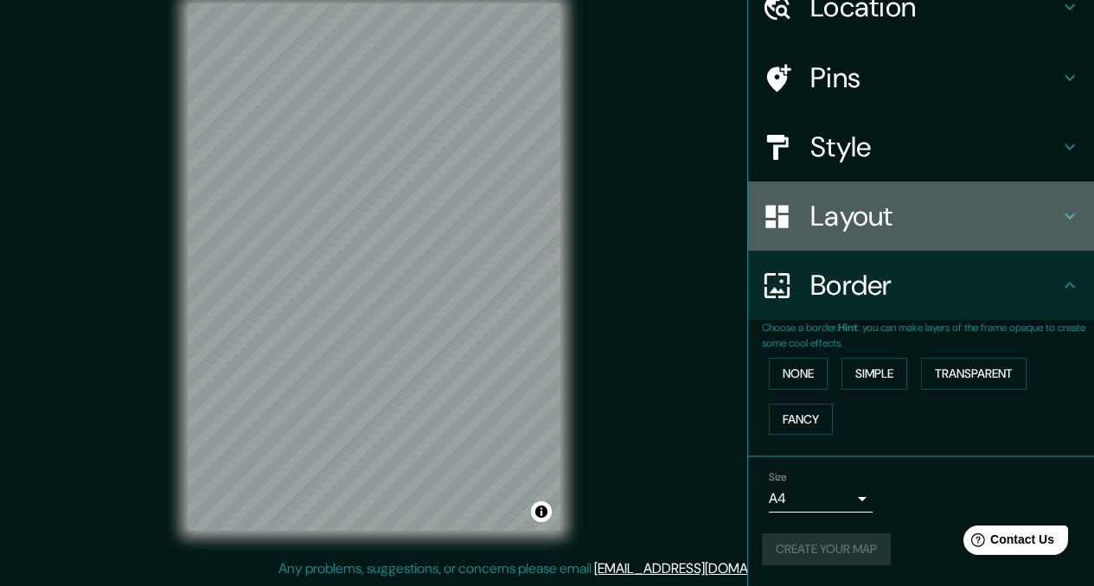
click at [836, 237] on div "Layout" at bounding box center [921, 216] width 346 height 69
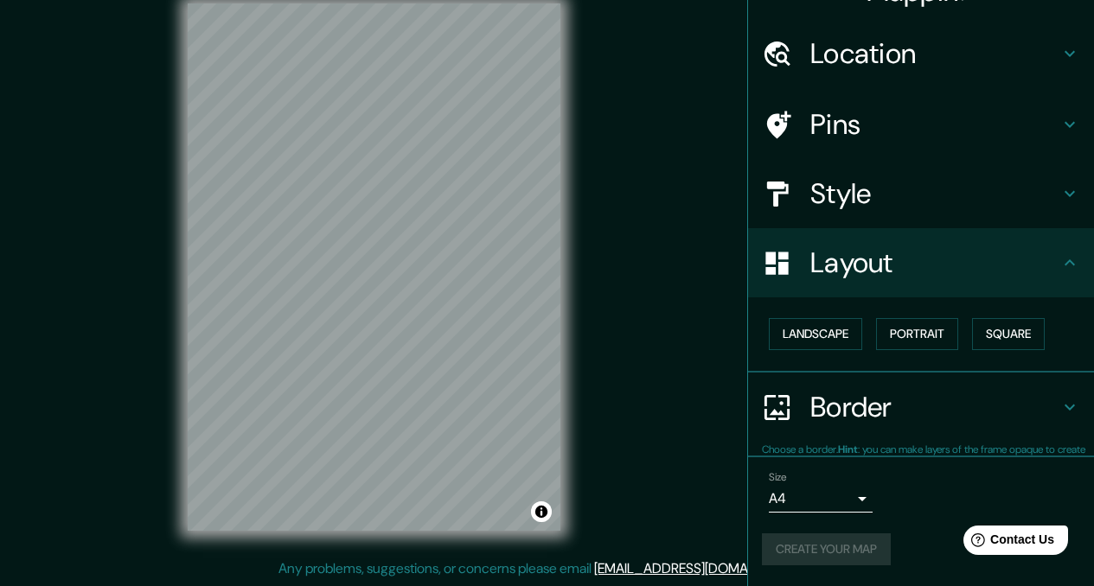
scroll to position [35, 0]
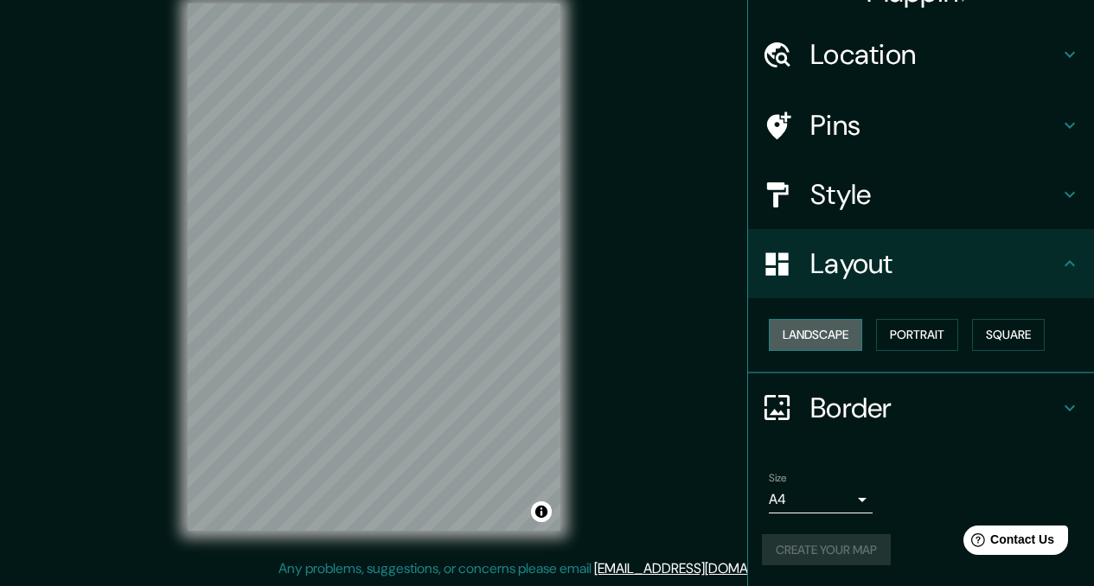
click at [807, 321] on button "Landscape" at bounding box center [815, 335] width 93 height 32
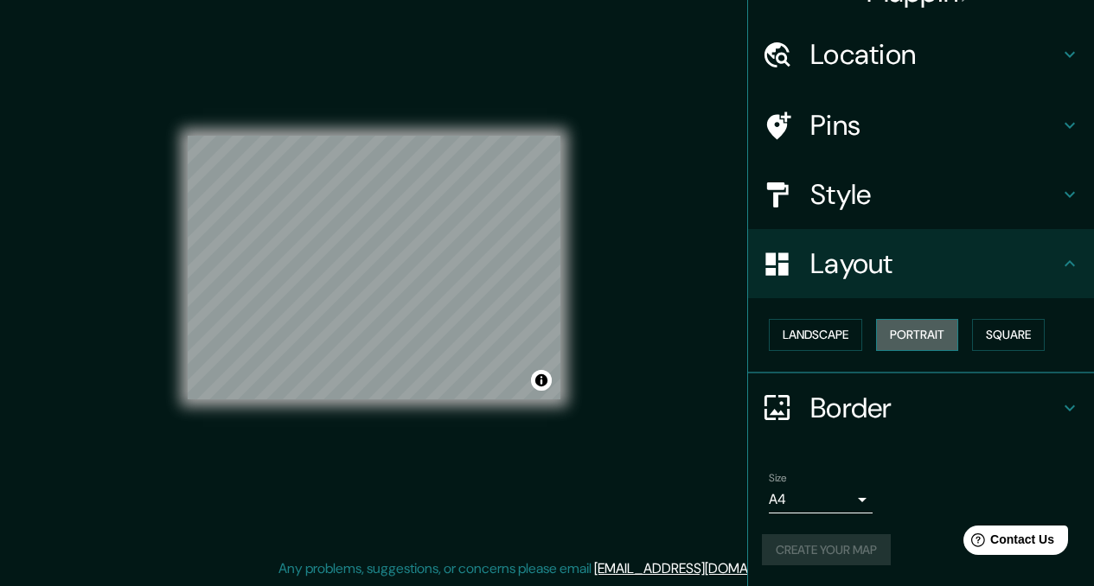
click at [907, 332] on button "Portrait" at bounding box center [917, 335] width 82 height 32
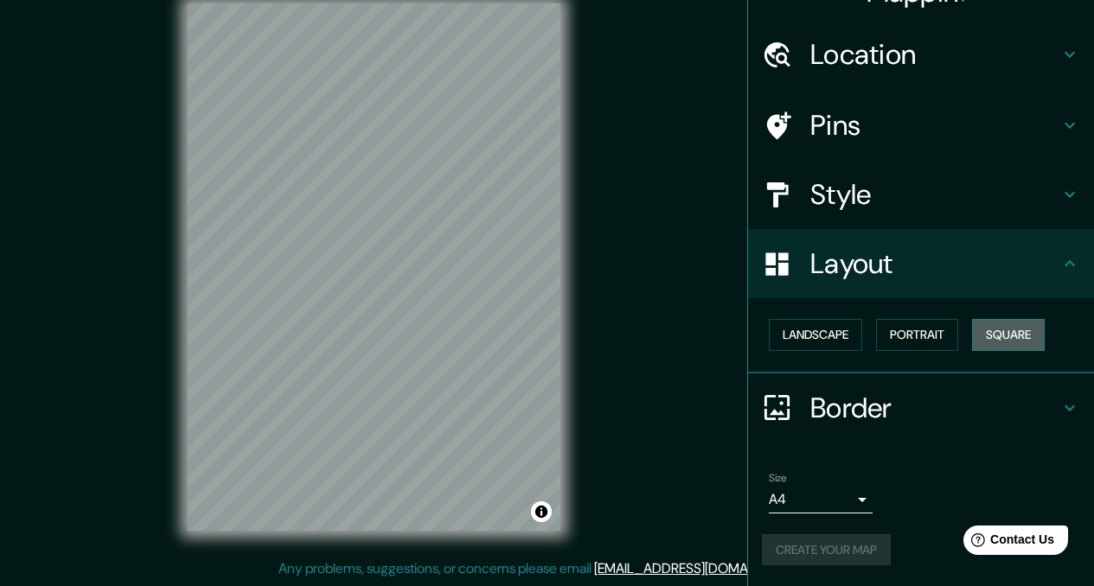
click at [996, 322] on button "Square" at bounding box center [1008, 335] width 73 height 32
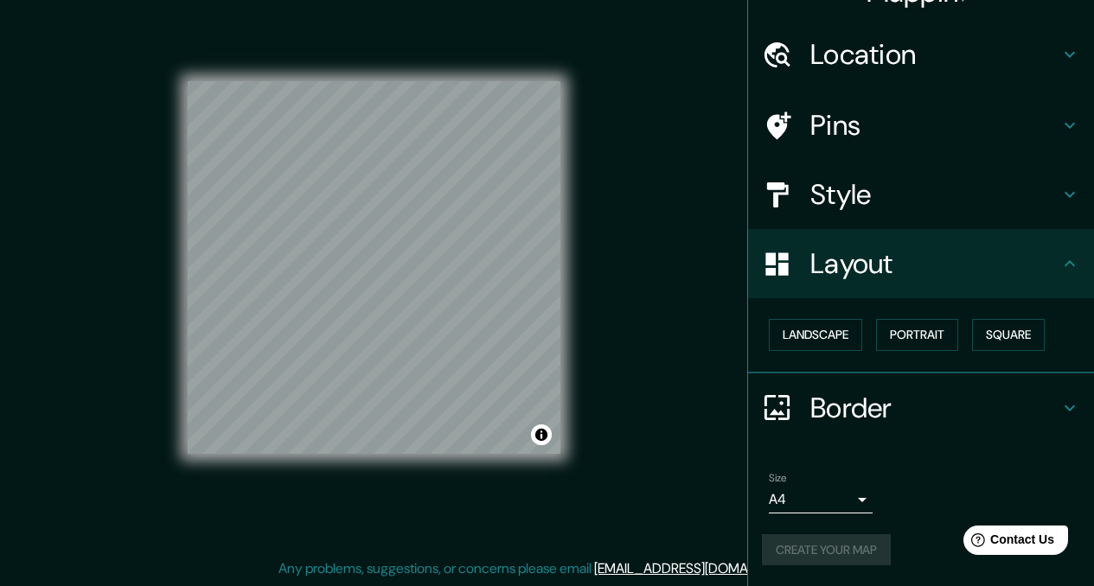
drag, startPoint x: 786, startPoint y: 554, endPoint x: 807, endPoint y: 474, distance: 83.0
click at [786, 553] on div "Create your map" at bounding box center [921, 550] width 318 height 32
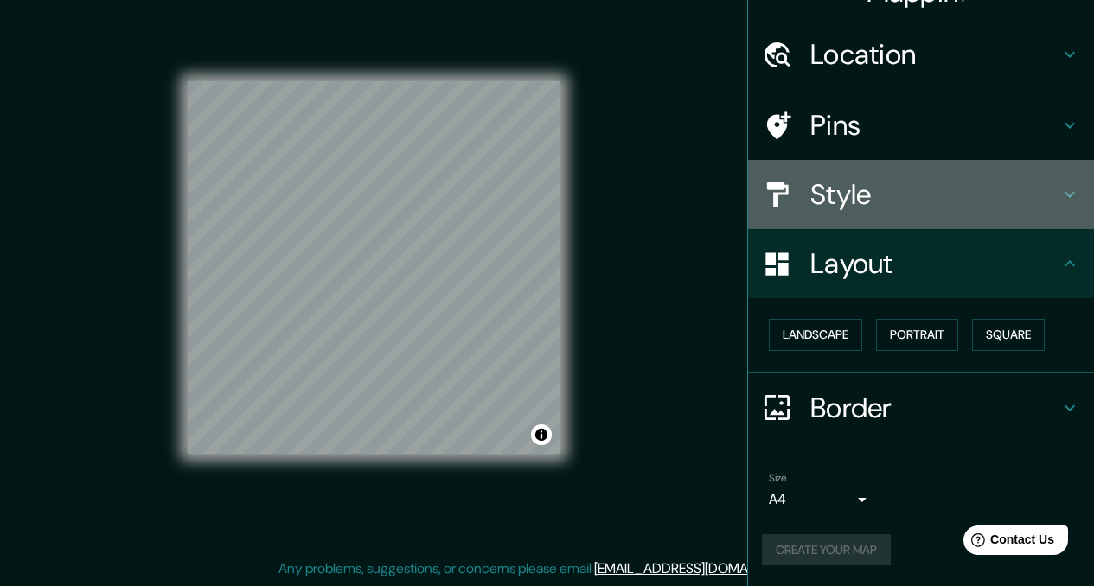
click at [832, 207] on h4 "Style" at bounding box center [934, 194] width 249 height 35
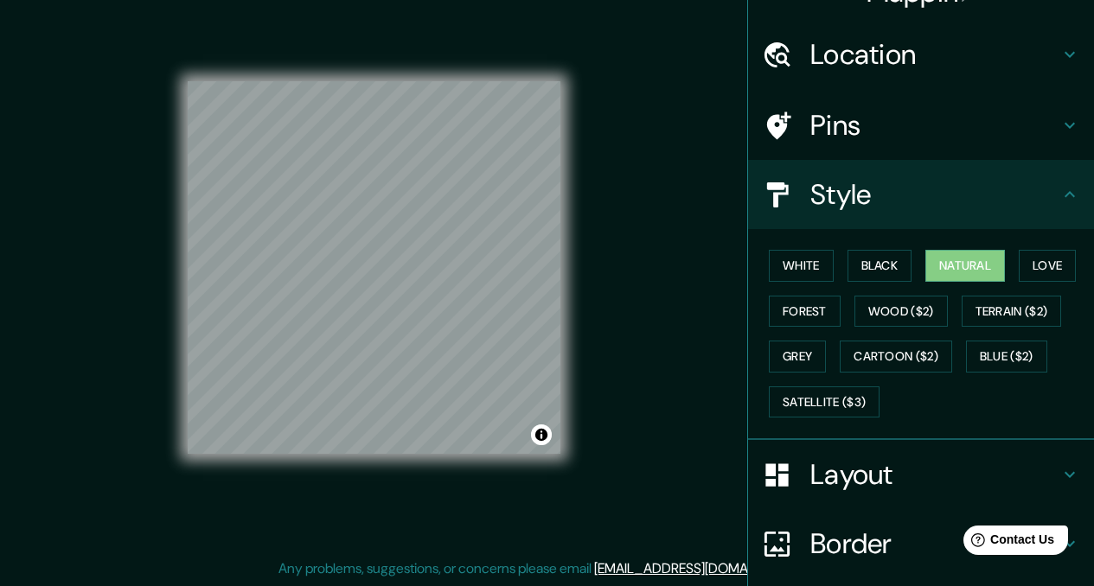
click at [833, 124] on h4 "Pins" at bounding box center [934, 125] width 249 height 35
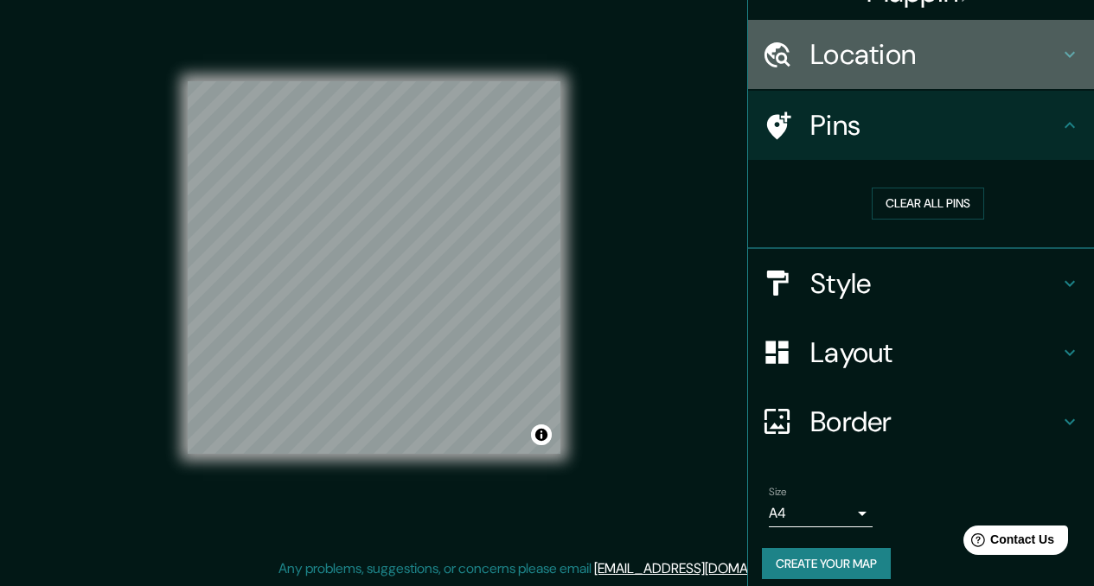
click at [827, 71] on h4 "Location" at bounding box center [934, 54] width 249 height 35
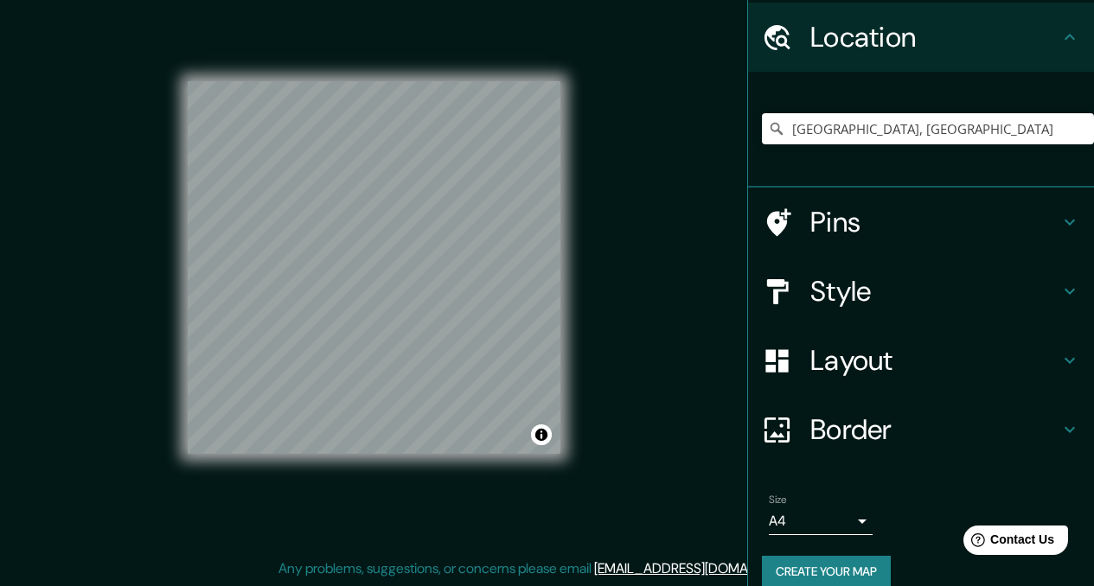
scroll to position [54, 0]
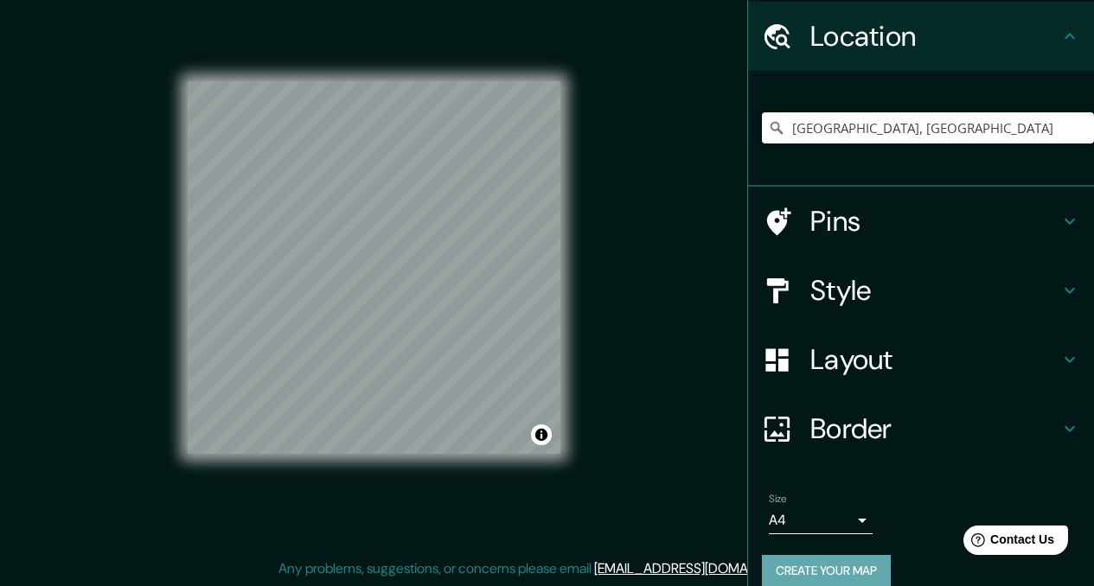
click at [843, 571] on button "Create your map" at bounding box center [826, 571] width 129 height 32
click at [826, 265] on div "Style" at bounding box center [921, 290] width 346 height 69
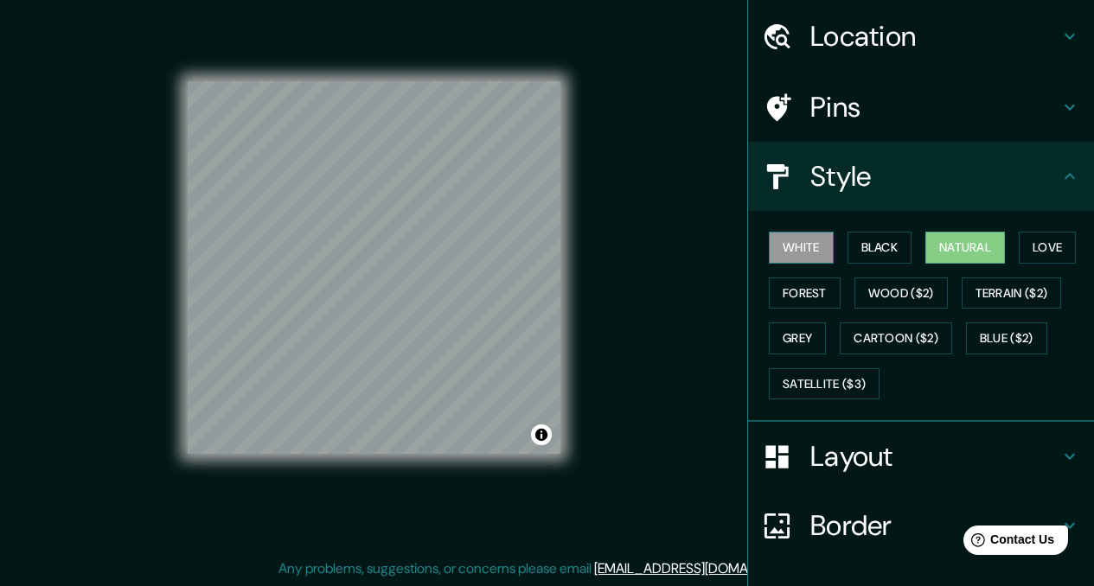
click at [809, 250] on button "White" at bounding box center [801, 248] width 65 height 32
click at [854, 166] on h4 "Style" at bounding box center [934, 176] width 249 height 35
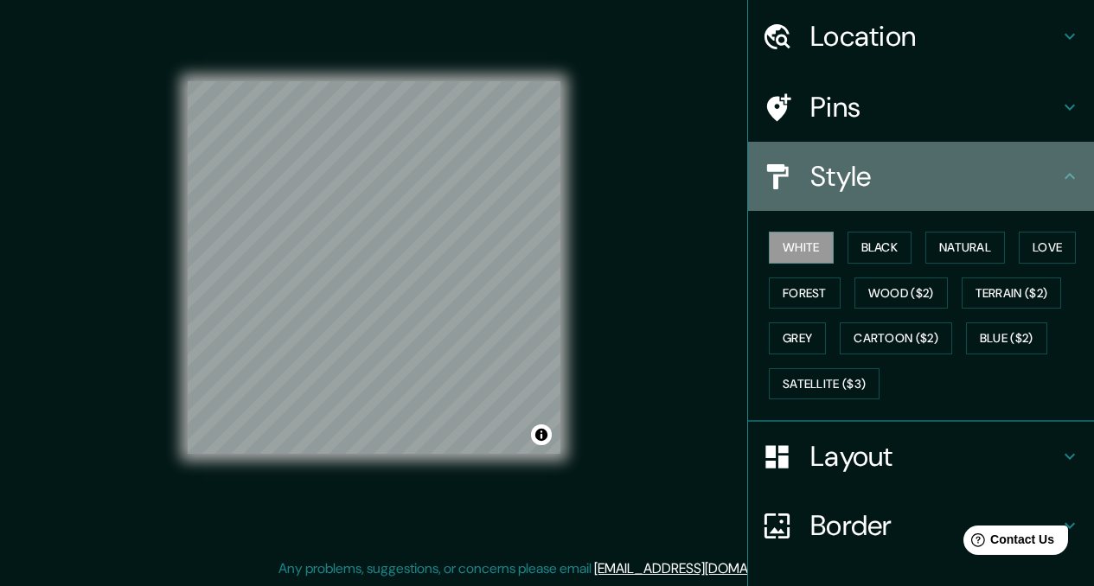
click at [1048, 157] on div "Style" at bounding box center [921, 176] width 346 height 69
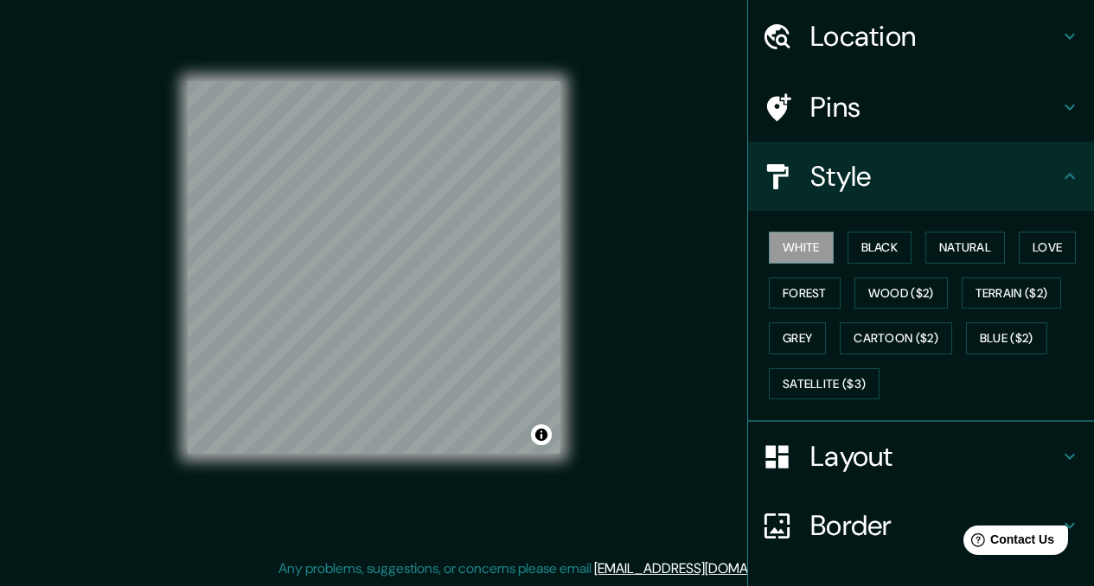
click at [1059, 168] on icon at bounding box center [1069, 176] width 21 height 21
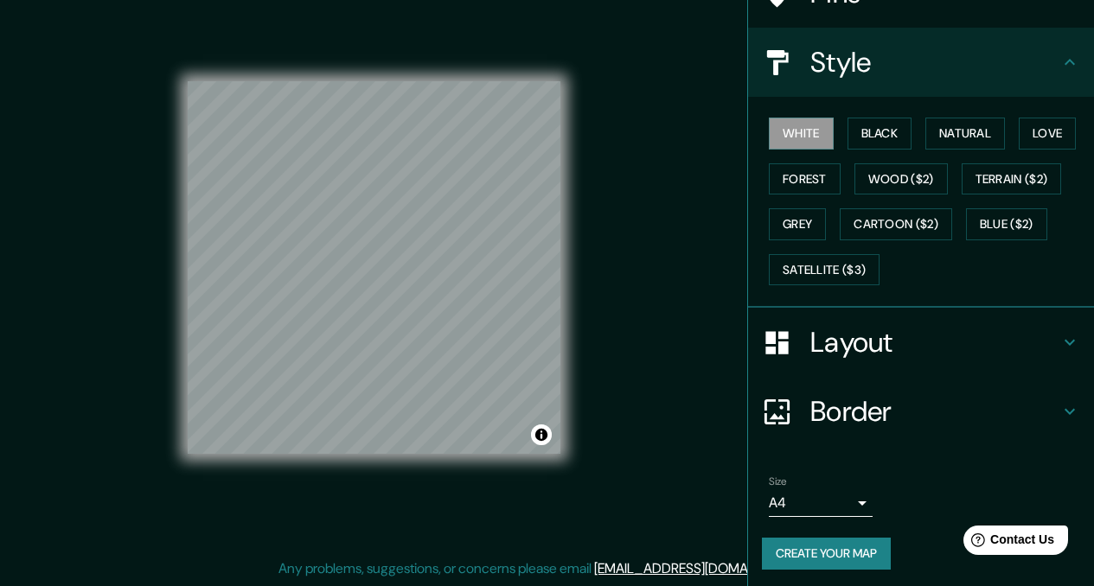
scroll to position [172, 0]
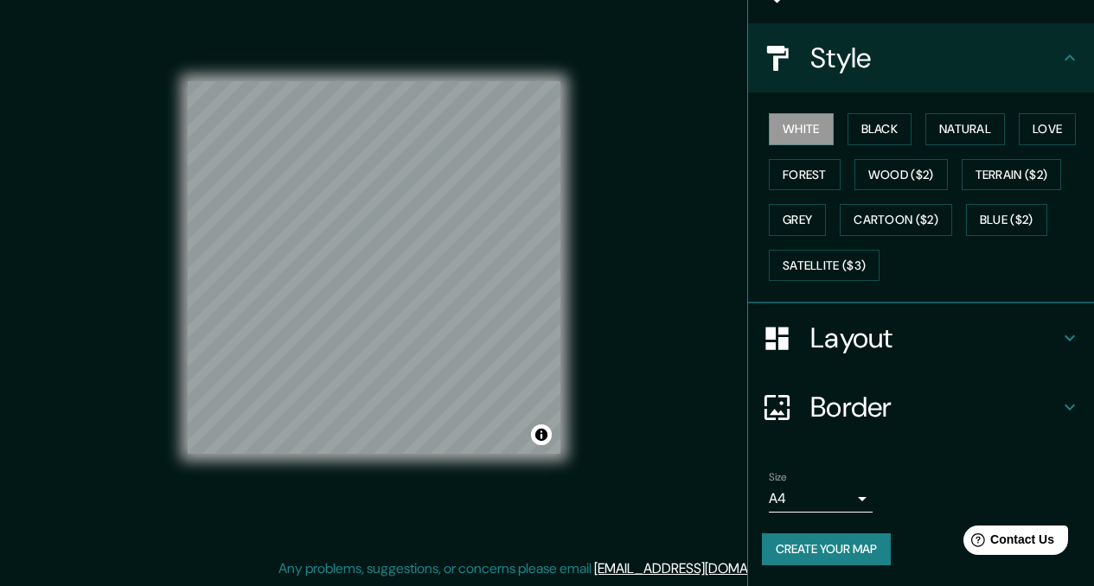
click at [817, 541] on button "Create your map" at bounding box center [826, 549] width 129 height 32
click at [883, 129] on button "Black" at bounding box center [879, 129] width 65 height 32
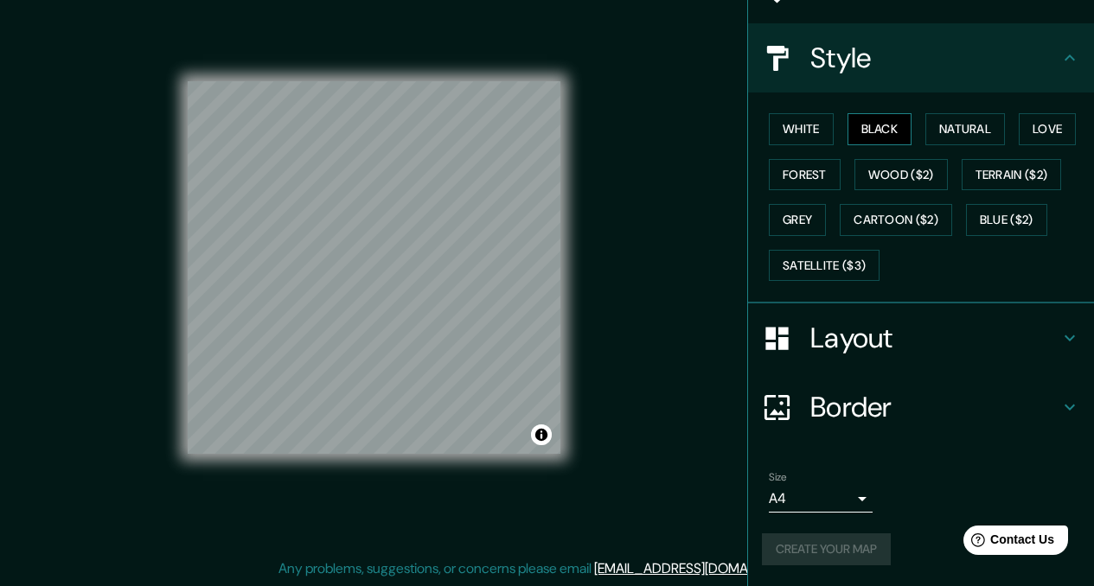
click at [886, 133] on button "Black" at bounding box center [879, 129] width 65 height 32
click at [976, 129] on button "Natural" at bounding box center [965, 129] width 80 height 32
click at [821, 556] on div "Create your map" at bounding box center [921, 549] width 318 height 32
click at [1029, 131] on button "Love" at bounding box center [1046, 129] width 57 height 32
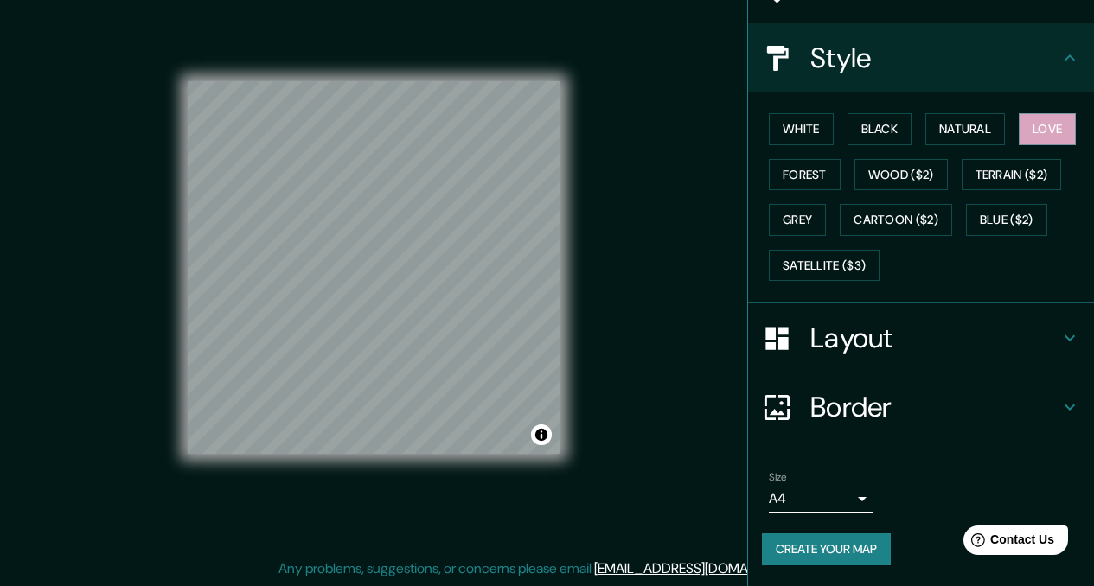
click at [788, 556] on button "Create your map" at bounding box center [826, 549] width 129 height 32
click at [845, 562] on button "Create your map" at bounding box center [826, 549] width 129 height 32
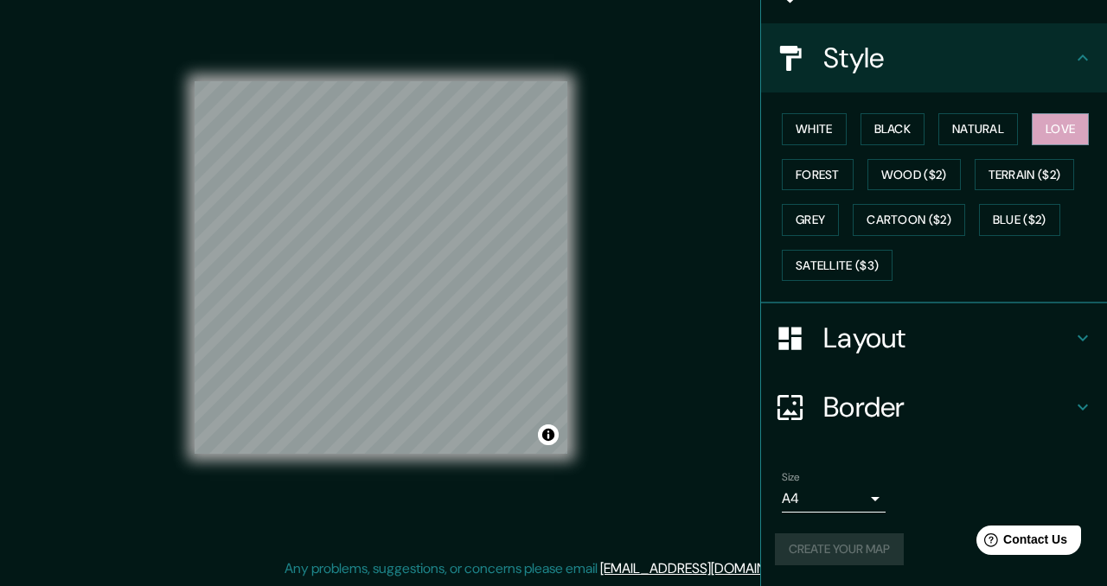
click at [812, 505] on body "Mappin Location Asunción, Paraguay Pins Style White Black Natural Love Forest W…" at bounding box center [553, 269] width 1107 height 586
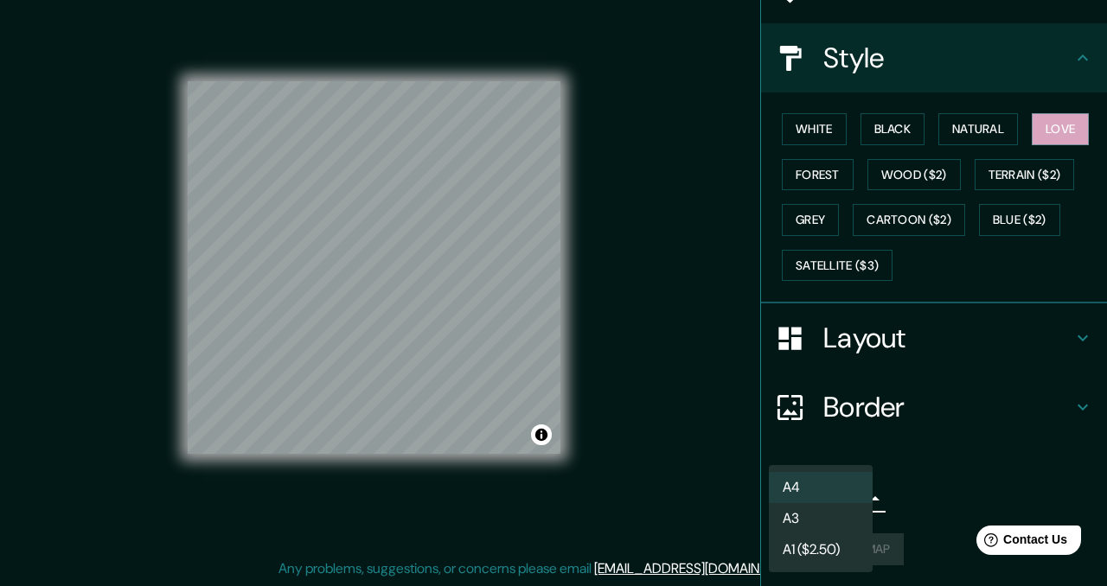
click at [891, 116] on div at bounding box center [553, 293] width 1107 height 586
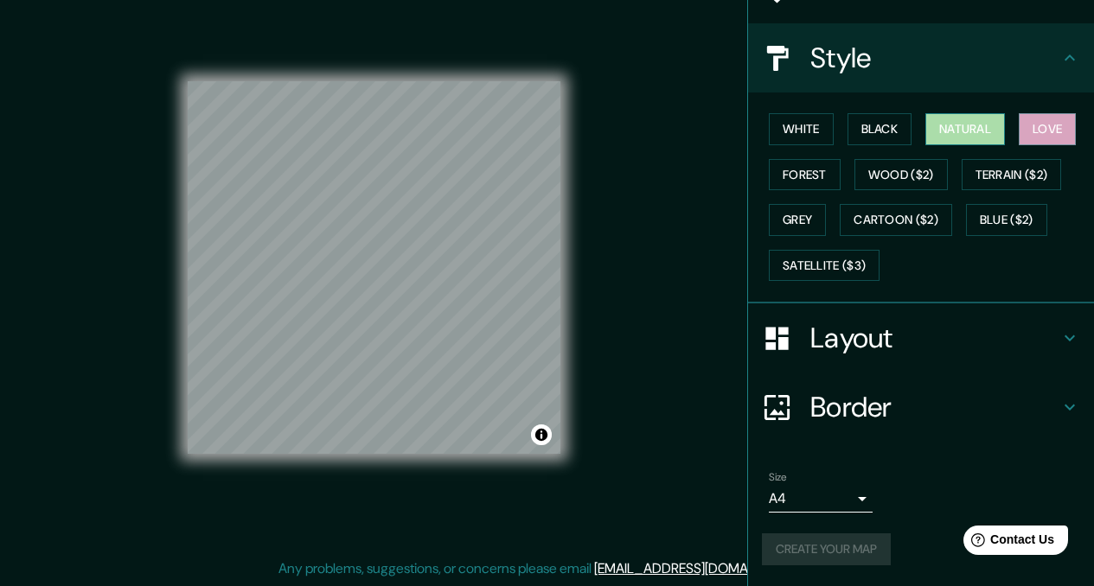
click at [957, 125] on button "Natural" at bounding box center [965, 129] width 80 height 32
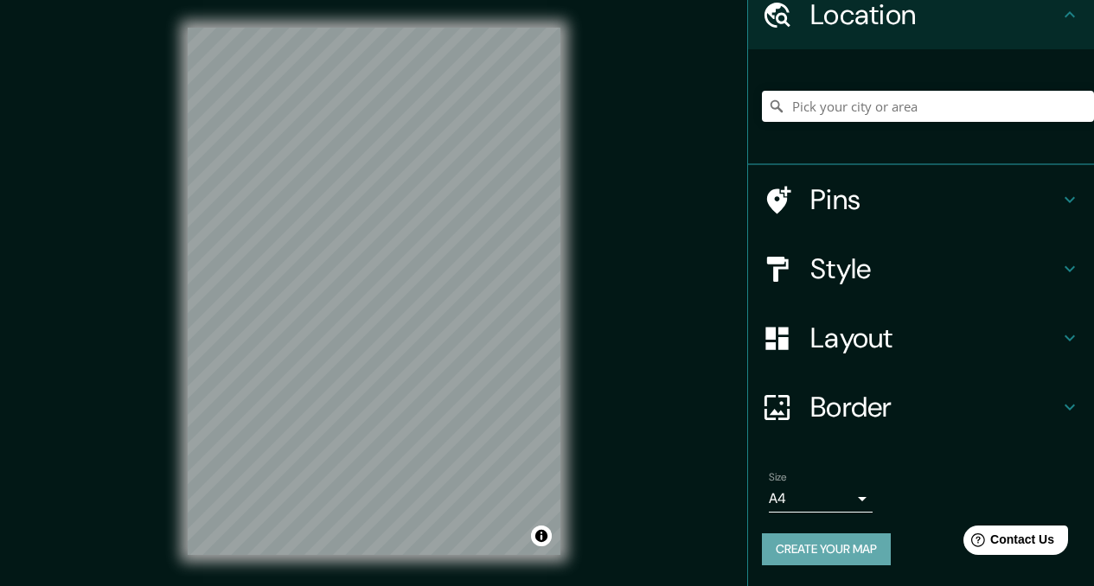
click at [792, 557] on button "Create your map" at bounding box center [826, 549] width 129 height 32
click at [836, 561] on button "Create your map" at bounding box center [826, 549] width 129 height 32
